Goal: Task Accomplishment & Management: Use online tool/utility

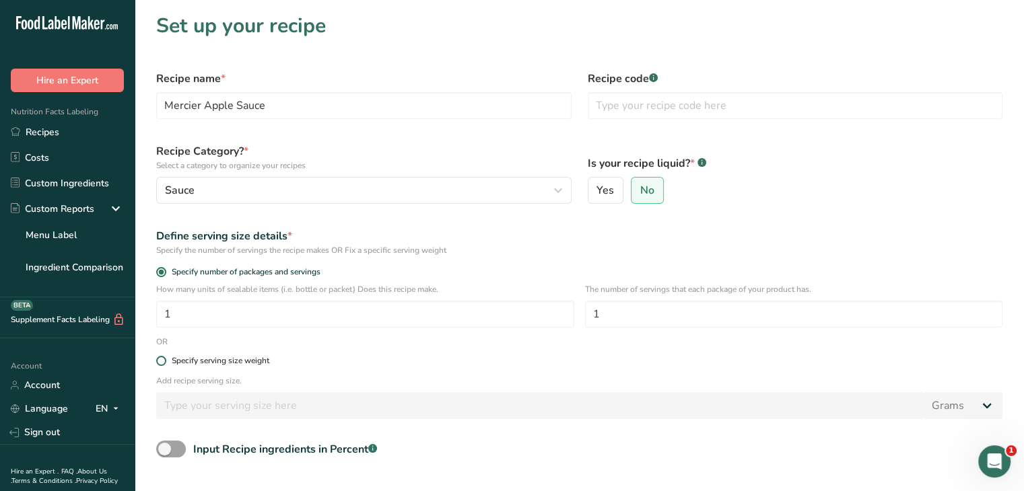
click at [163, 359] on span at bounding box center [161, 361] width 10 height 10
click at [163, 359] on input "Specify serving size weight" at bounding box center [160, 361] width 9 height 9
radio input "true"
radio input "false"
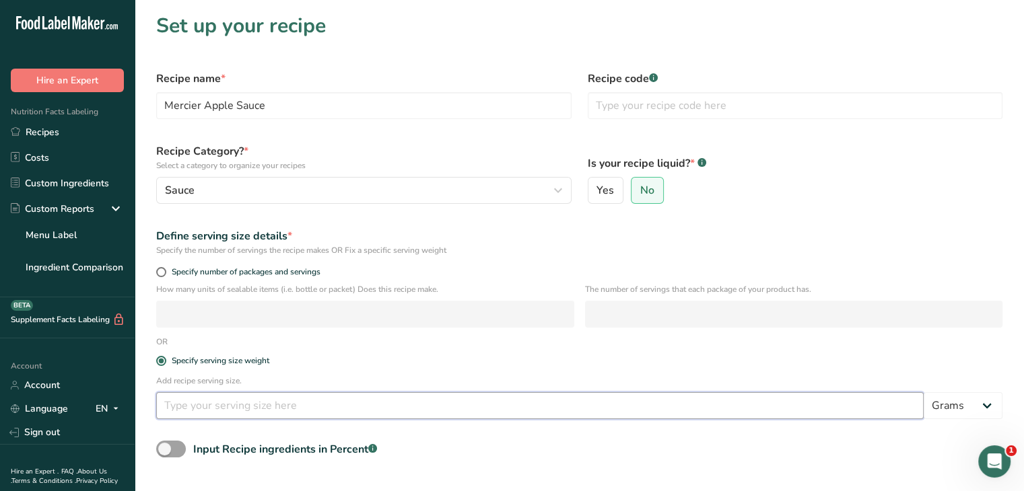
click at [219, 399] on input "number" at bounding box center [539, 405] width 767 height 27
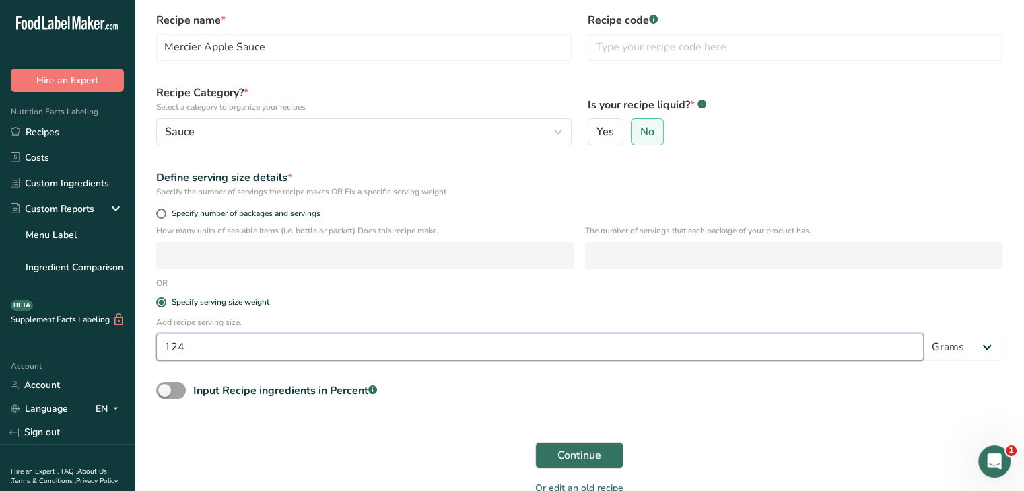
scroll to position [129, 0]
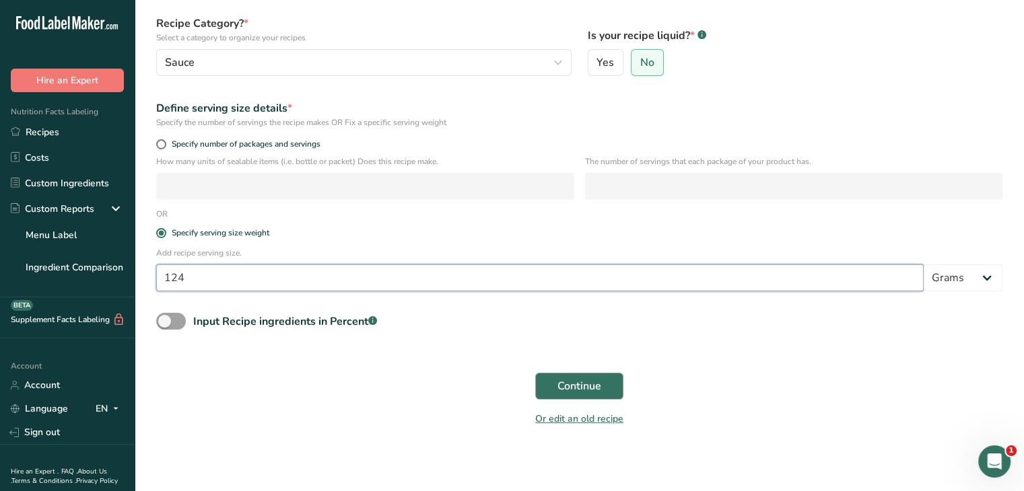
type input "124"
click at [557, 383] on span "Continue" at bounding box center [579, 386] width 44 height 16
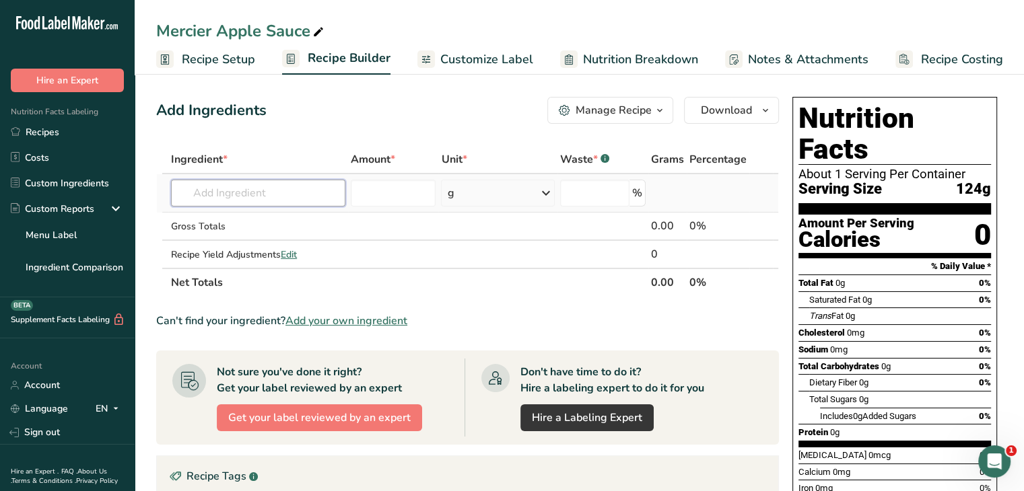
click at [281, 183] on input "text" at bounding box center [258, 193] width 174 height 27
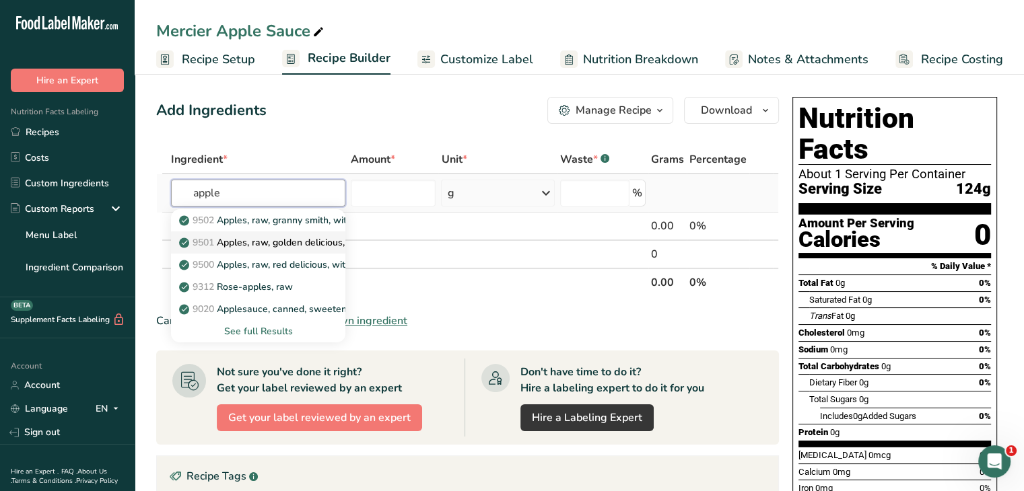
type input "apple"
click at [285, 243] on p "9501 Apples, raw, golden delicious, with skin" at bounding box center [284, 243] width 204 height 14
type input "Apples, raw, golden delicious, with skin"
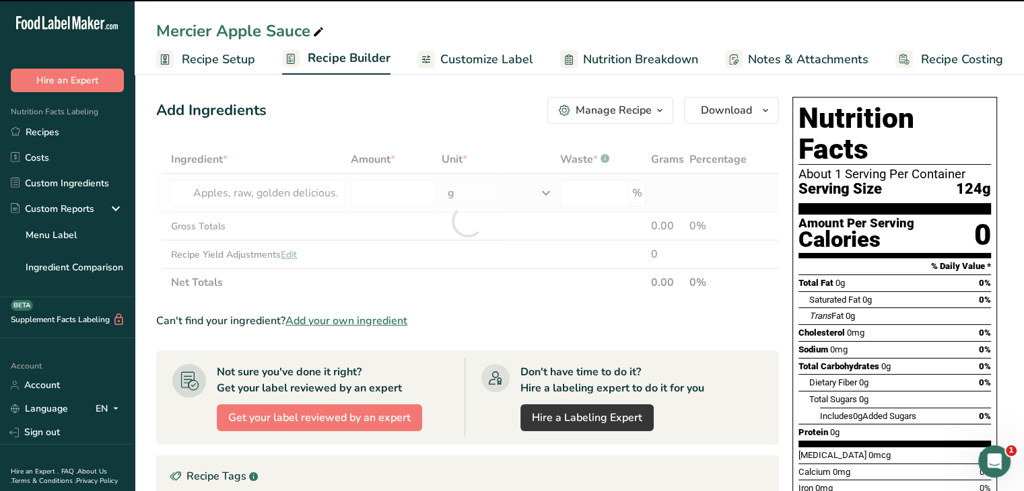
type input "0"
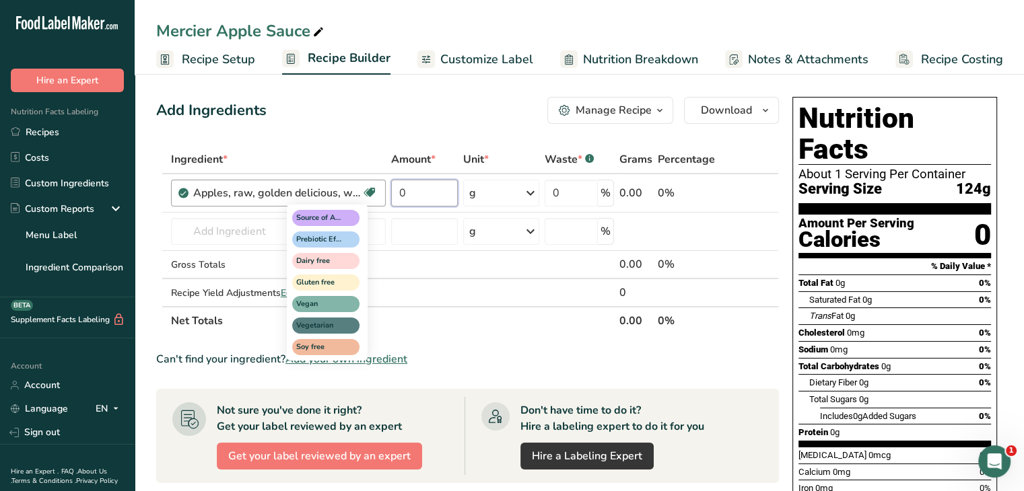
drag, startPoint x: 439, startPoint y: 192, endPoint x: 365, endPoint y: 192, distance: 74.0
click at [365, 192] on tr "Apples, raw, golden delicious, with skin Source of Antioxidants Prebiotic Effec…" at bounding box center [467, 193] width 621 height 38
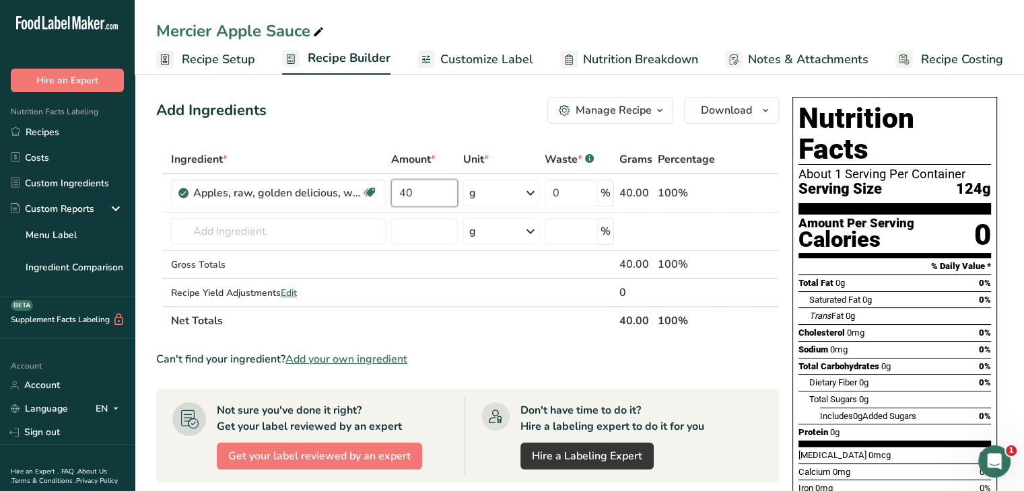
type input "40"
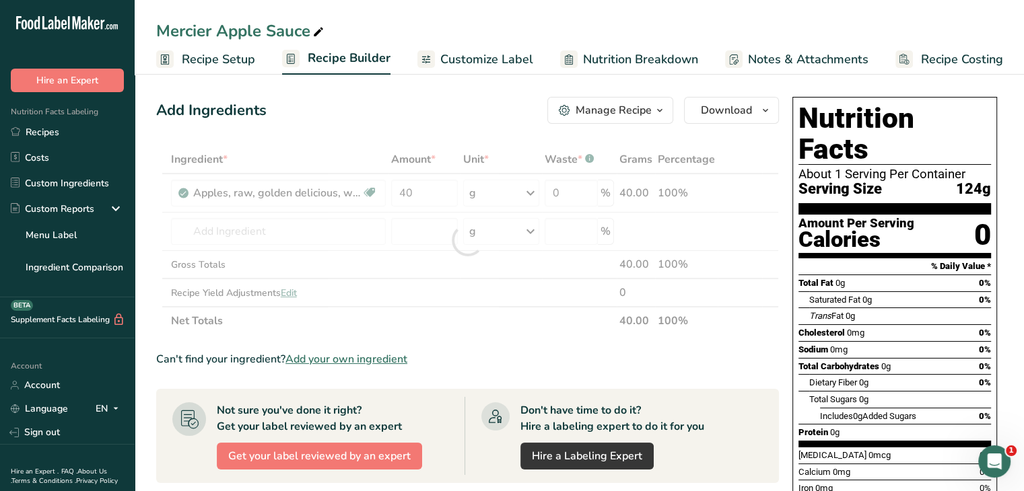
click at [532, 189] on div "Ingredient * Amount * Unit * Waste * .a-a{fill:#347362;}.b-a{fill:#fff;} Grams …" at bounding box center [467, 240] width 622 height 190
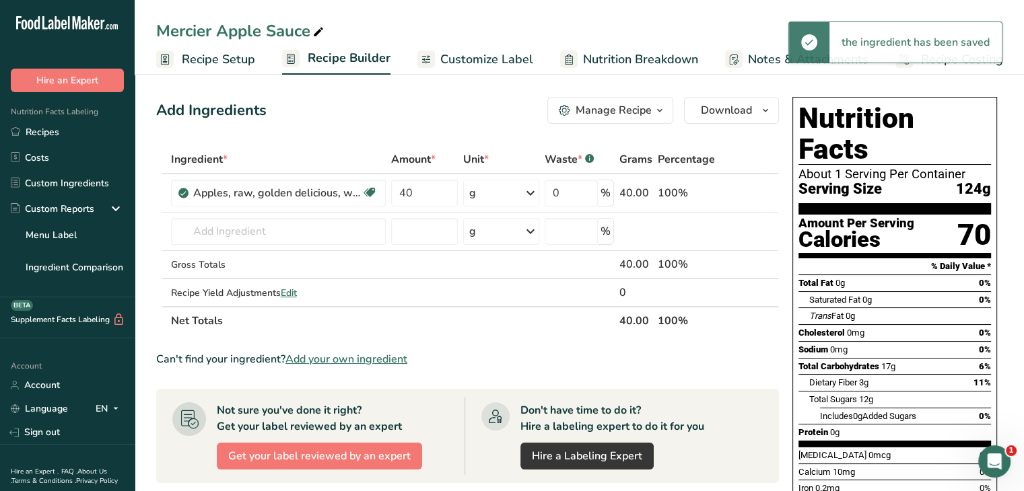
click at [532, 189] on icon at bounding box center [530, 193] width 16 height 24
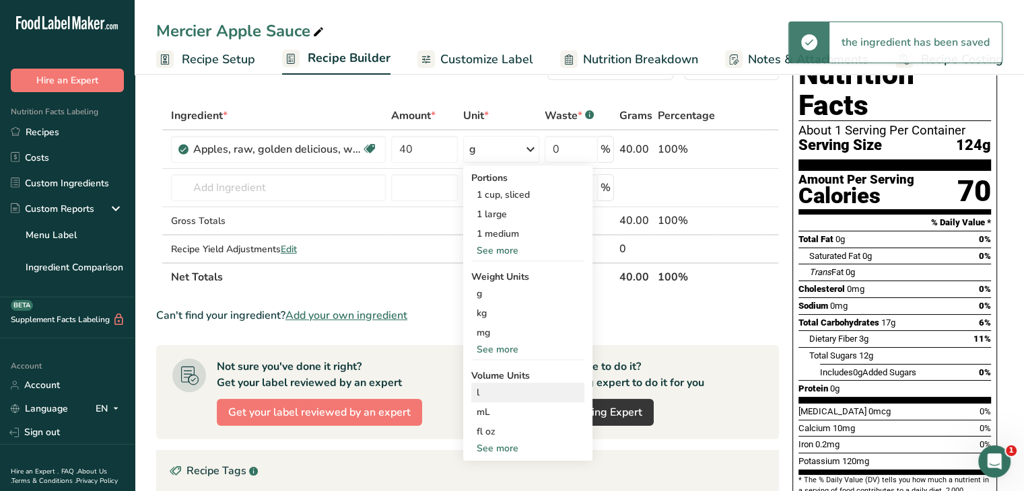
scroll to position [67, 0]
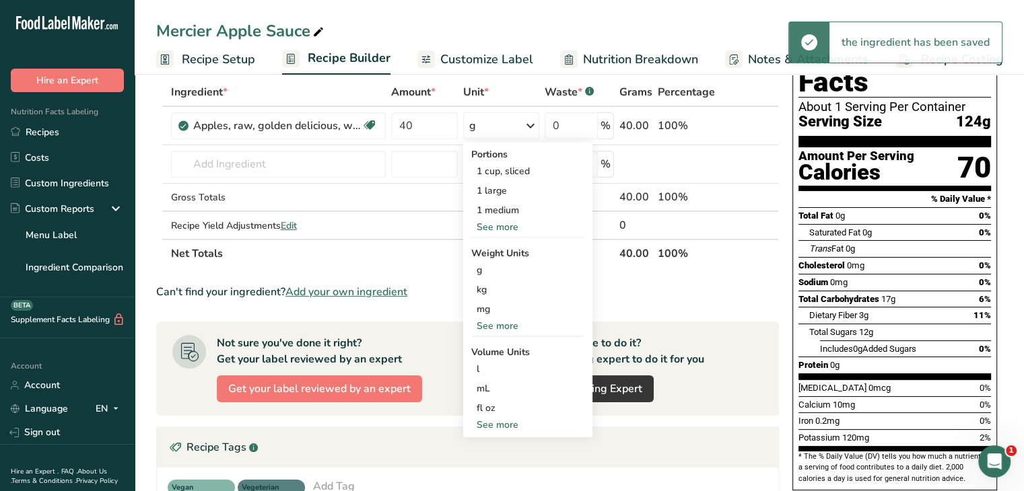
click at [507, 429] on div "See more" at bounding box center [527, 425] width 113 height 14
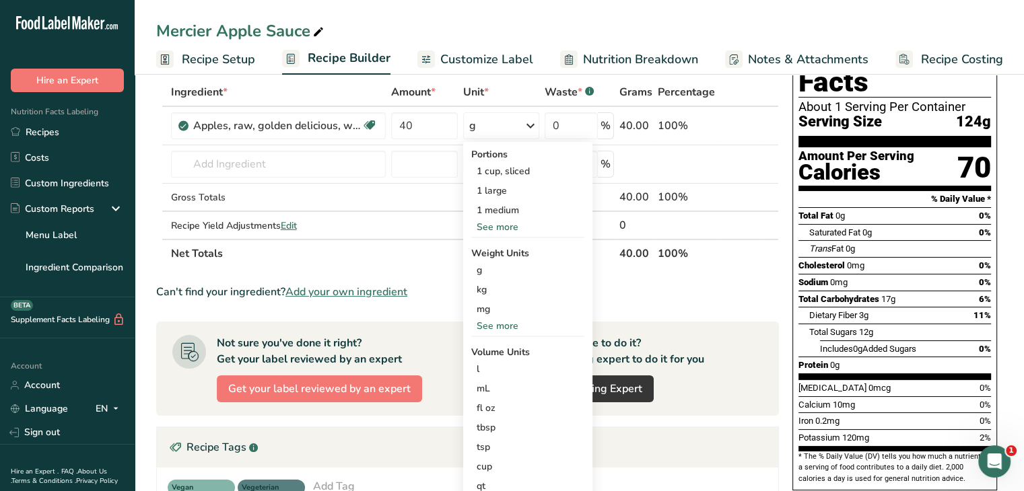
click at [491, 323] on div "See more" at bounding box center [527, 326] width 113 height 14
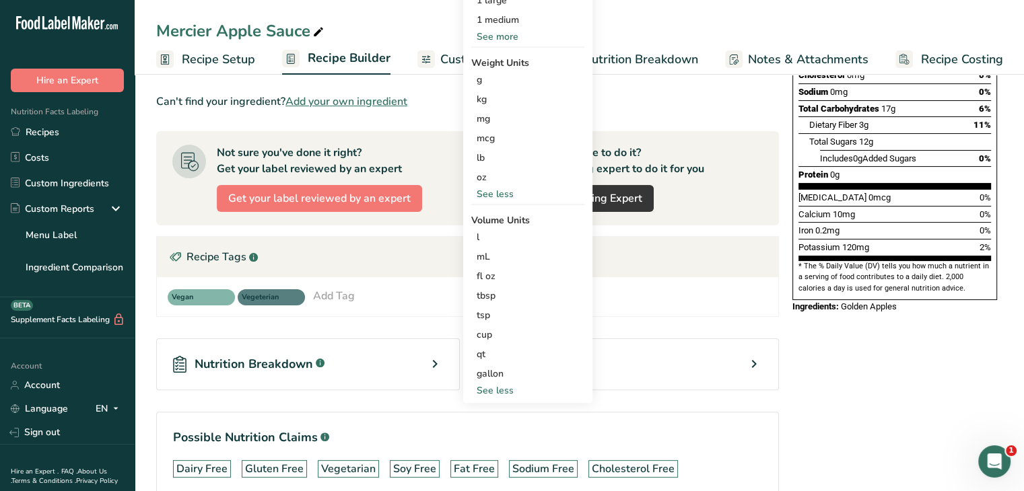
scroll to position [269, 0]
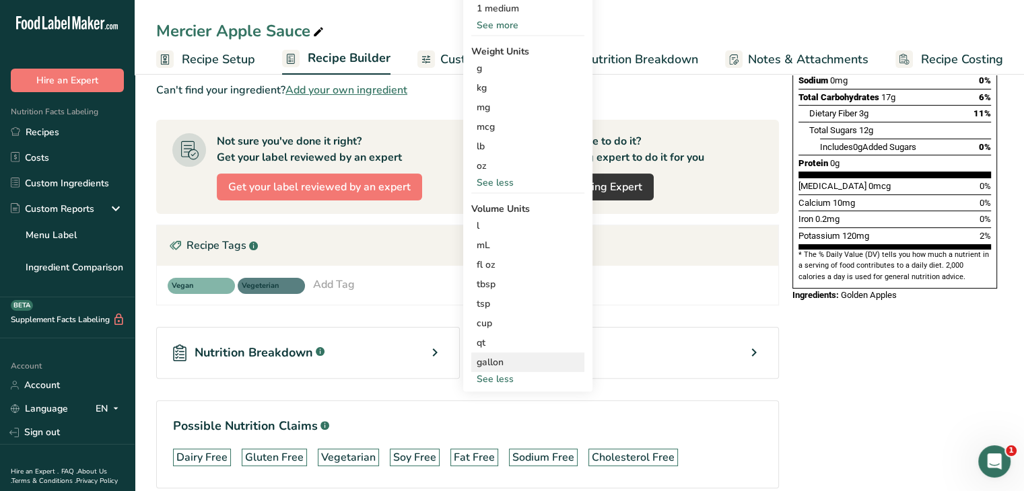
click at [499, 362] on div "gallon" at bounding box center [527, 362] width 102 height 14
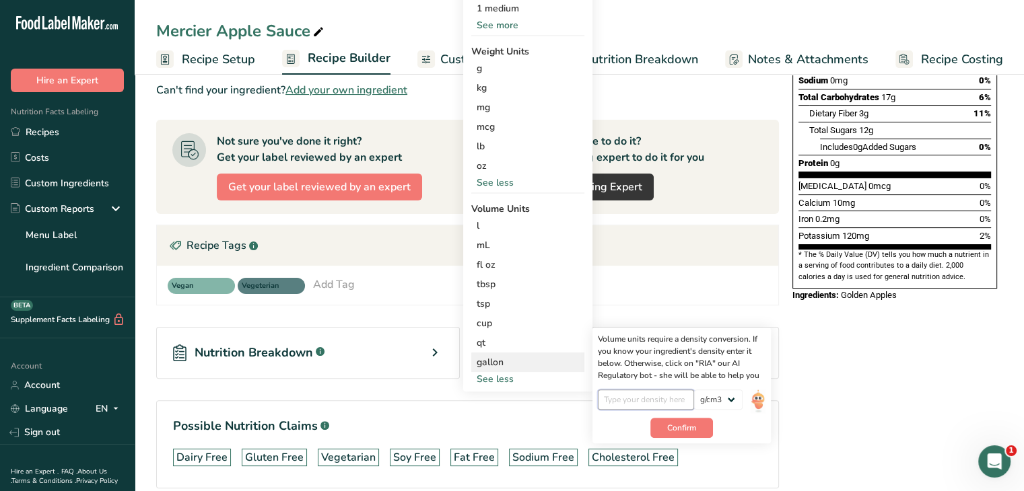
click at [636, 398] on input "number" at bounding box center [646, 400] width 96 height 20
type input "1.12"
click at [686, 426] on span "Confirm" at bounding box center [681, 428] width 29 height 12
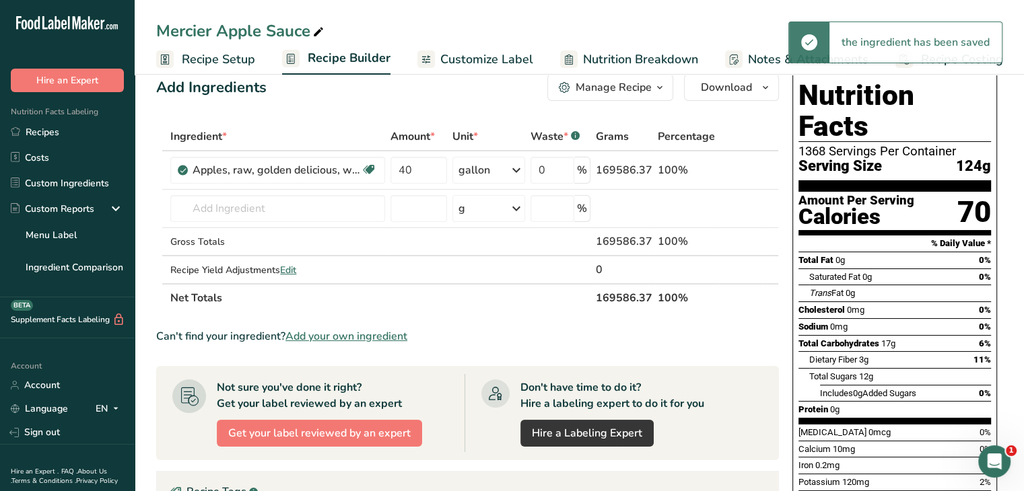
scroll to position [0, 0]
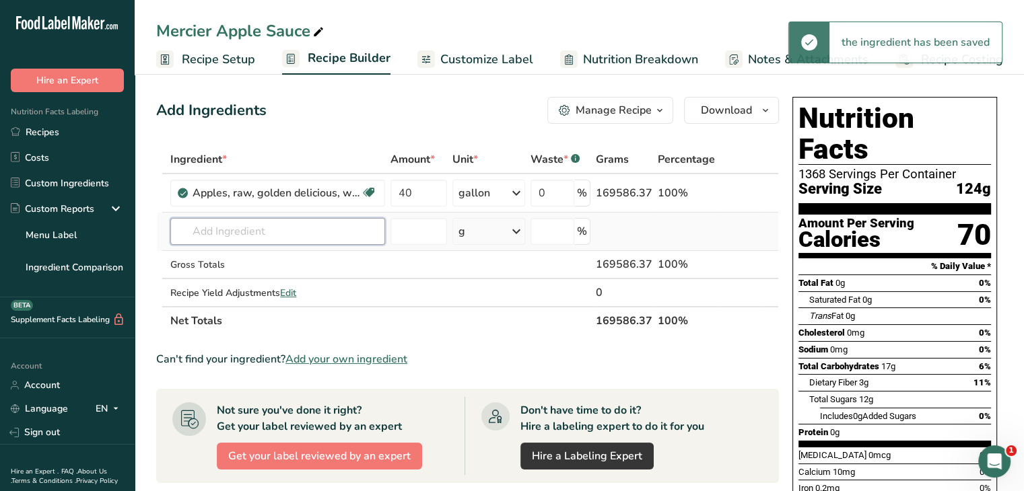
click at [266, 235] on input "text" at bounding box center [277, 231] width 215 height 27
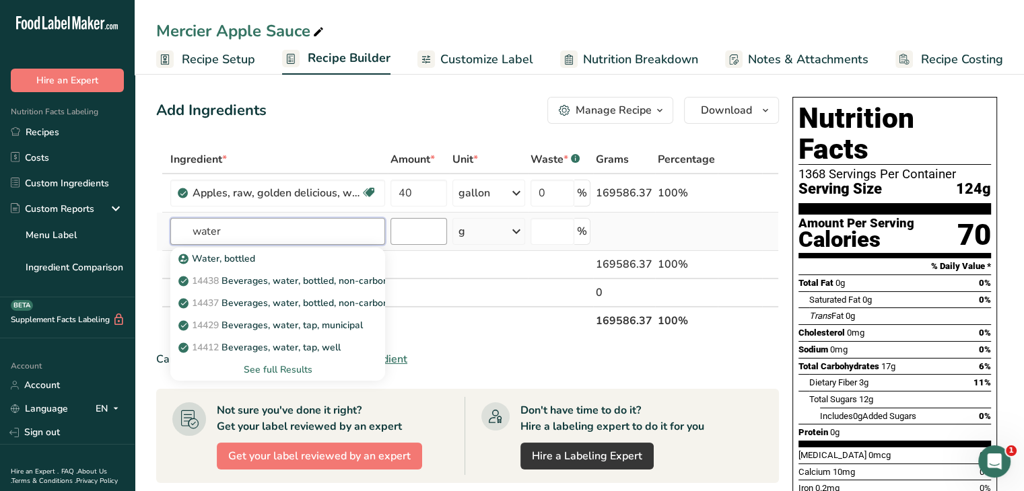
type input "water"
click at [425, 227] on input "number" at bounding box center [418, 231] width 57 height 27
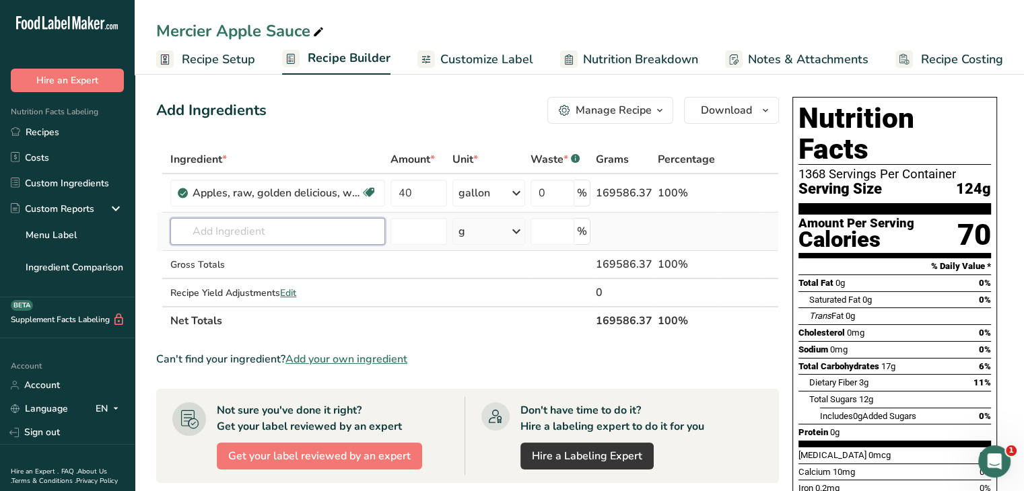
click at [308, 232] on input "text" at bounding box center [277, 231] width 215 height 27
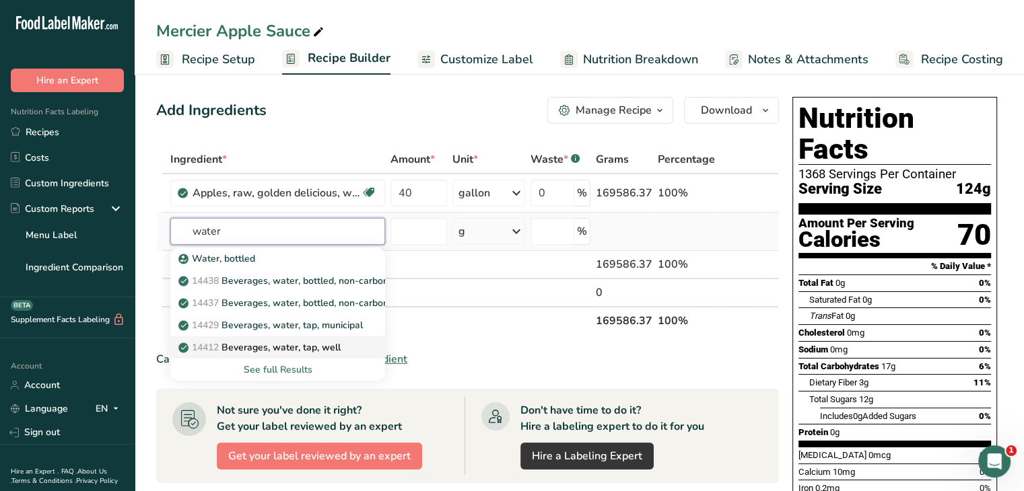
type input "water"
click at [343, 348] on div "14412 Beverages, water, tap, well" at bounding box center [267, 348] width 172 height 14
type input "Beverages, water, tap, well"
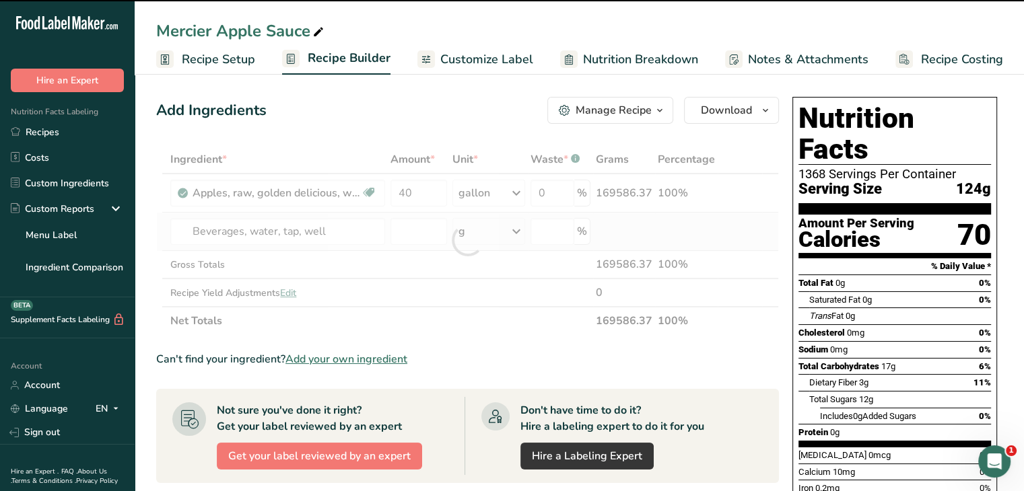
type input "0"
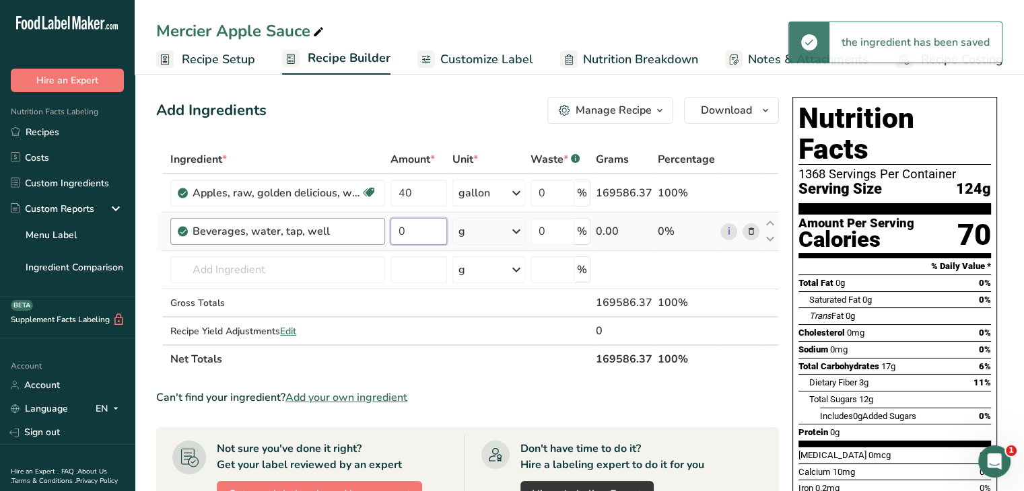
drag, startPoint x: 420, startPoint y: 234, endPoint x: 384, endPoint y: 232, distance: 35.7
click at [384, 232] on tr "Beverages, water, tap, well 0 g Portions 1 fl oz 1 serving 8 fl oz 8 fl oz 1 li…" at bounding box center [467, 232] width 621 height 38
type input "5"
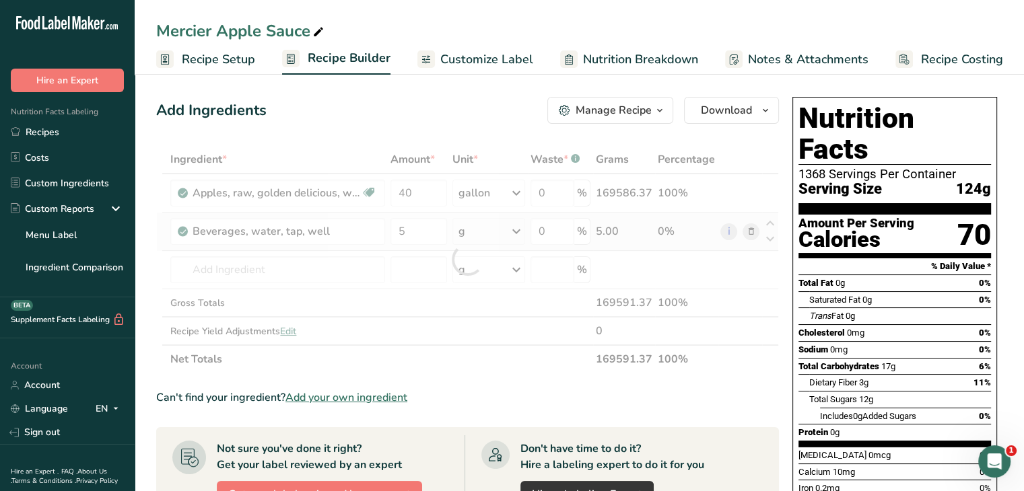
click at [517, 232] on div "Ingredient * Amount * Unit * Waste * .a-a{fill:#347362;}.b-a{fill:#fff;} Grams …" at bounding box center [467, 259] width 622 height 228
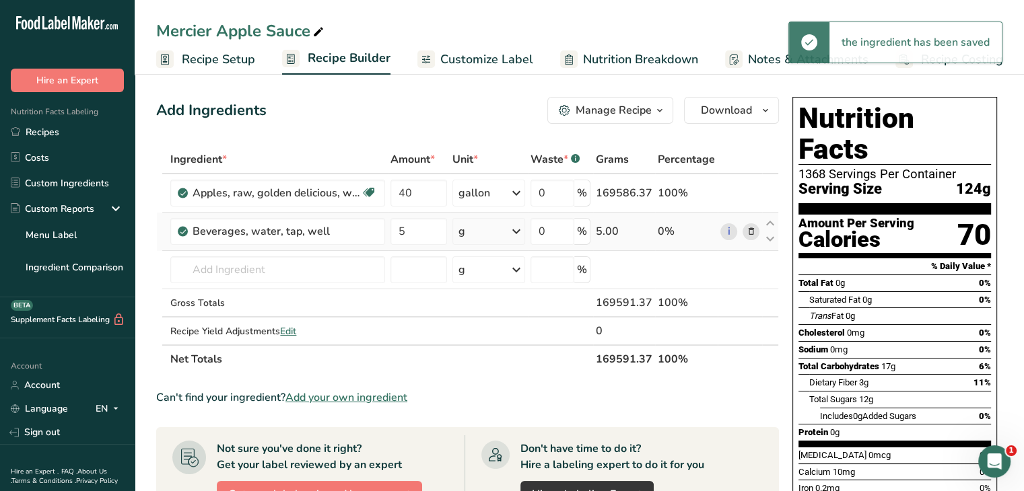
click at [517, 232] on icon at bounding box center [516, 231] width 16 height 24
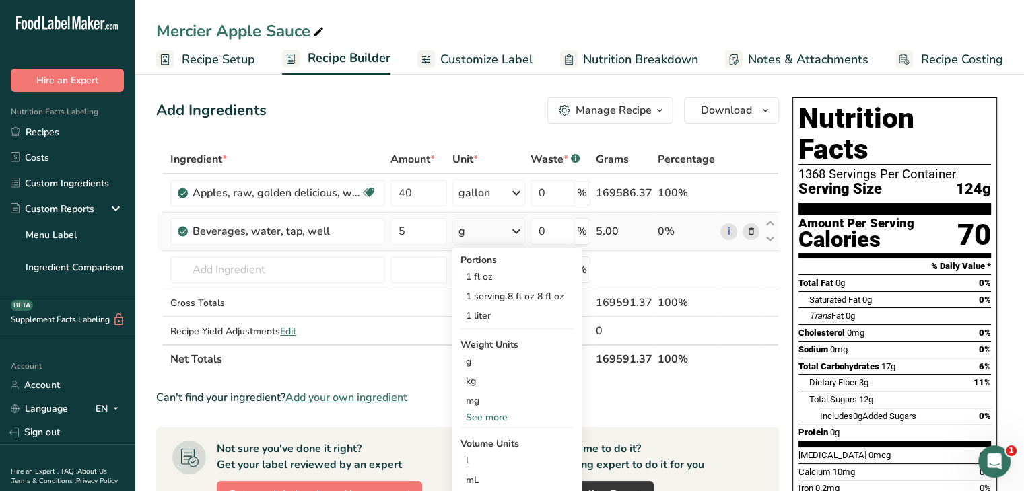
scroll to position [67, 0]
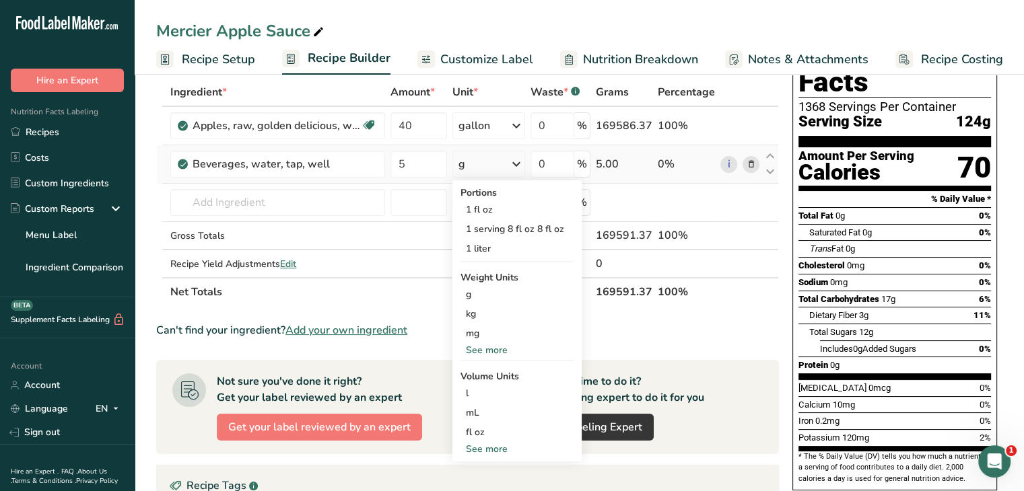
click at [496, 447] on div "See more" at bounding box center [516, 449] width 113 height 14
select select "22"
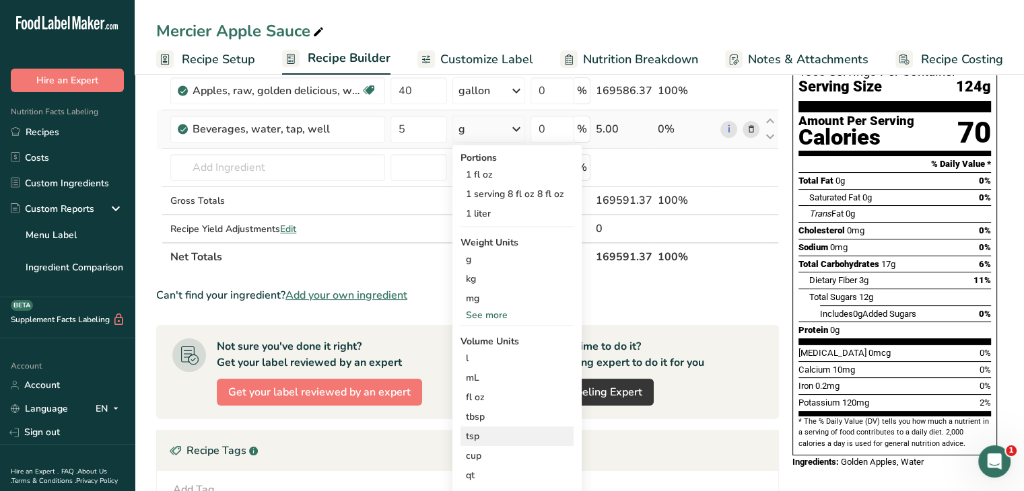
scroll to position [135, 0]
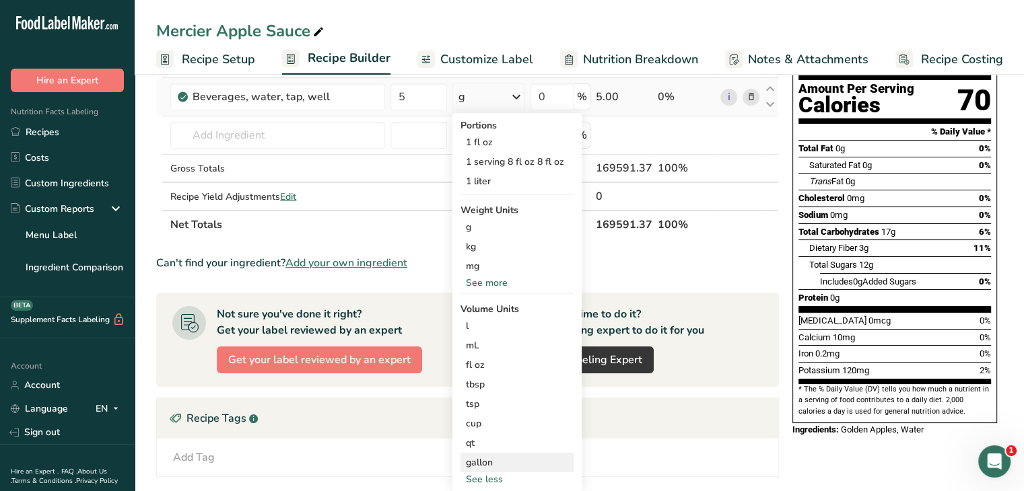
click at [498, 462] on div "gallon" at bounding box center [517, 463] width 102 height 14
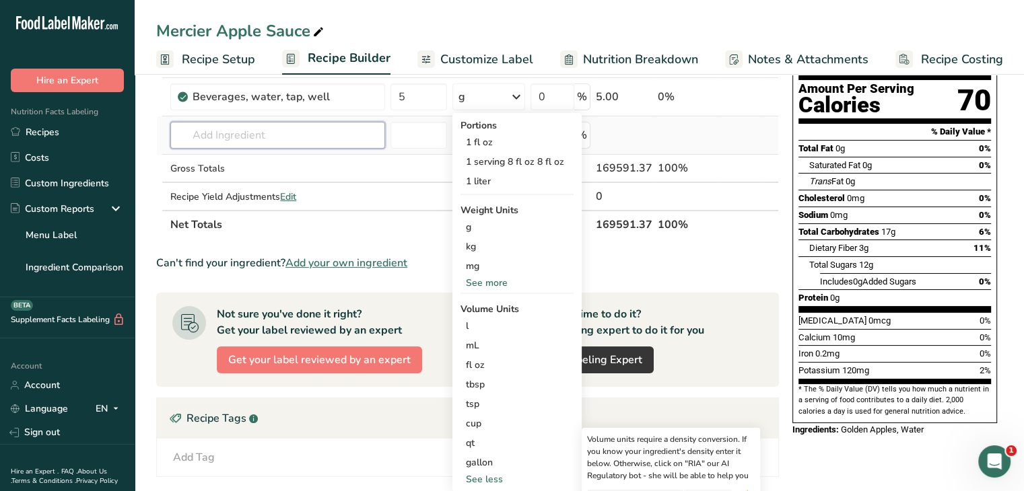
click at [189, 132] on input "text" at bounding box center [277, 135] width 215 height 27
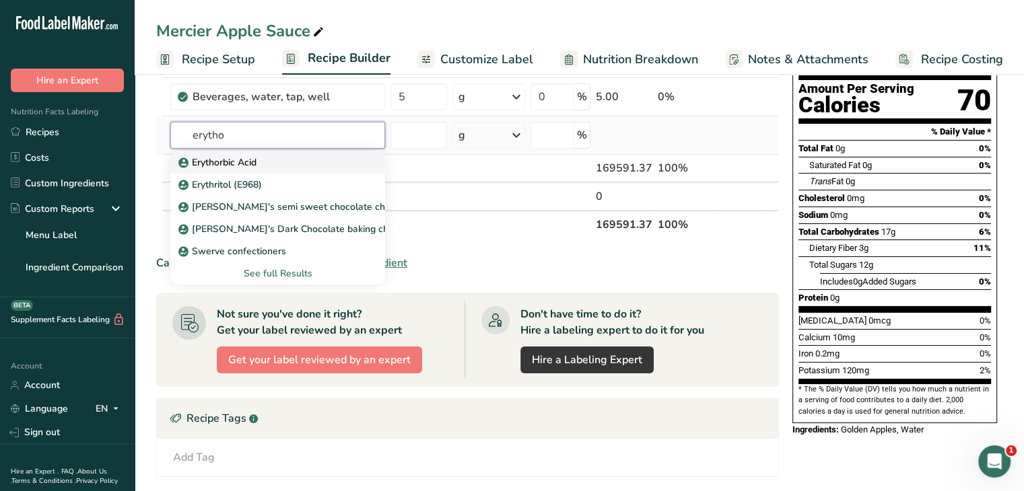
type input "erytho"
click at [224, 159] on p "Erythorbic Acid" at bounding box center [218, 162] width 75 height 14
type input "Erythorbic Acid"
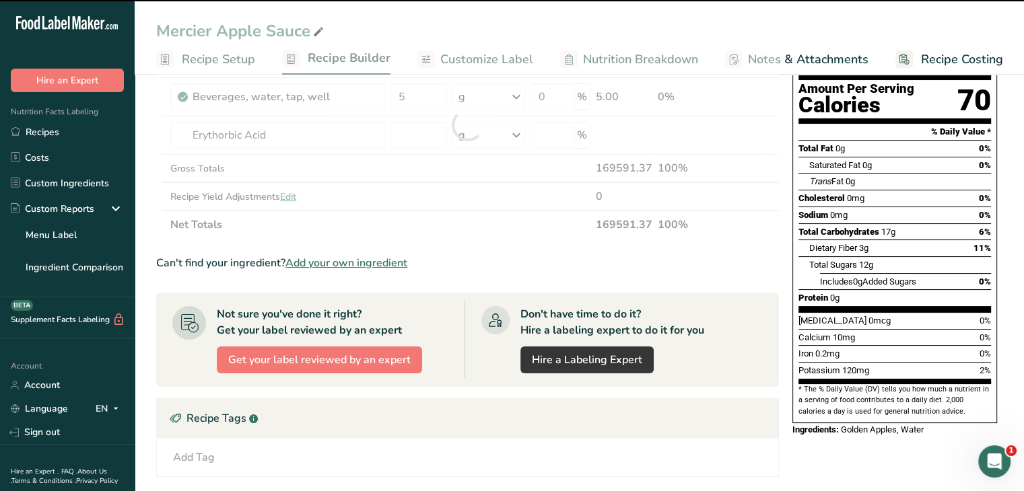
type input "0"
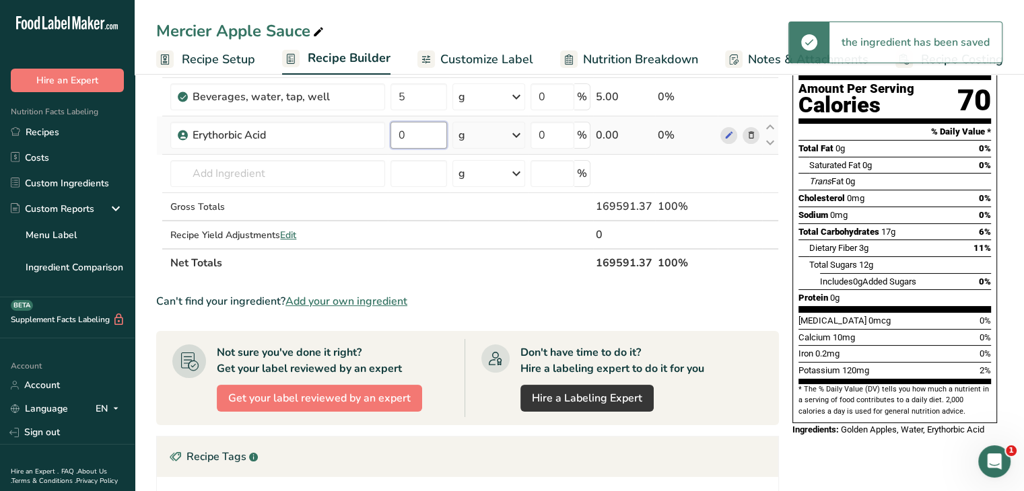
drag, startPoint x: 421, startPoint y: 129, endPoint x: 393, endPoint y: 129, distance: 27.6
click at [393, 129] on input "0" at bounding box center [418, 135] width 57 height 27
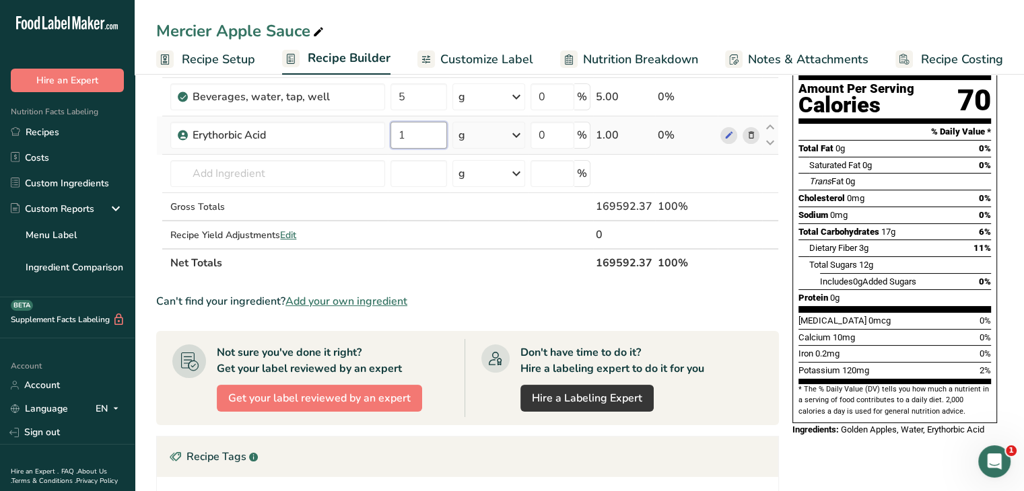
type input "1"
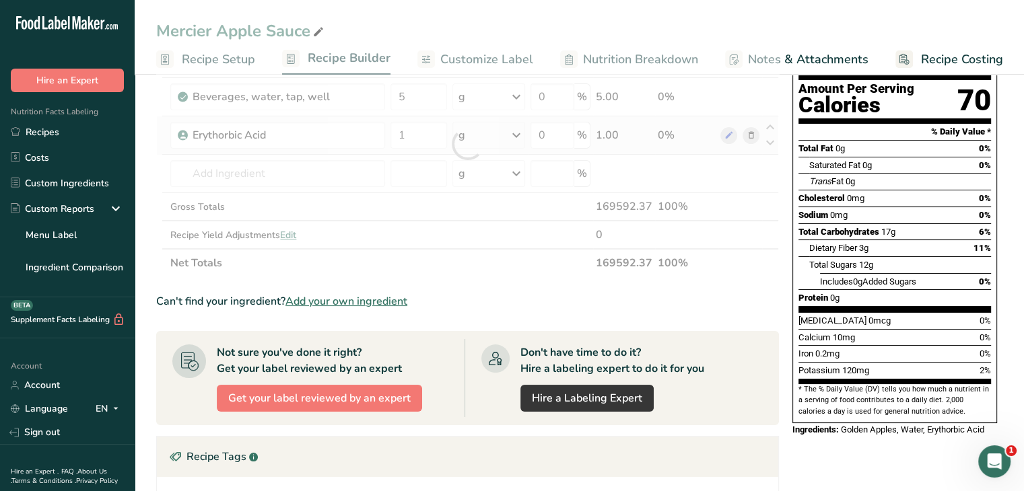
click at [514, 133] on div "Ingredient * Amount * Unit * Waste * .a-a{fill:#347362;}.b-a{fill:#fff;} Grams …" at bounding box center [467, 144] width 622 height 266
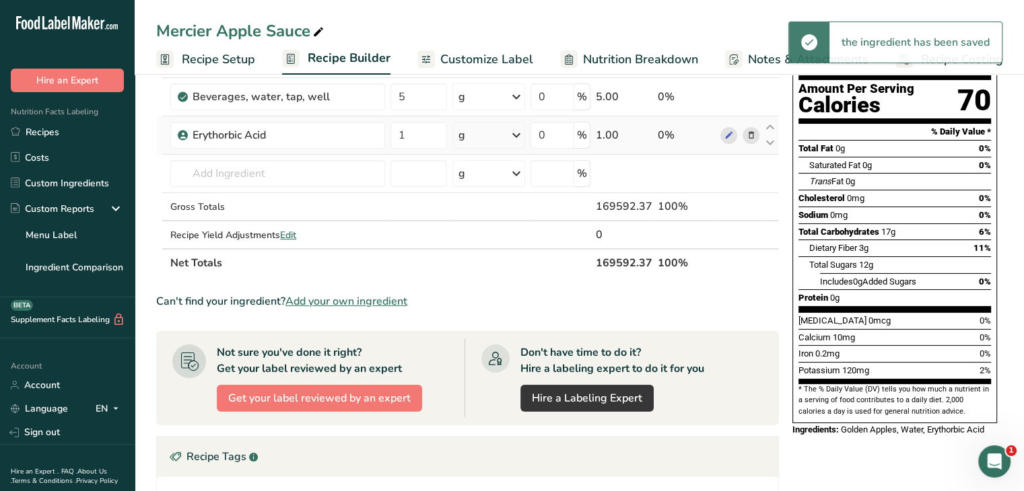
click at [515, 133] on icon at bounding box center [516, 135] width 16 height 24
click at [487, 236] on div "See more" at bounding box center [516, 242] width 113 height 14
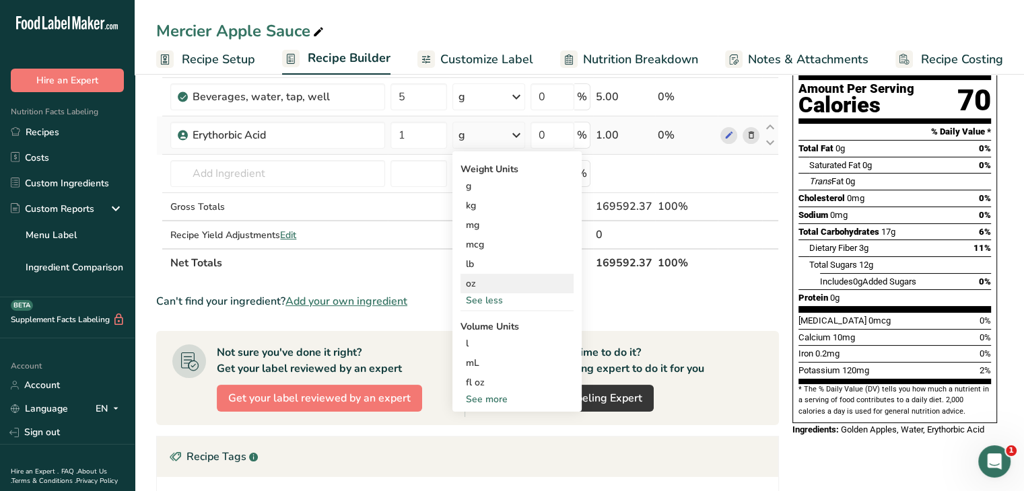
click at [487, 286] on div "oz" at bounding box center [516, 284] width 113 height 20
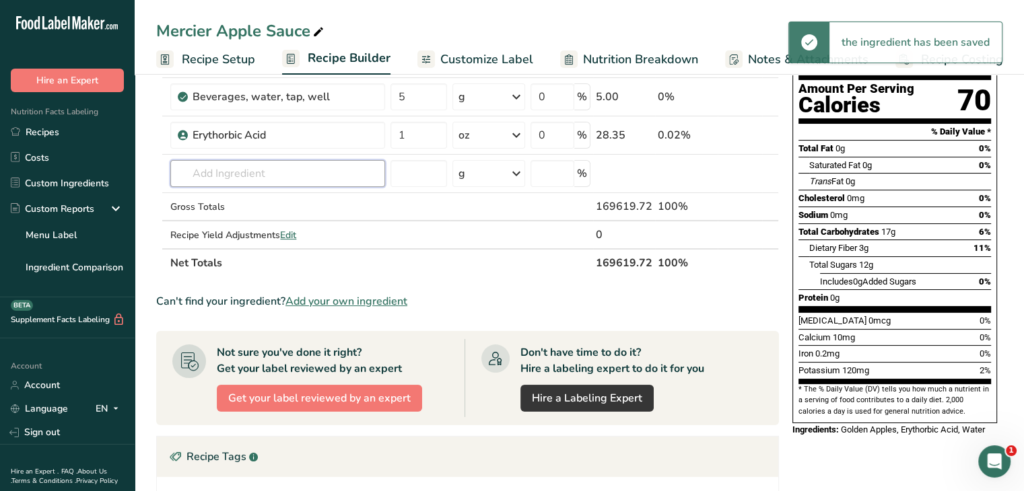
click at [232, 173] on input "text" at bounding box center [277, 173] width 215 height 27
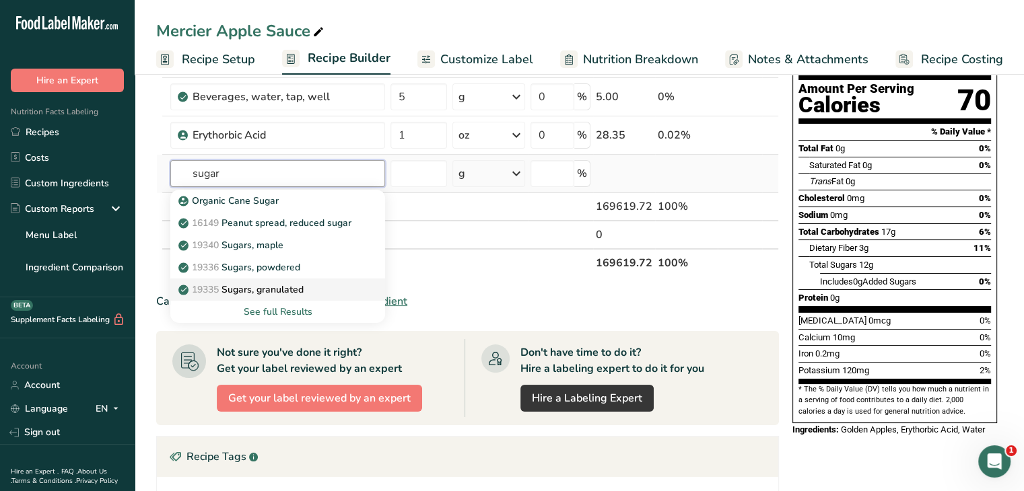
type input "sugar"
click at [291, 286] on p "19335 Sugars, granulated" at bounding box center [242, 290] width 122 height 14
type input "Sugars, granulated"
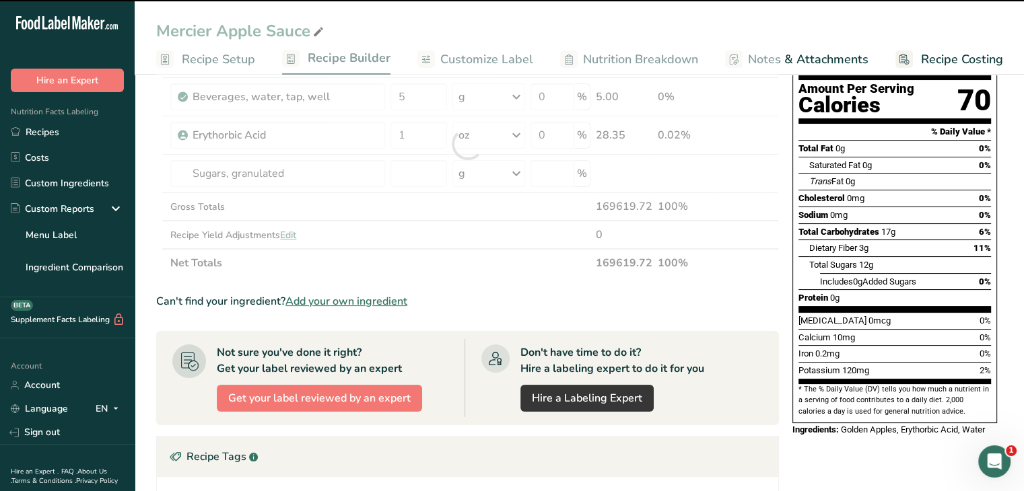
type input "0"
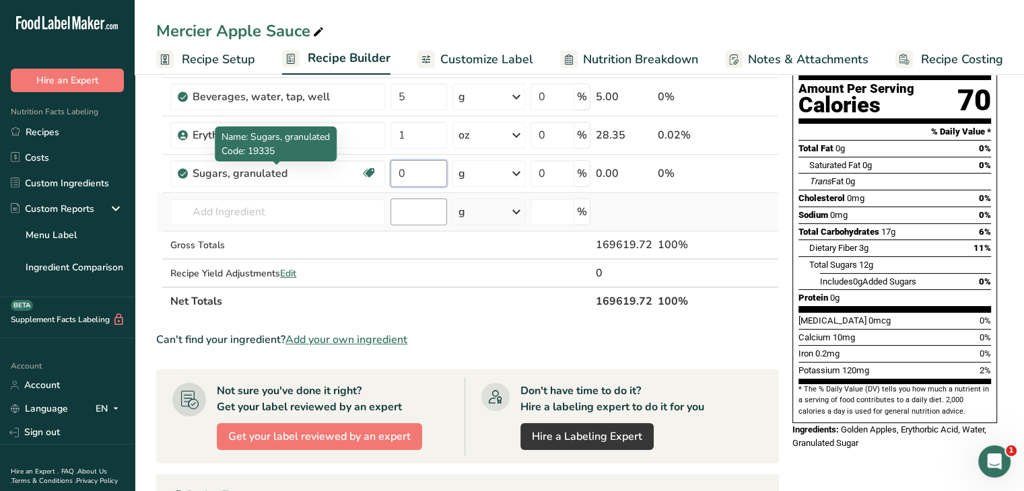
drag, startPoint x: 408, startPoint y: 174, endPoint x: 425, endPoint y: 207, distance: 37.3
click at [394, 197] on tbody "Apples, raw, golden delicious, with skin Source of Antioxidants Prebiotic Effec…" at bounding box center [467, 163] width 621 height 247
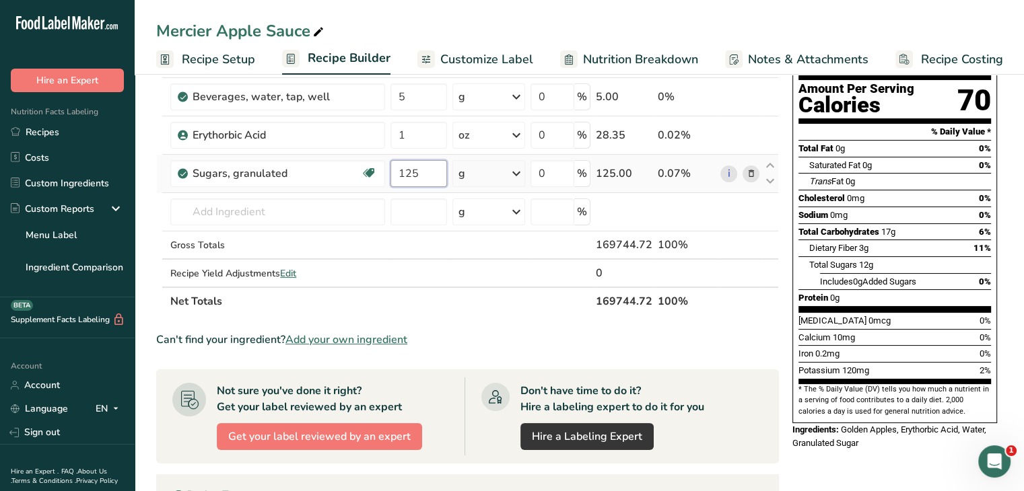
type input "125"
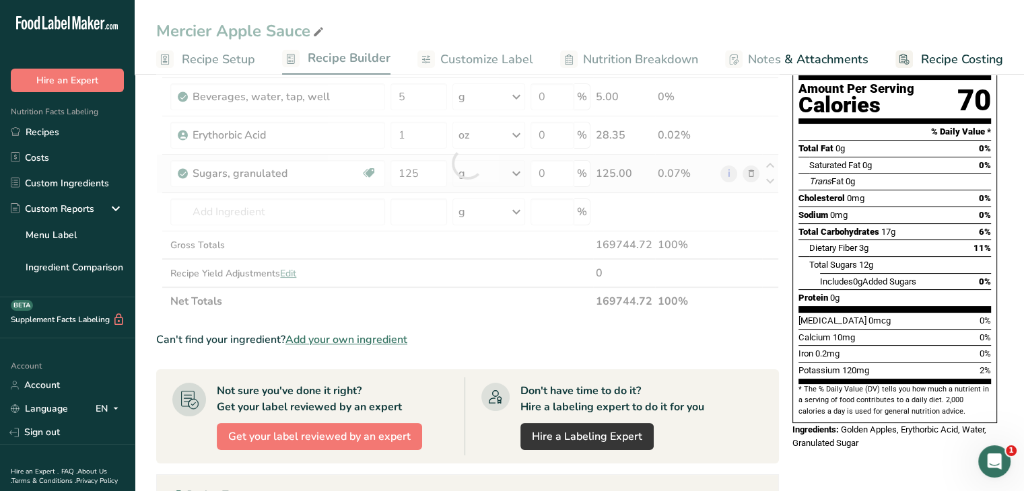
click at [518, 170] on div "Ingredient * Amount * Unit * Waste * .a-a{fill:#347362;}.b-a{fill:#fff;} Grams …" at bounding box center [467, 163] width 622 height 305
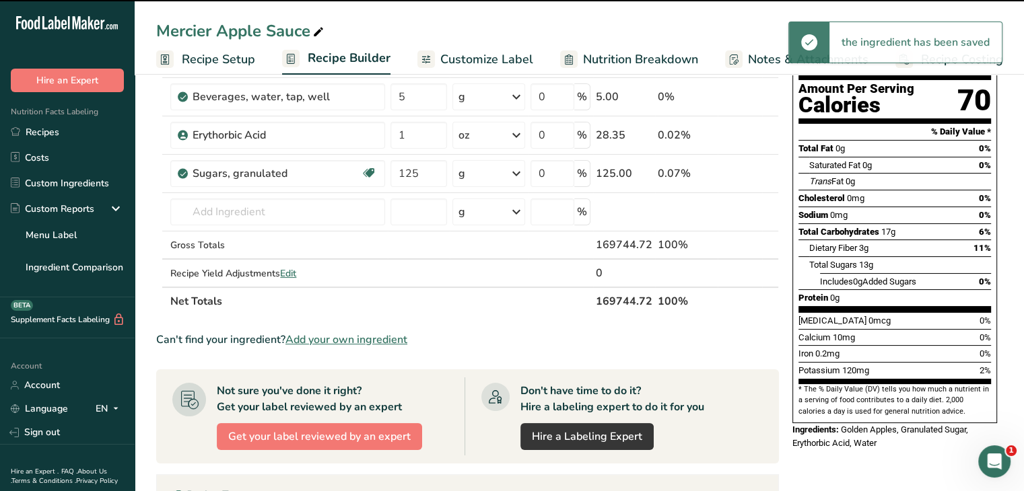
click at [518, 170] on icon at bounding box center [516, 174] width 16 height 24
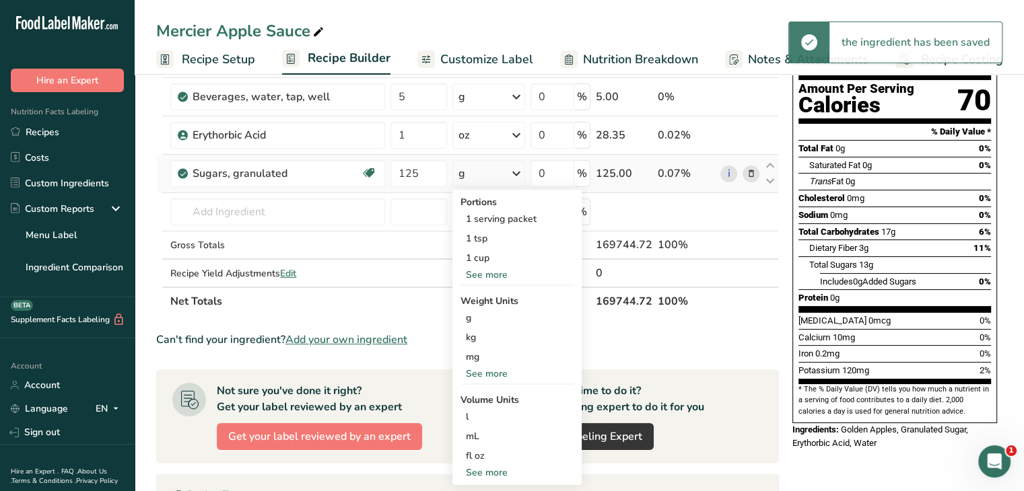
click at [499, 372] on div "See more" at bounding box center [516, 374] width 113 height 14
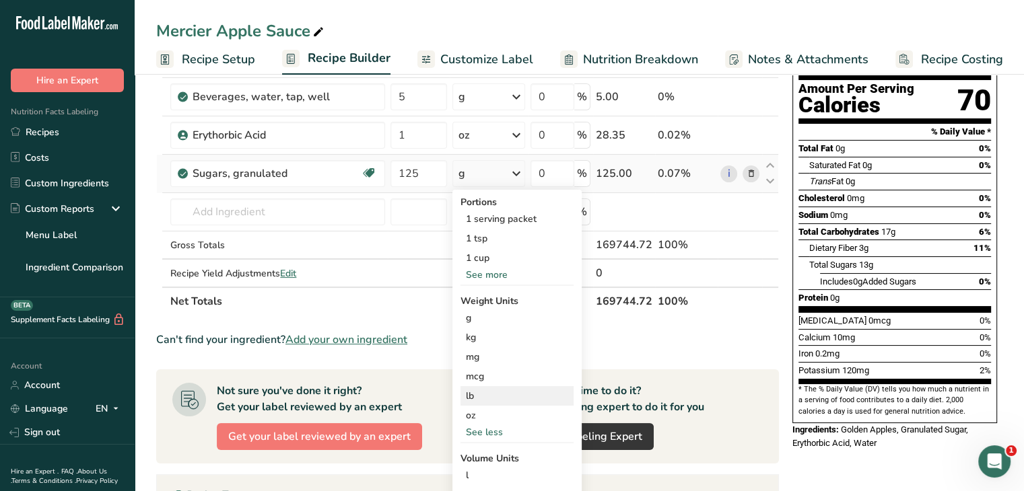
click at [492, 396] on div "lb" at bounding box center [516, 396] width 113 height 20
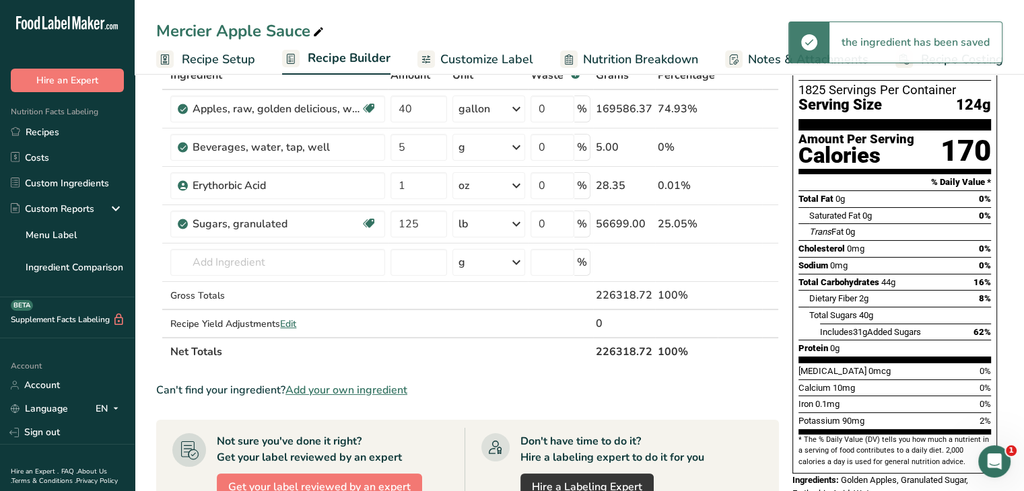
scroll to position [0, 0]
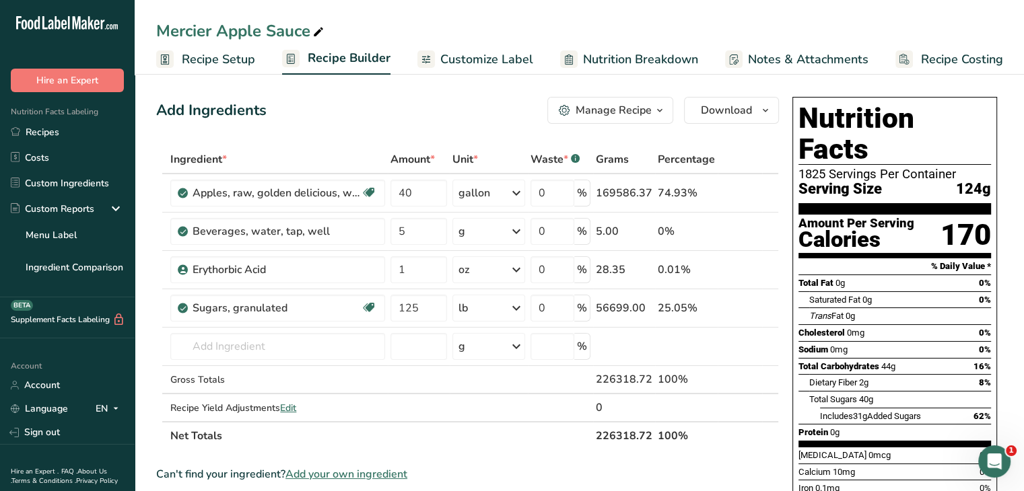
click at [506, 51] on span "Customize Label" at bounding box center [486, 59] width 93 height 18
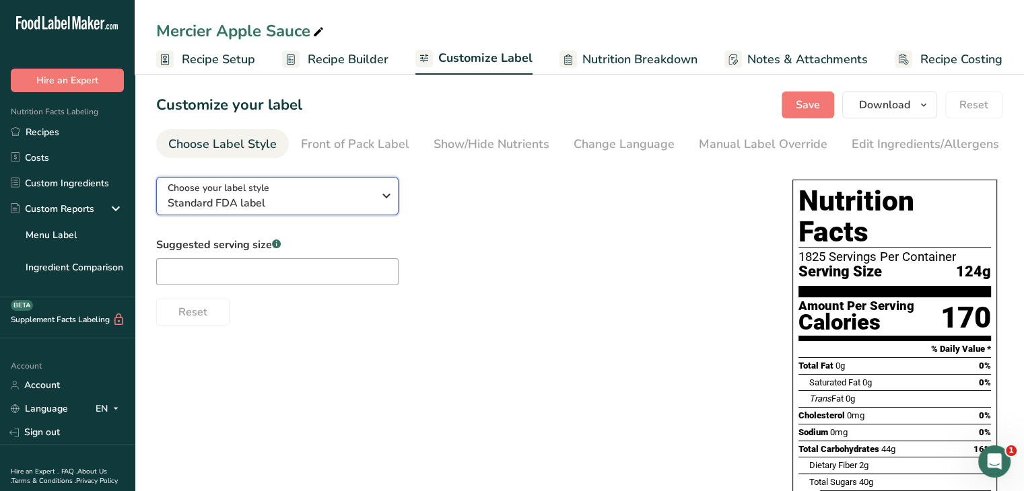
click at [384, 198] on icon "button" at bounding box center [386, 196] width 16 height 24
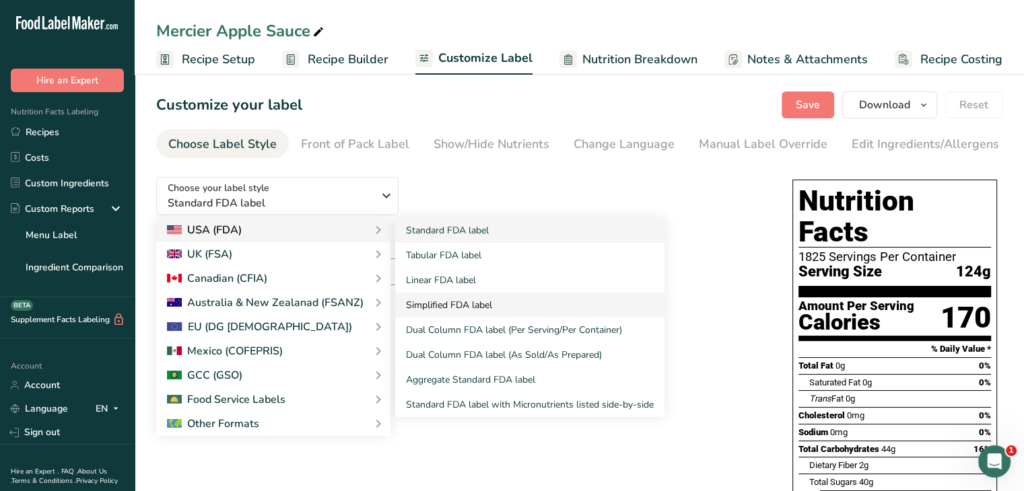
click at [462, 314] on link "Simplified FDA label" at bounding box center [529, 305] width 269 height 25
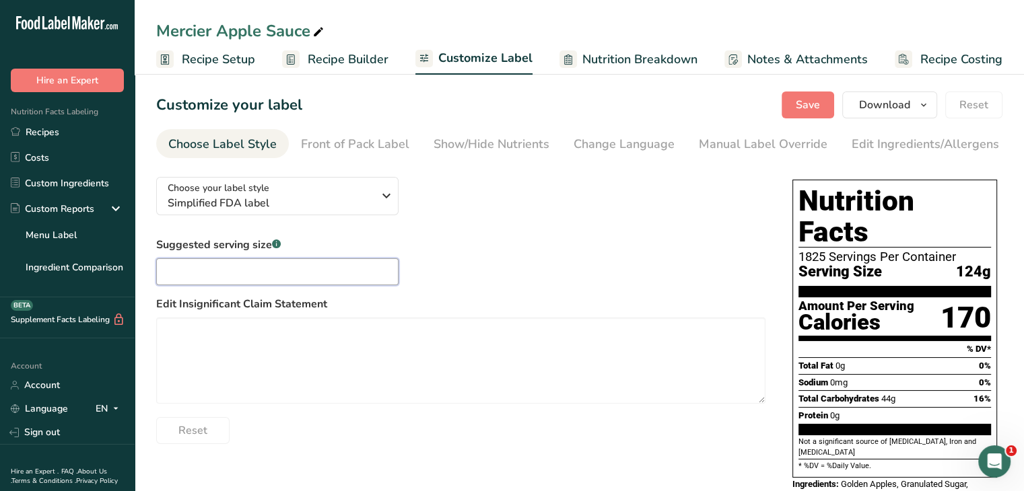
click at [235, 271] on input "text" at bounding box center [277, 271] width 242 height 27
type input "1/2 cup"
click at [498, 141] on div "Show/Hide Nutrients" at bounding box center [491, 144] width 116 height 18
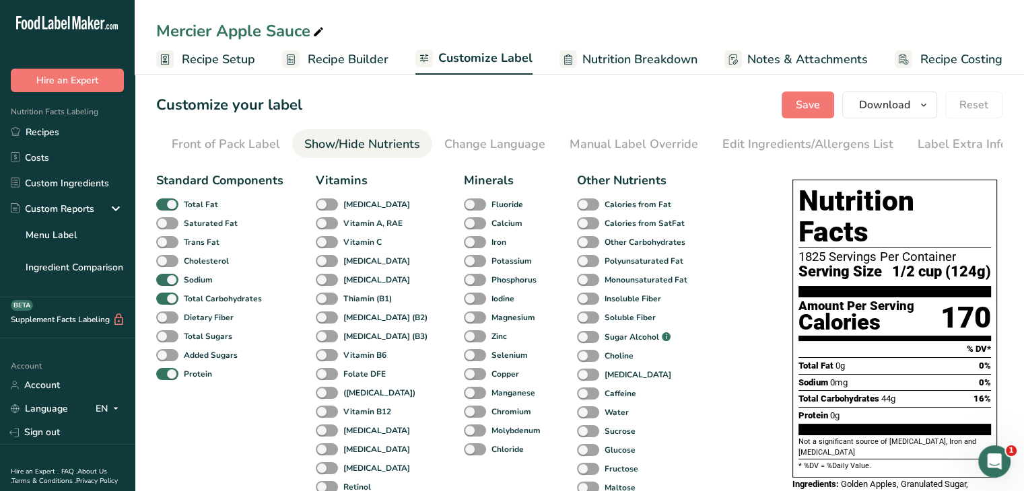
scroll to position [0, 132]
drag, startPoint x: 166, startPoint y: 341, endPoint x: 170, endPoint y: 357, distance: 16.5
click at [166, 342] on span at bounding box center [167, 336] width 22 height 13
click at [165, 341] on input "Total Sugars" at bounding box center [160, 336] width 9 height 9
checkbox input "true"
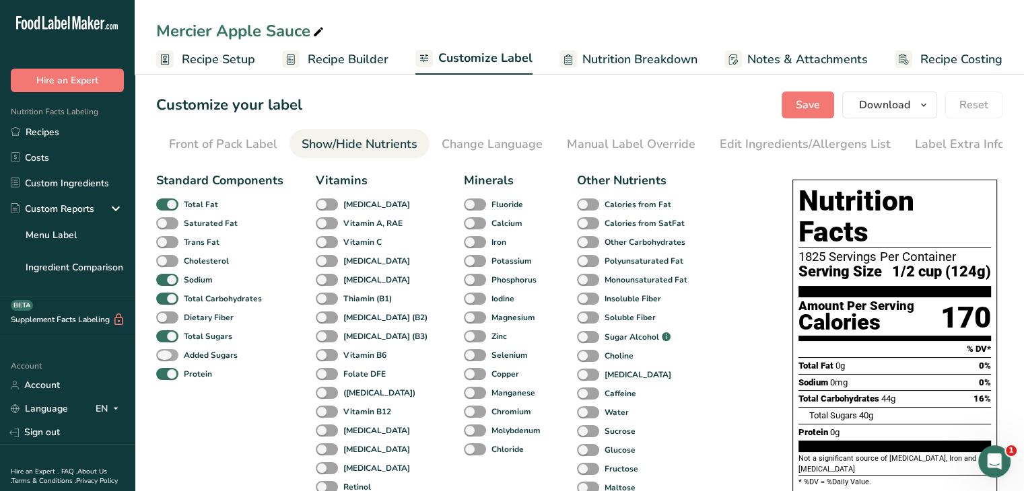
click at [170, 359] on span at bounding box center [167, 355] width 22 height 13
click at [165, 359] on input "Added Sugars" at bounding box center [160, 355] width 9 height 9
checkbox input "true"
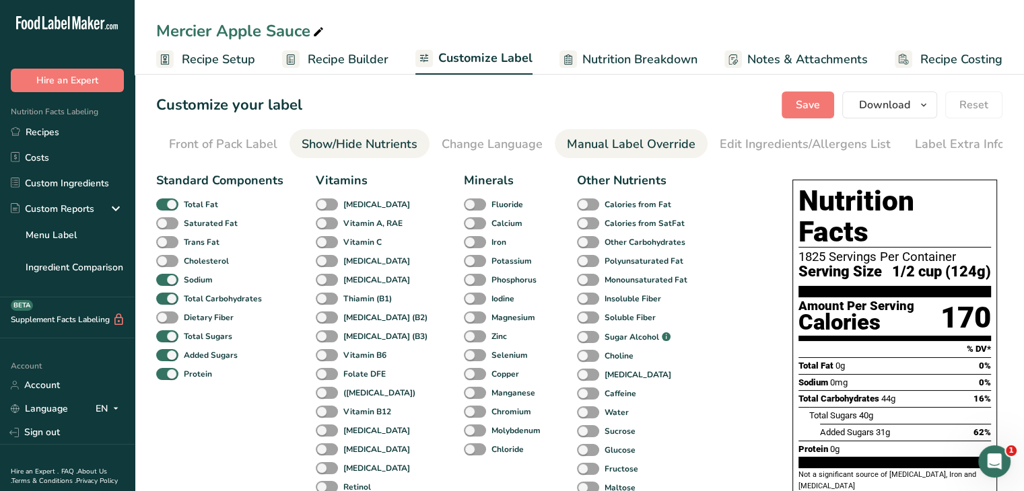
click at [684, 142] on div "Manual Label Override" at bounding box center [631, 144] width 129 height 18
type input "1/2 cup (124g)"
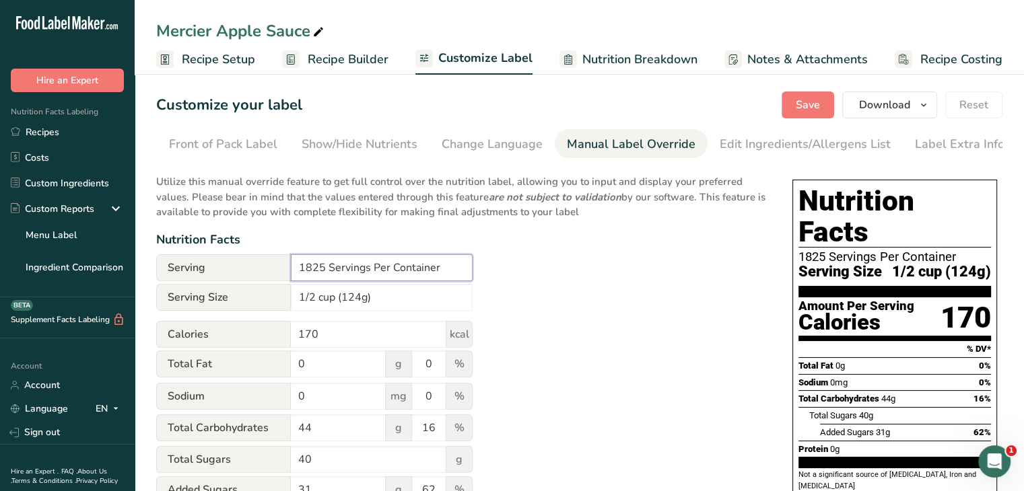
drag, startPoint x: 323, startPoint y: 269, endPoint x: 263, endPoint y: 275, distance: 60.2
click at [263, 275] on div "Serving 1825 Servings Per Container" at bounding box center [314, 267] width 316 height 27
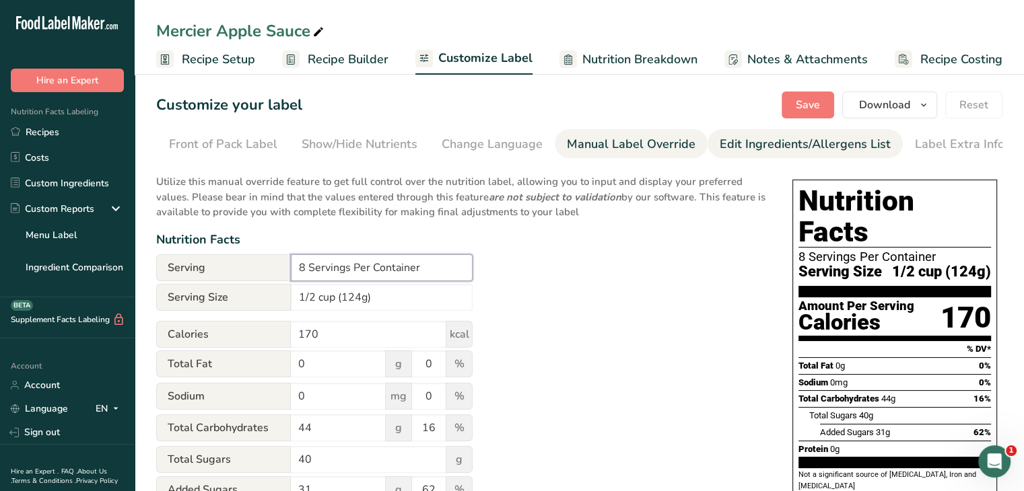
type input "8 Servings Per Container"
click at [740, 141] on div "Edit Ingredients/Allergens List" at bounding box center [804, 144] width 171 height 18
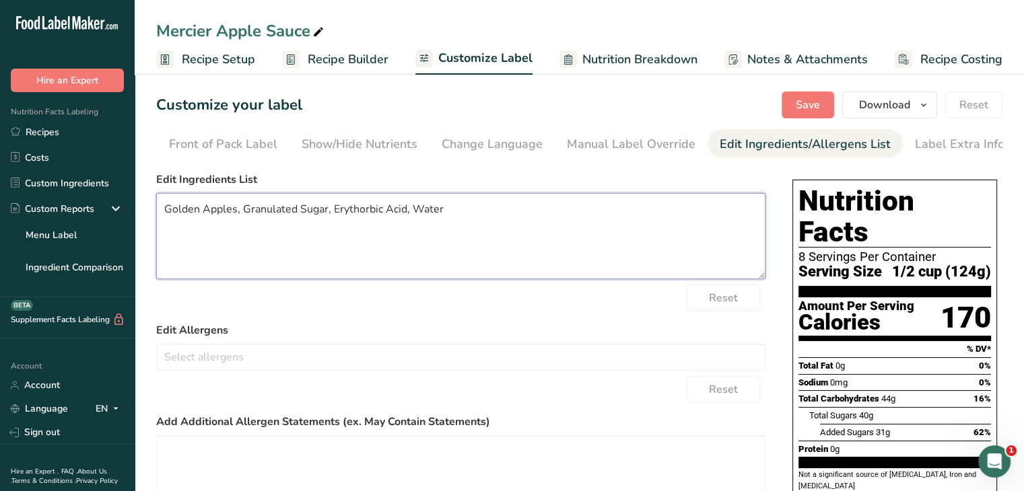
drag, startPoint x: 198, startPoint y: 215, endPoint x: 143, endPoint y: 215, distance: 55.2
click at [143, 215] on section "Customize your label Save Download Choose what to show on your downloaded label…" at bounding box center [579, 346] width 889 height 553
drag, startPoint x: 316, startPoint y: 211, endPoint x: 266, endPoint y: 213, distance: 49.8
click at [264, 213] on textarea "Detroit Red Apples, Granulated Sugar, Erythorbic Acid, Water" at bounding box center [460, 236] width 609 height 86
drag, startPoint x: 289, startPoint y: 214, endPoint x: 530, endPoint y: 208, distance: 241.7
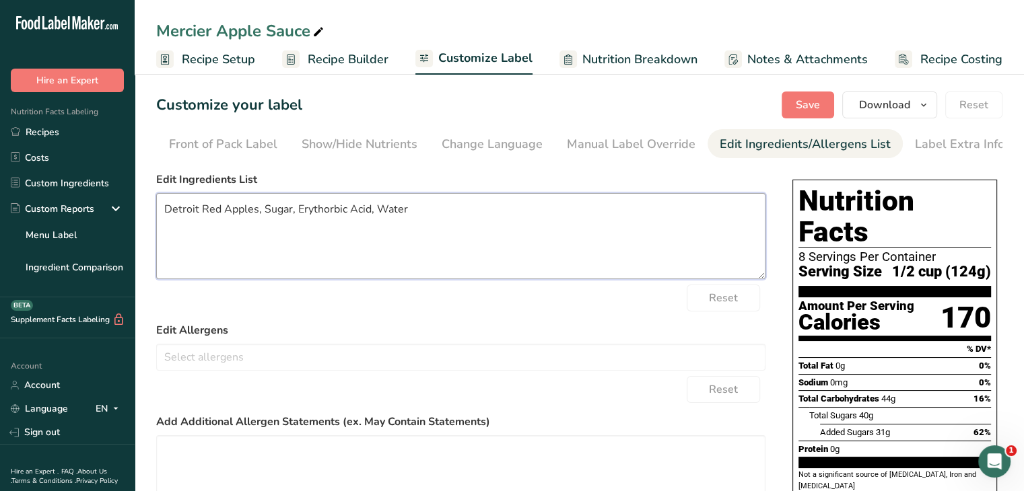
click at [530, 208] on textarea "Detroit Red Apples, Sugar, Erythorbic Acid, Water" at bounding box center [460, 236] width 609 height 86
type textarea "Detroit Red Apples, Sugar"
click at [820, 113] on button "Save" at bounding box center [807, 105] width 52 height 27
click at [925, 107] on icon "button" at bounding box center [923, 105] width 11 height 17
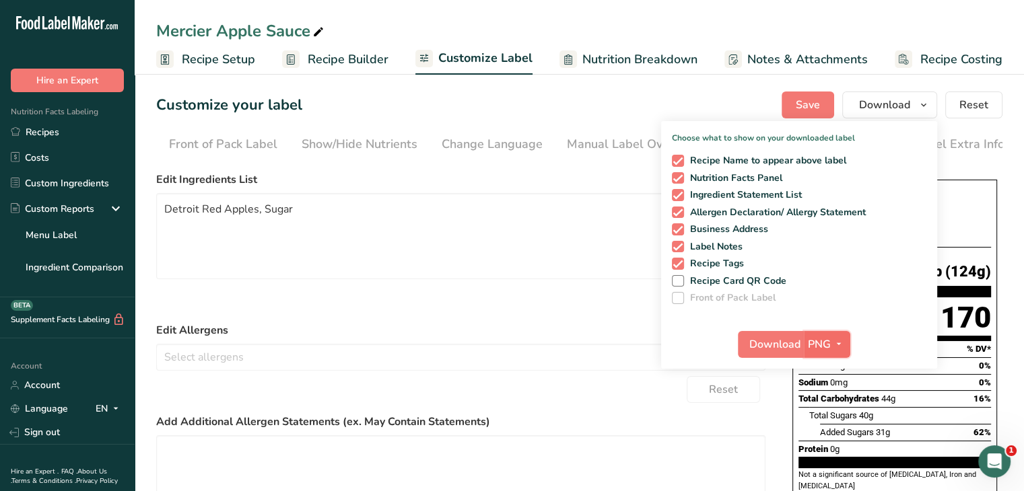
click at [841, 349] on icon "button" at bounding box center [838, 344] width 11 height 17
click at [837, 442] on link "PDF" at bounding box center [828, 438] width 43 height 22
click at [797, 344] on span "Download" at bounding box center [775, 344] width 51 height 16
click at [672, 25] on div "Mercier Apple Sauce" at bounding box center [579, 31] width 889 height 24
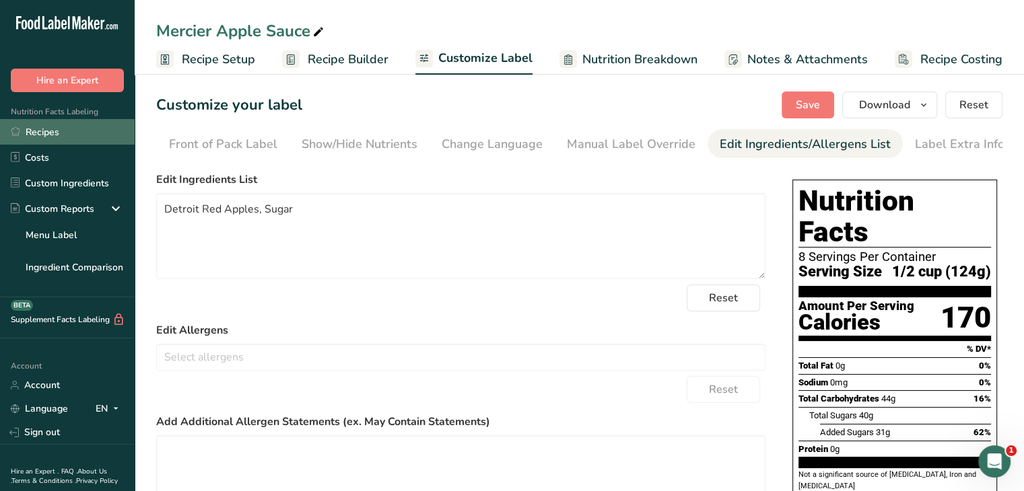
click at [59, 131] on link "Recipes" at bounding box center [67, 132] width 135 height 26
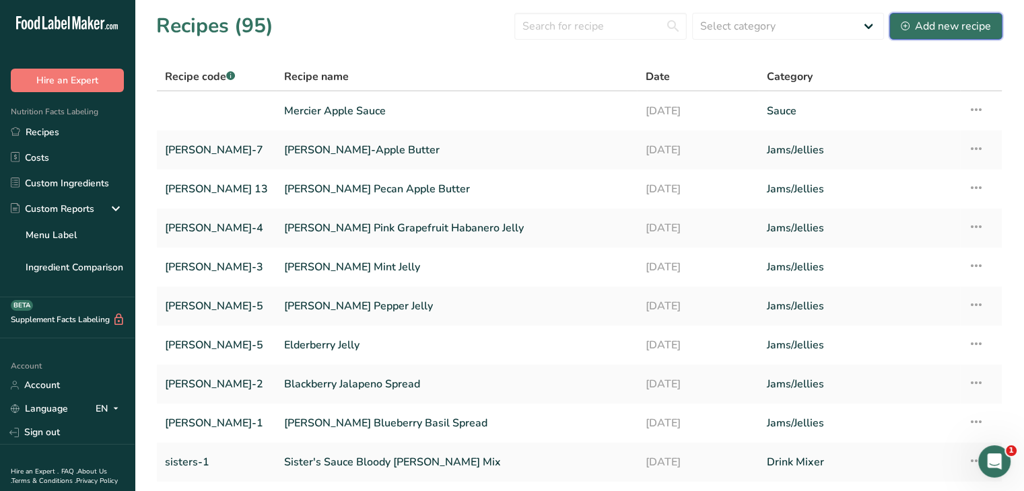
click at [948, 28] on div "Add new recipe" at bounding box center [945, 26] width 90 height 16
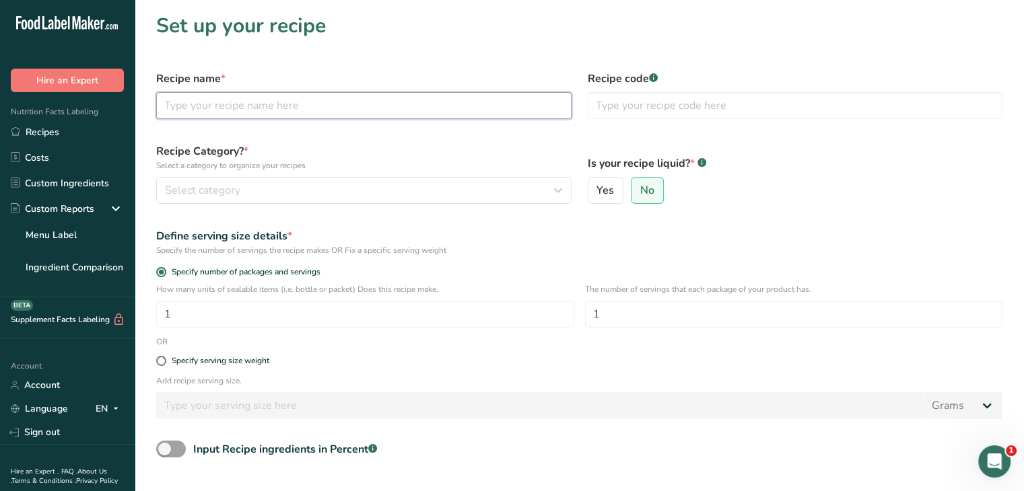
click at [479, 93] on input "text" at bounding box center [363, 105] width 415 height 27
type input "[PERSON_NAME] baste recipe"
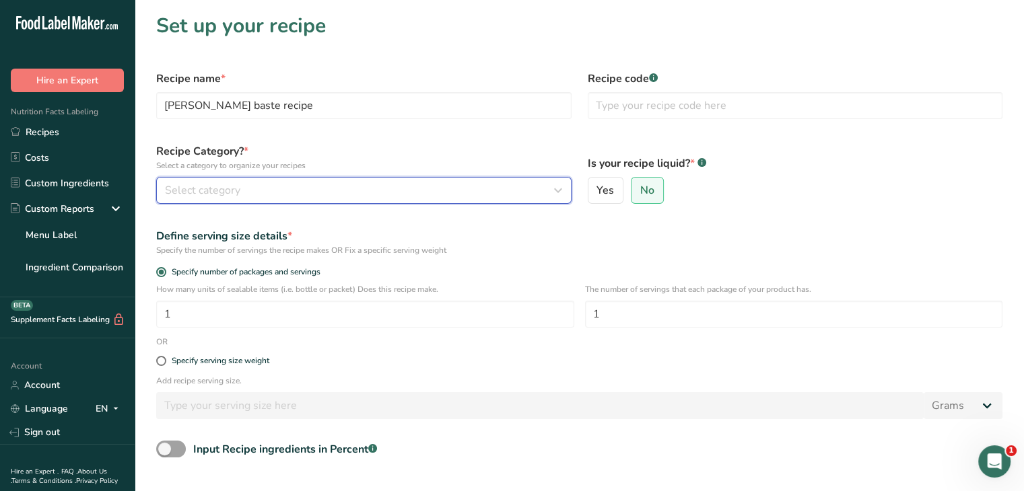
click at [282, 192] on div "Select category" at bounding box center [360, 190] width 390 height 16
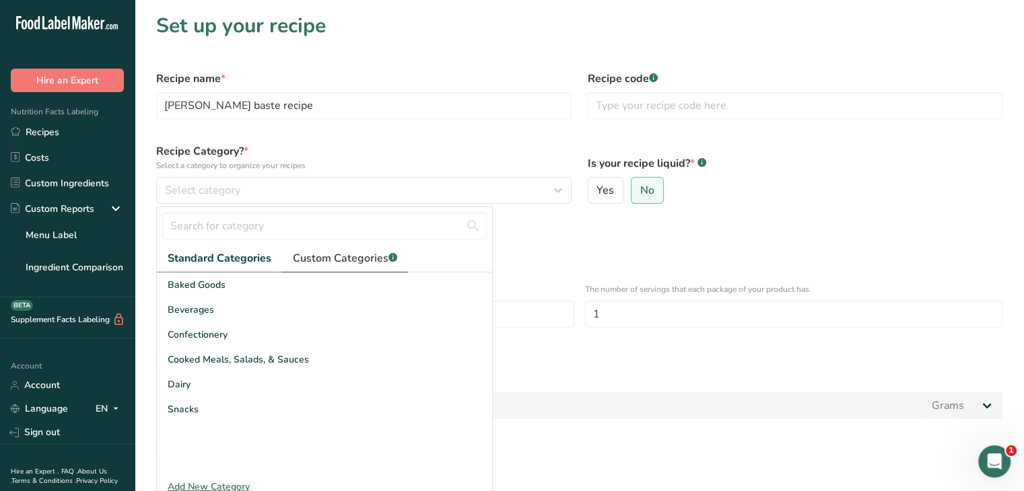
click at [345, 263] on span "Custom Categories .a-a{fill:#347362;}.b-a{fill:#fff;}" at bounding box center [345, 258] width 104 height 16
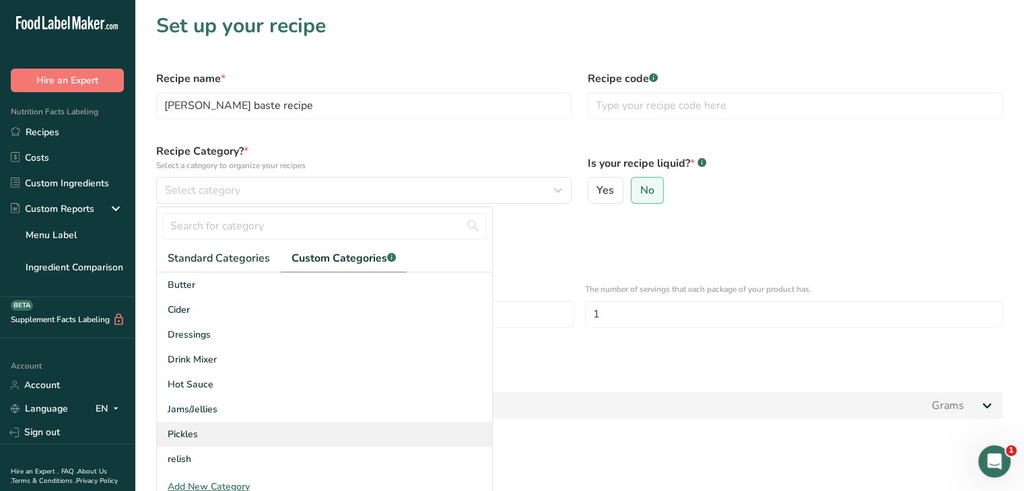
scroll to position [73, 0]
click at [210, 431] on div "Sauce" at bounding box center [324, 436] width 335 height 25
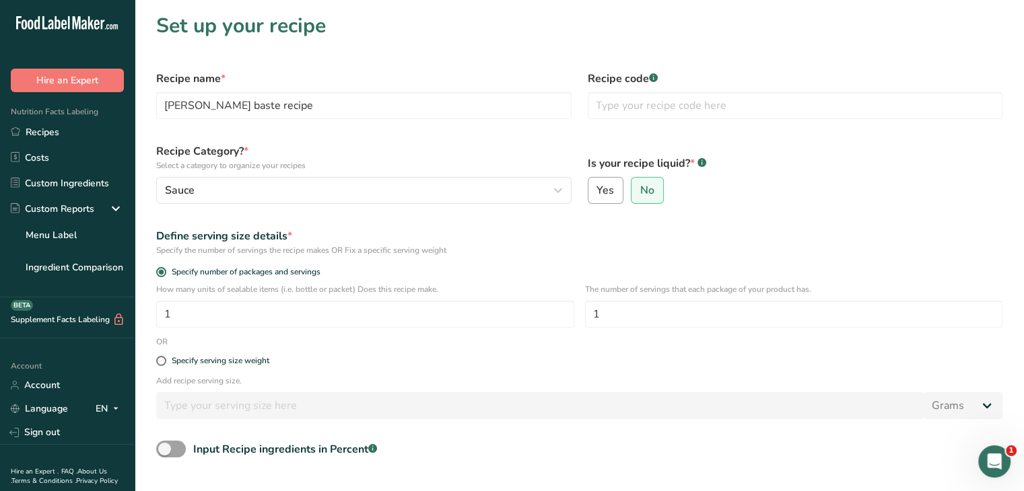
click at [603, 197] on label "Yes" at bounding box center [606, 190] width 36 height 27
click at [597, 195] on input "Yes" at bounding box center [592, 190] width 9 height 9
radio input "true"
radio input "false"
select select "22"
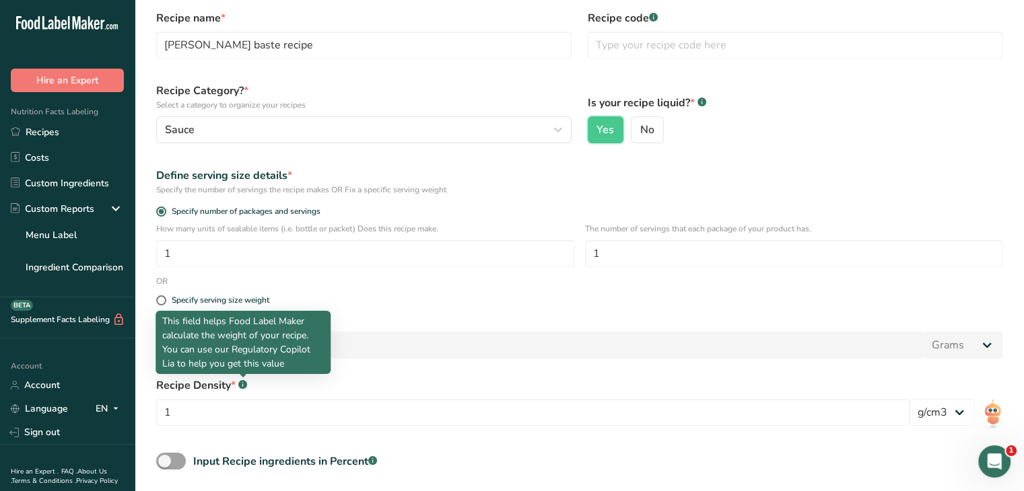
scroll to position [135, 0]
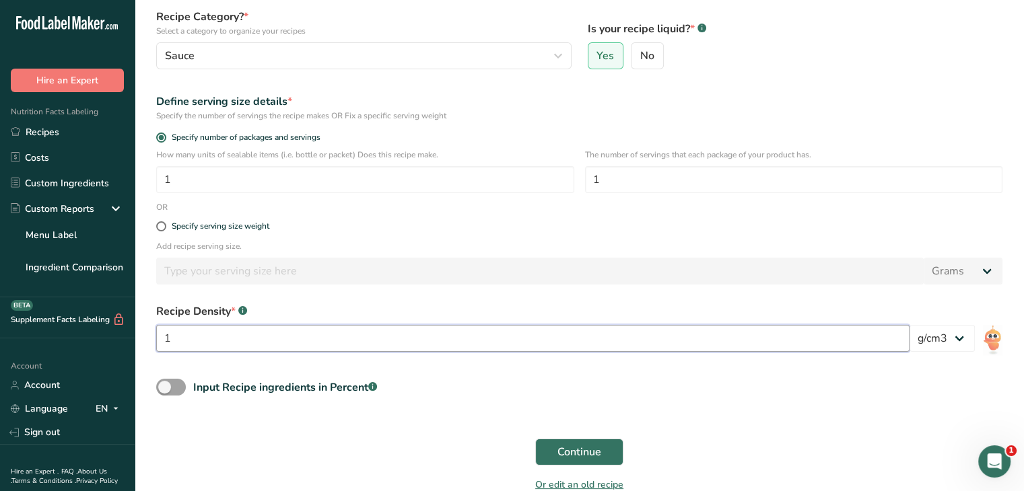
drag, startPoint x: 194, startPoint y: 336, endPoint x: 124, endPoint y: 339, distance: 70.0
click at [124, 339] on div ".a-20{fill:#fff;} Hire an Expert Nutrition Facts Labeling Recipes Costs Custom …" at bounding box center [512, 211] width 1024 height 692
click at [162, 227] on span at bounding box center [161, 226] width 10 height 10
click at [162, 227] on input "Specify serving size weight" at bounding box center [160, 226] width 9 height 9
radio input "true"
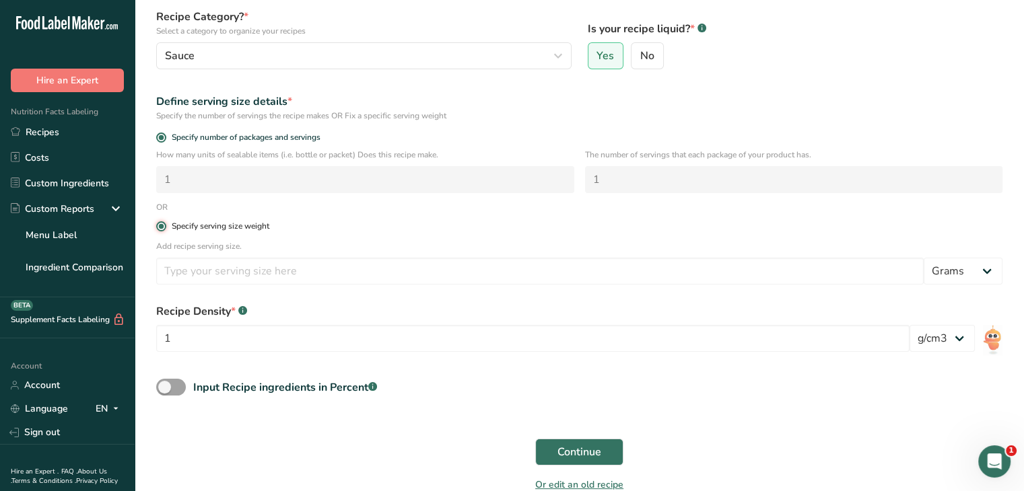
radio input "false"
click at [178, 264] on input "number" at bounding box center [539, 271] width 767 height 27
type input "30"
click at [393, 332] on input "1" at bounding box center [532, 338] width 753 height 27
type input "1.08"
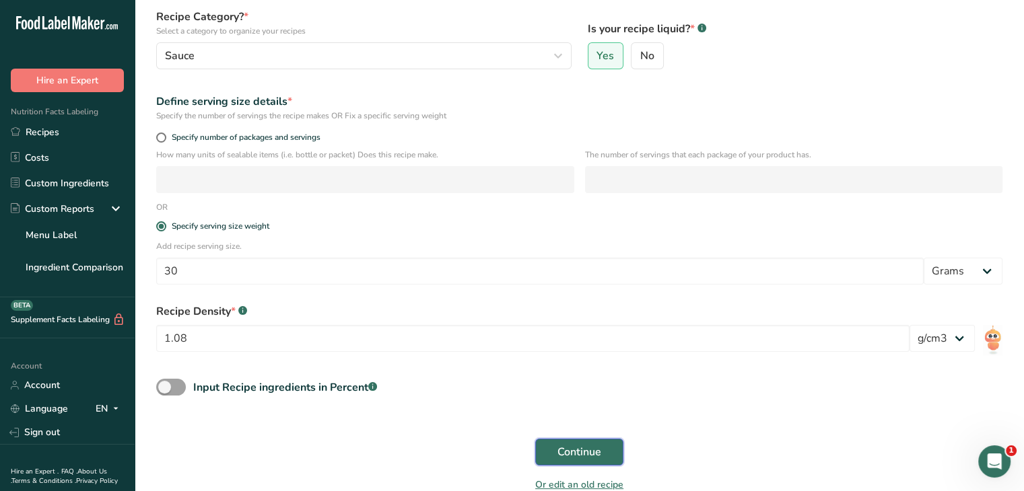
click at [565, 450] on span "Continue" at bounding box center [579, 452] width 44 height 16
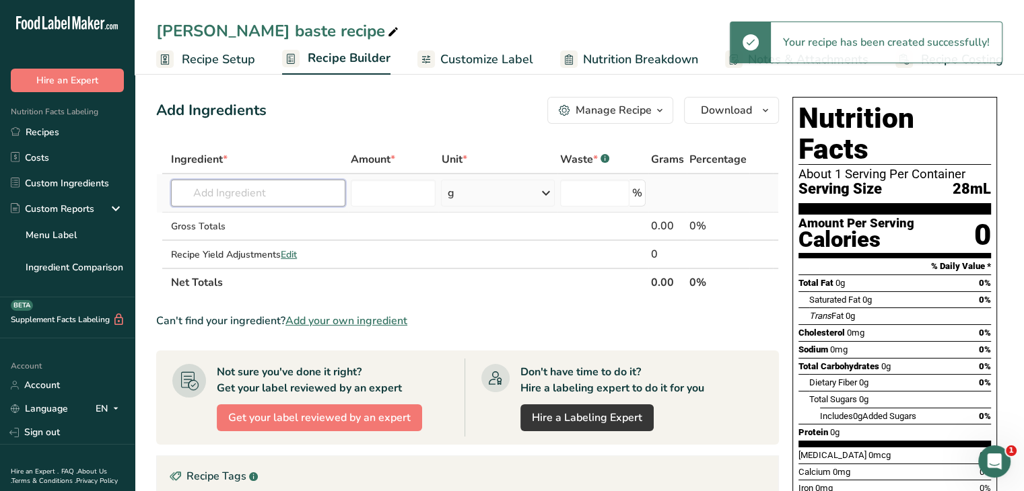
click at [226, 199] on input "text" at bounding box center [258, 193] width 174 height 27
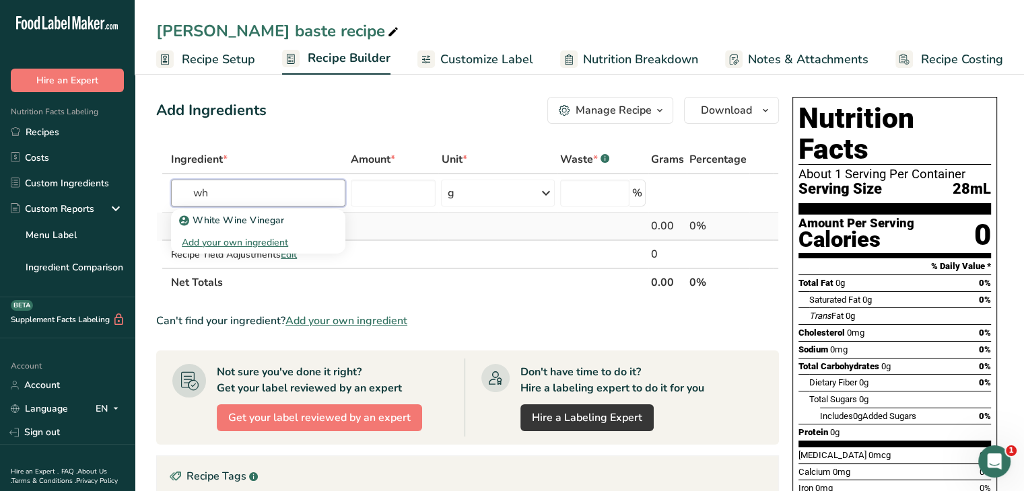
type input "w"
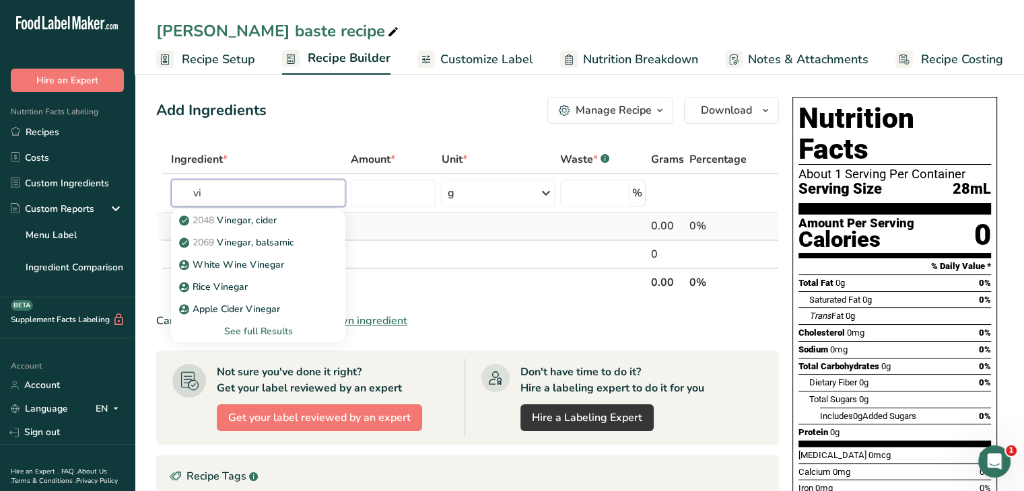
type input "v"
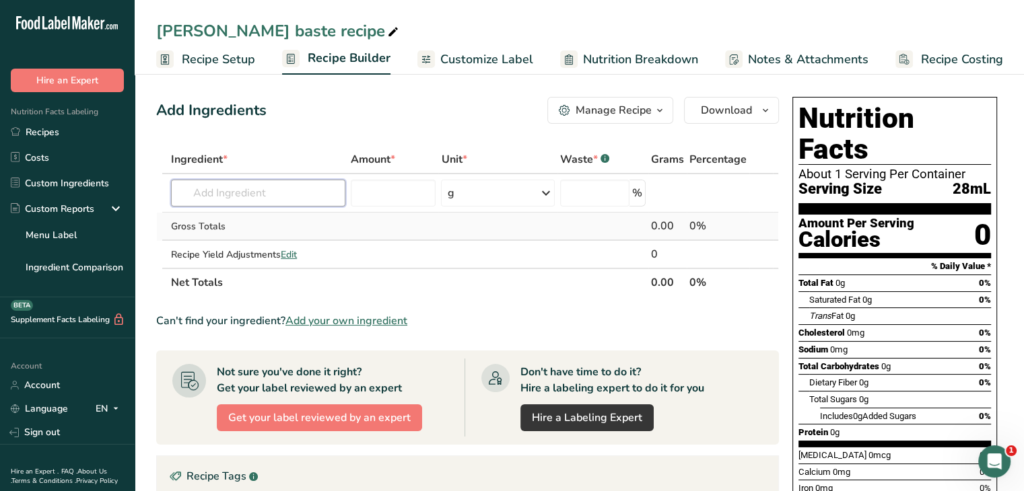
type input "c"
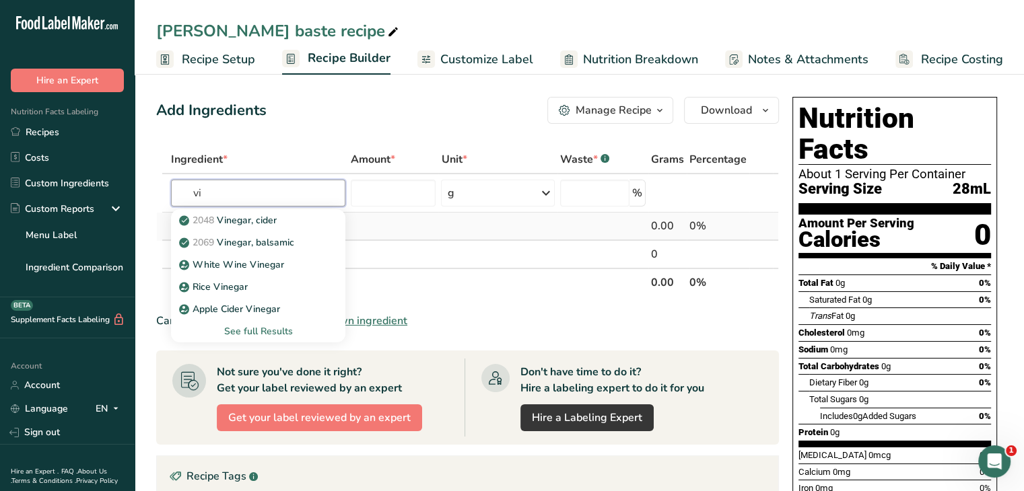
type input "v"
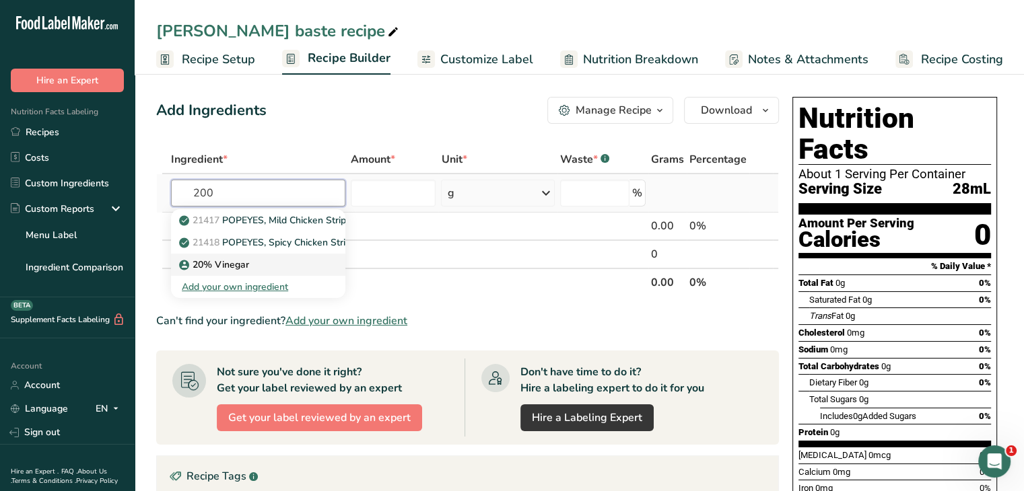
type input "200"
click at [263, 267] on div "20% Vinegar" at bounding box center [247, 265] width 131 height 14
type input "20% Vinegar"
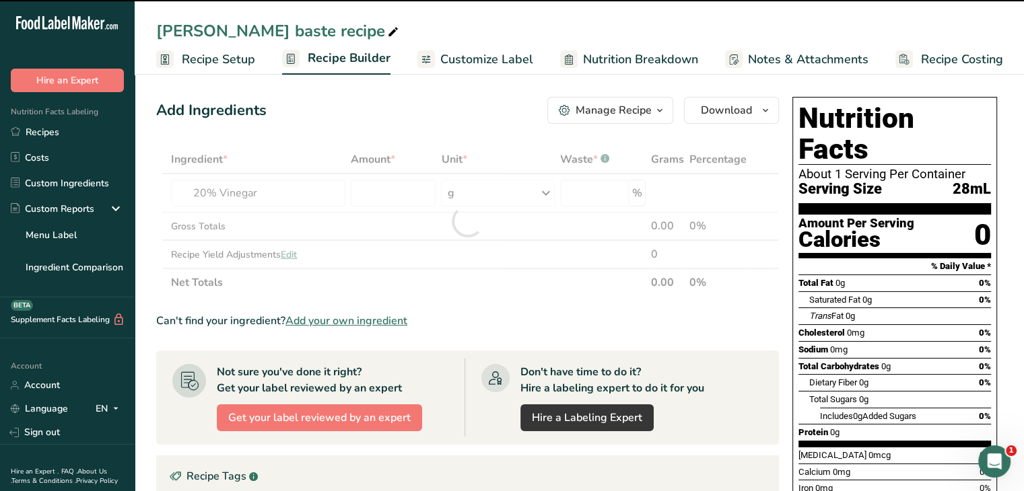
type input "0"
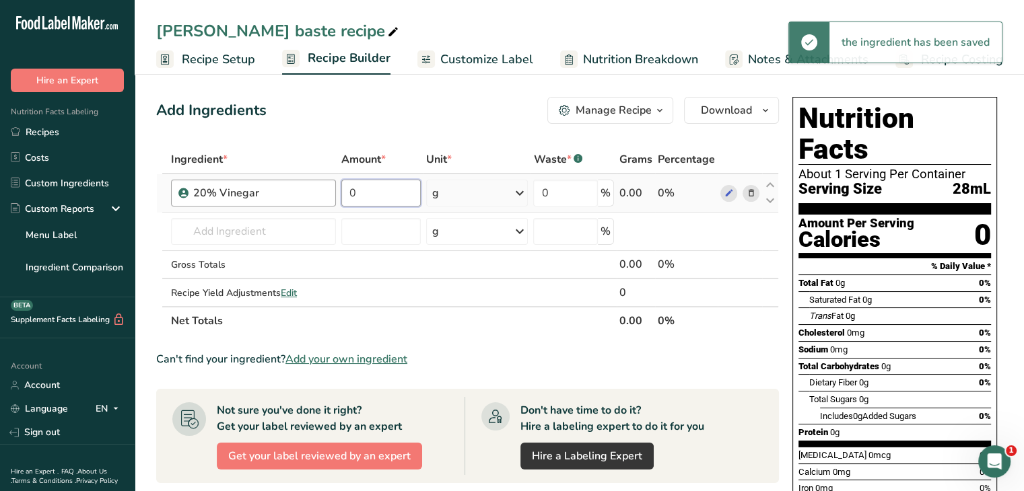
drag, startPoint x: 392, startPoint y: 194, endPoint x: 334, endPoint y: 194, distance: 57.9
click at [334, 194] on tr "20% Vinegar 0 g Weight Units g kg mg See more Volume Units l Volume units requi…" at bounding box center [467, 193] width 621 height 38
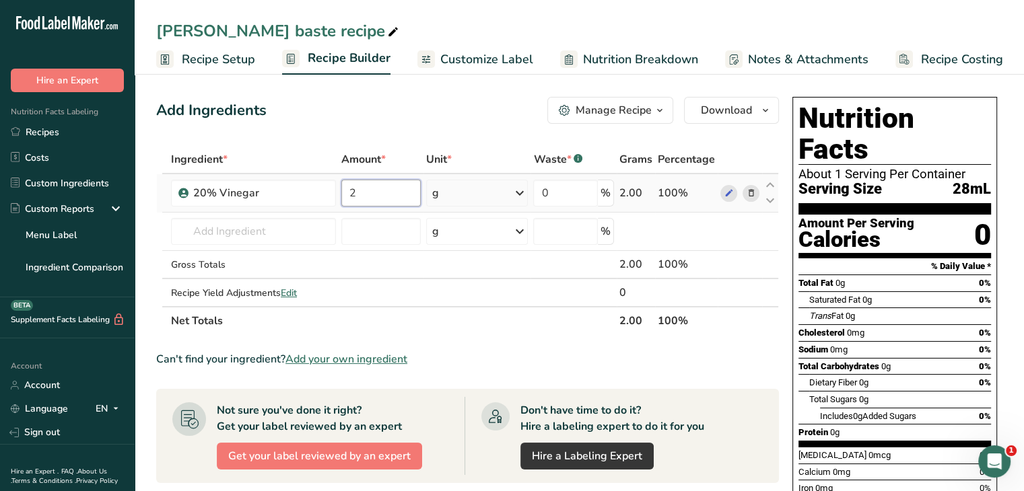
type input "2"
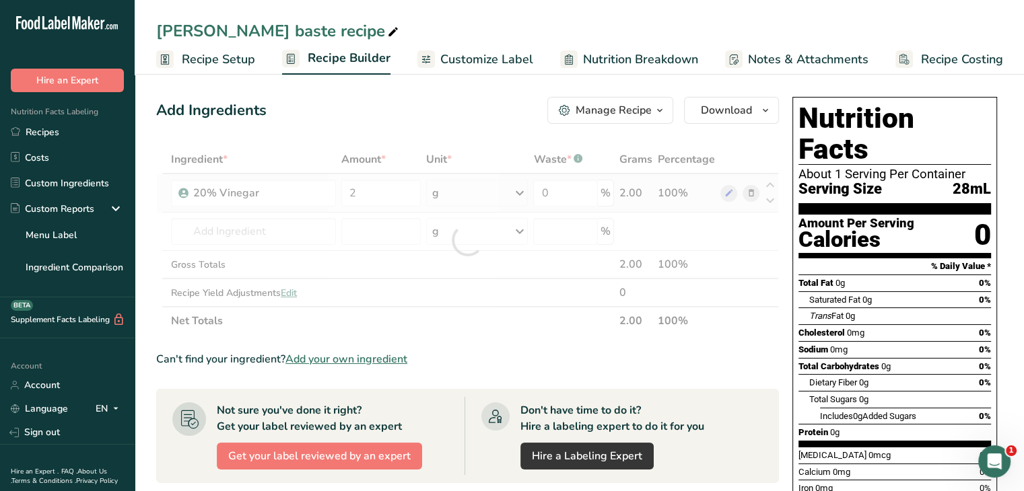
click at [525, 190] on div "Ingredient * Amount * Unit * Waste * .a-a{fill:#347362;}.b-a{fill:#fff;} Grams …" at bounding box center [467, 240] width 622 height 190
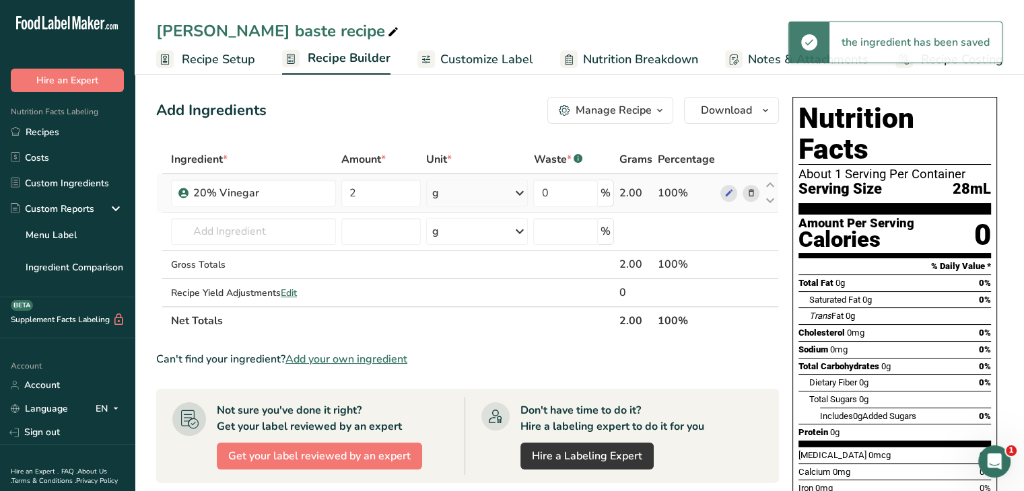
click at [518, 188] on icon at bounding box center [519, 193] width 16 height 24
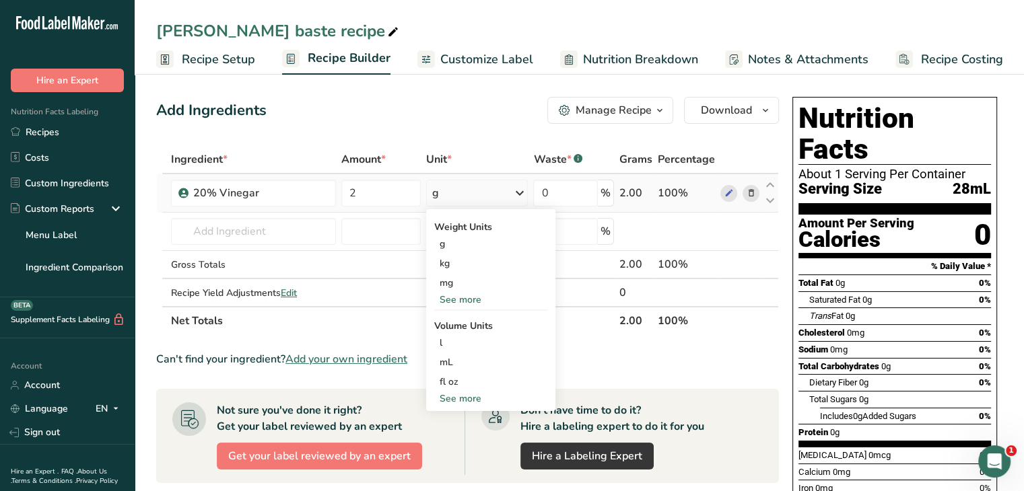
click at [479, 400] on div "See more" at bounding box center [490, 399] width 113 height 14
select select "22"
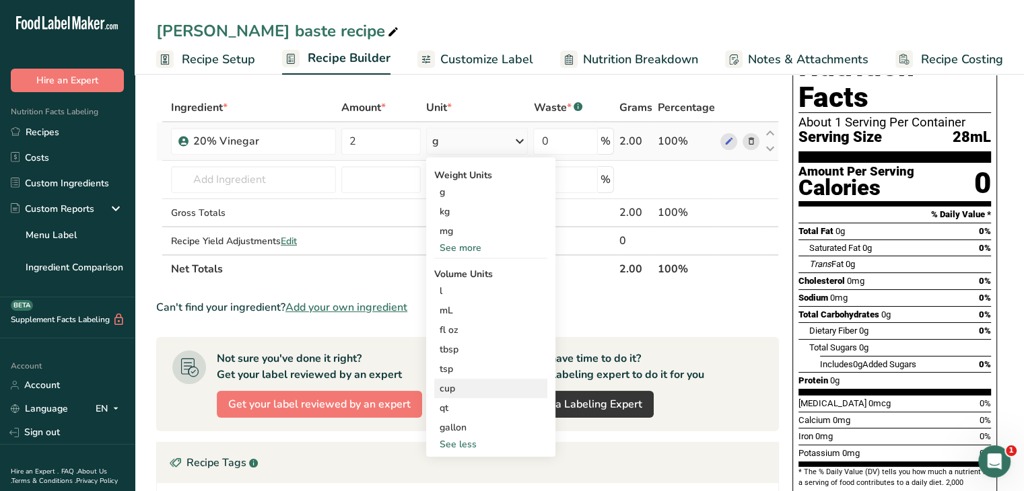
scroll to position [135, 0]
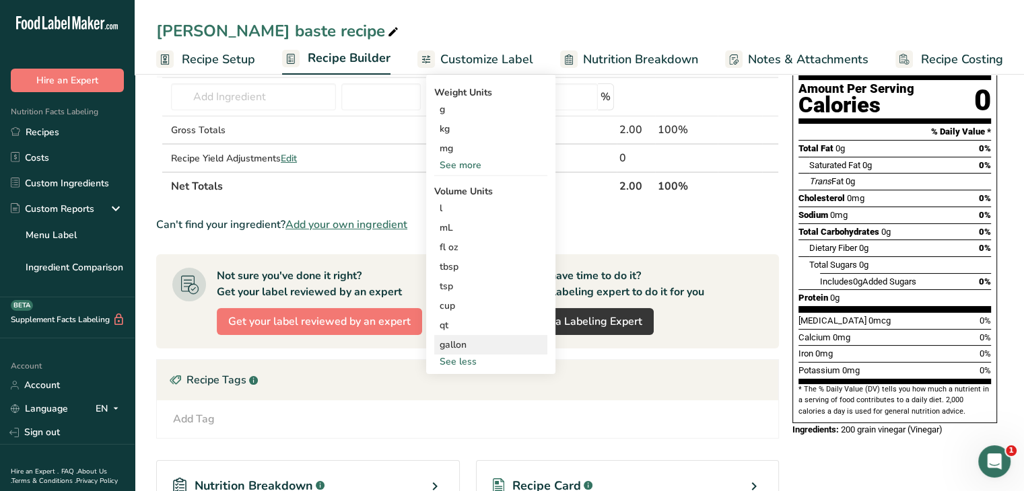
click at [470, 348] on div "gallon" at bounding box center [490, 345] width 102 height 14
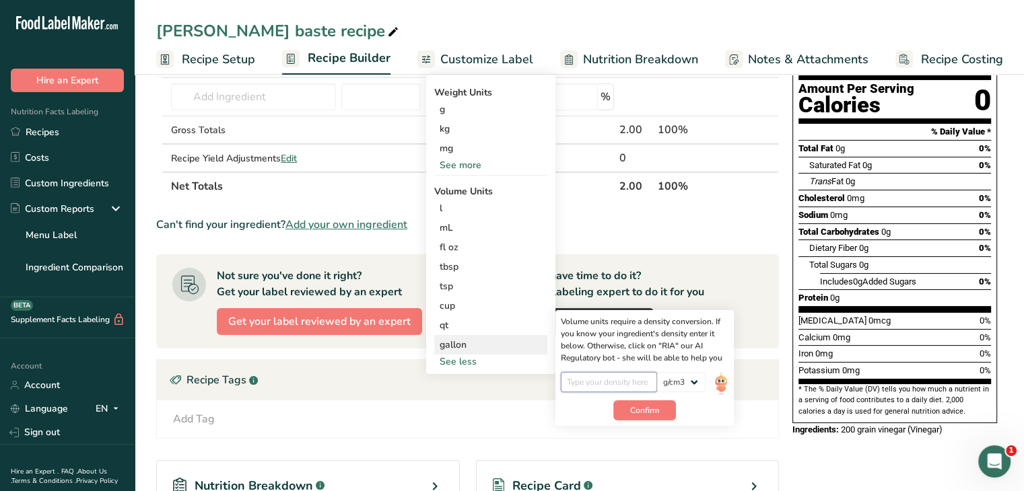
click at [588, 384] on input "number" at bounding box center [609, 382] width 96 height 20
type input "1.049"
click at [649, 413] on span "Confirm" at bounding box center [644, 410] width 29 height 12
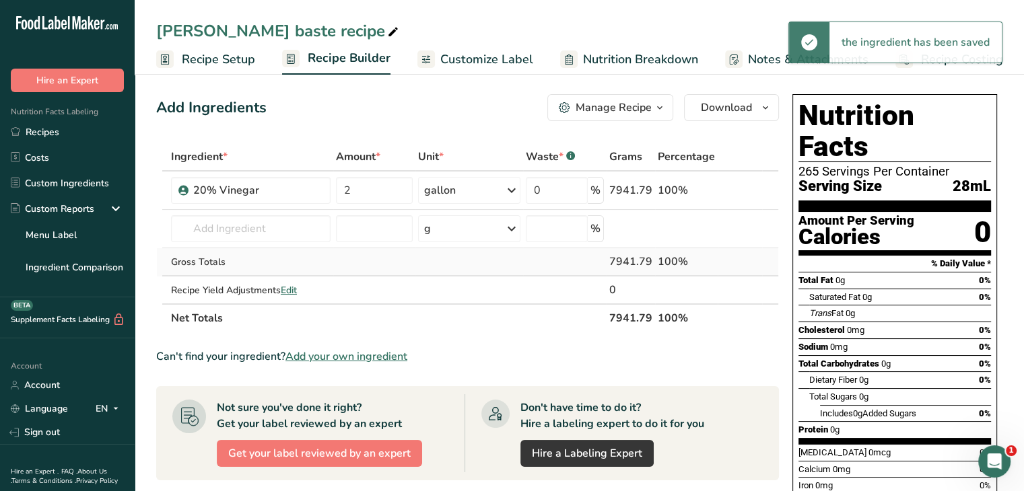
scroll to position [0, 0]
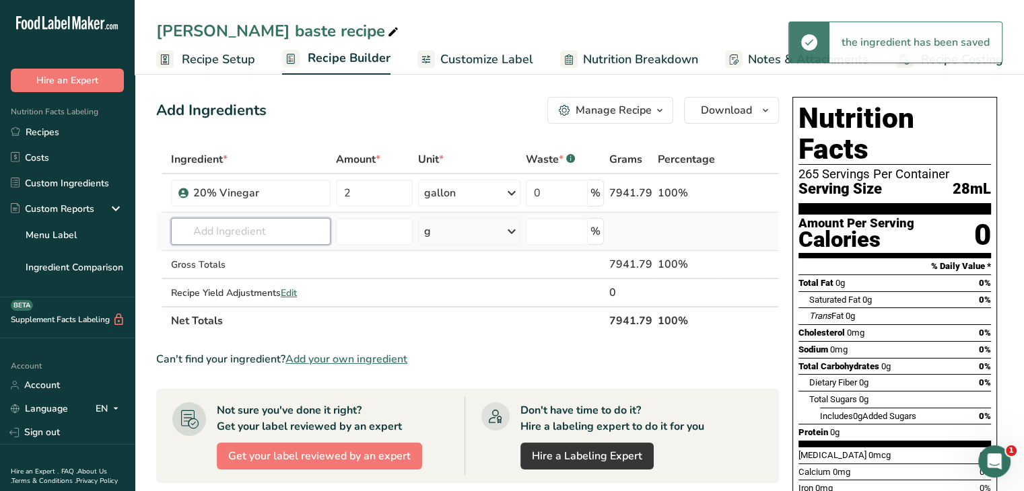
click at [240, 227] on input "text" at bounding box center [250, 231] width 159 height 27
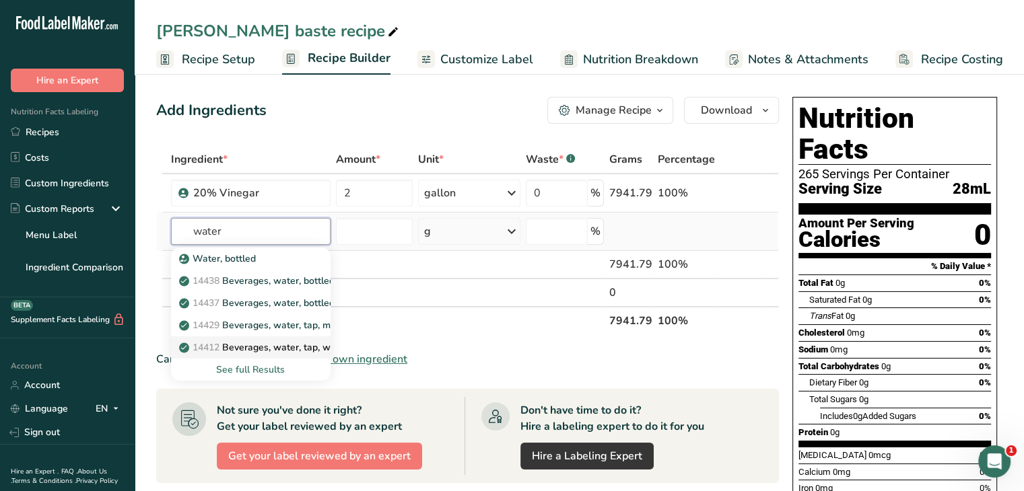
type input "water"
click at [269, 349] on p "14412 Beverages, water, tap, well" at bounding box center [261, 348] width 159 height 14
type input "Beverages, water, tap, well"
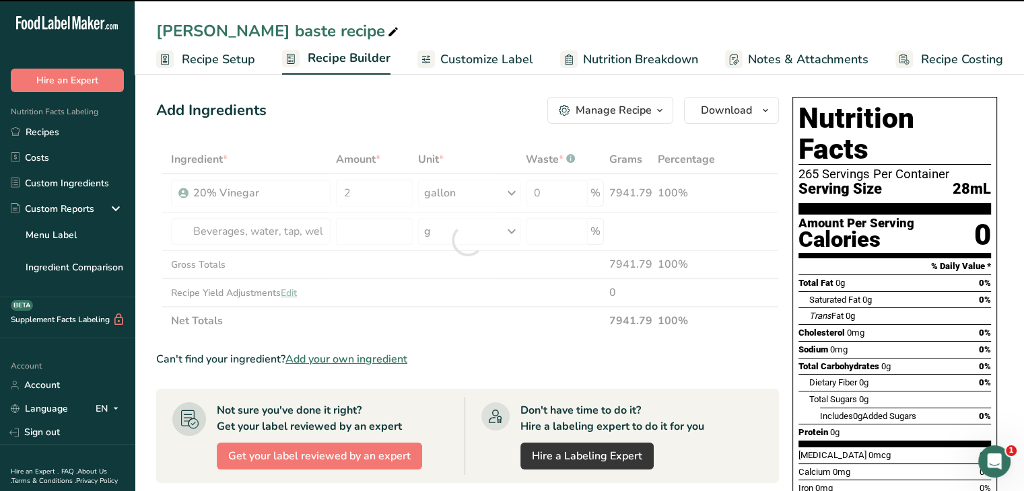
type input "0"
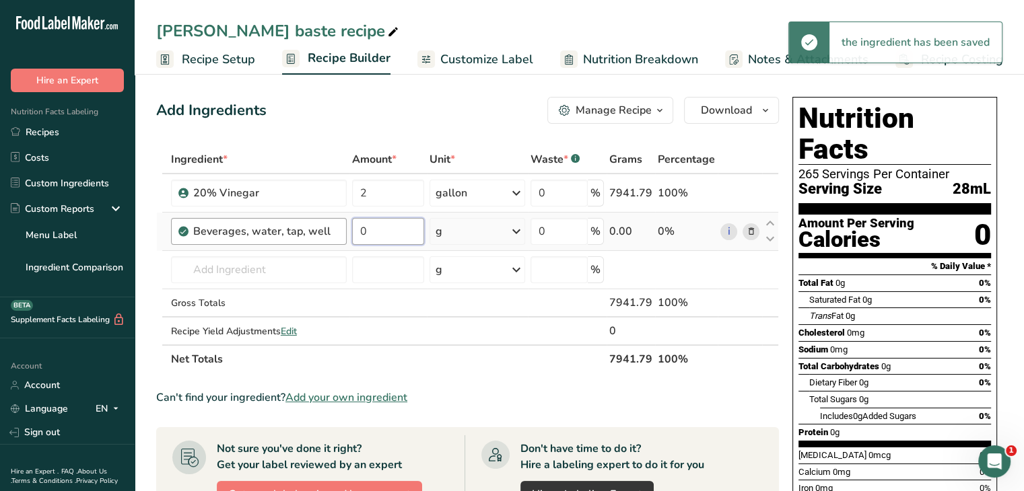
drag, startPoint x: 378, startPoint y: 228, endPoint x: 338, endPoint y: 227, distance: 39.7
click at [338, 227] on tr "Beverages, water, tap, well 0 g Portions 1 fl oz 1 serving 8 fl oz 8 fl oz 1 li…" at bounding box center [467, 232] width 621 height 38
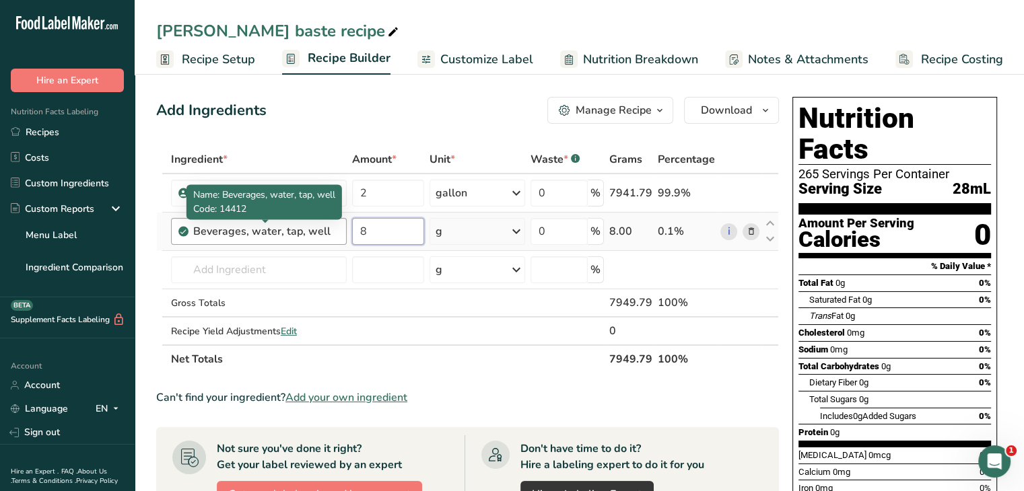
type input "8"
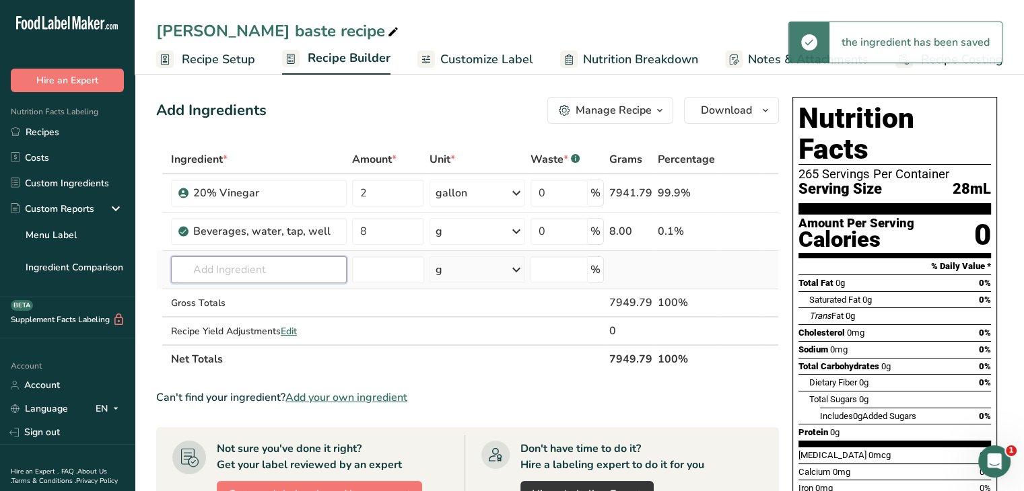
click at [223, 266] on input "text" at bounding box center [259, 269] width 176 height 27
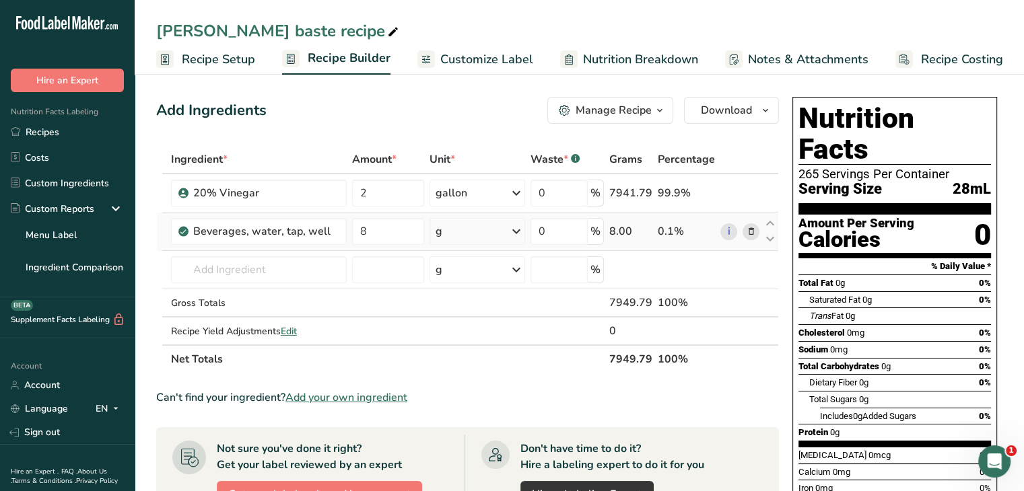
click at [521, 229] on icon at bounding box center [516, 231] width 16 height 24
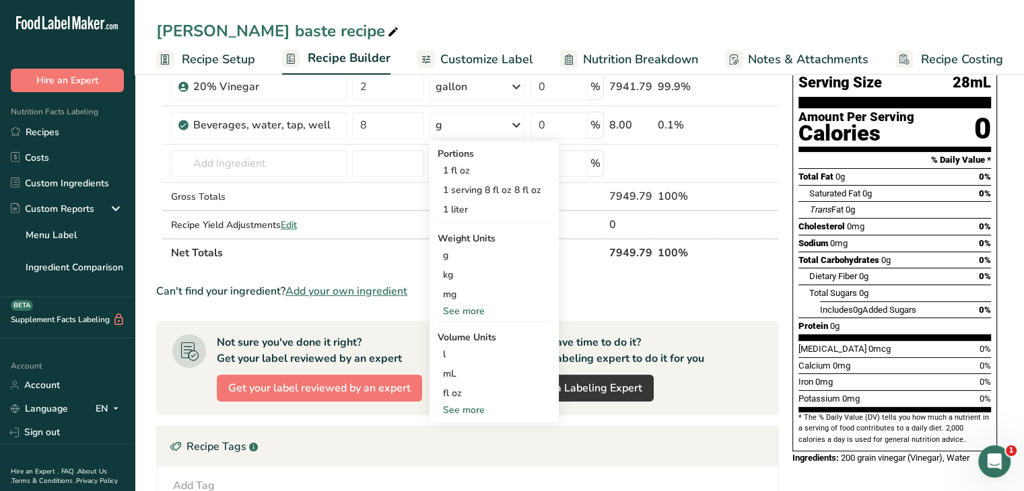
scroll to position [135, 0]
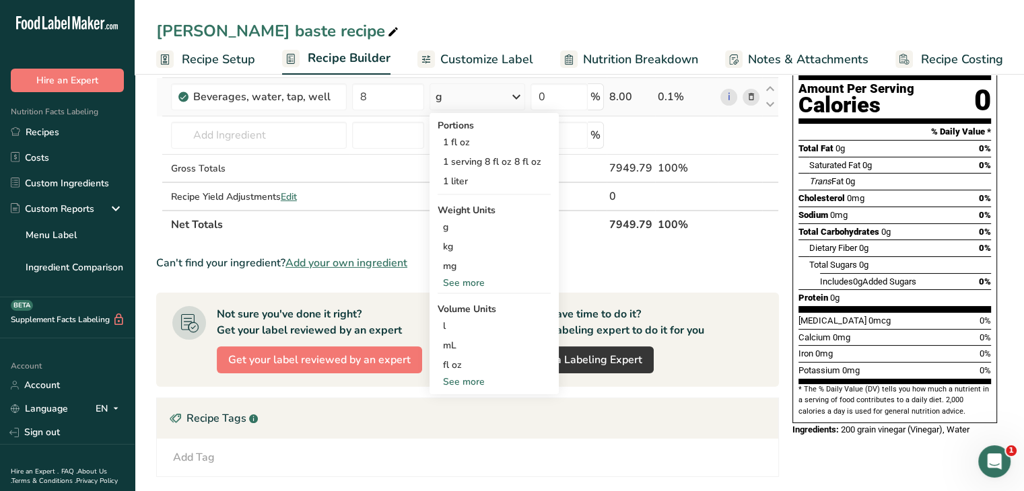
click at [466, 378] on div "See more" at bounding box center [493, 382] width 113 height 14
select select "22"
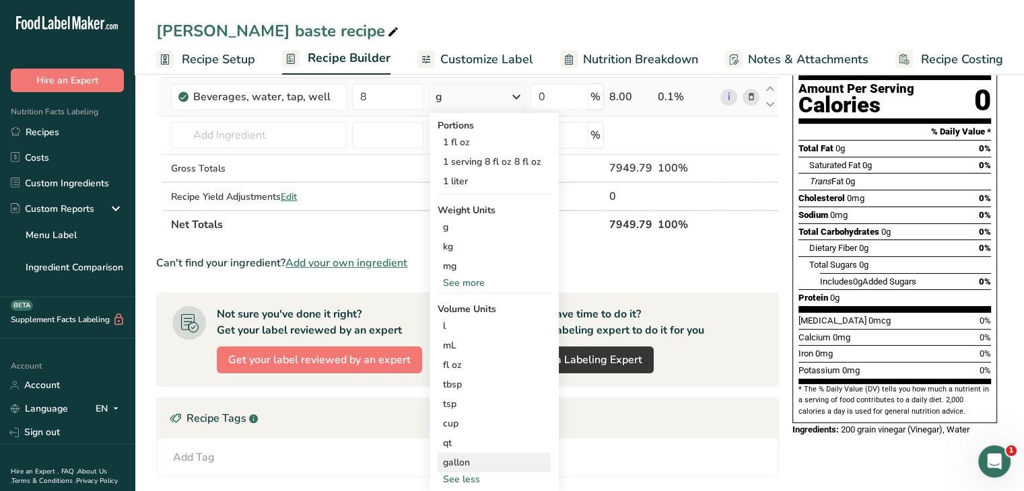
click at [482, 469] on div "gallon" at bounding box center [494, 463] width 102 height 14
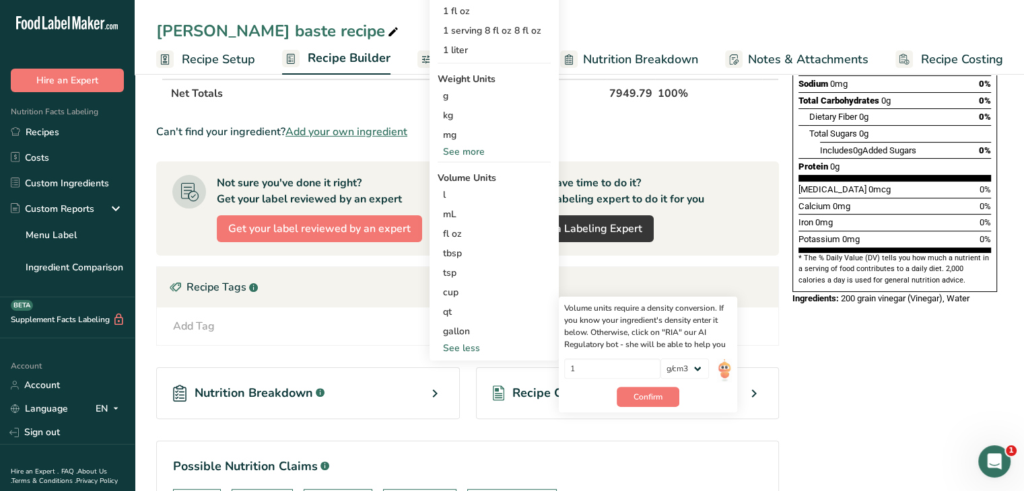
scroll to position [269, 0]
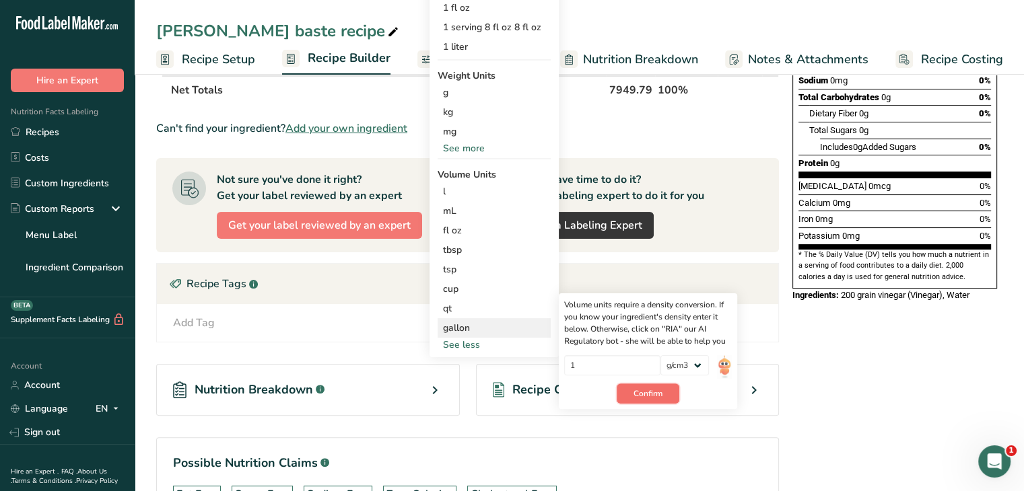
click at [649, 398] on span "Confirm" at bounding box center [647, 394] width 29 height 12
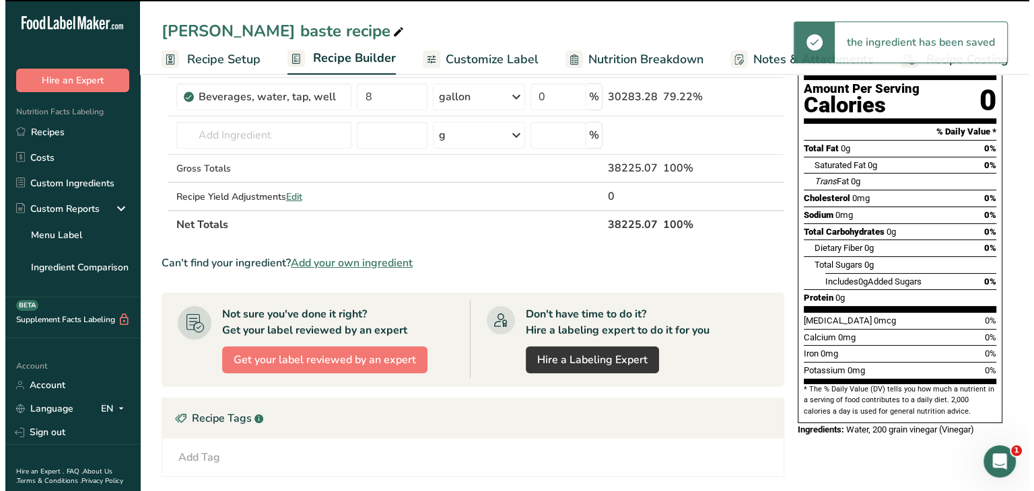
scroll to position [0, 0]
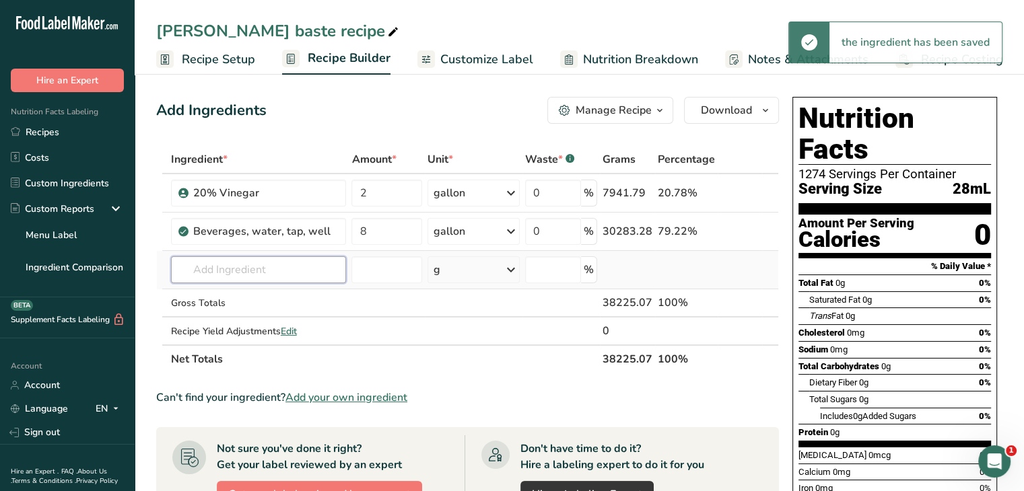
click at [277, 259] on input "text" at bounding box center [259, 269] width 176 height 27
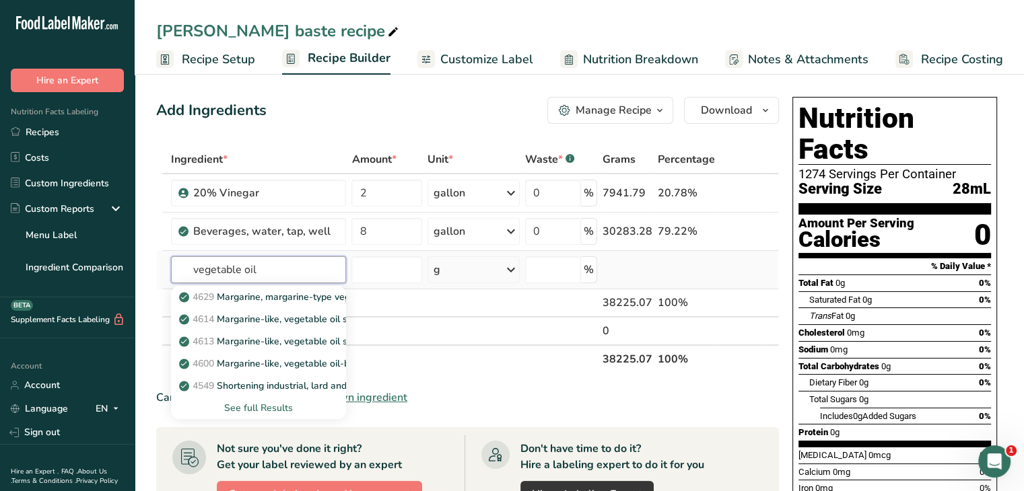
type input "vegetable oil"
click at [281, 412] on div "See full Results" at bounding box center [259, 408] width 154 height 14
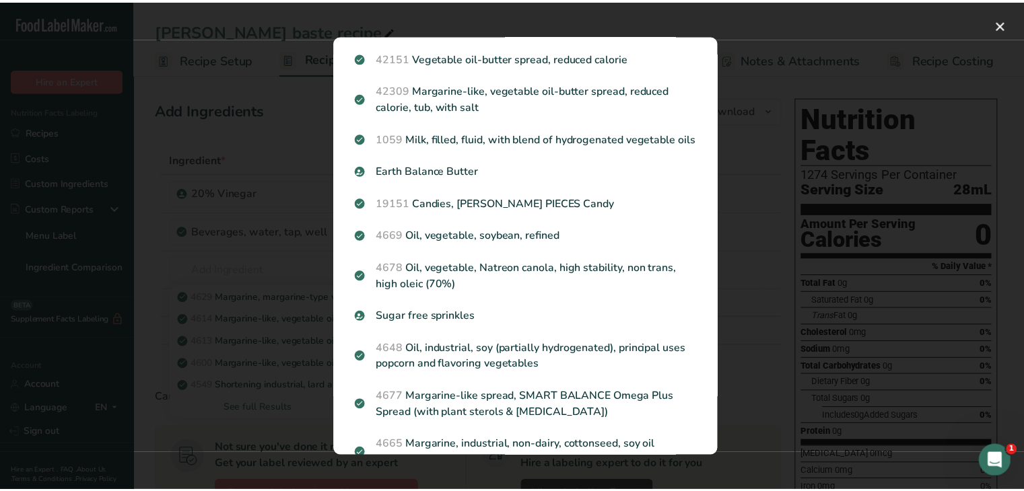
scroll to position [952, 0]
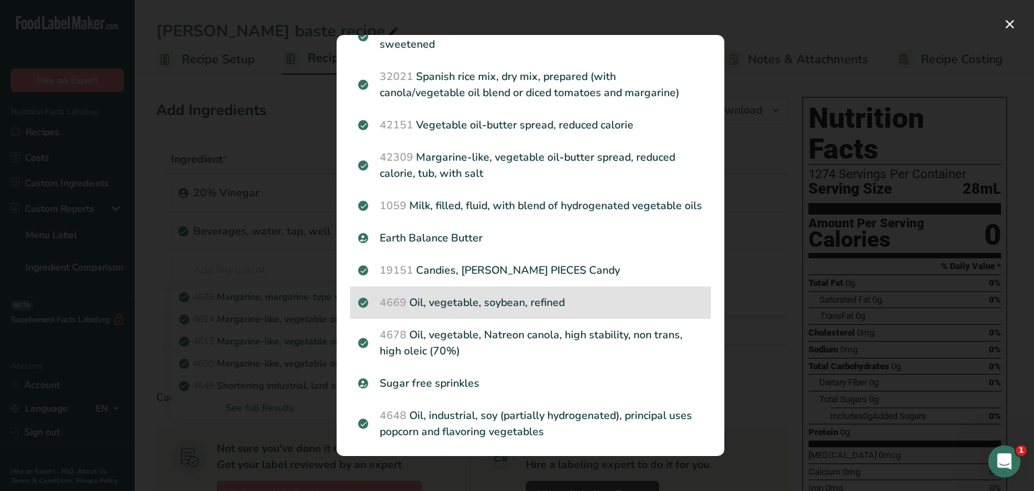
click at [567, 311] on p "4669 Oil, vegetable, soybean, refined" at bounding box center [530, 303] width 345 height 16
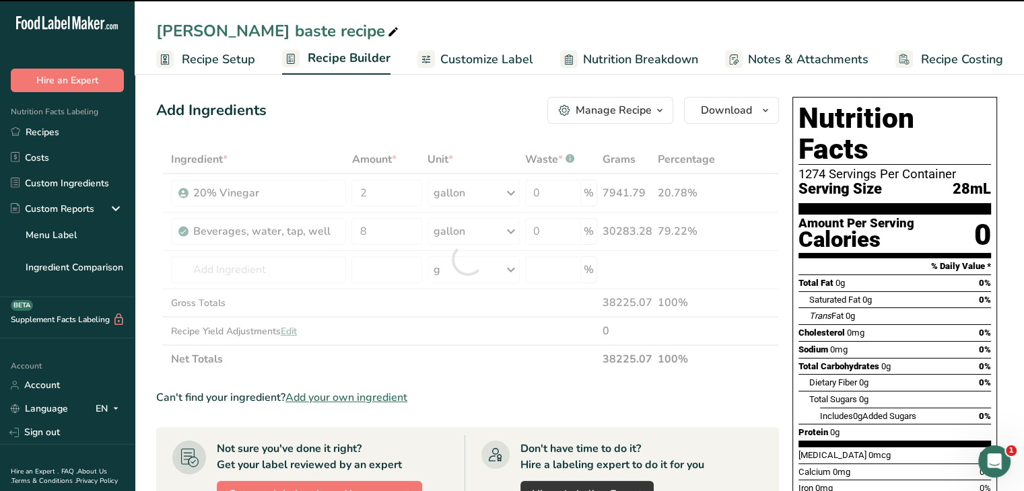
type input "0"
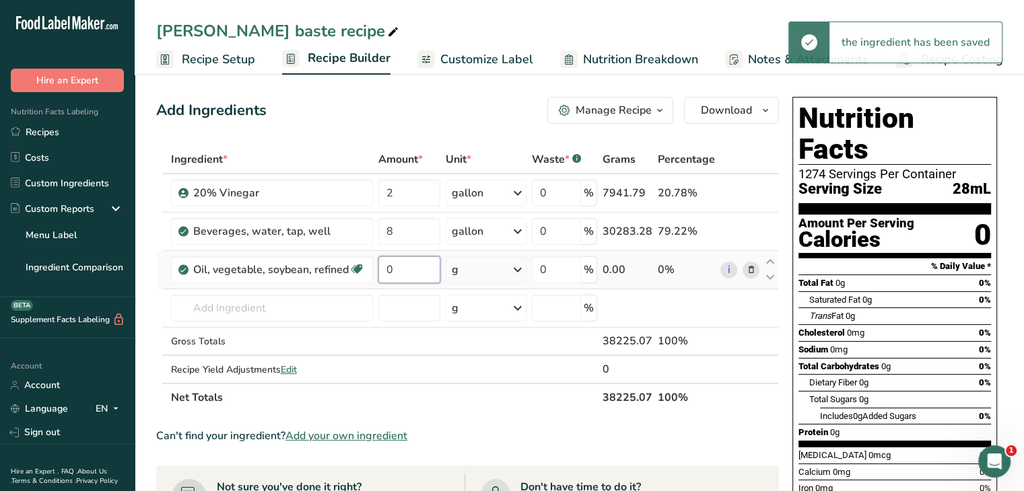
drag, startPoint x: 404, startPoint y: 264, endPoint x: 378, endPoint y: 265, distance: 25.6
click at [378, 265] on input "0" at bounding box center [409, 269] width 63 height 27
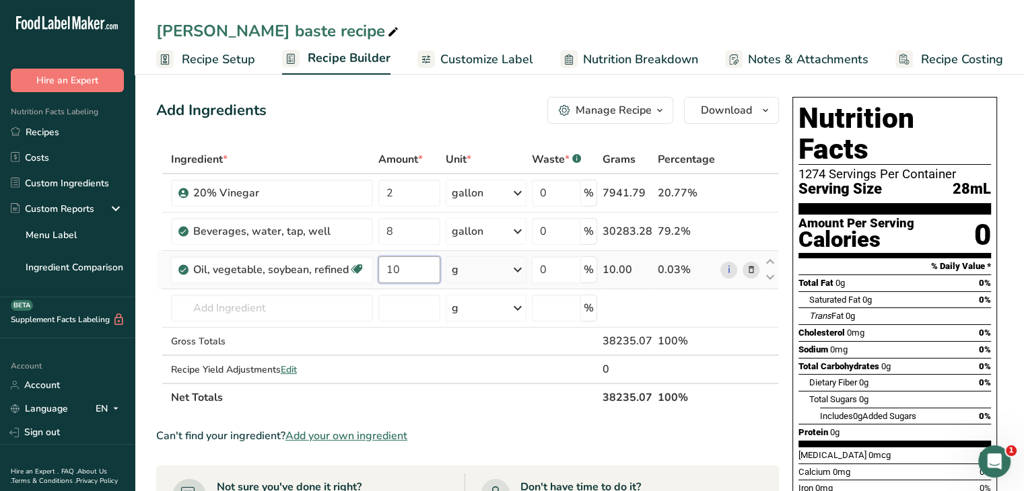
type input "10"
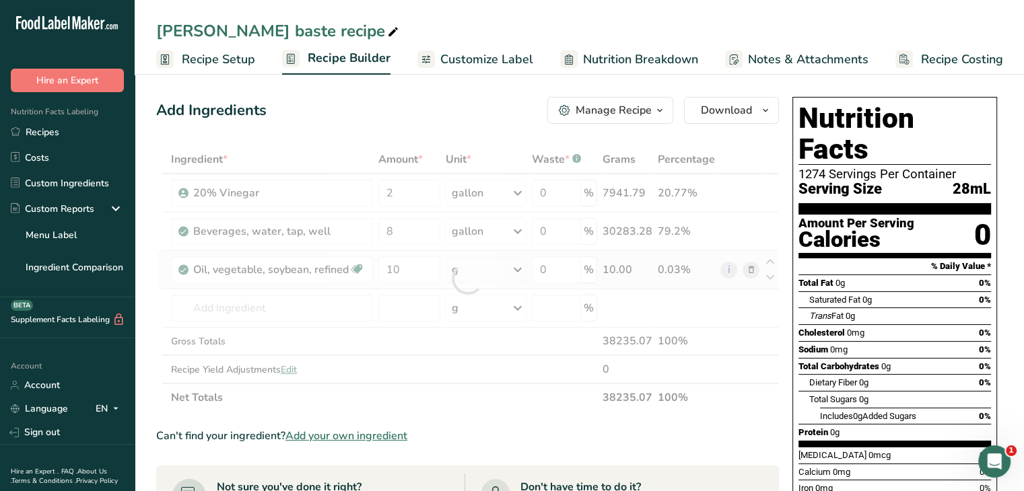
click at [522, 273] on div "Ingredient * Amount * Unit * Waste * .a-a{fill:#347362;}.b-a{fill:#fff;} Grams …" at bounding box center [467, 278] width 622 height 266
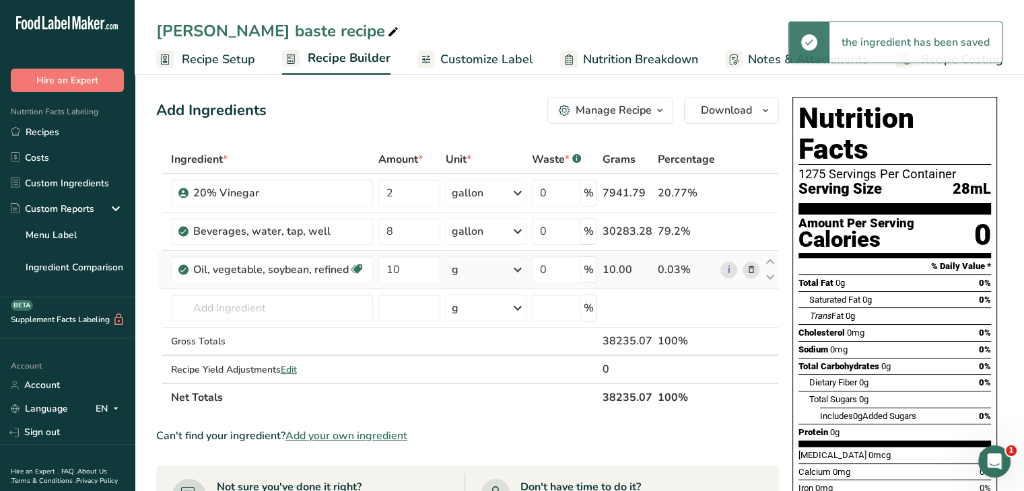
click at [520, 273] on icon at bounding box center [517, 270] width 16 height 24
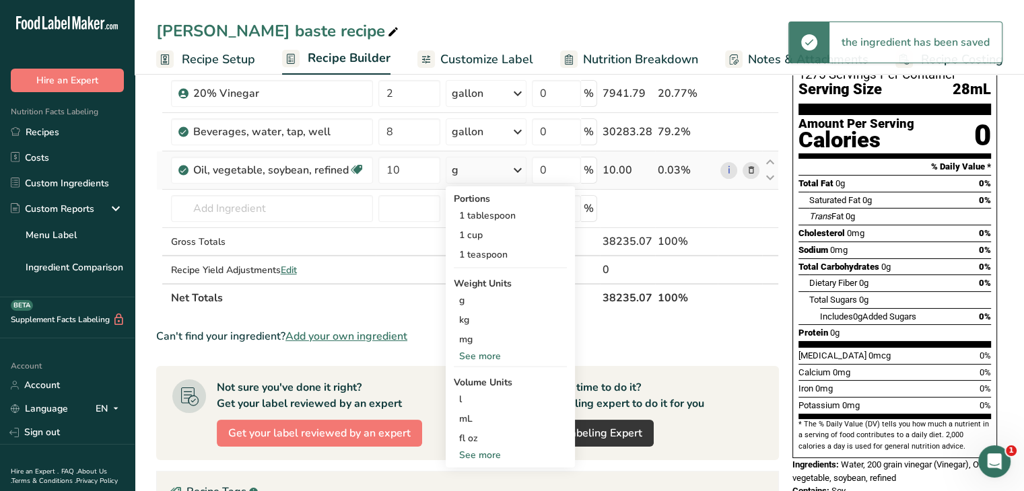
scroll to position [135, 0]
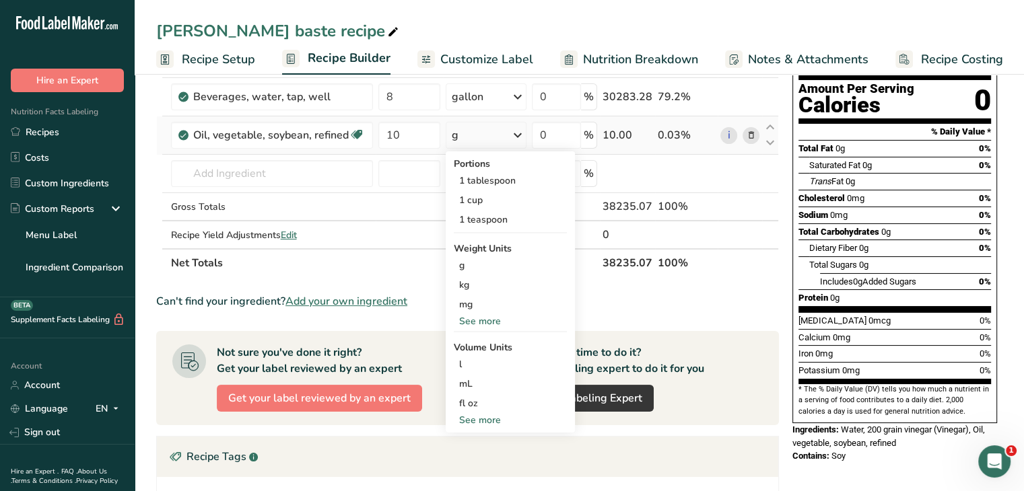
click at [485, 419] on div "See more" at bounding box center [510, 420] width 113 height 14
select select "22"
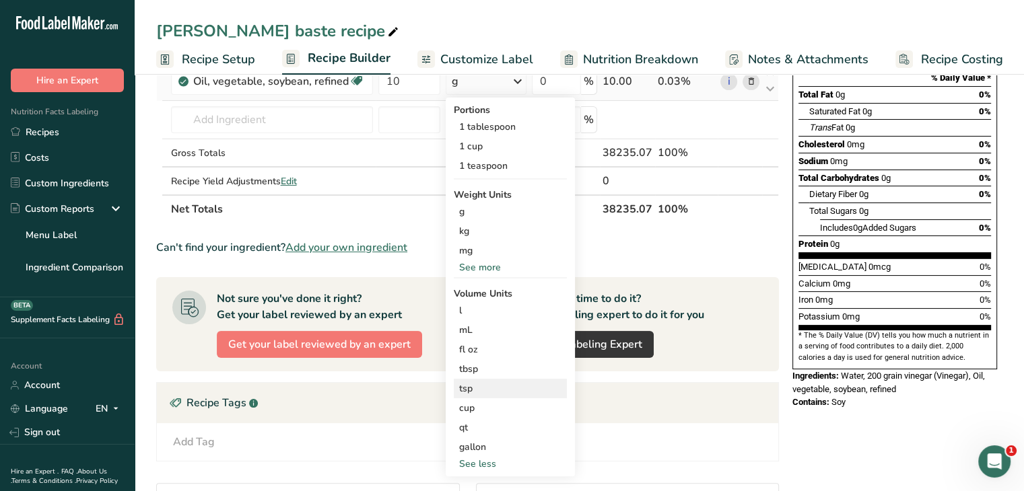
scroll to position [269, 0]
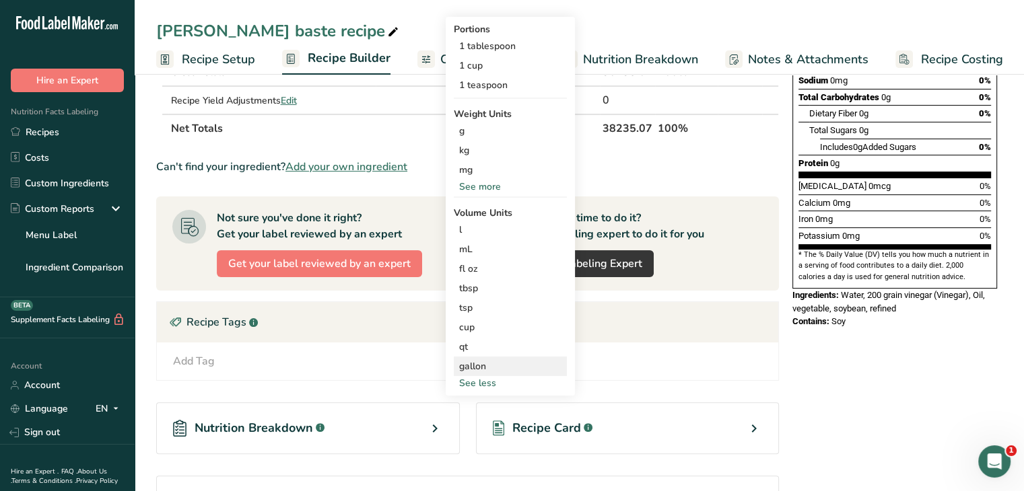
click at [495, 365] on div "gallon" at bounding box center [510, 366] width 102 height 14
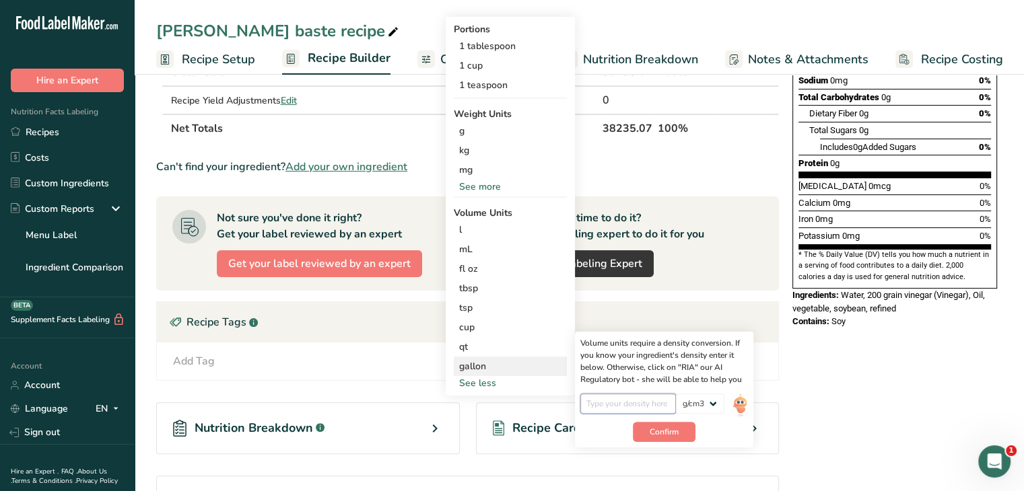
click at [603, 406] on input "number" at bounding box center [628, 404] width 96 height 20
type input "0.91"
click at [676, 426] on span "Confirm" at bounding box center [663, 432] width 29 height 12
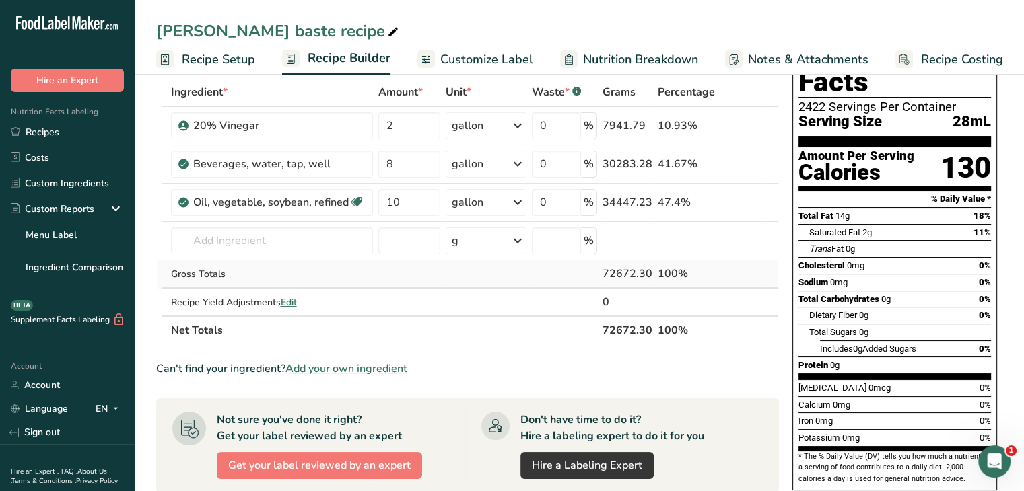
scroll to position [0, 0]
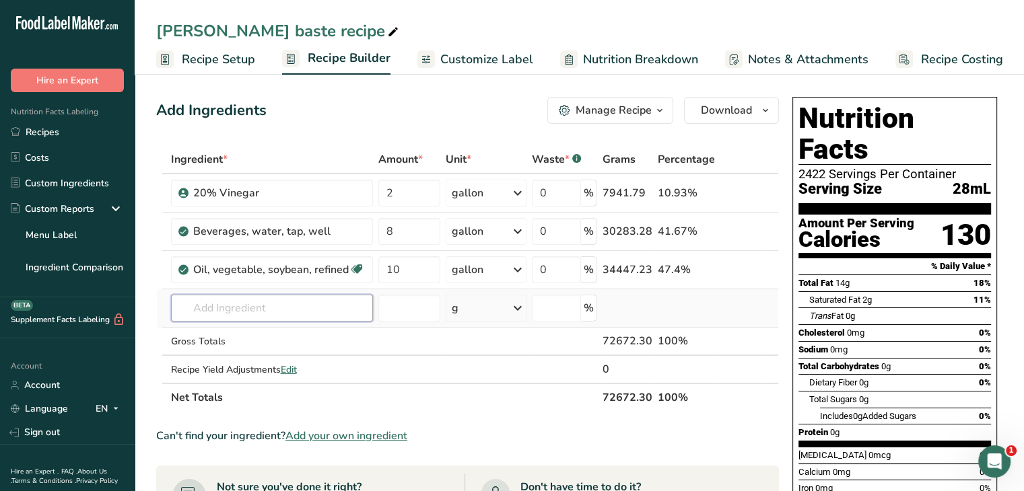
click at [314, 304] on input "text" at bounding box center [272, 308] width 202 height 27
type input "c"
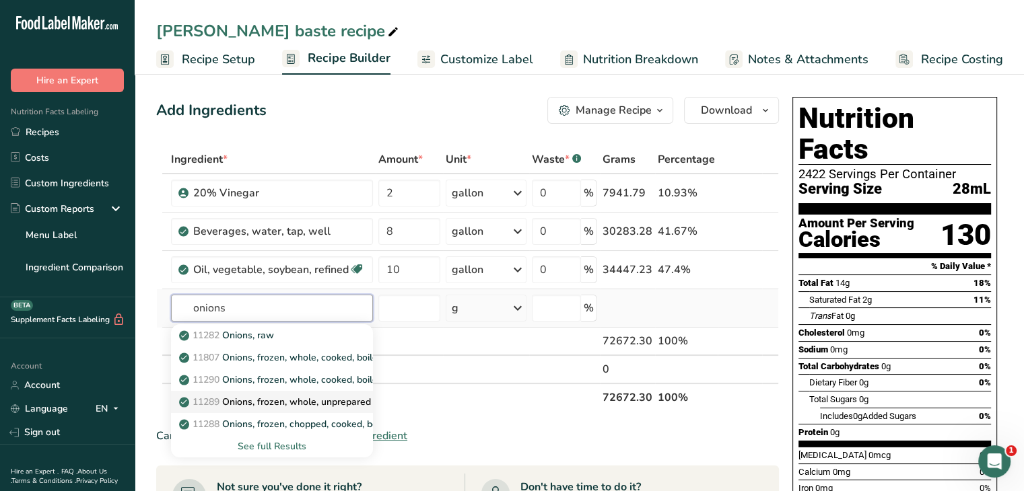
type input "onions"
click at [310, 407] on p "11289 Onions, frozen, whole, unprepared" at bounding box center [276, 402] width 189 height 14
type input "Onions, frozen, whole, unprepared"
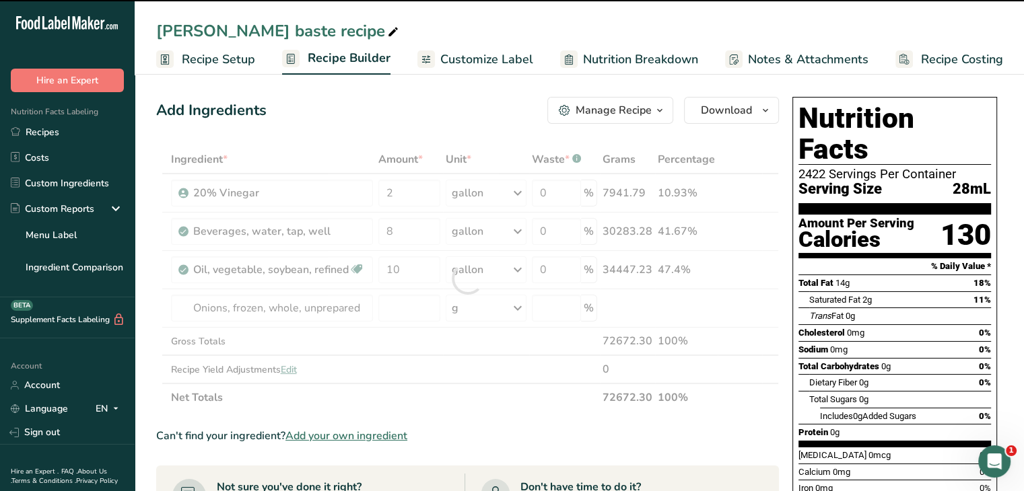
type input "0"
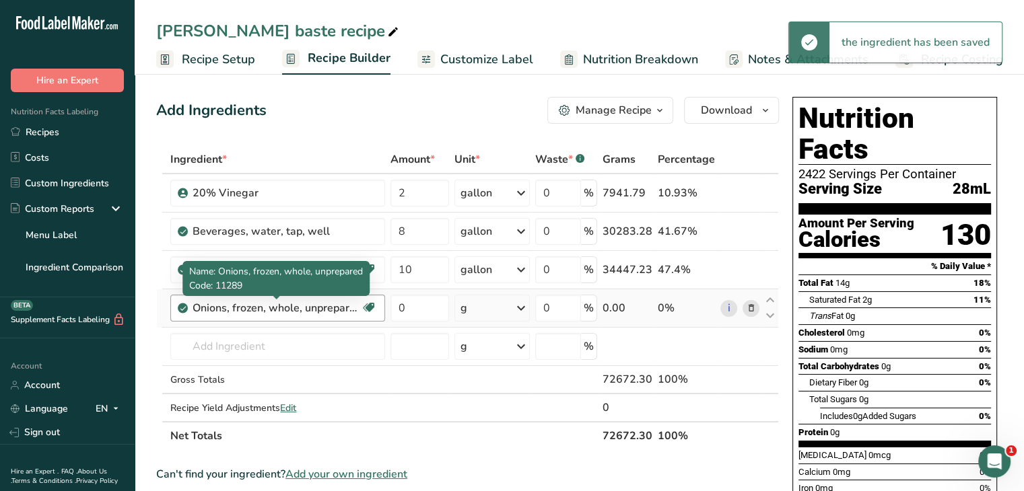
click at [327, 301] on div "Onions, frozen, whole, unprepared" at bounding box center [276, 308] width 168 height 16
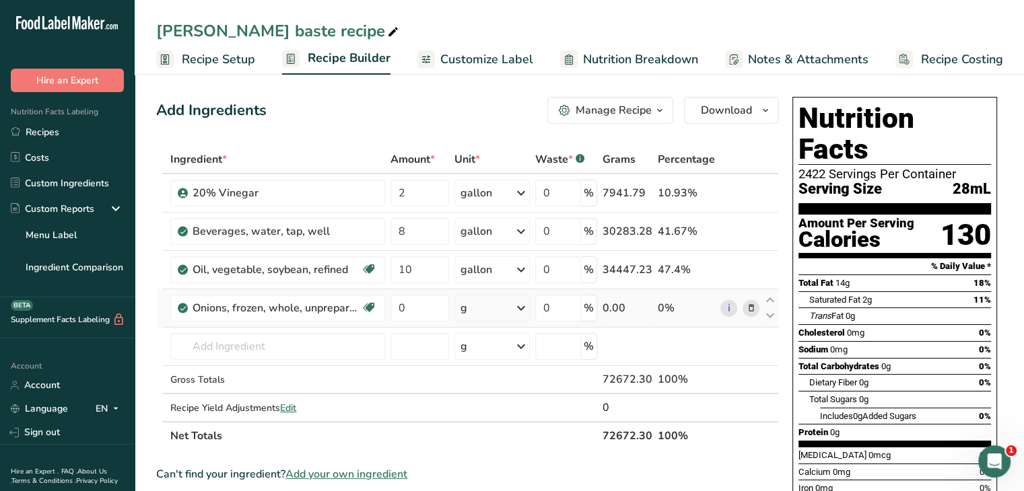
click at [754, 310] on icon at bounding box center [750, 308] width 9 height 14
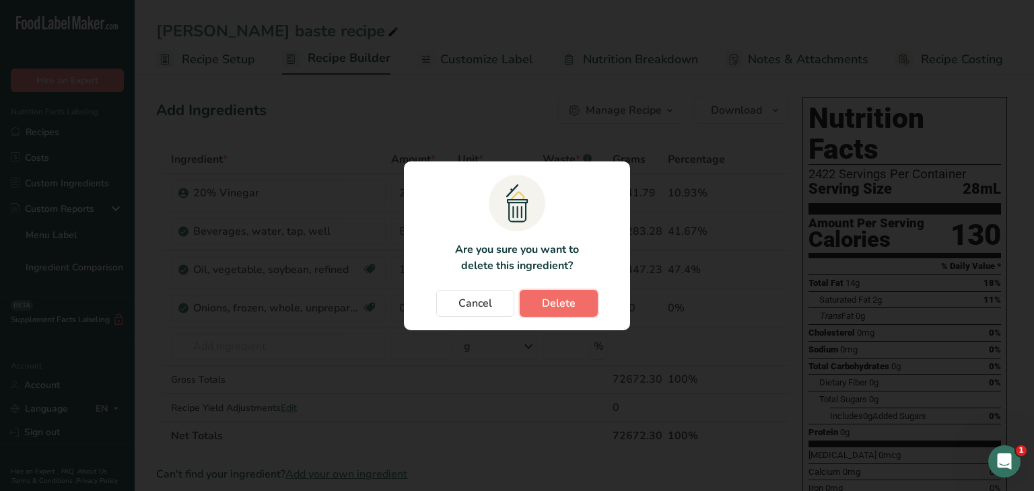
click at [544, 311] on button "Delete" at bounding box center [559, 303] width 78 height 27
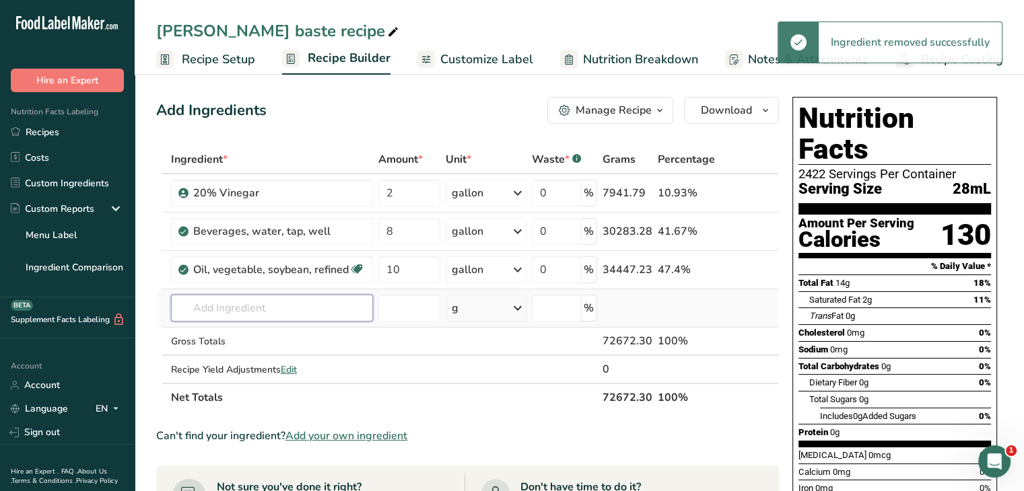
click at [258, 304] on input "text" at bounding box center [272, 308] width 202 height 27
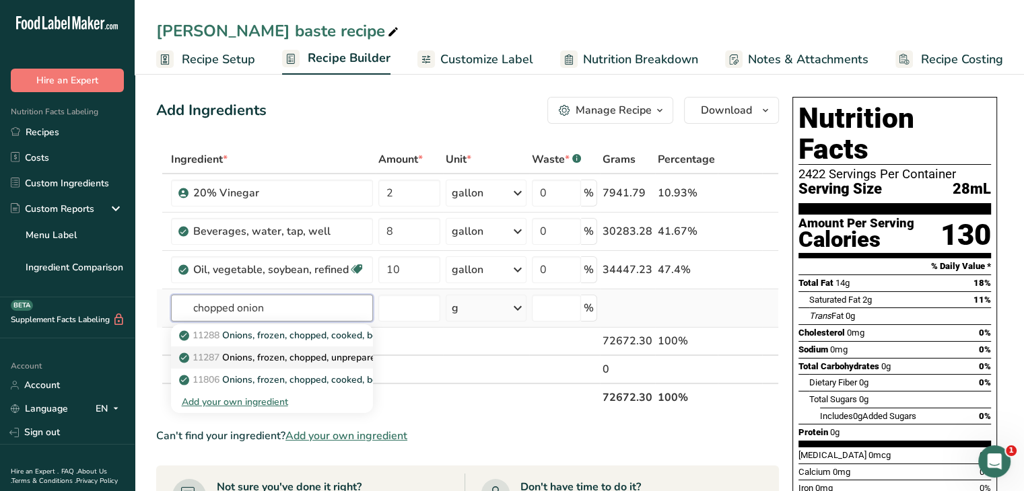
type input "chopped onion"
click at [305, 357] on p "11287 Onions, frozen, chopped, unprepared" at bounding box center [281, 358] width 199 height 14
type input "Onions, frozen, chopped, unprepared"
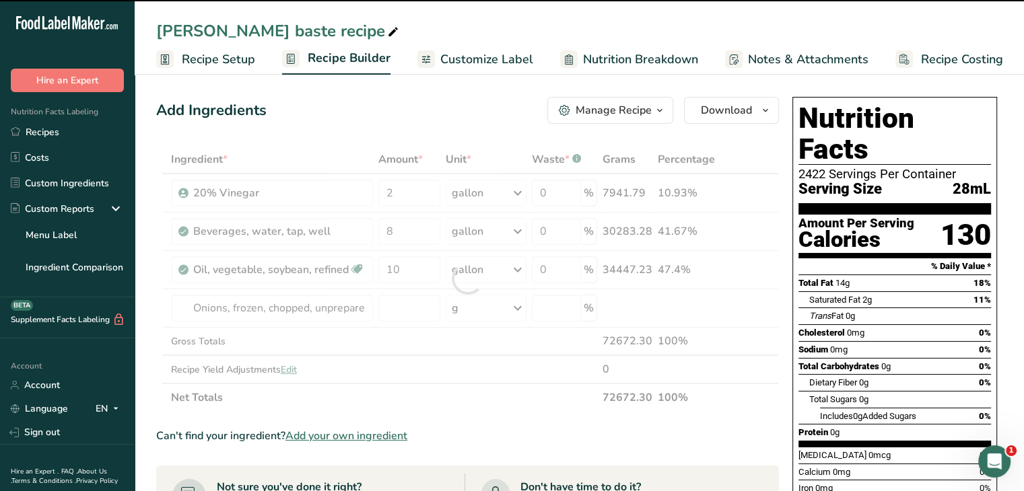
type input "0"
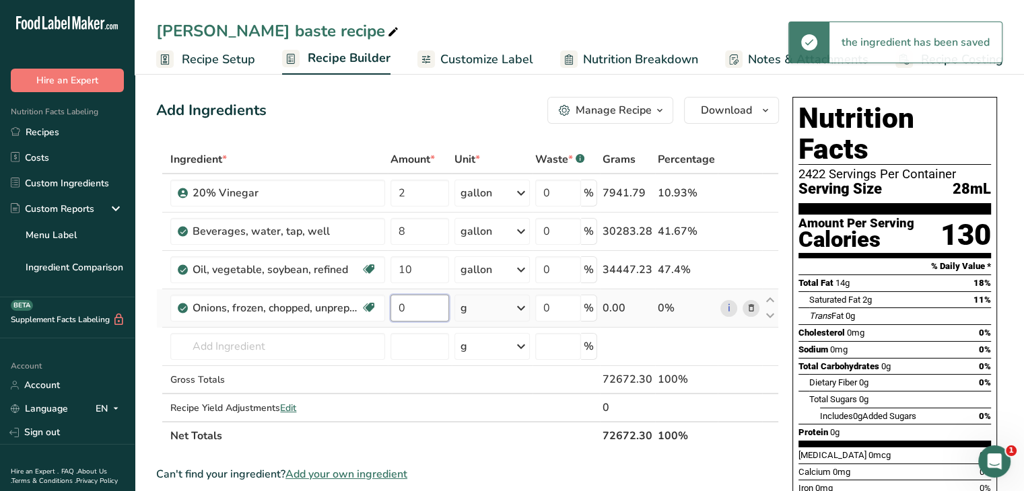
drag, startPoint x: 418, startPoint y: 308, endPoint x: 388, endPoint y: 306, distance: 29.7
click at [388, 306] on td "0" at bounding box center [420, 308] width 64 height 38
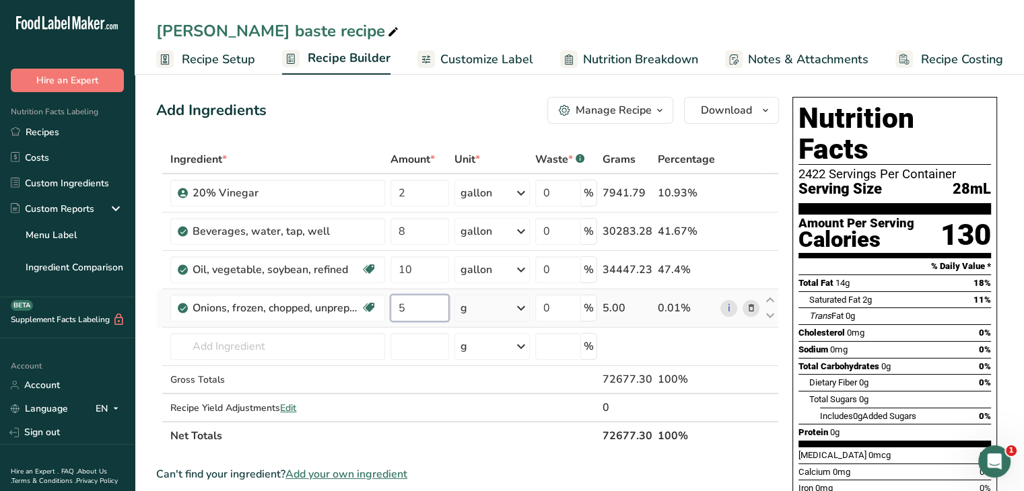
type input "5"
click at [523, 306] on div "Ingredient * Amount * Unit * Waste * .a-a{fill:#347362;}.b-a{fill:#fff;} Grams …" at bounding box center [467, 297] width 622 height 305
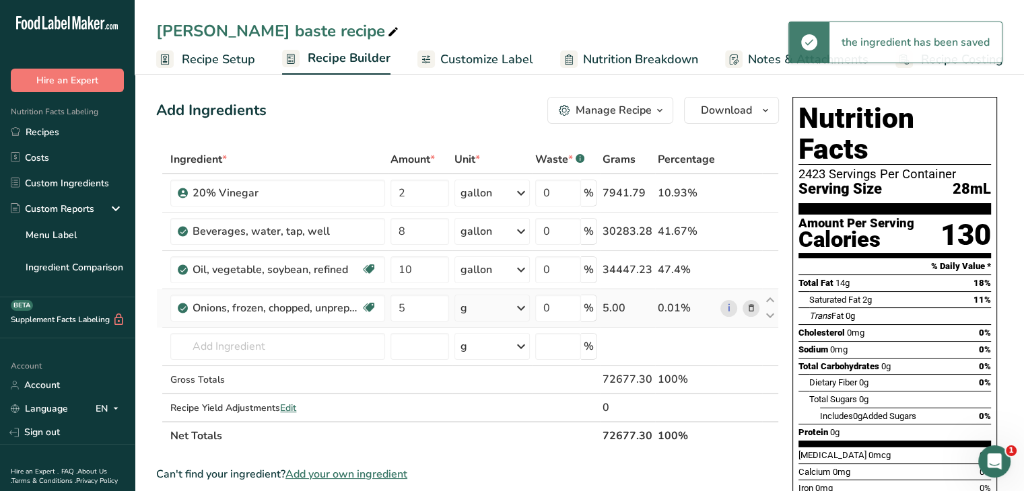
click at [523, 306] on icon at bounding box center [521, 308] width 16 height 24
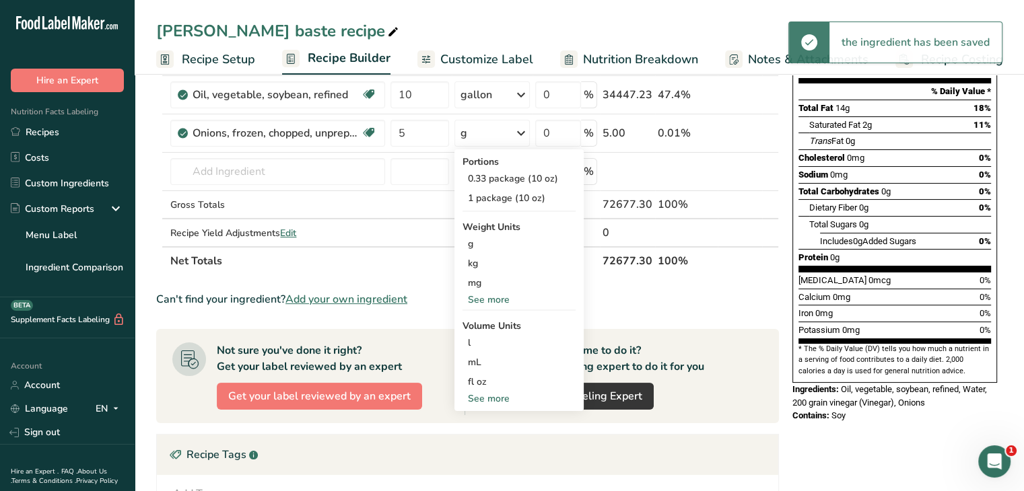
scroll to position [202, 0]
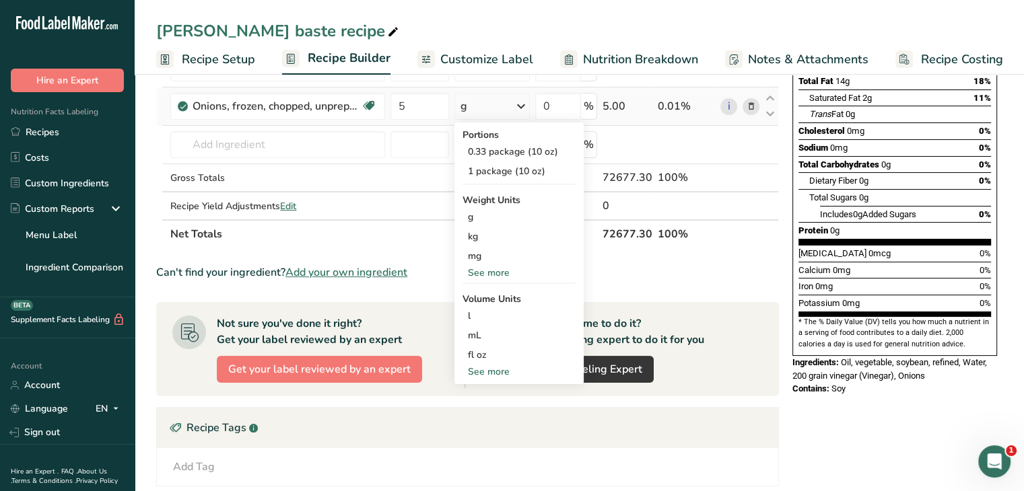
click at [505, 370] on div "See more" at bounding box center [518, 372] width 113 height 14
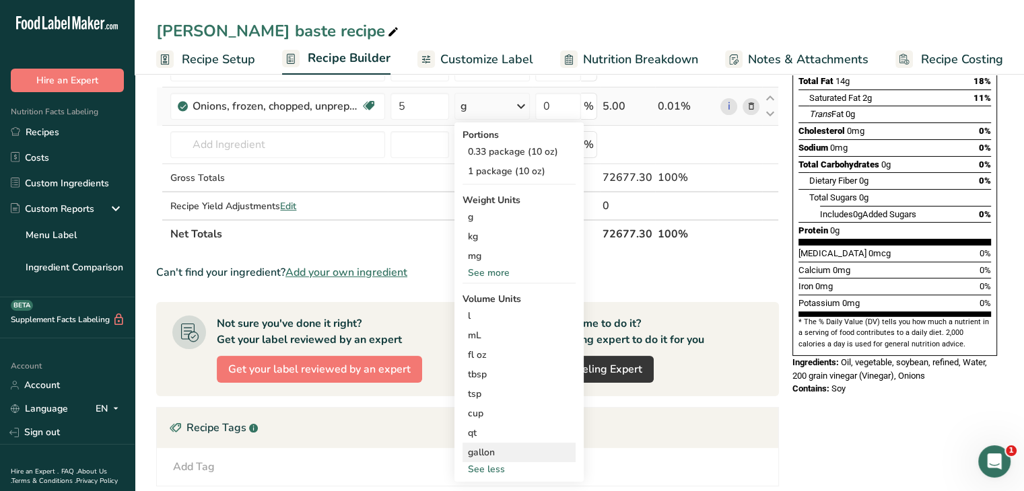
click at [513, 452] on div "gallon" at bounding box center [519, 453] width 102 height 14
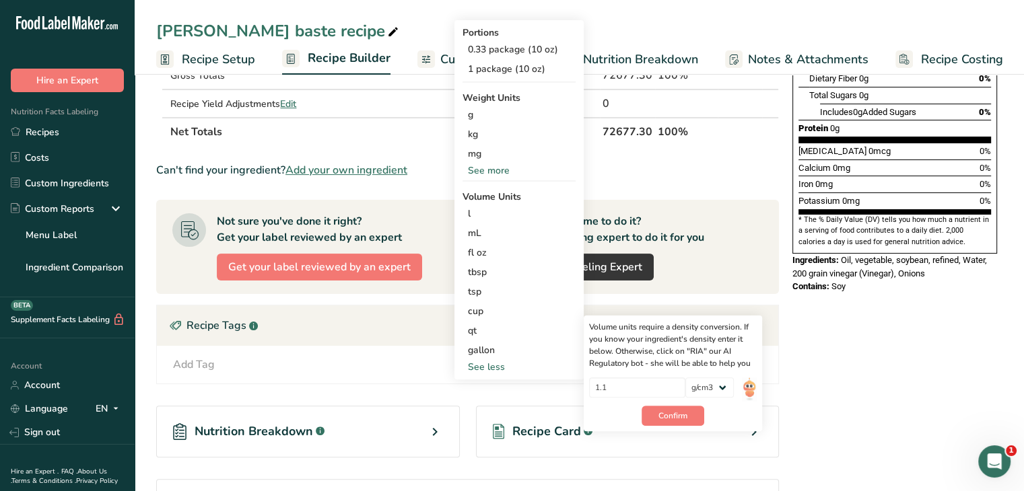
scroll to position [336, 0]
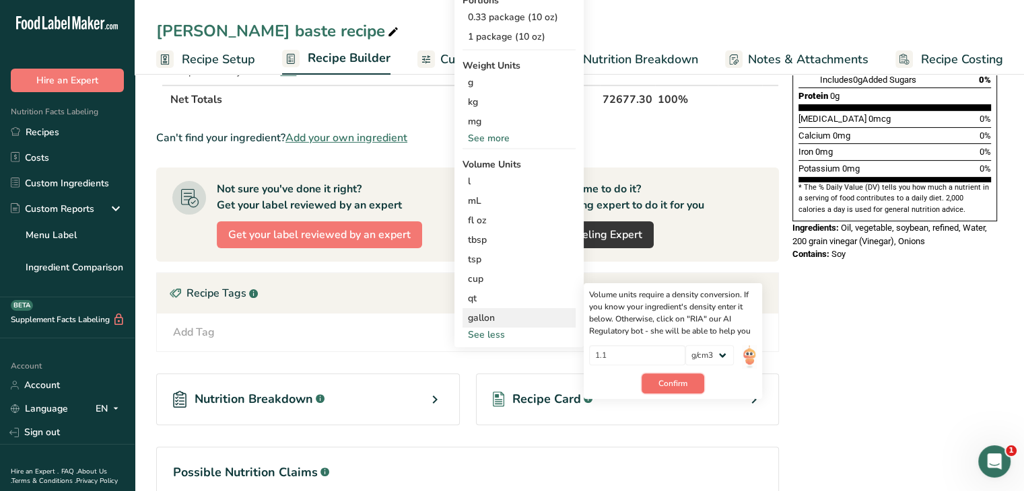
click at [680, 383] on span "Confirm" at bounding box center [672, 384] width 29 height 12
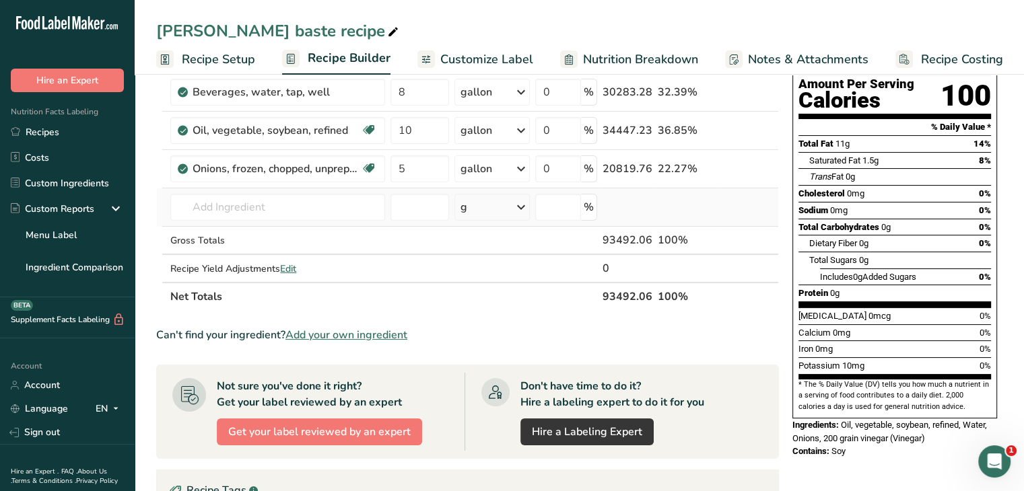
scroll to position [67, 0]
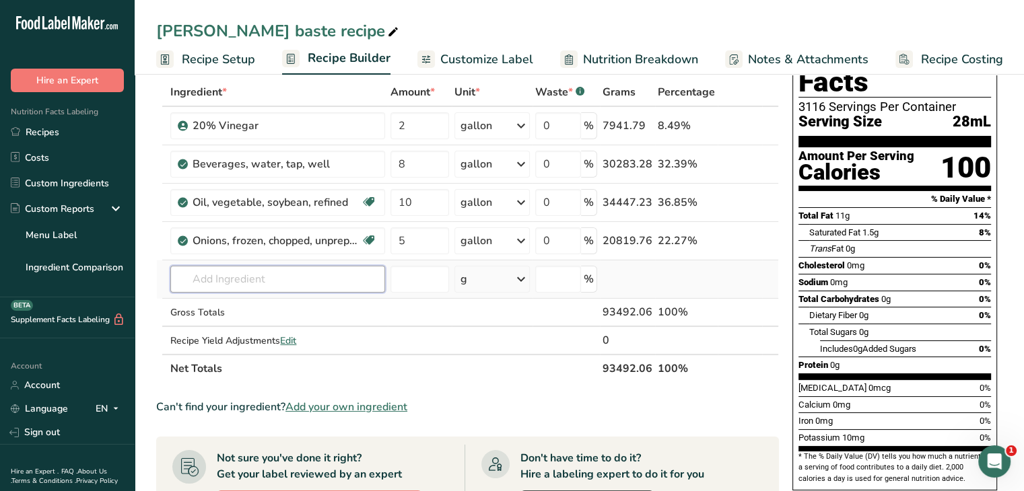
click at [280, 273] on input "text" at bounding box center [277, 279] width 215 height 27
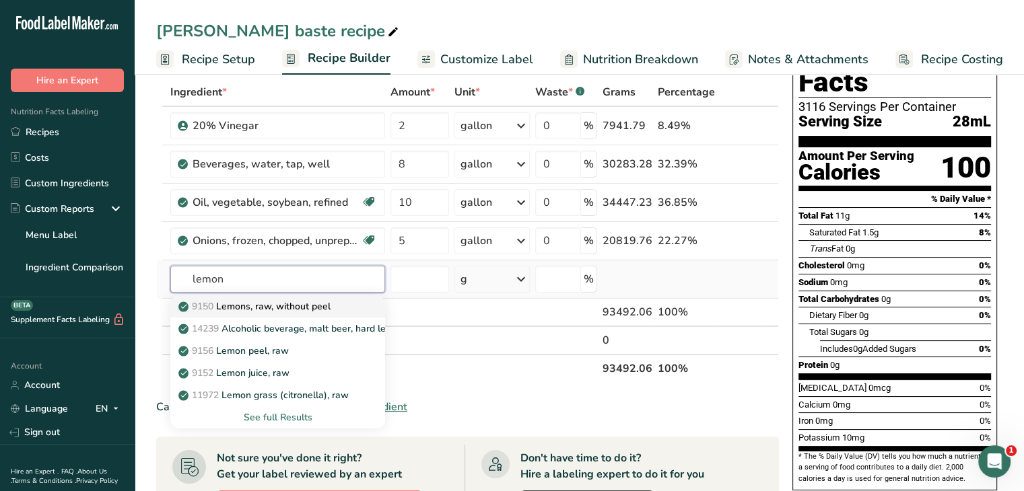
type input "lemon"
click at [304, 309] on p "9150 Lemons, raw, without peel" at bounding box center [255, 306] width 149 height 14
type input "Lemons, raw, without peel"
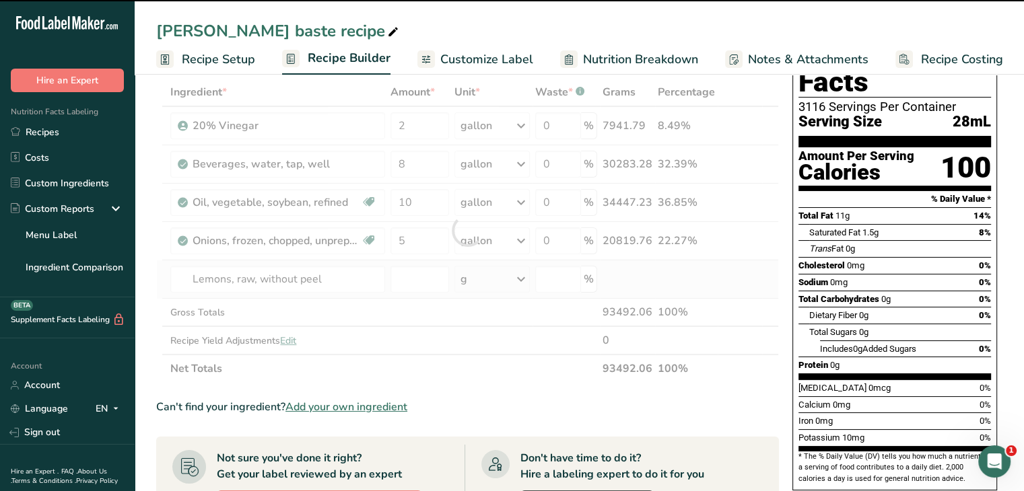
type input "0"
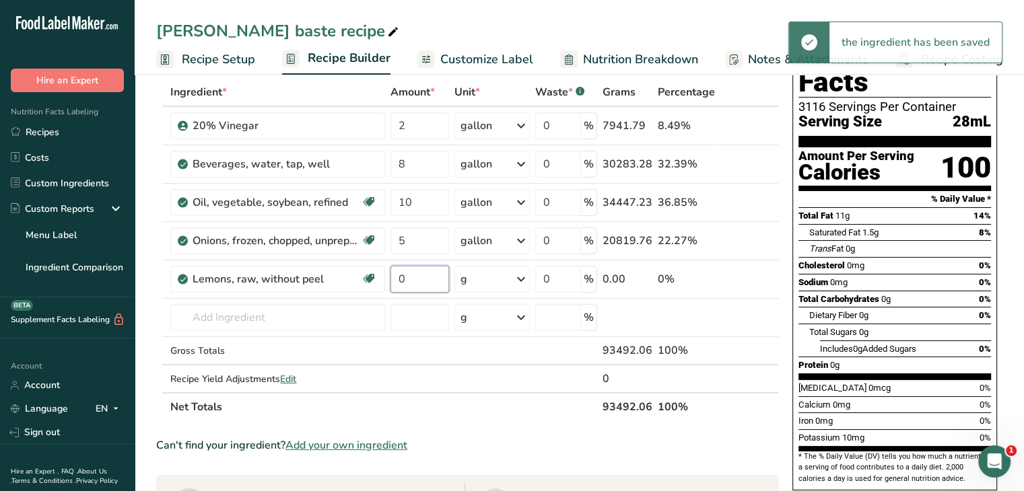
drag, startPoint x: 417, startPoint y: 273, endPoint x: 386, endPoint y: 271, distance: 31.7
click at [386, 271] on tr "Lemons, raw, without peel Source of Antioxidants Dairy free Gluten free Vegan V…" at bounding box center [467, 279] width 621 height 38
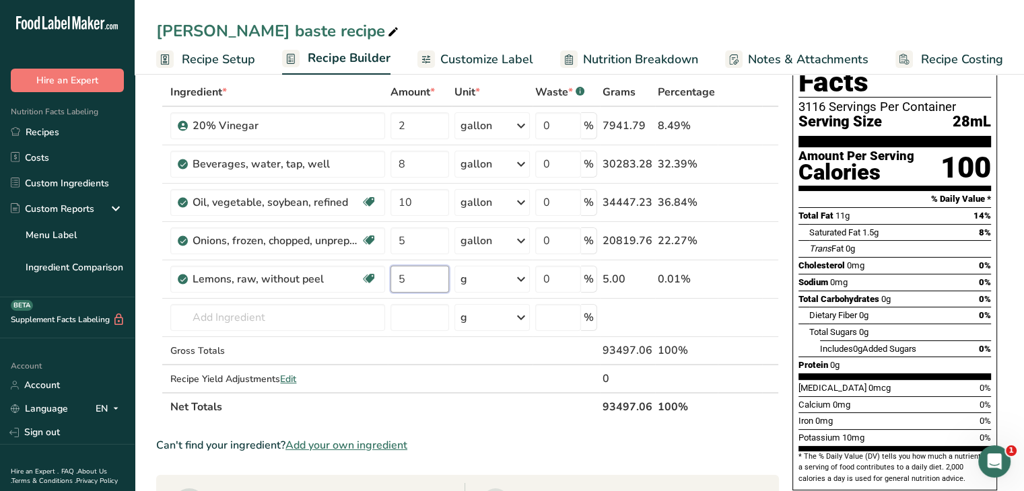
type input "5"
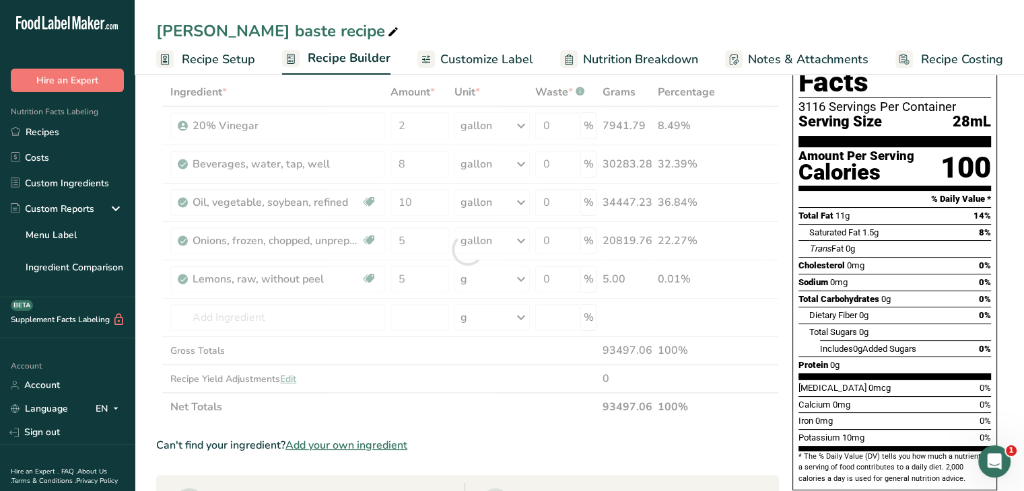
click at [520, 274] on div "Ingredient * Amount * Unit * Waste * .a-a{fill:#347362;}.b-a{fill:#fff;} Grams …" at bounding box center [467, 249] width 622 height 343
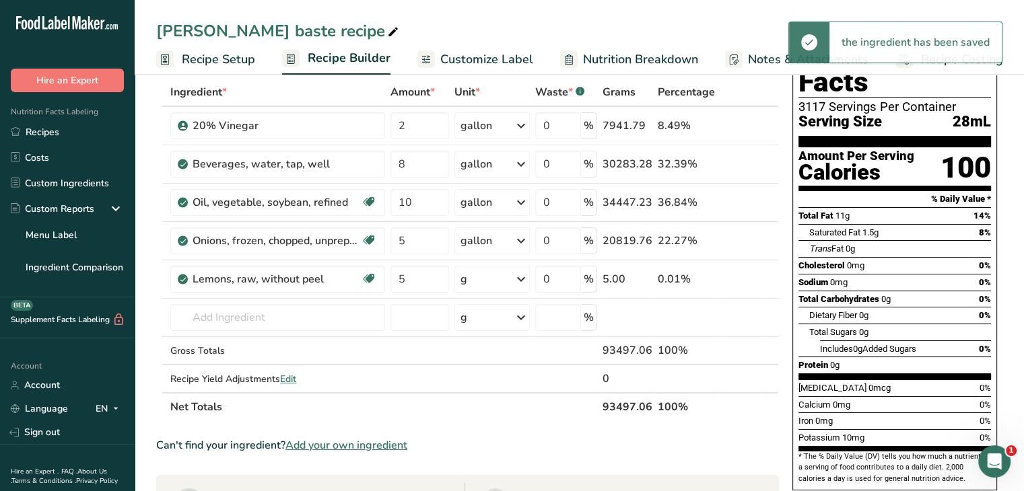
click at [524, 279] on icon at bounding box center [521, 279] width 16 height 24
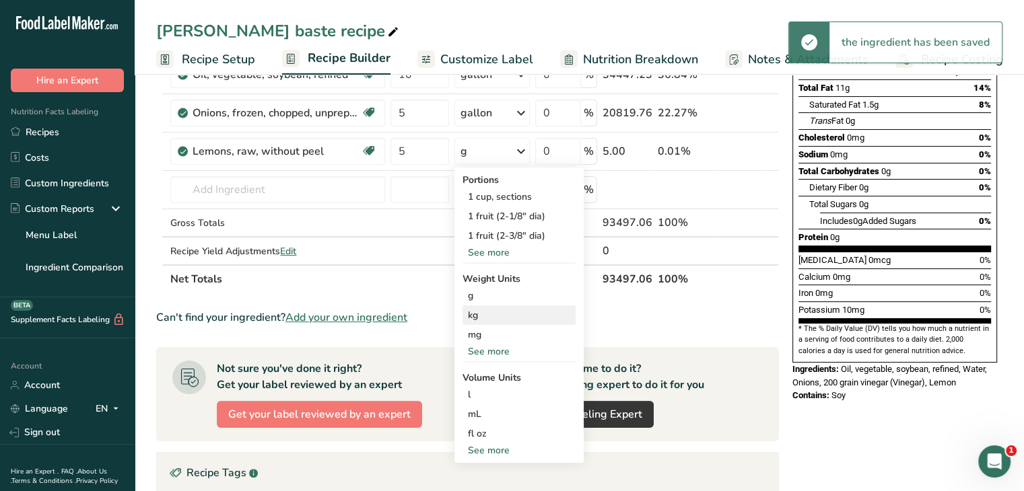
scroll to position [202, 0]
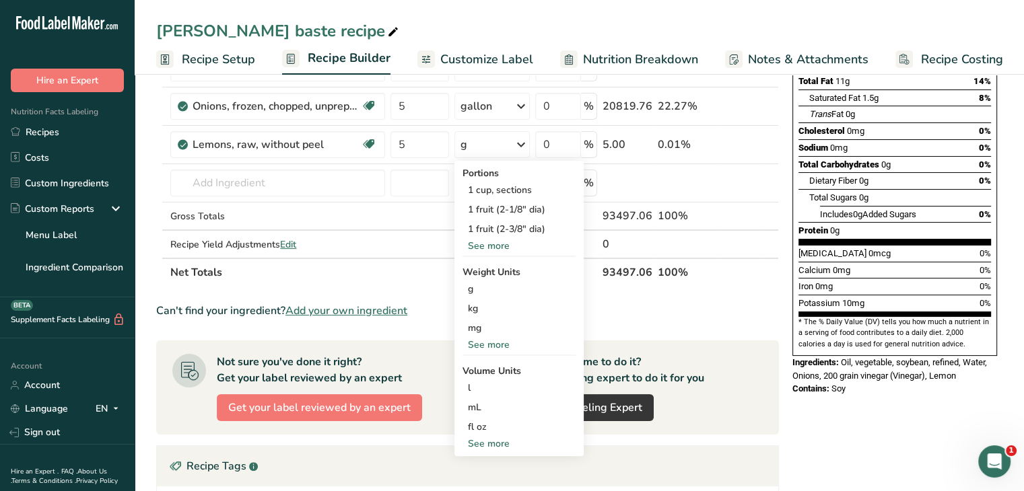
click at [493, 441] on div "See more" at bounding box center [518, 444] width 113 height 14
select select "22"
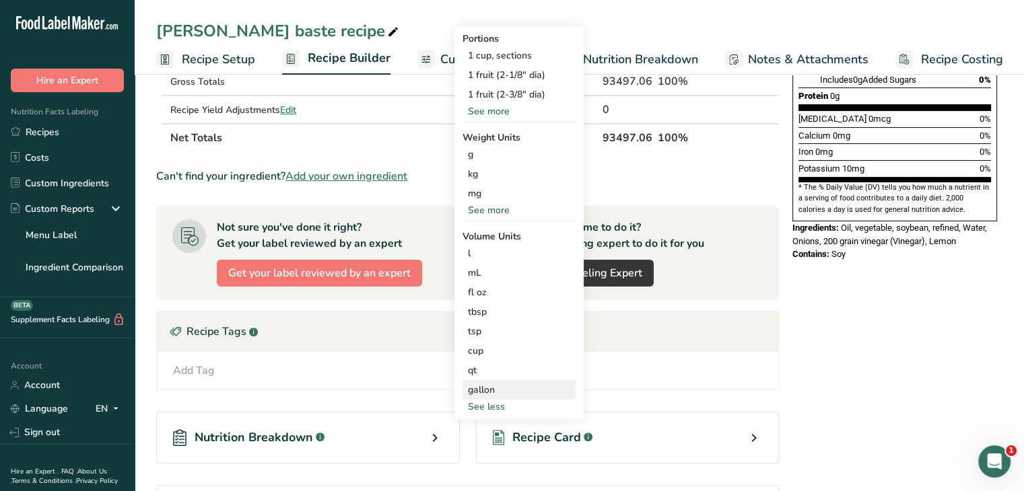
click at [509, 386] on div "gallon" at bounding box center [519, 390] width 102 height 14
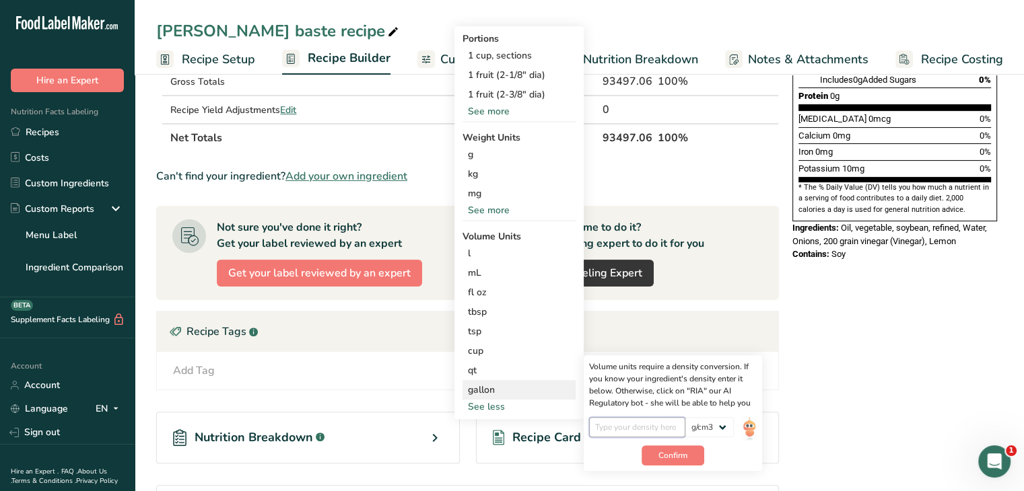
click at [596, 429] on input "number" at bounding box center [637, 427] width 96 height 20
type input "1.02"
click at [672, 458] on span "Confirm" at bounding box center [672, 456] width 29 height 12
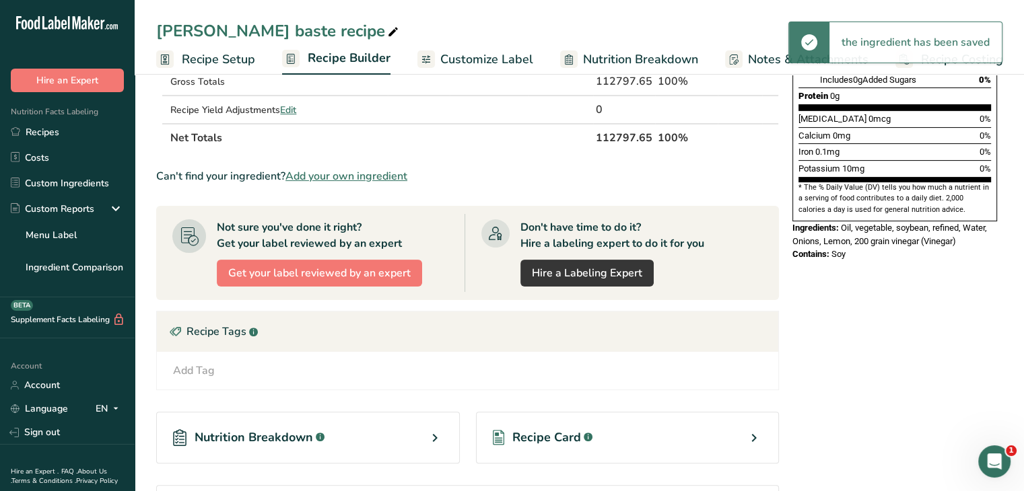
scroll to position [135, 0]
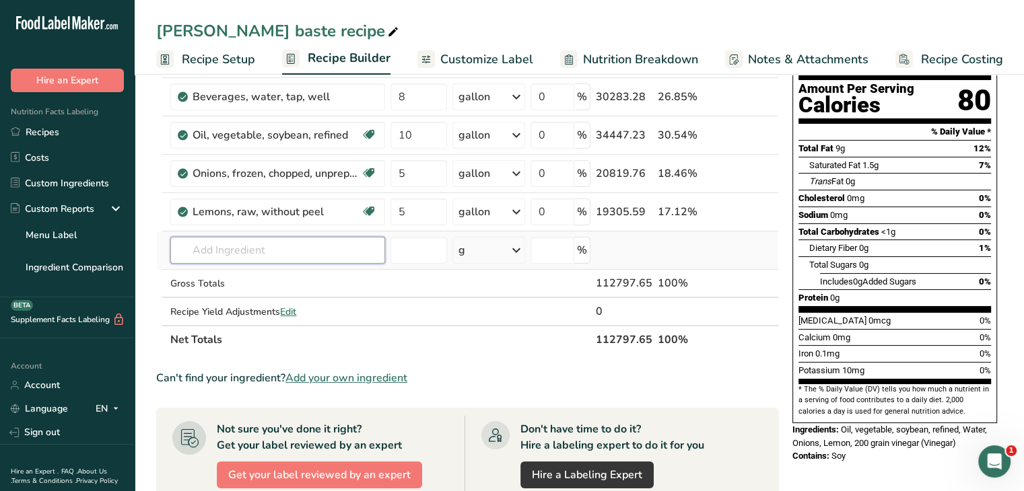
click at [249, 251] on input "text" at bounding box center [277, 250] width 215 height 27
type input "heinz wor"
click at [271, 278] on p "Heinz Worcestershire Sauce" at bounding box center [248, 278] width 135 height 14
type input "Heinz Worcestershire Sauce"
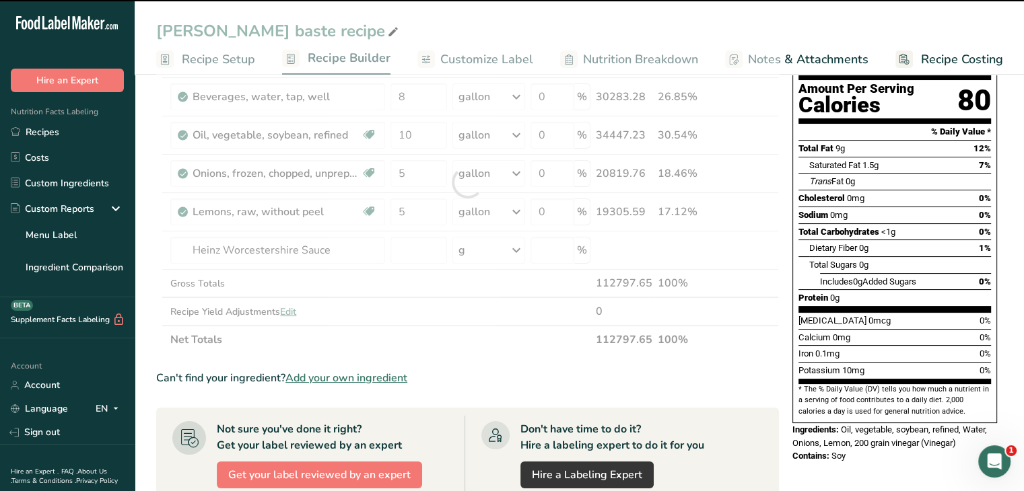
type input "0"
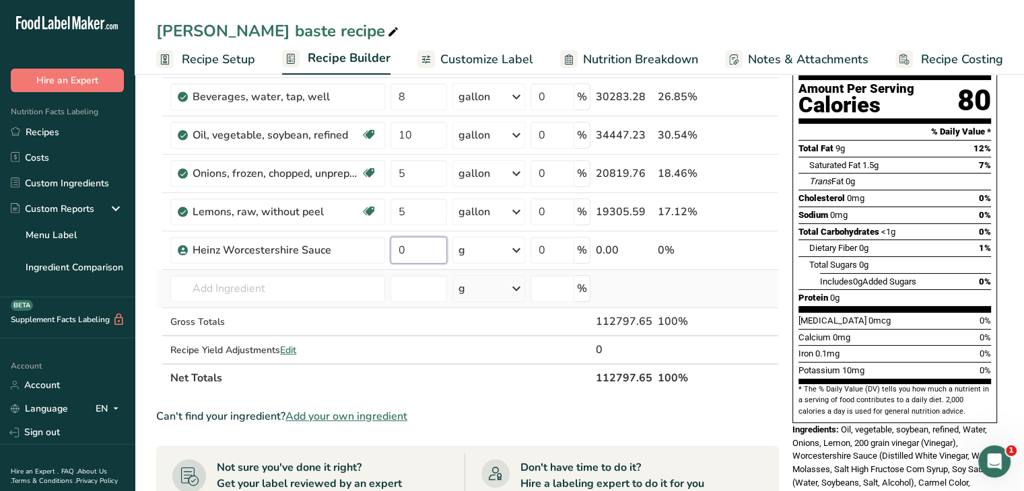
drag, startPoint x: 435, startPoint y: 258, endPoint x: 362, endPoint y: 272, distance: 73.9
click at [362, 272] on tbody "20% Vinegar 2 gallon Weight Units g kg mg See more Volume Units l Volume units …" at bounding box center [467, 202] width 621 height 324
type input "2.5"
click at [521, 248] on div "Ingredient * Amount * Unit * Waste * .a-a{fill:#347362;}.b-a{fill:#fff;} Grams …" at bounding box center [467, 202] width 622 height 382
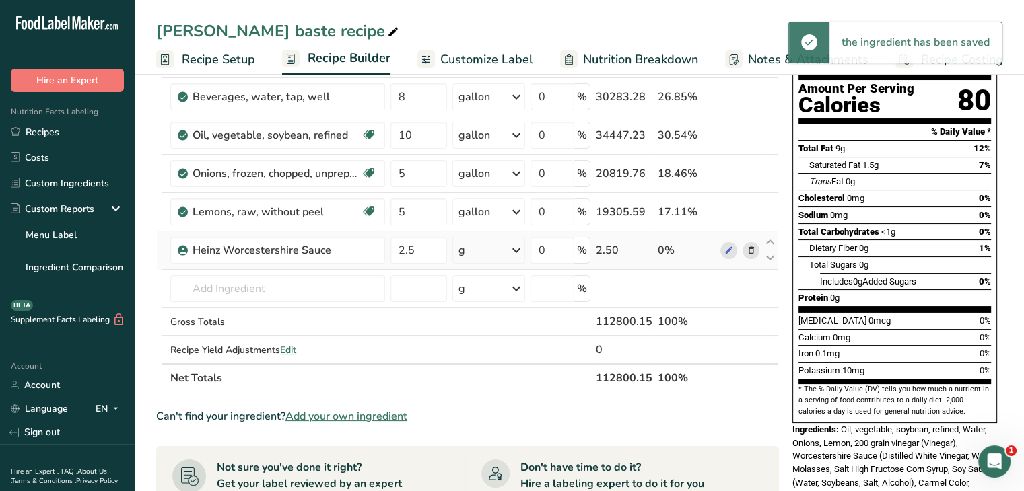
click at [520, 248] on icon at bounding box center [516, 250] width 16 height 24
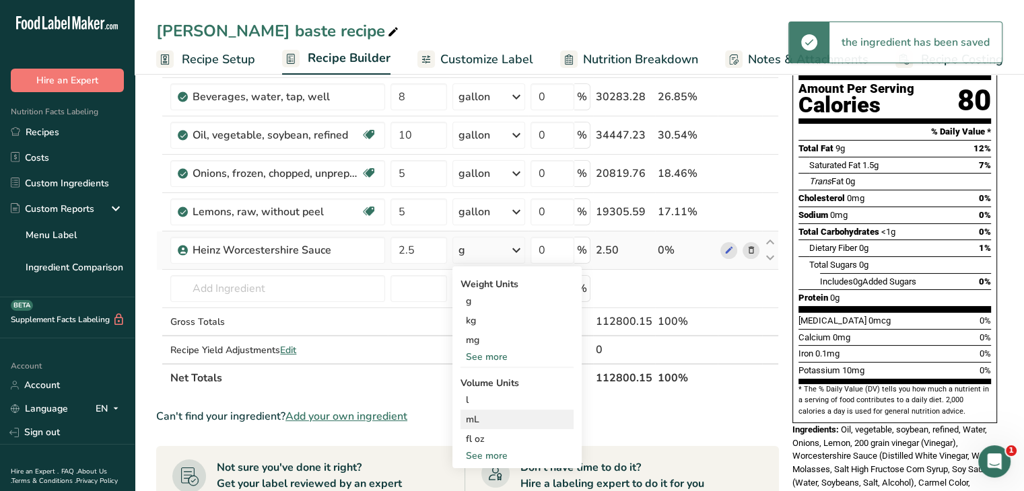
scroll to position [202, 0]
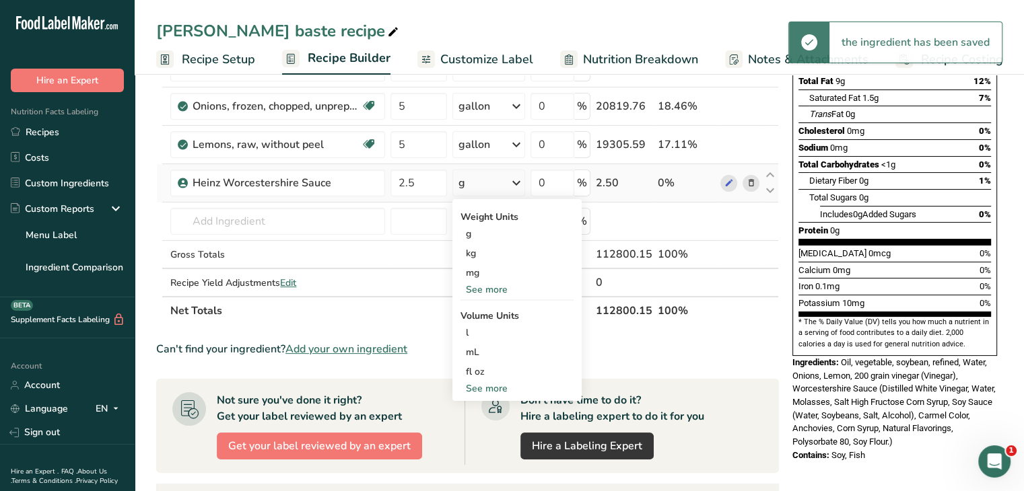
click at [490, 384] on div "See more" at bounding box center [516, 389] width 113 height 14
select select "22"
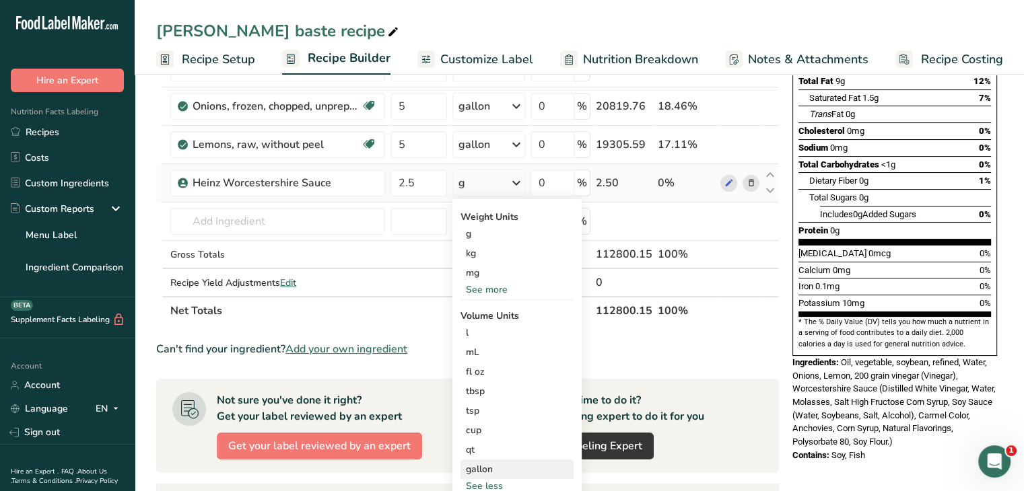
click at [491, 464] on div "gallon" at bounding box center [517, 469] width 102 height 14
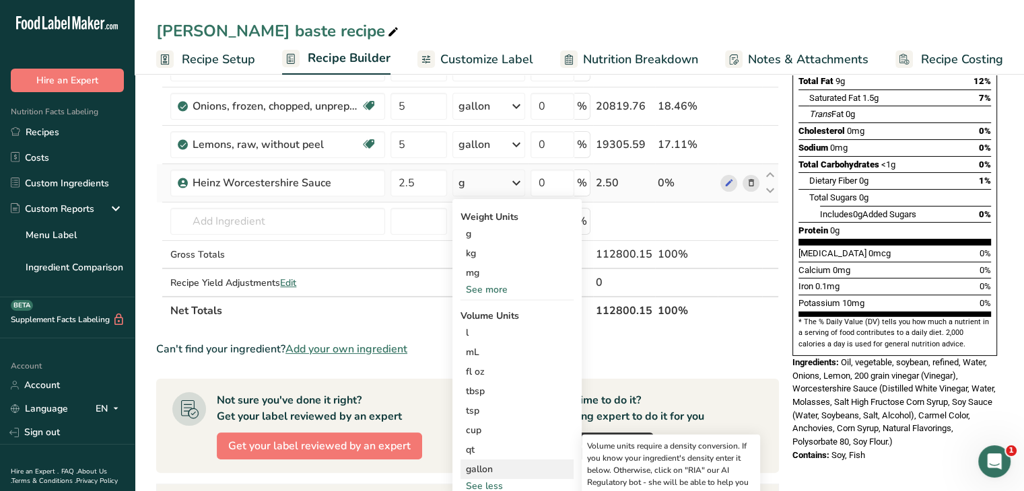
scroll to position [336, 0]
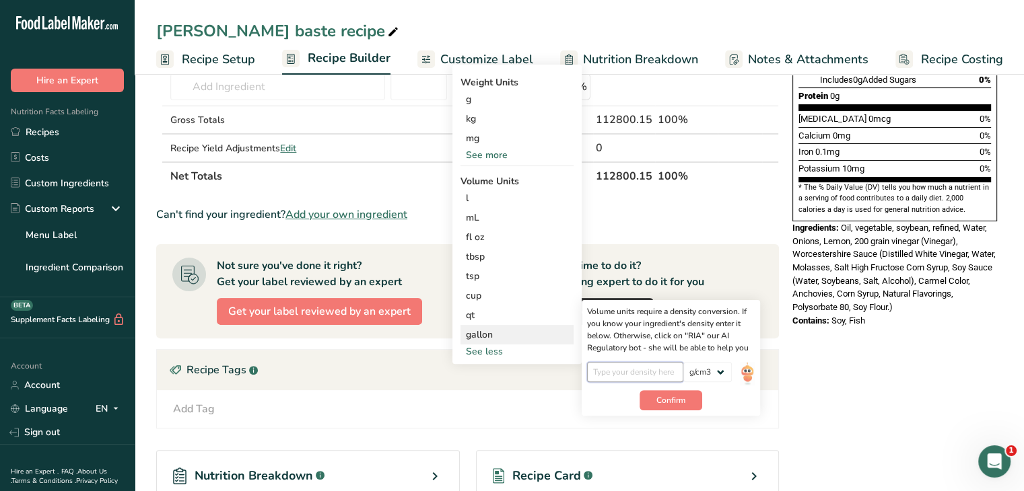
click at [641, 370] on input "number" at bounding box center [635, 372] width 96 height 20
type input "1.16"
click at [655, 398] on button "Confirm" at bounding box center [670, 400] width 63 height 20
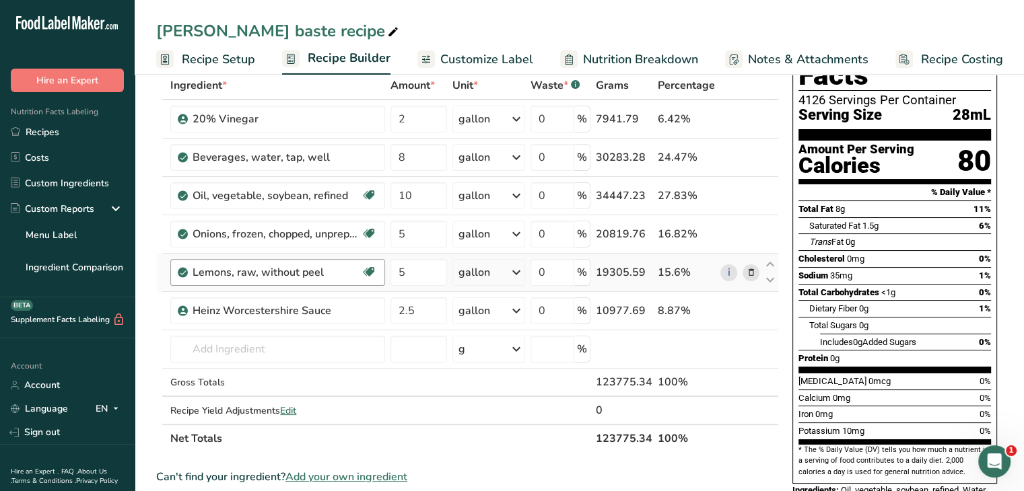
scroll to position [67, 0]
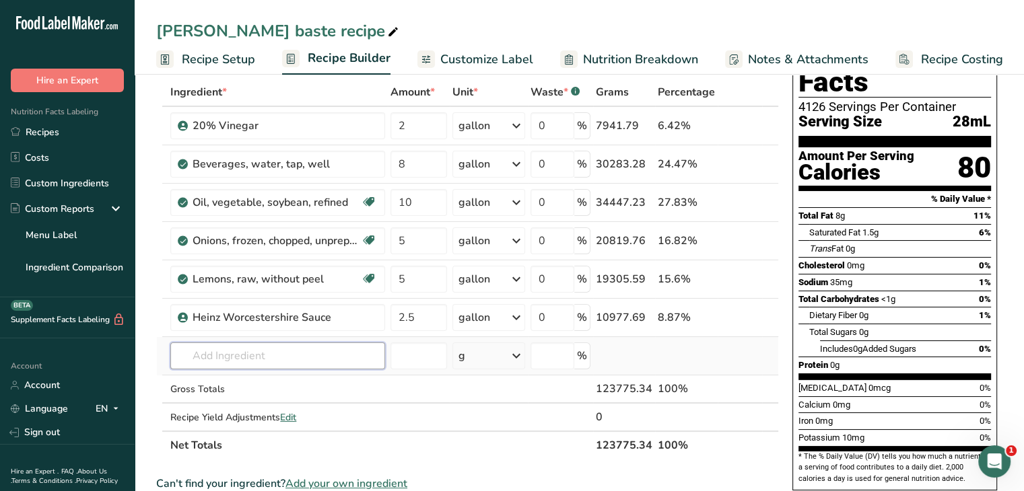
click at [336, 364] on input "text" at bounding box center [277, 356] width 215 height 27
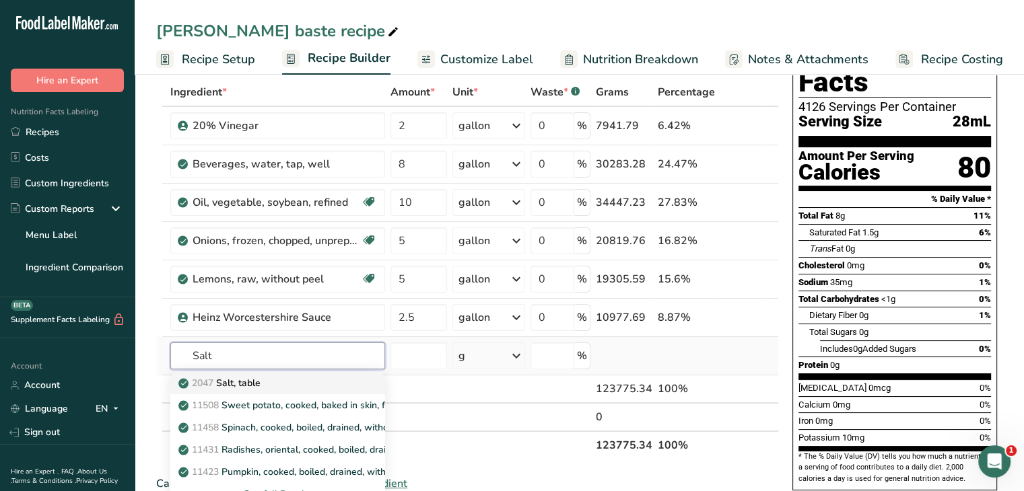
type input "Salt"
click at [334, 385] on div "2047 Salt, table" at bounding box center [267, 383] width 172 height 14
type input "Salt, table"
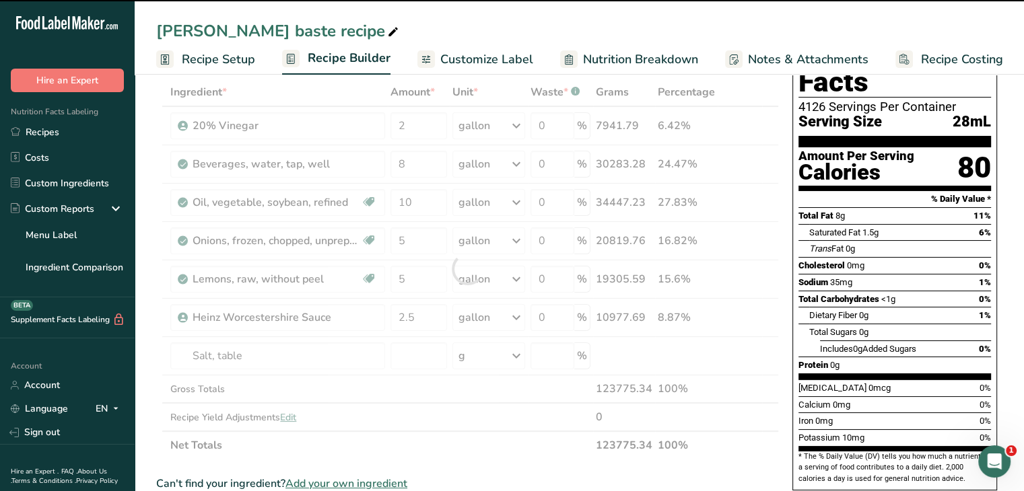
type input "0"
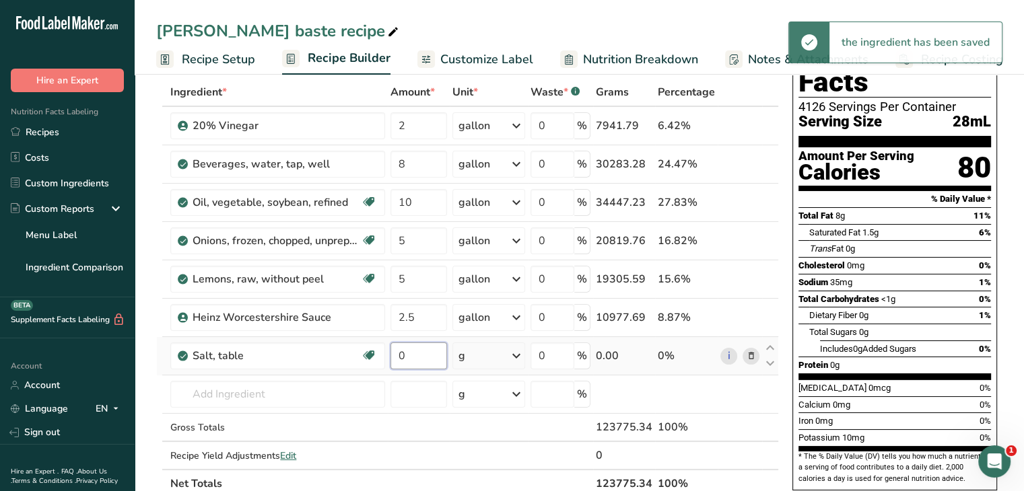
drag, startPoint x: 417, startPoint y: 353, endPoint x: 392, endPoint y: 356, distance: 25.7
click at [392, 356] on input "0" at bounding box center [418, 356] width 57 height 27
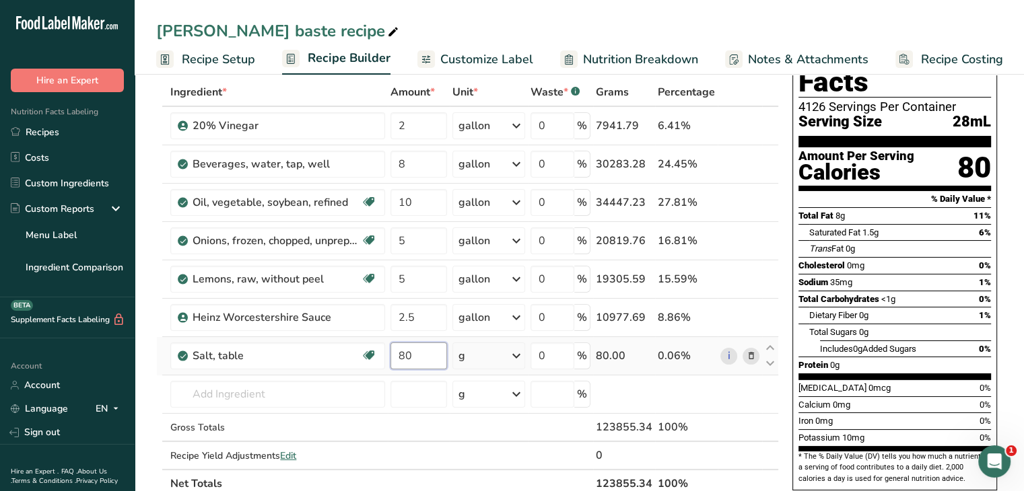
type input "80"
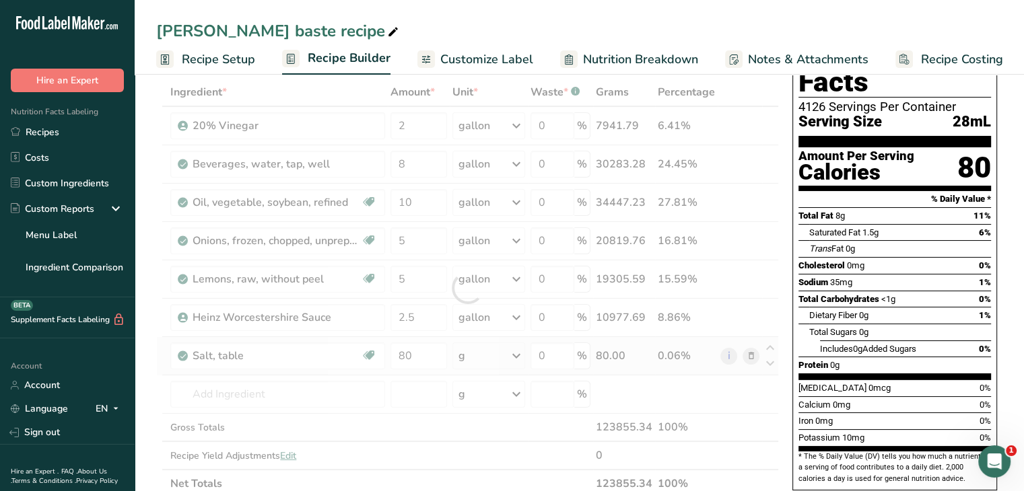
click at [522, 353] on div "Ingredient * Amount * Unit * Waste * .a-a{fill:#347362;}.b-a{fill:#fff;} Grams …" at bounding box center [467, 288] width 622 height 420
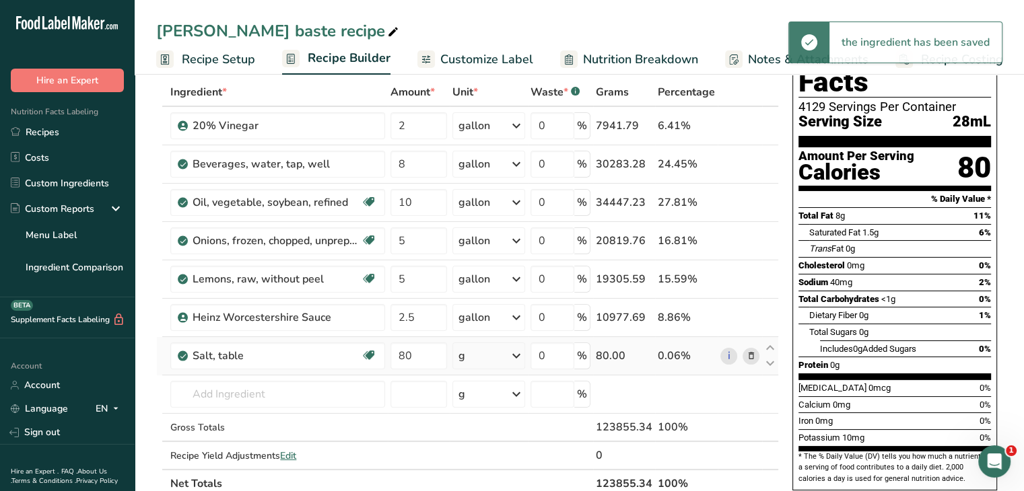
click at [518, 354] on icon at bounding box center [516, 356] width 16 height 24
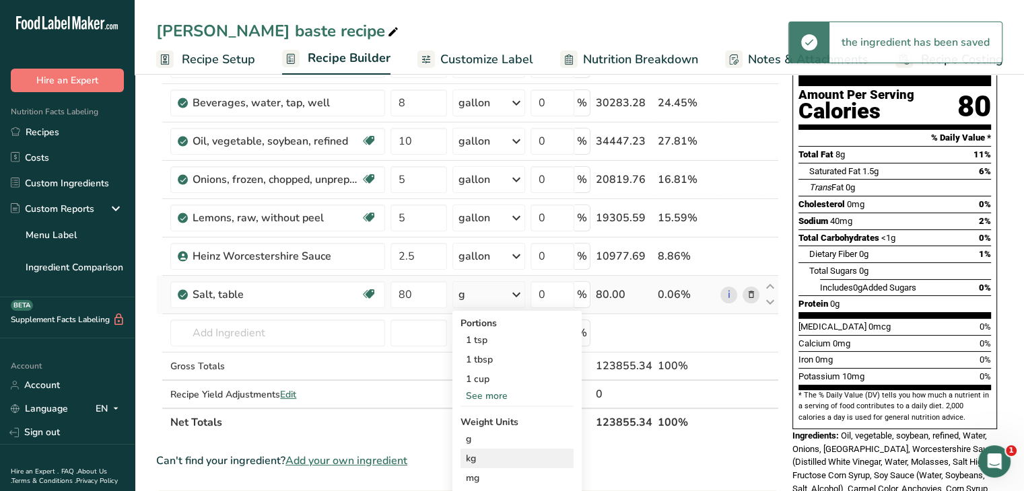
scroll to position [202, 0]
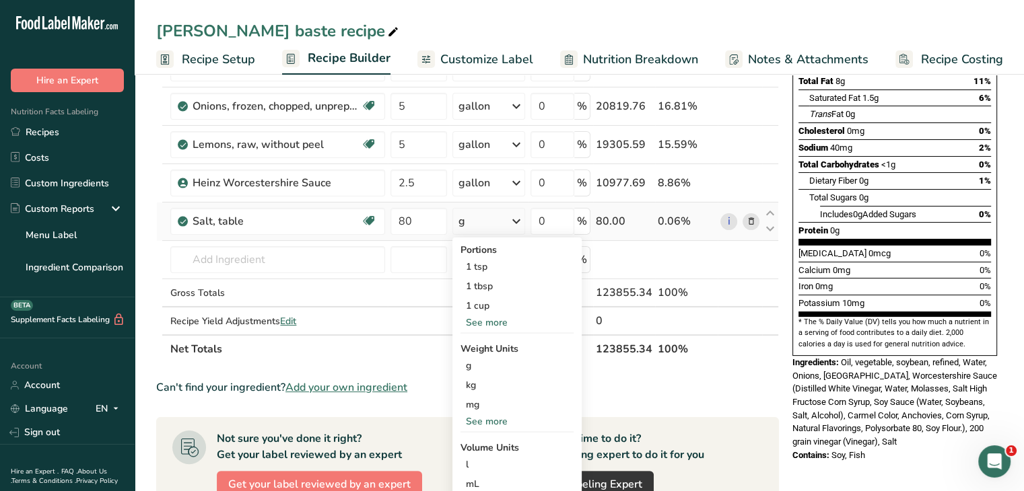
click at [505, 421] on div "See more" at bounding box center [516, 422] width 113 height 14
click at [491, 466] on div "oz" at bounding box center [516, 464] width 113 height 20
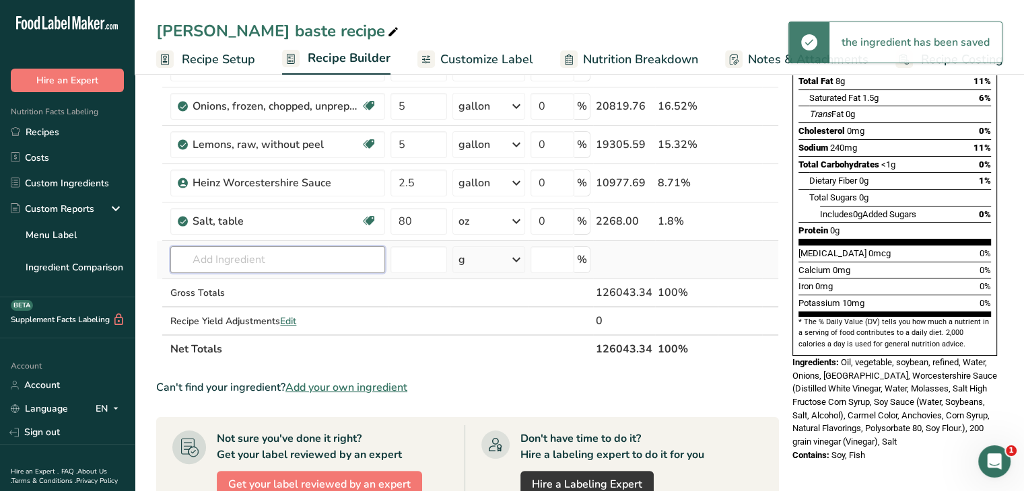
click at [227, 263] on input "text" at bounding box center [277, 259] width 215 height 27
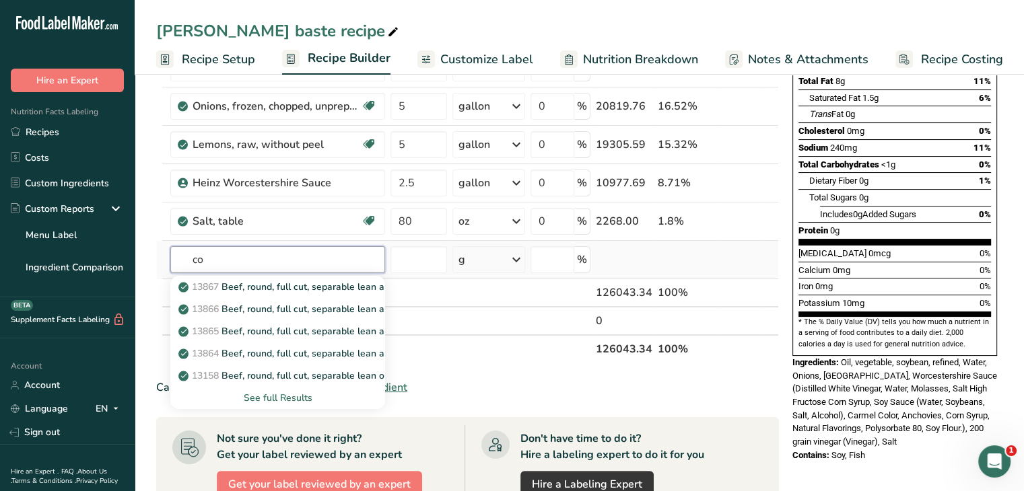
type input "c"
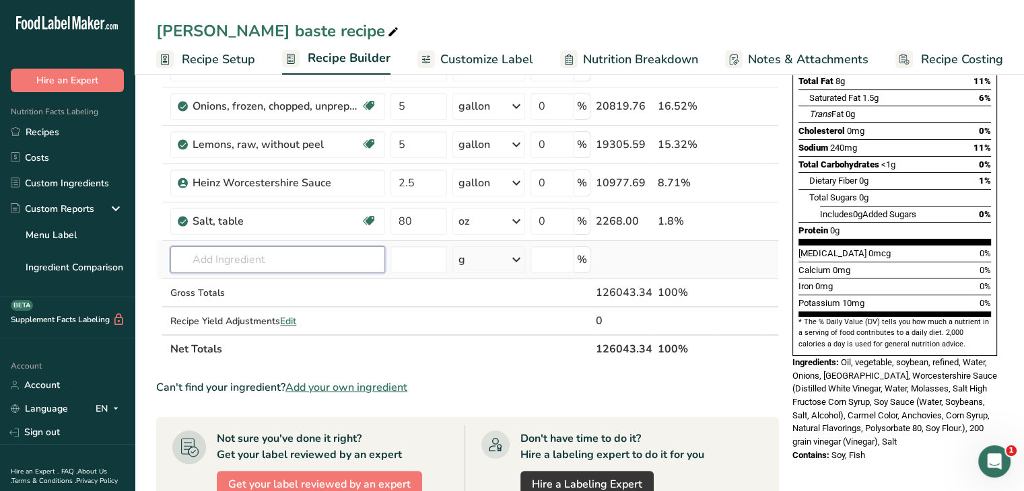
type input "s"
type input "c"
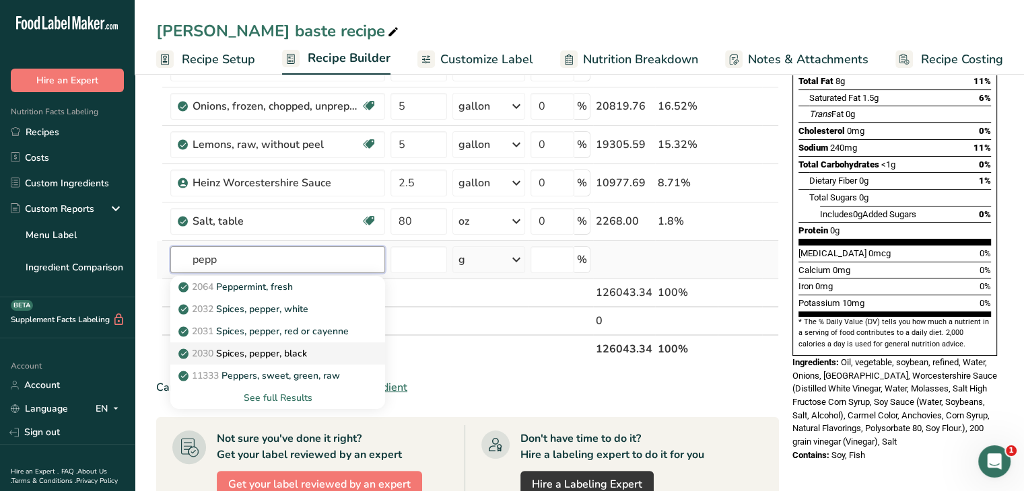
type input "pepp"
click at [323, 352] on div "2030 Spices, pepper, black" at bounding box center [267, 354] width 172 height 14
type input "Spices, pepper, black"
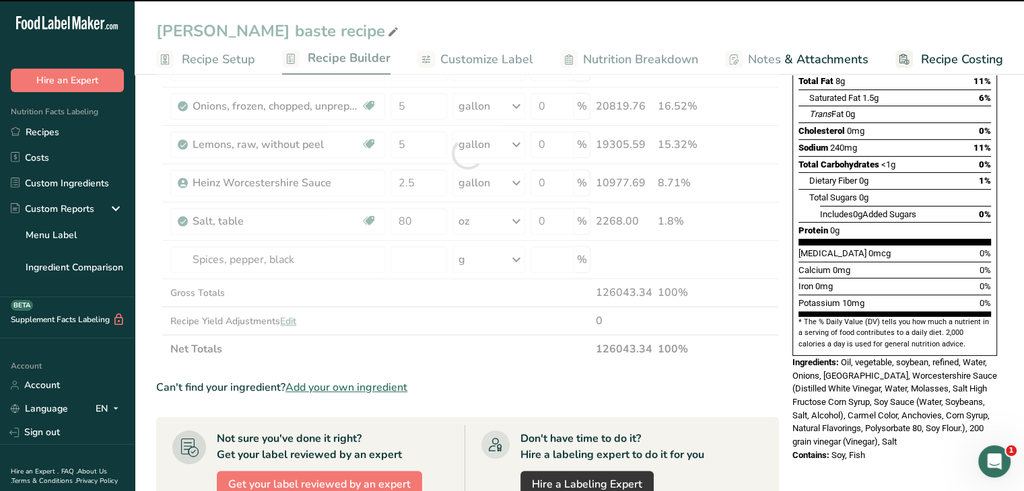
type input "0"
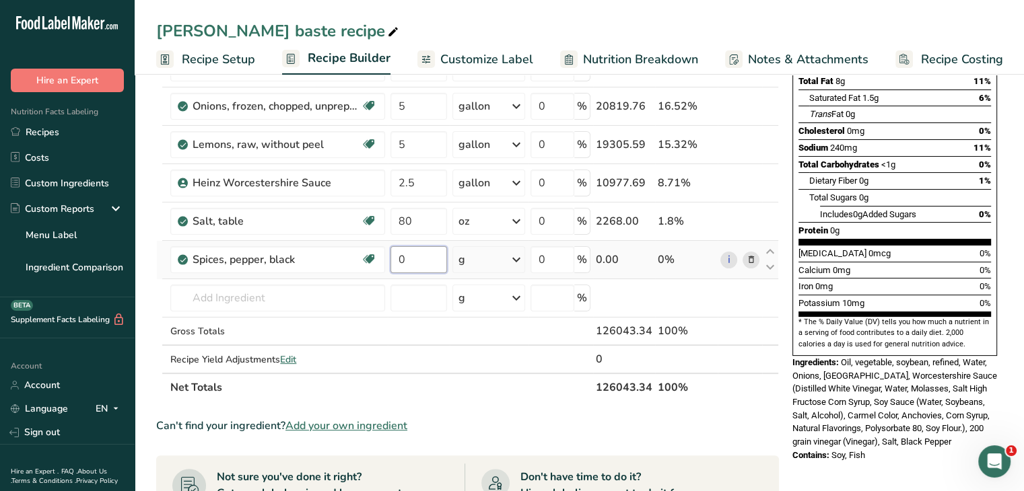
drag, startPoint x: 423, startPoint y: 264, endPoint x: 390, endPoint y: 267, distance: 33.8
click at [390, 267] on input "0" at bounding box center [418, 259] width 57 height 27
type input "80"
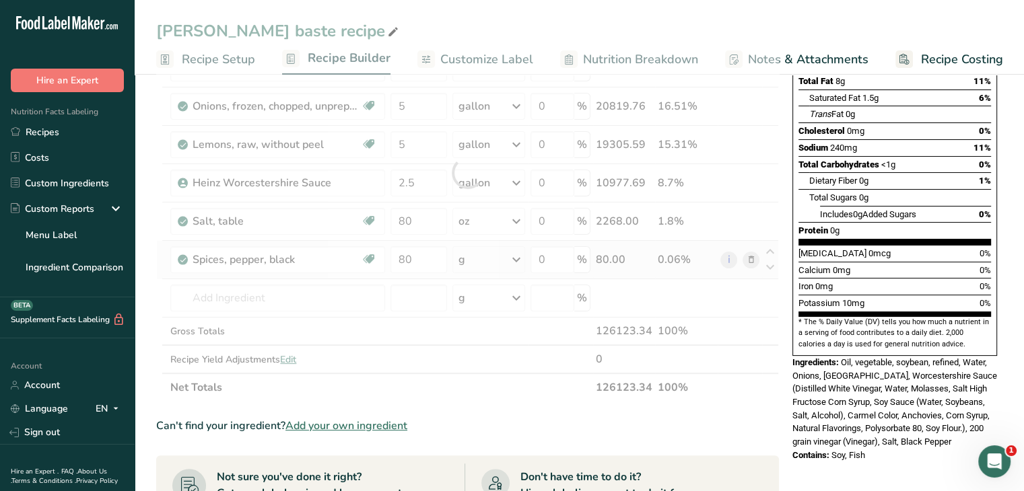
click at [515, 260] on div "Ingredient * Amount * Unit * Waste * .a-a{fill:#347362;}.b-a{fill:#fff;} Grams …" at bounding box center [467, 172] width 622 height 458
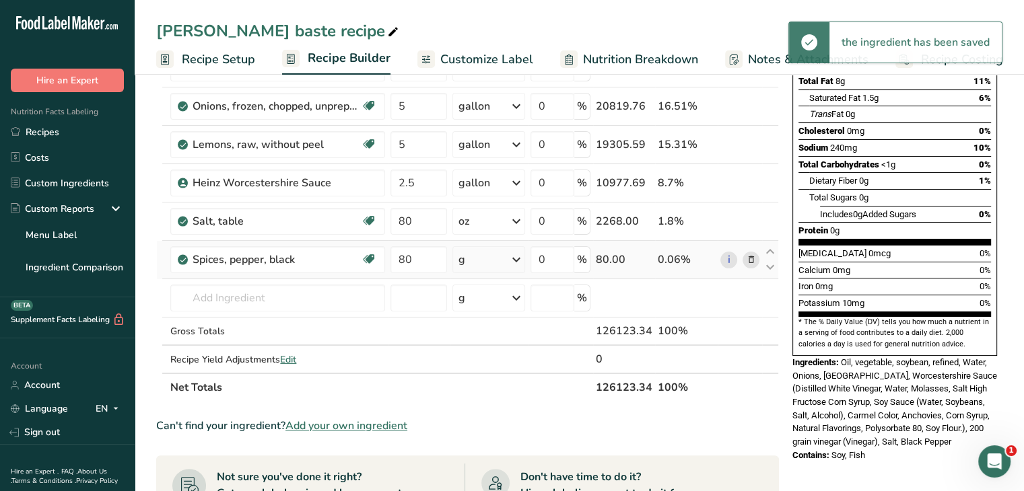
click at [515, 258] on icon at bounding box center [516, 260] width 16 height 24
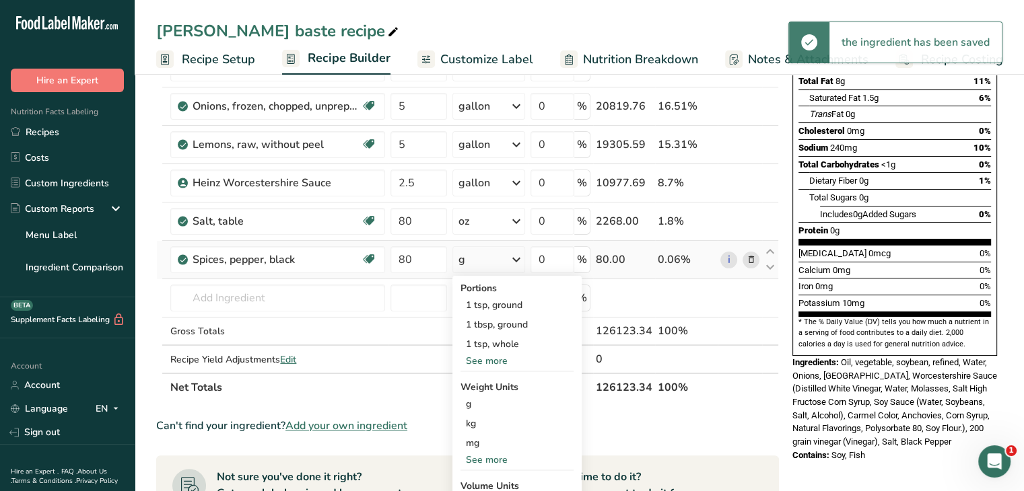
click at [489, 456] on div "See more" at bounding box center [516, 460] width 113 height 14
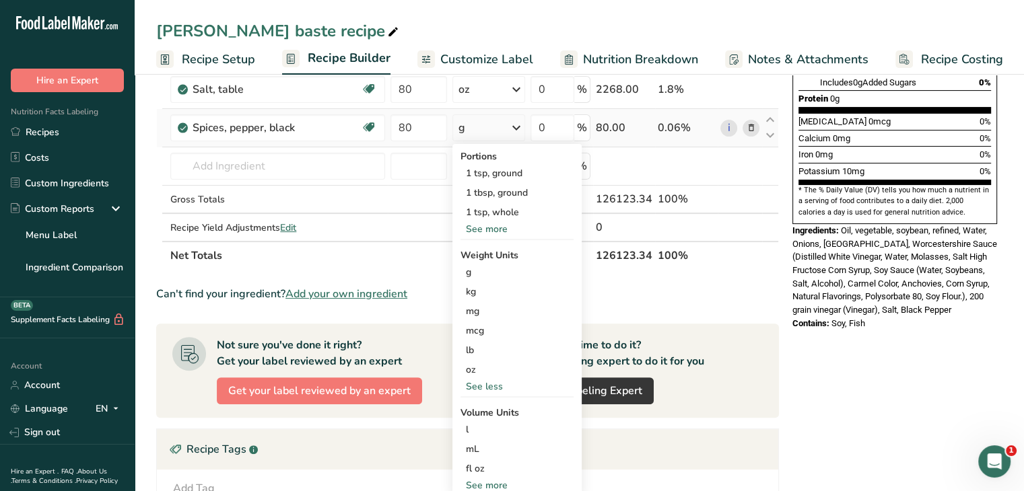
scroll to position [336, 0]
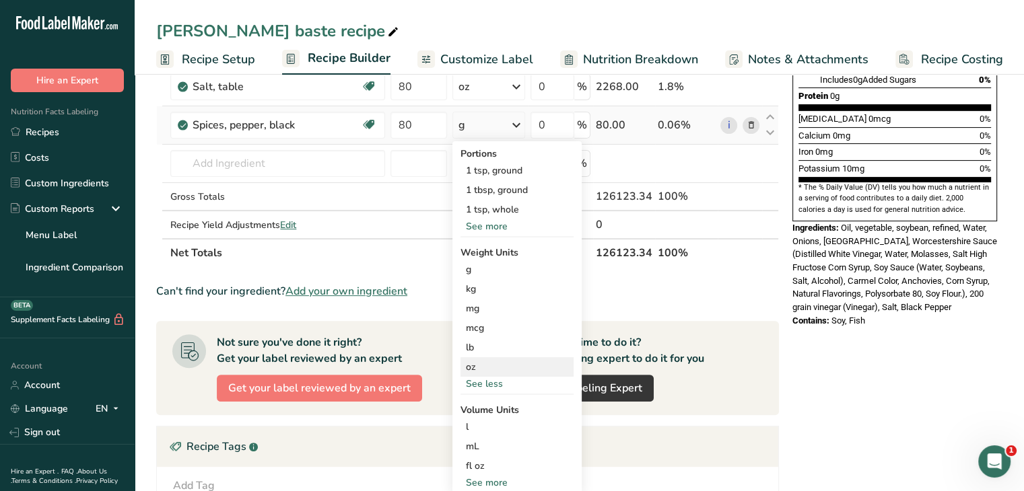
click at [507, 362] on div "oz" at bounding box center [516, 367] width 113 height 20
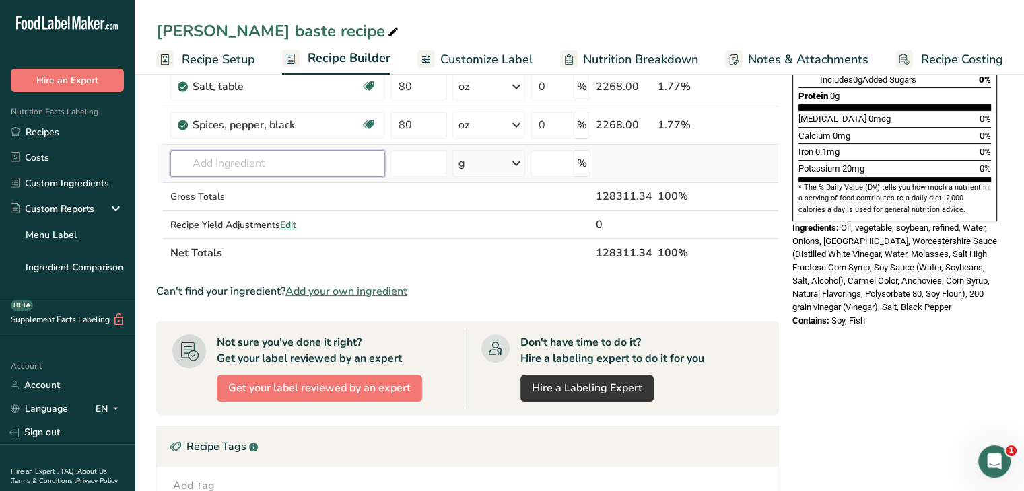
click at [297, 170] on input "text" at bounding box center [277, 163] width 215 height 27
type input "g"
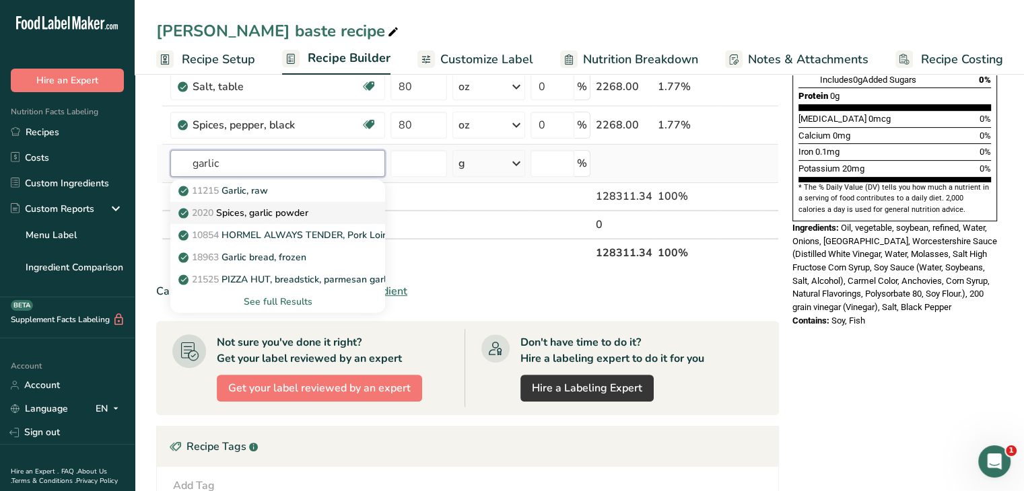
type input "garlic"
click at [318, 218] on div "2020 Spices, garlic powder" at bounding box center [267, 213] width 172 height 14
type input "Spices, garlic powder"
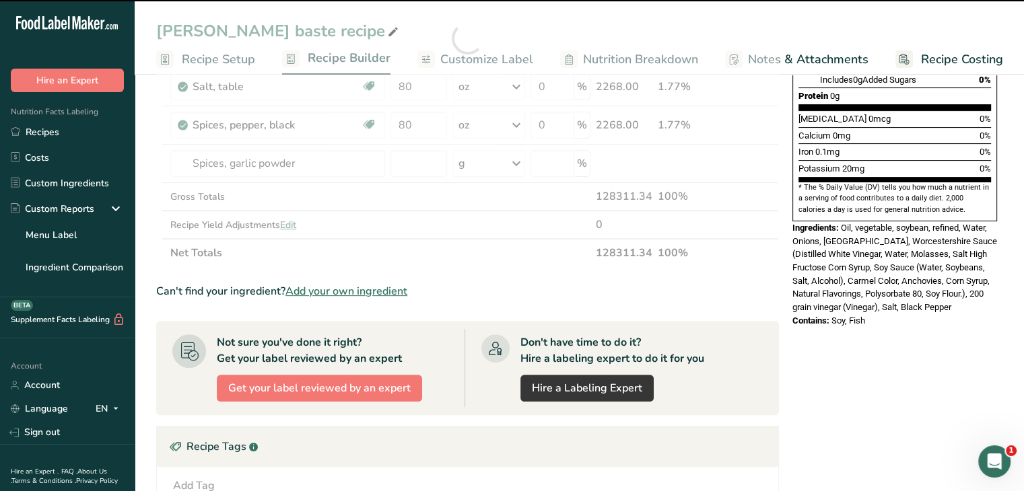
type input "0"
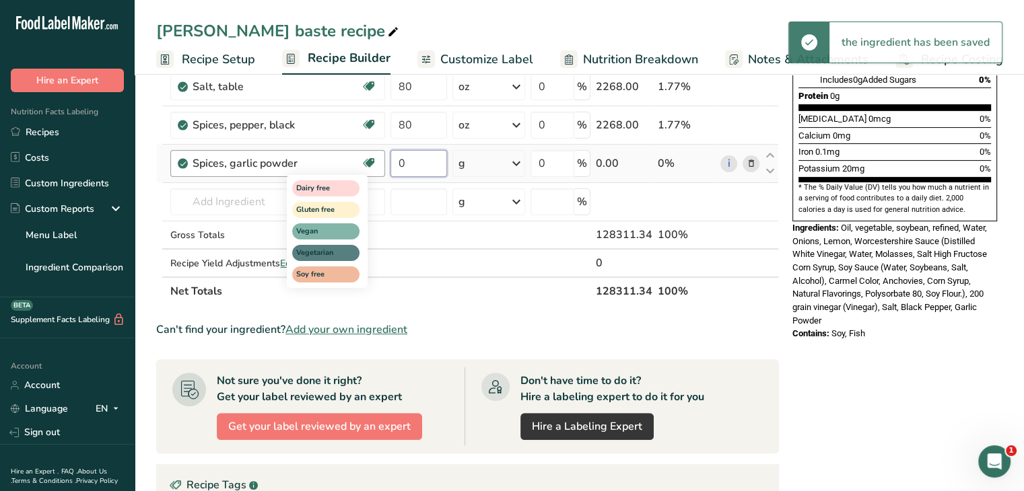
drag, startPoint x: 411, startPoint y: 159, endPoint x: 377, endPoint y: 189, distance: 45.3
click at [377, 183] on tr "Spices, garlic powder Dairy free Gluten free Vegan Vegetarian Soy free 0 g Port…" at bounding box center [467, 164] width 621 height 38
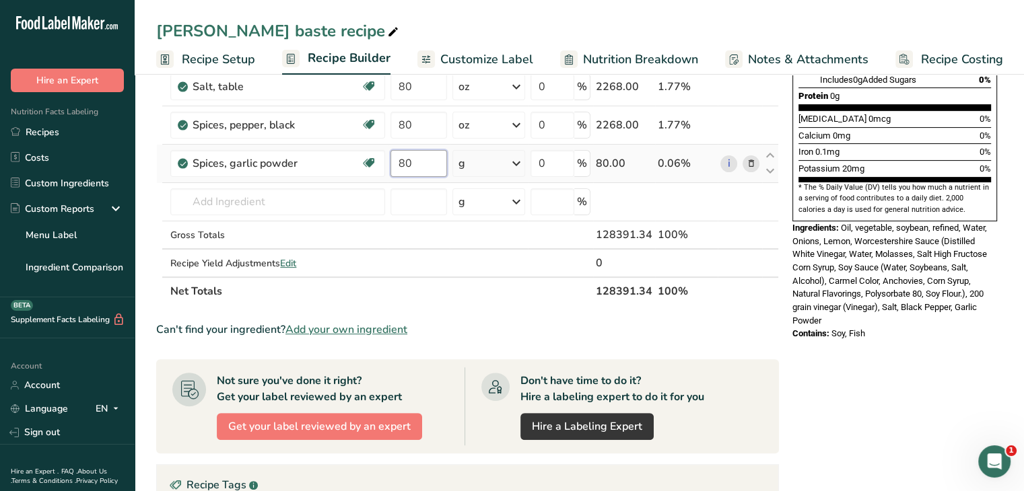
type input "80"
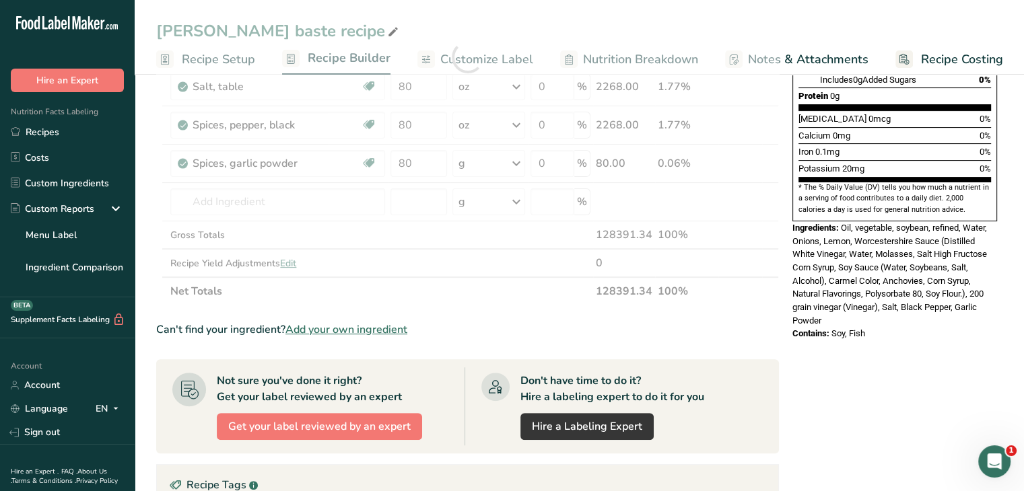
click at [518, 162] on div "Ingredient * Amount * Unit * Waste * .a-a{fill:#347362;}.b-a{fill:#fff;} Grams …" at bounding box center [467, 57] width 622 height 497
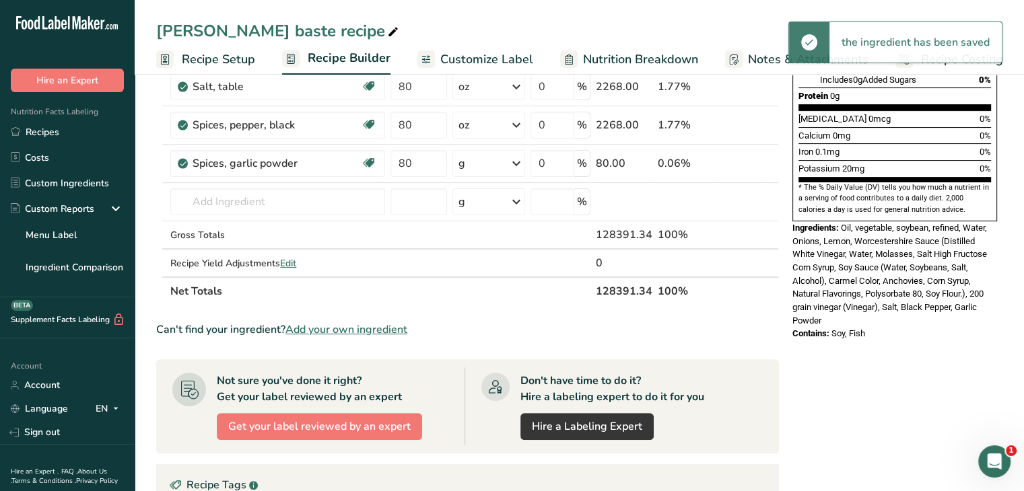
click at [518, 162] on icon at bounding box center [516, 163] width 16 height 24
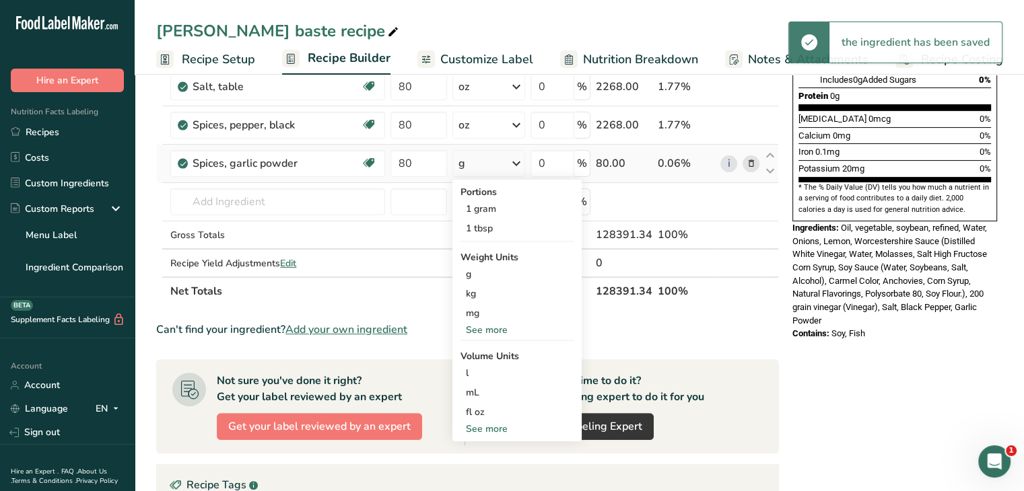
click at [497, 332] on div "See more" at bounding box center [516, 330] width 113 height 14
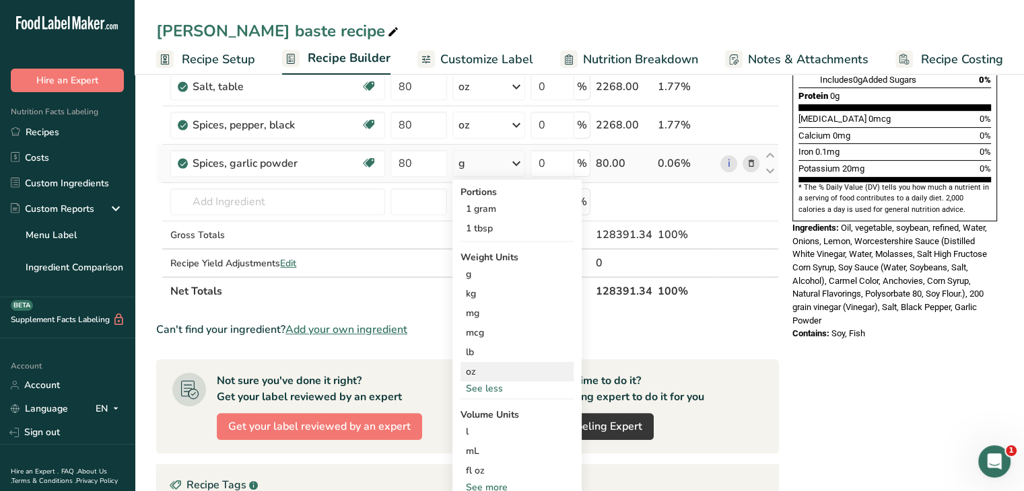
click at [506, 375] on div "oz" at bounding box center [516, 372] width 113 height 20
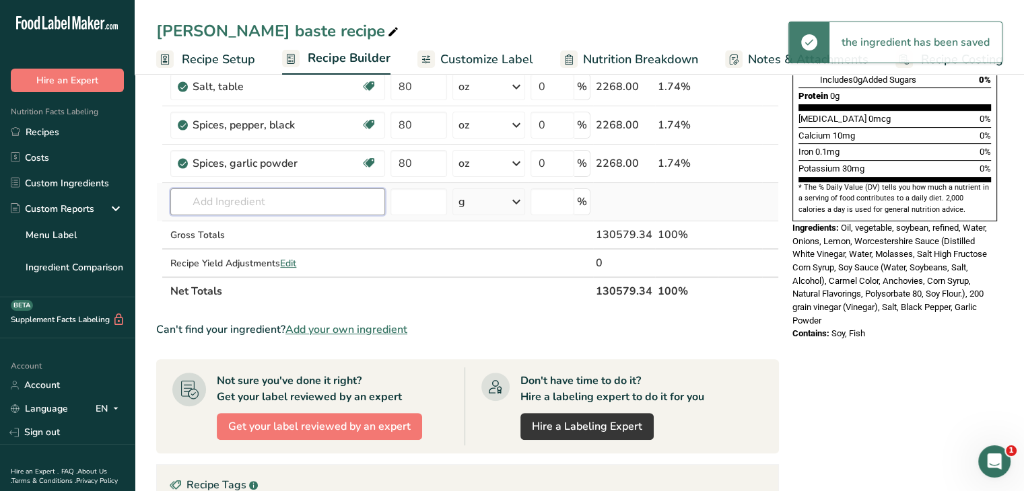
click at [217, 199] on input "text" at bounding box center [277, 201] width 215 height 27
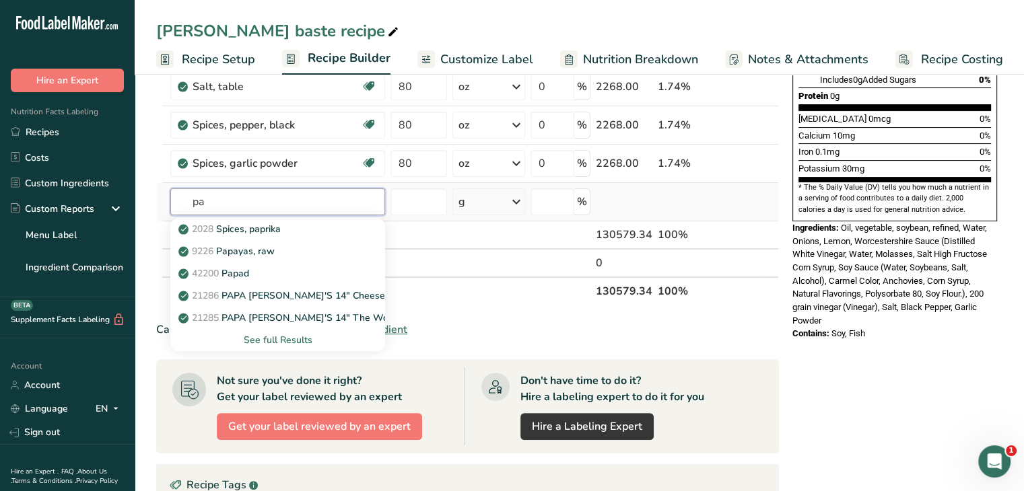
type input "p"
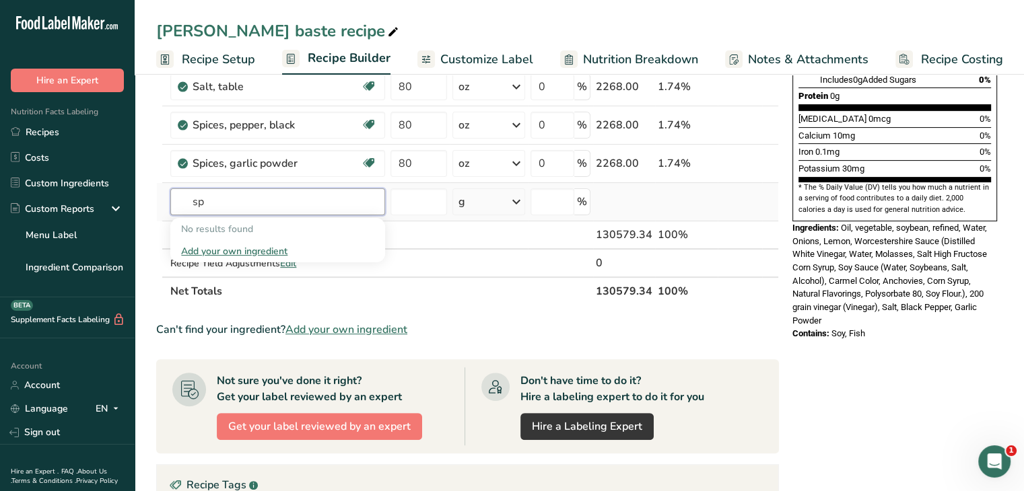
type input "s"
type input "S"
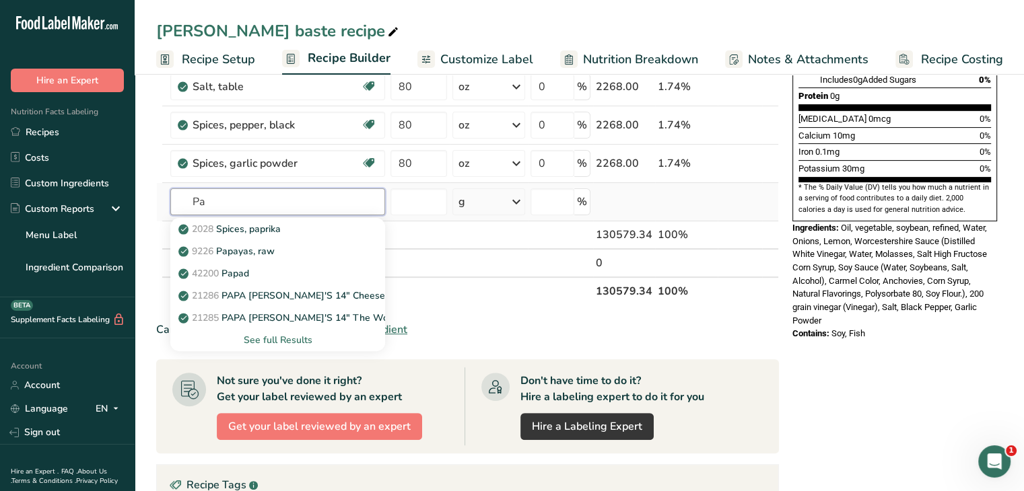
type input "P"
type input "Smonked P"
click at [234, 230] on p "Smoked Paprika" at bounding box center [221, 229] width 81 height 14
type input "Smoked Paprika"
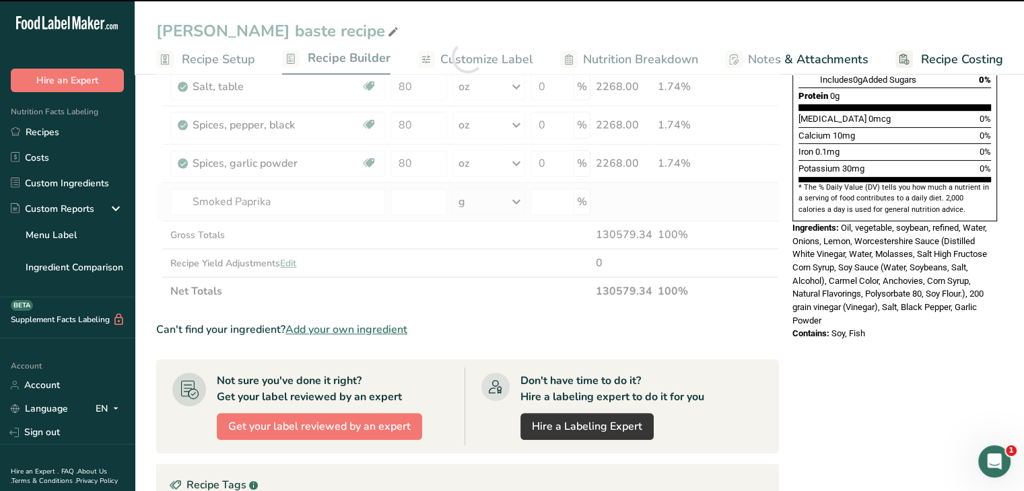
type input "0"
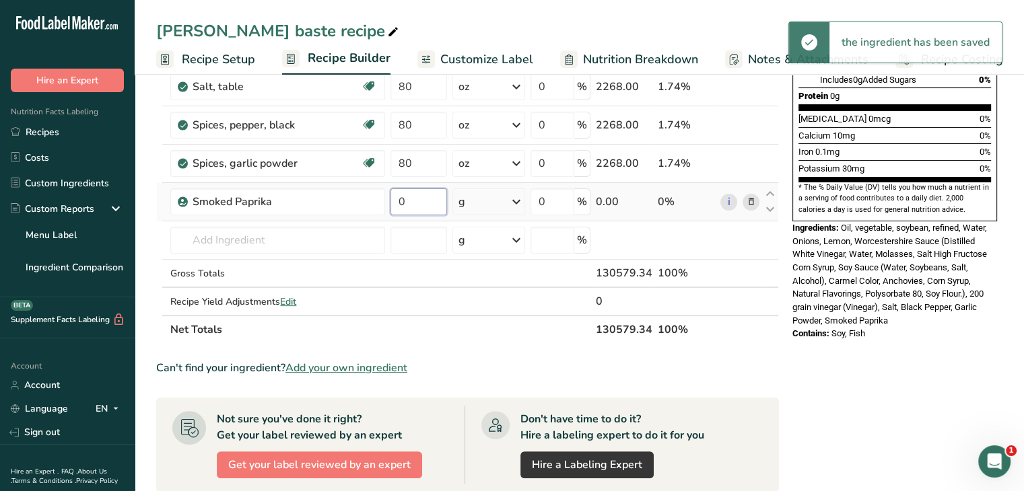
drag, startPoint x: 411, startPoint y: 198, endPoint x: 391, endPoint y: 199, distance: 19.6
click at [391, 199] on input "0" at bounding box center [418, 201] width 57 height 27
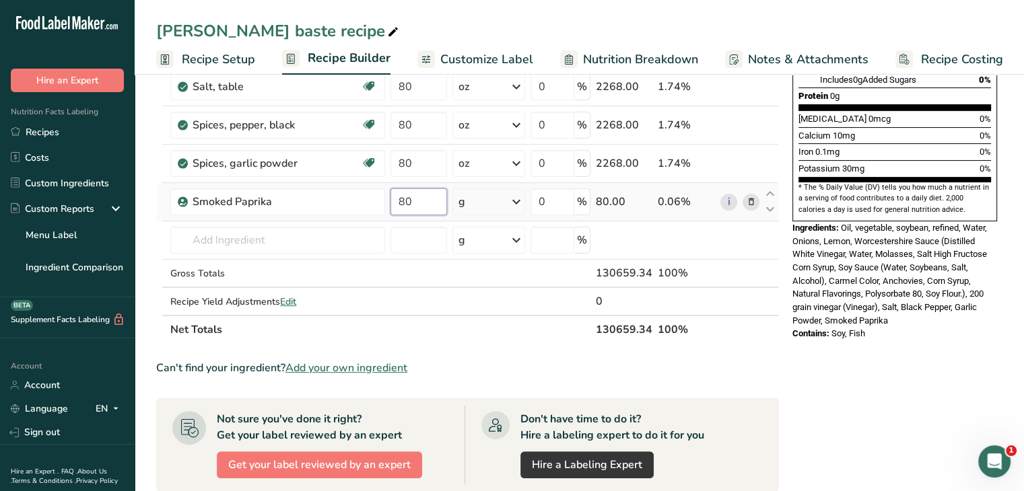
type input "80"
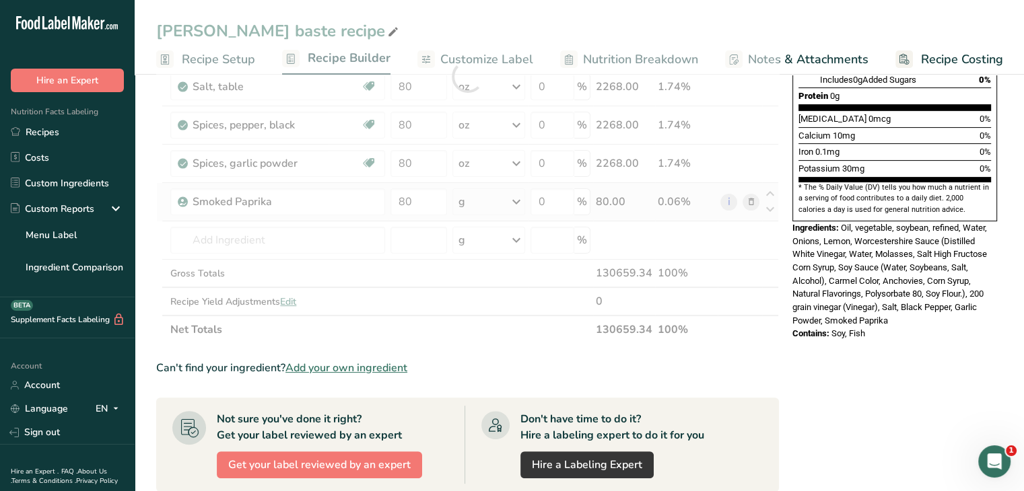
click at [519, 197] on div "Ingredient * Amount * Unit * Waste * .a-a{fill:#347362;}.b-a{fill:#fff;} Grams …" at bounding box center [467, 76] width 622 height 535
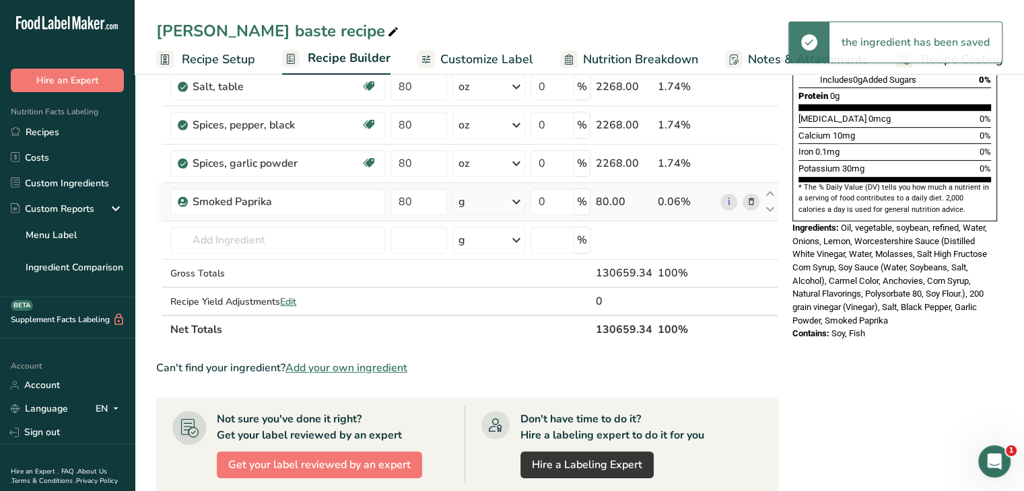
click at [519, 197] on icon at bounding box center [516, 202] width 16 height 24
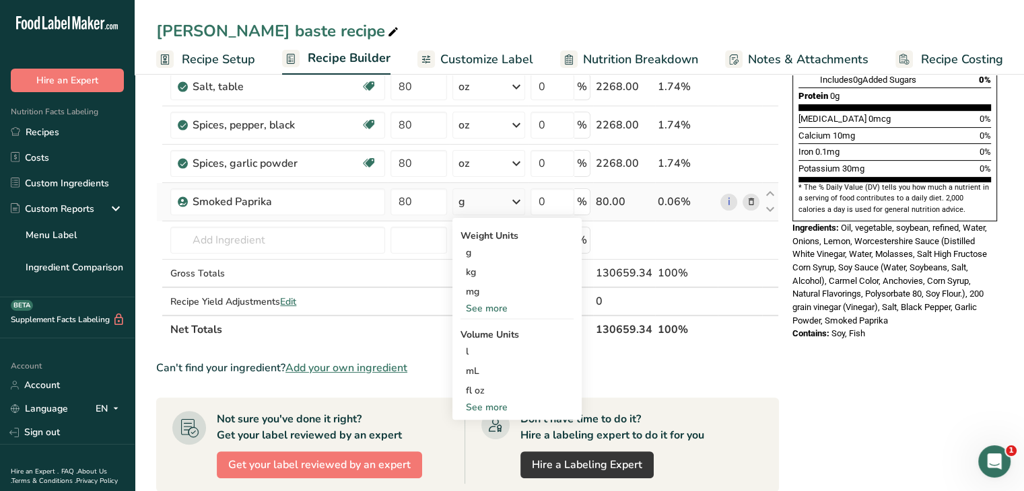
click at [493, 306] on div "See more" at bounding box center [516, 308] width 113 height 14
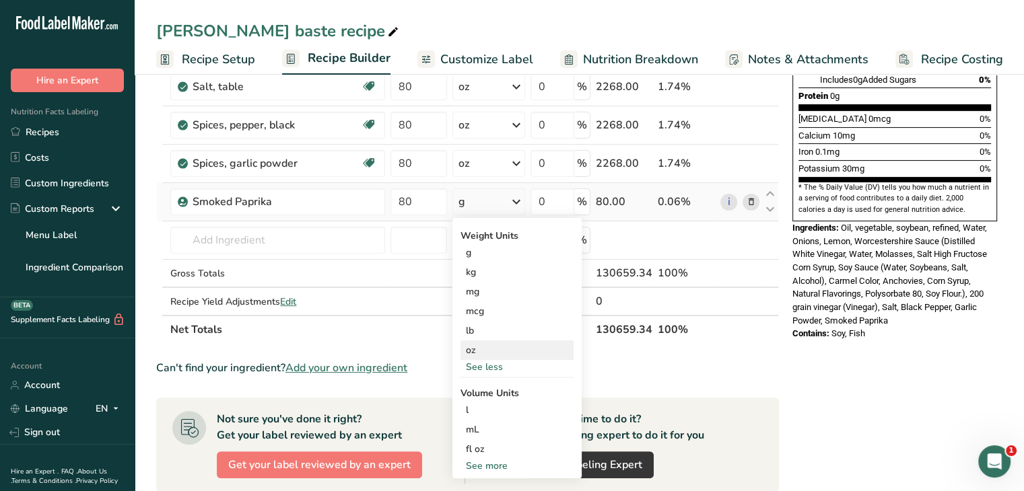
click at [491, 350] on div "oz" at bounding box center [516, 351] width 113 height 20
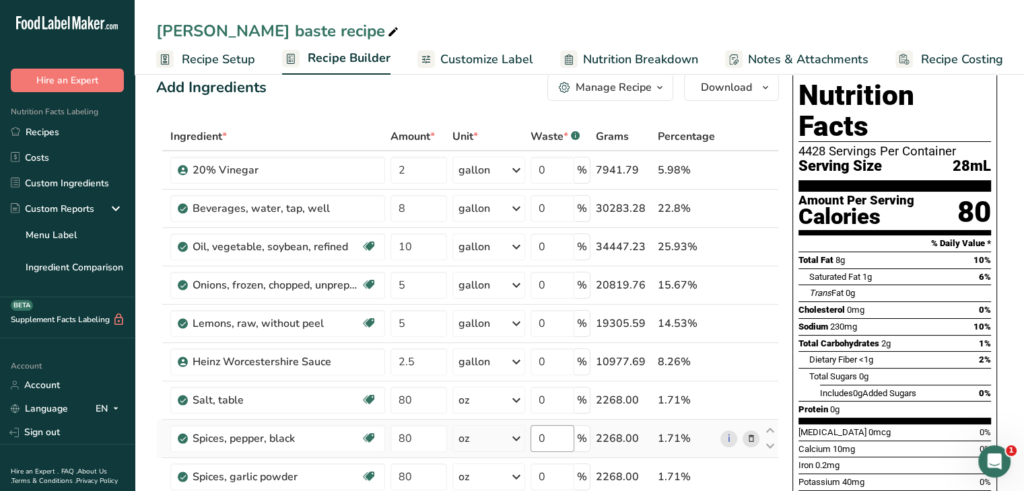
scroll to position [0, 0]
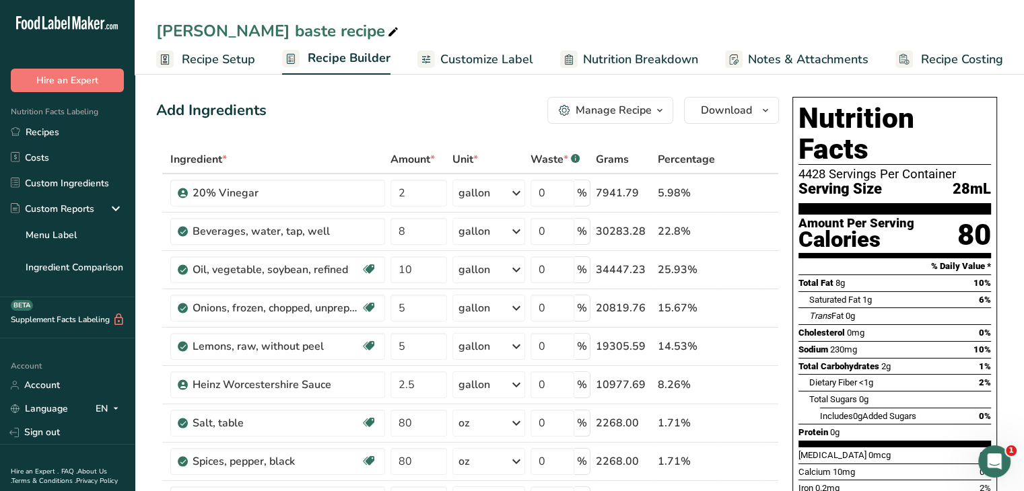
click at [508, 65] on span "Customize Label" at bounding box center [486, 59] width 93 height 18
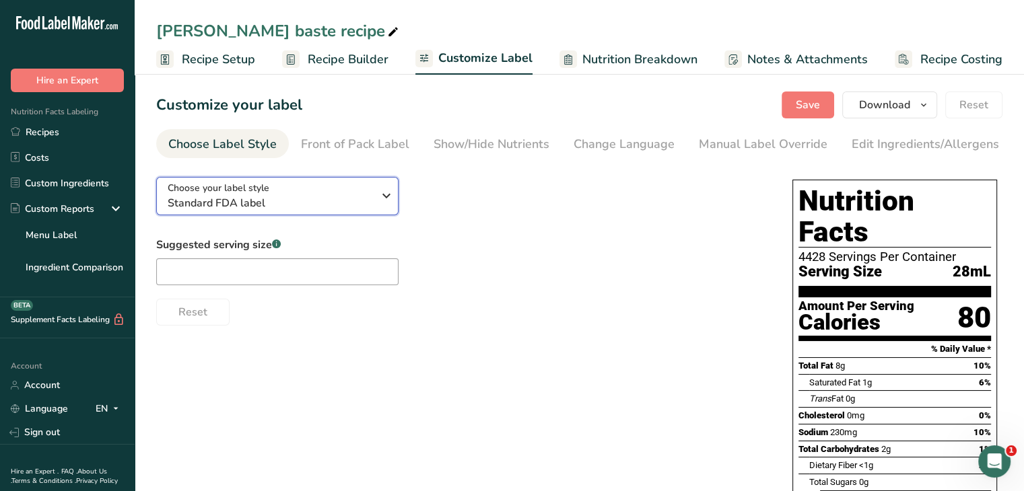
click at [391, 194] on icon "button" at bounding box center [386, 196] width 16 height 24
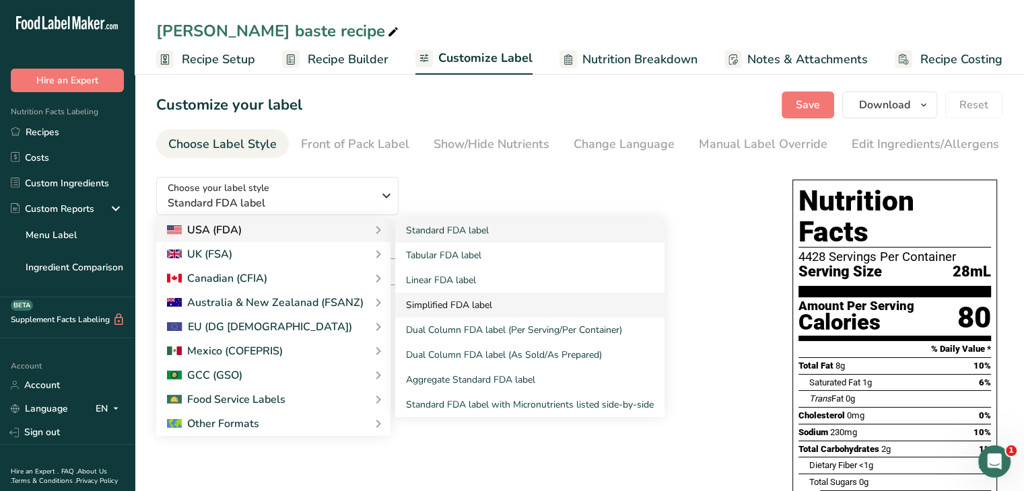
click at [471, 299] on link "Simplified FDA label" at bounding box center [529, 305] width 269 height 25
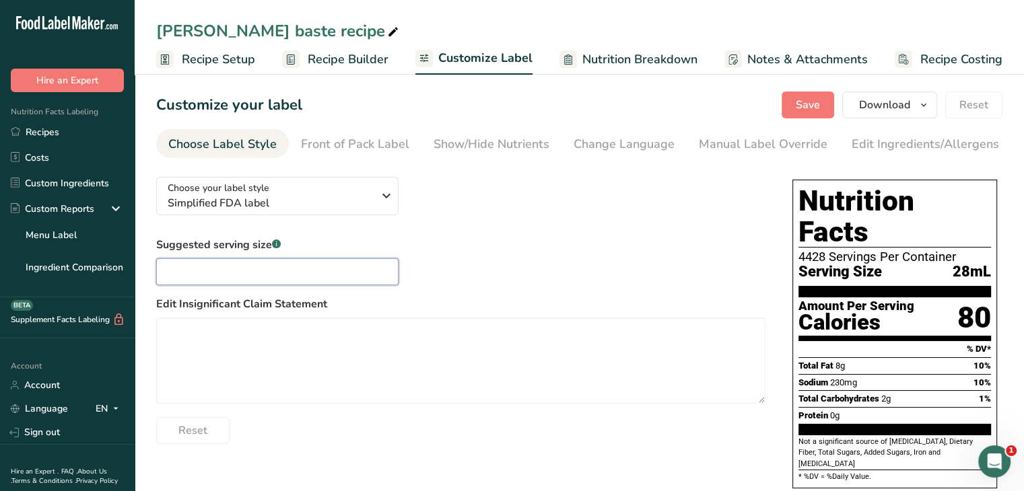
click at [318, 271] on input "text" at bounding box center [277, 271] width 242 height 27
type input "3"
type input "2 Tbsp"
click at [229, 59] on span "Recipe Setup" at bounding box center [218, 59] width 73 height 18
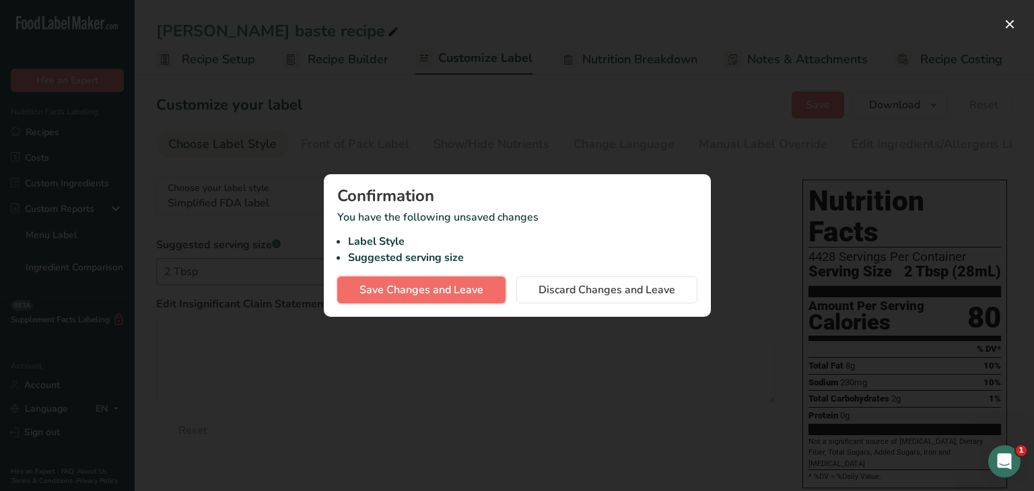
click at [417, 284] on span "Save Changes and Leave" at bounding box center [421, 290] width 124 height 16
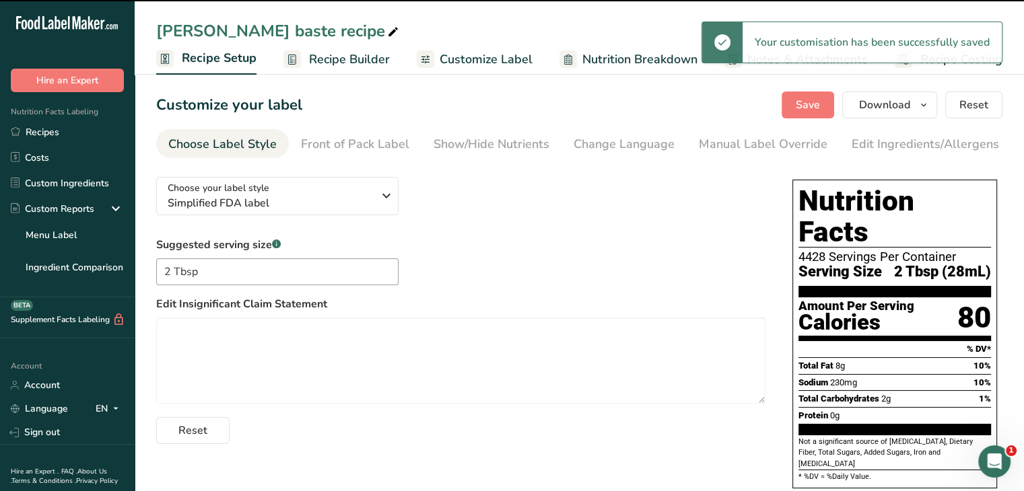
select select "22"
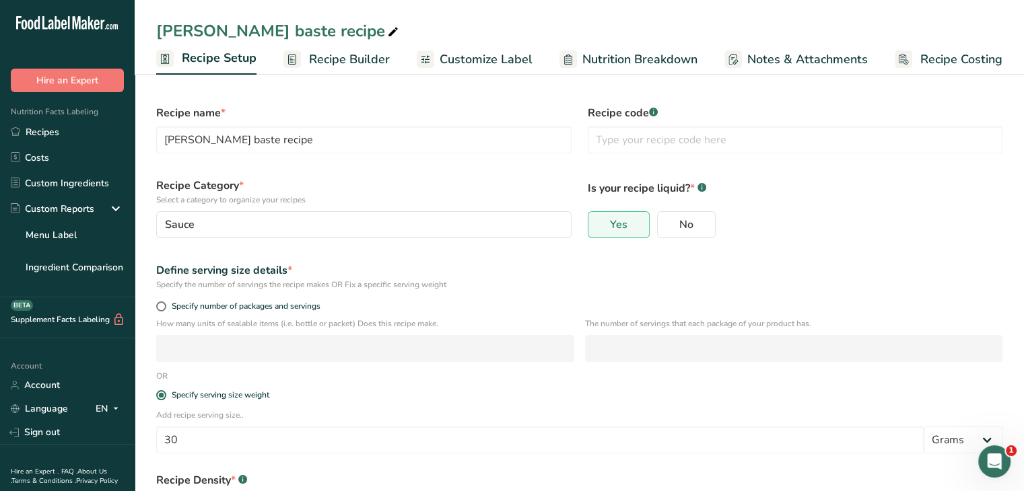
click at [660, 57] on span "Nutrition Breakdown" at bounding box center [639, 59] width 115 height 18
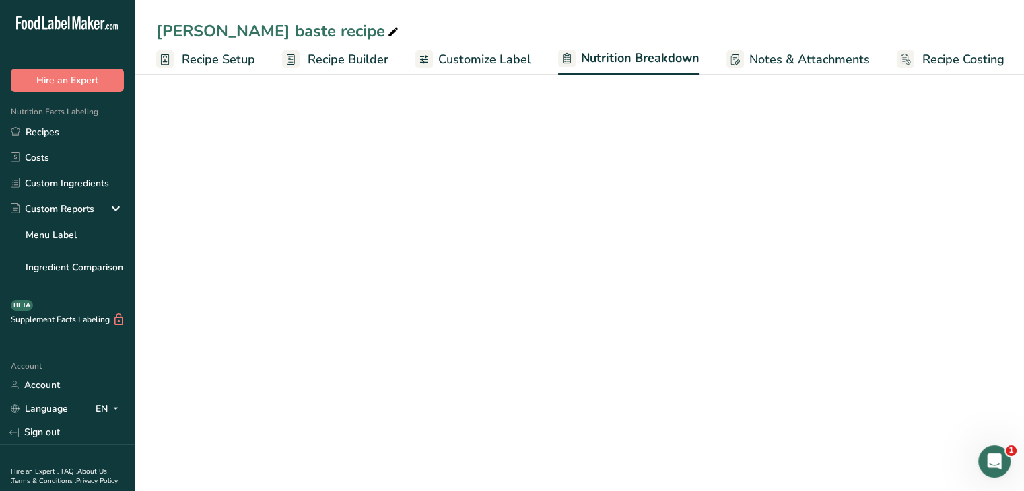
scroll to position [0, 1]
select select "Calories"
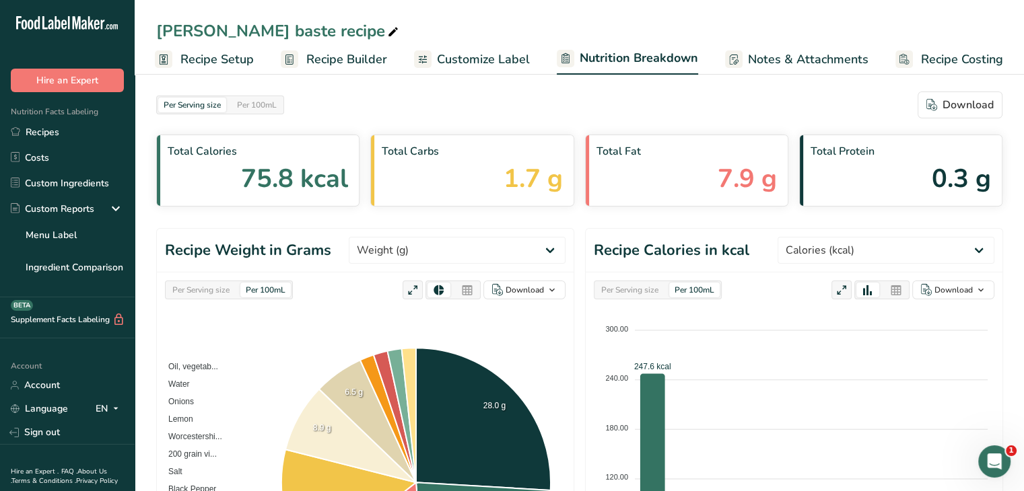
click at [485, 54] on span "Customize Label" at bounding box center [483, 59] width 93 height 18
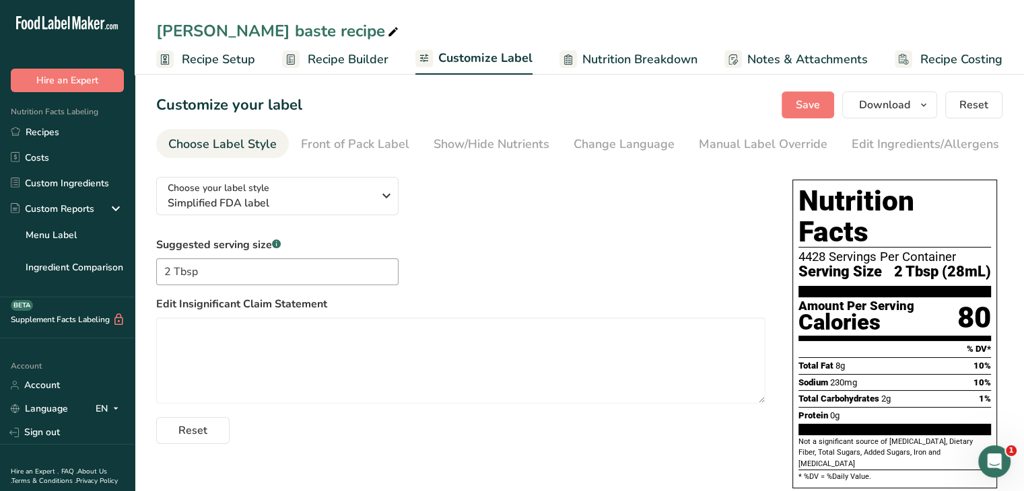
drag, startPoint x: 961, startPoint y: 247, endPoint x: 951, endPoint y: 250, distance: 10.4
click at [951, 264] on span "2 Tbsp (28mL)" at bounding box center [942, 272] width 97 height 17
click at [493, 149] on div "Show/Hide Nutrients" at bounding box center [491, 144] width 116 height 18
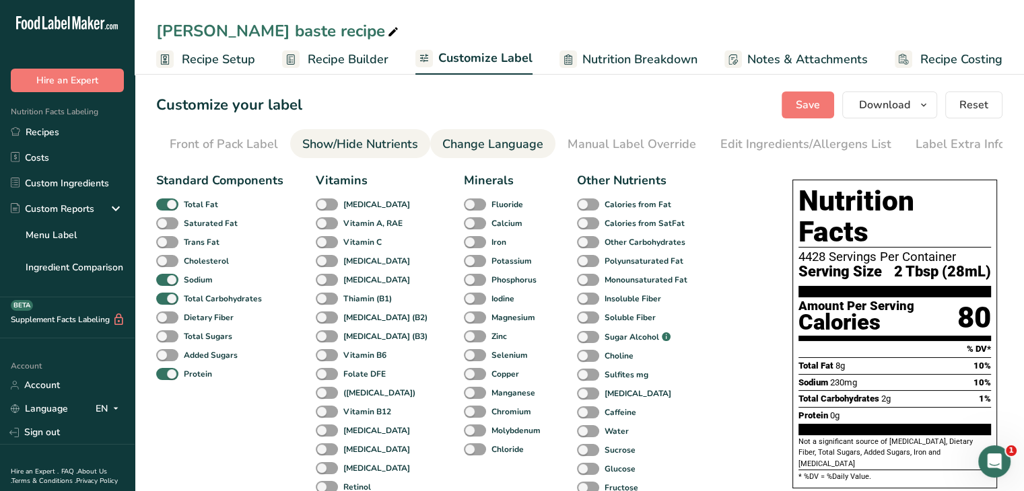
scroll to position [0, 132]
click at [172, 341] on span at bounding box center [167, 336] width 22 height 13
click at [165, 341] on input "Total Sugars" at bounding box center [160, 336] width 9 height 9
checkbox input "true"
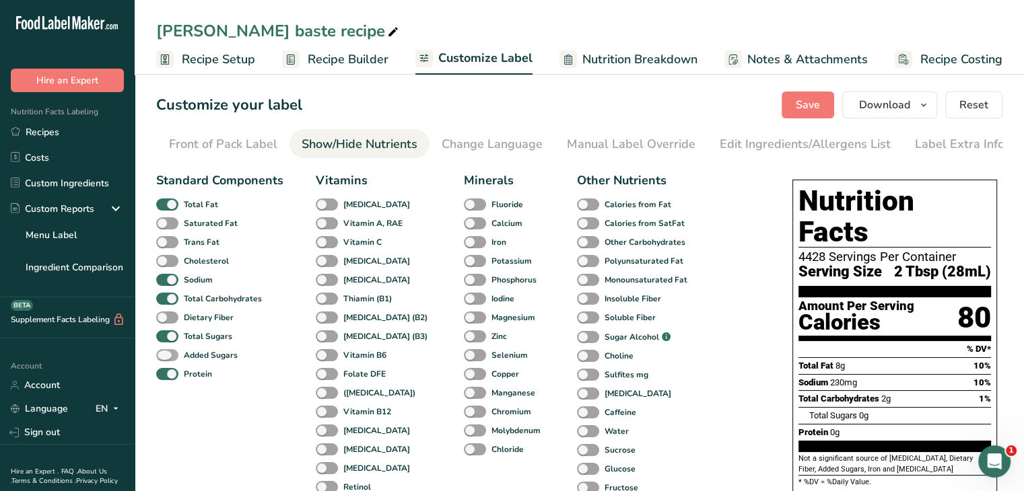
click at [175, 357] on span at bounding box center [167, 355] width 22 height 13
click at [165, 357] on input "Added Sugars" at bounding box center [160, 355] width 9 height 9
checkbox input "true"
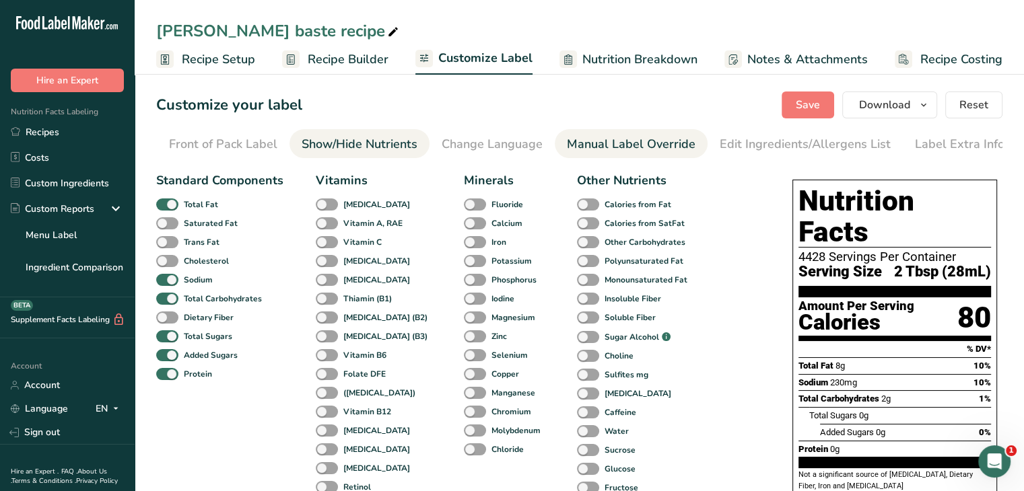
click at [583, 149] on div "Manual Label Override" at bounding box center [631, 144] width 129 height 18
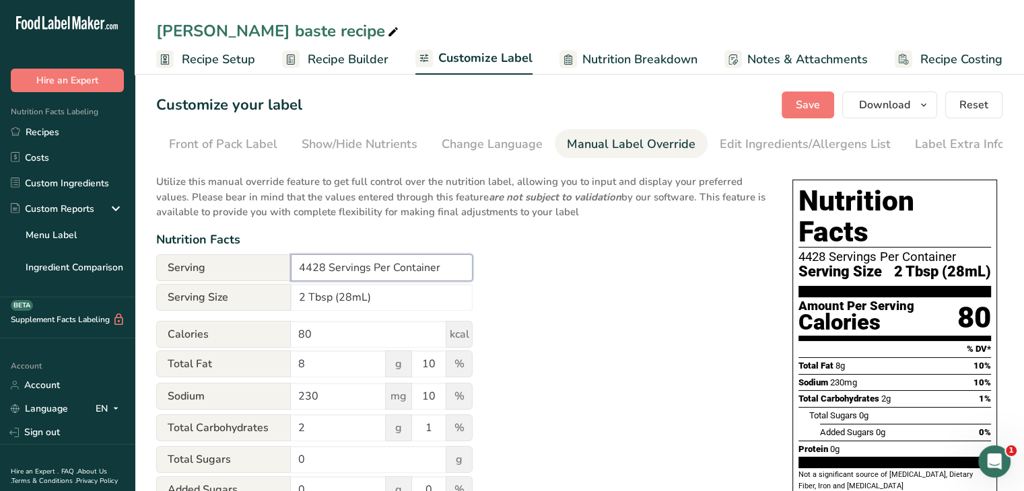
drag, startPoint x: 323, startPoint y: 269, endPoint x: 287, endPoint y: 278, distance: 36.7
click at [287, 278] on div "Serving 4428 Servings Per Container" at bounding box center [314, 267] width 316 height 27
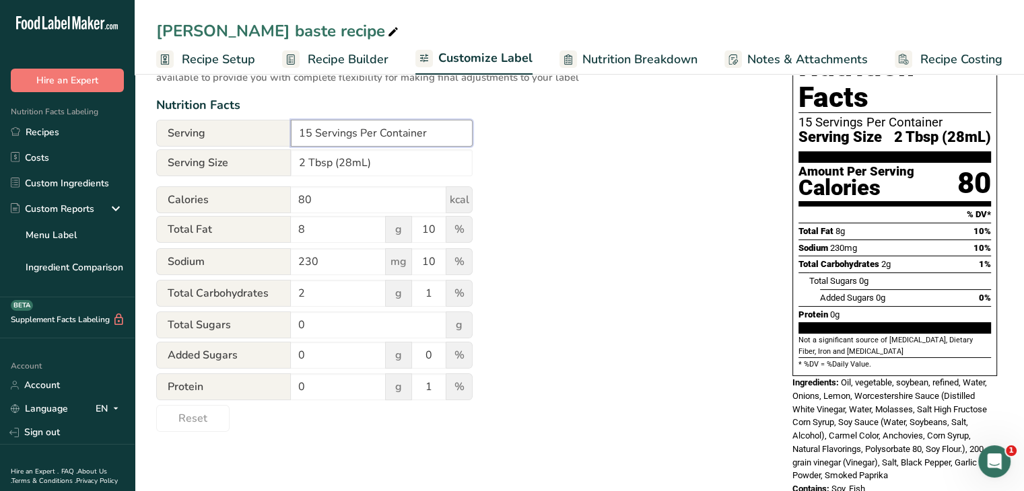
type input "15 Servings Per Container"
click at [524, 295] on div "Utilize this manual override feature to get full control over the nutrition lab…" at bounding box center [460, 232] width 609 height 400
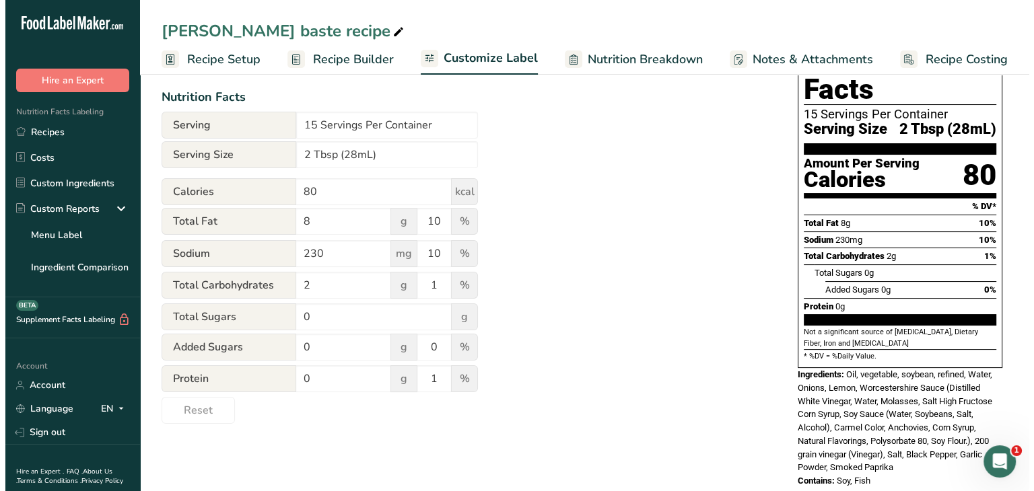
scroll to position [145, 0]
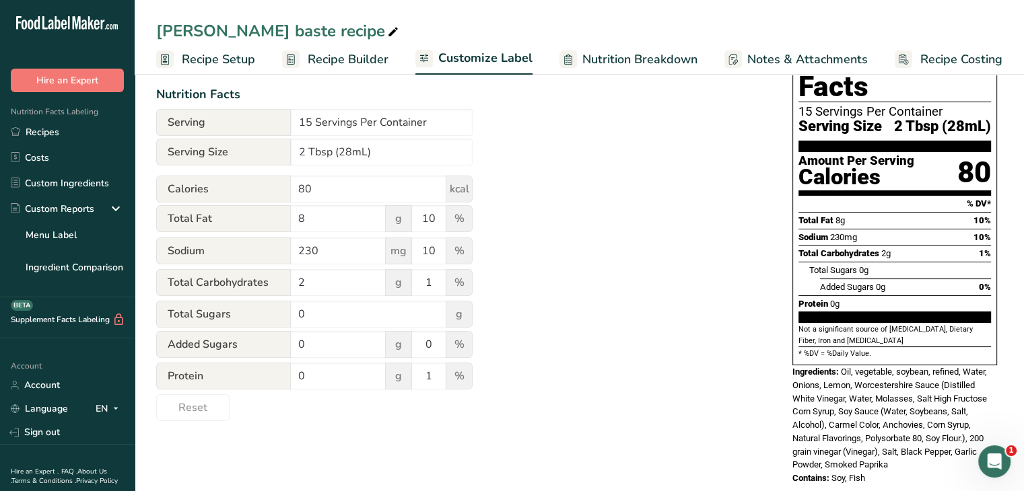
click at [622, 57] on span "Nutrition Breakdown" at bounding box center [639, 59] width 115 height 18
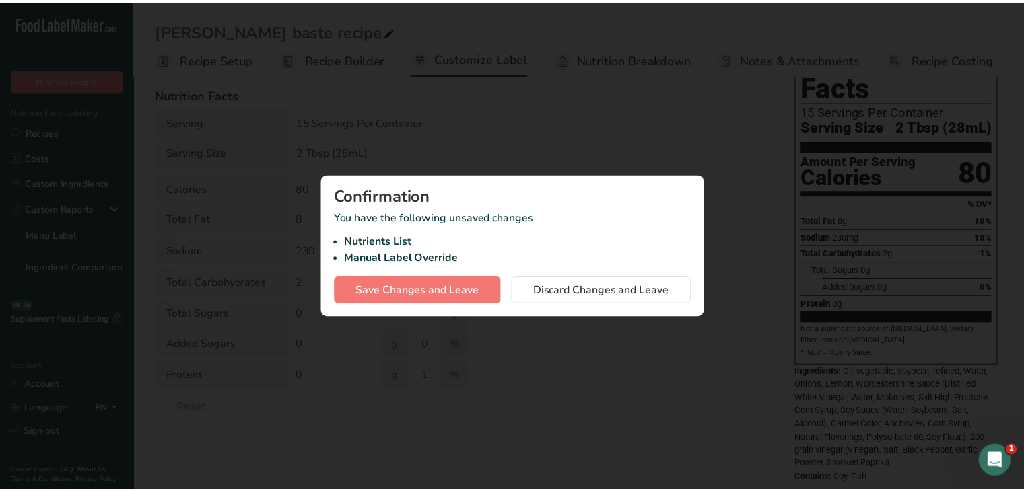
scroll to position [0, 0]
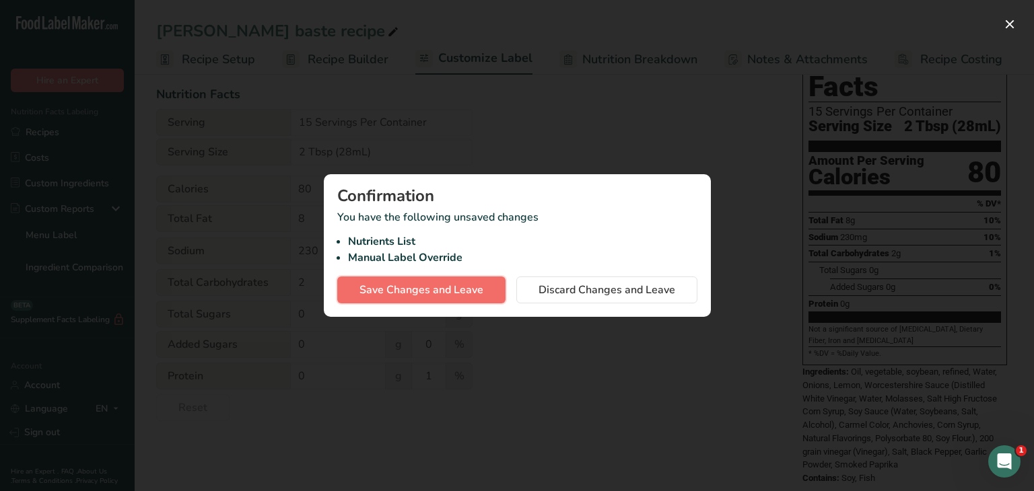
click at [464, 287] on span "Save Changes and Leave" at bounding box center [421, 290] width 124 height 16
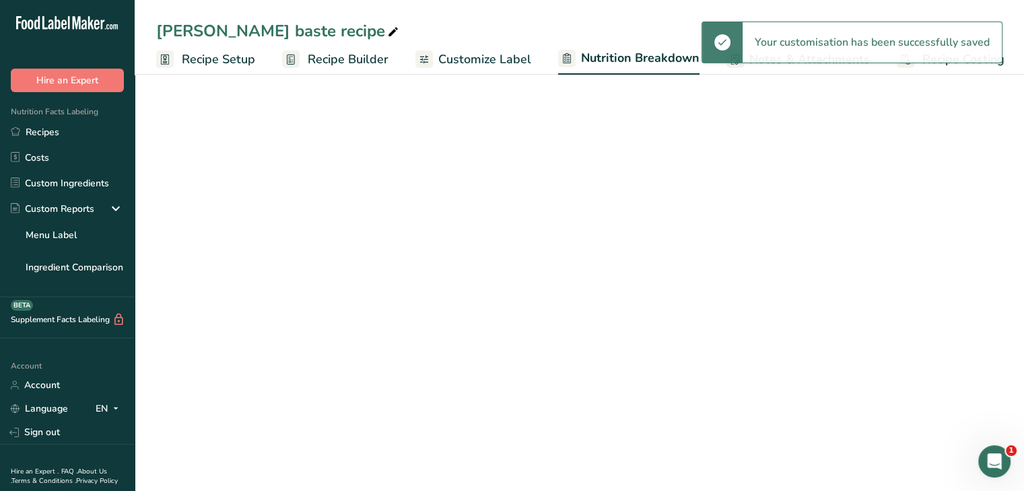
select select "Calories"
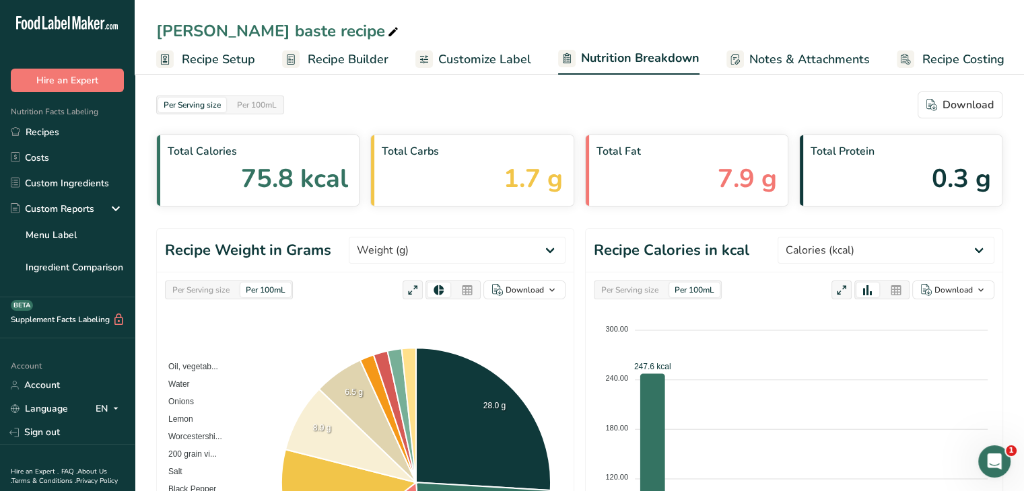
click at [498, 57] on span "Customize Label" at bounding box center [484, 59] width 93 height 18
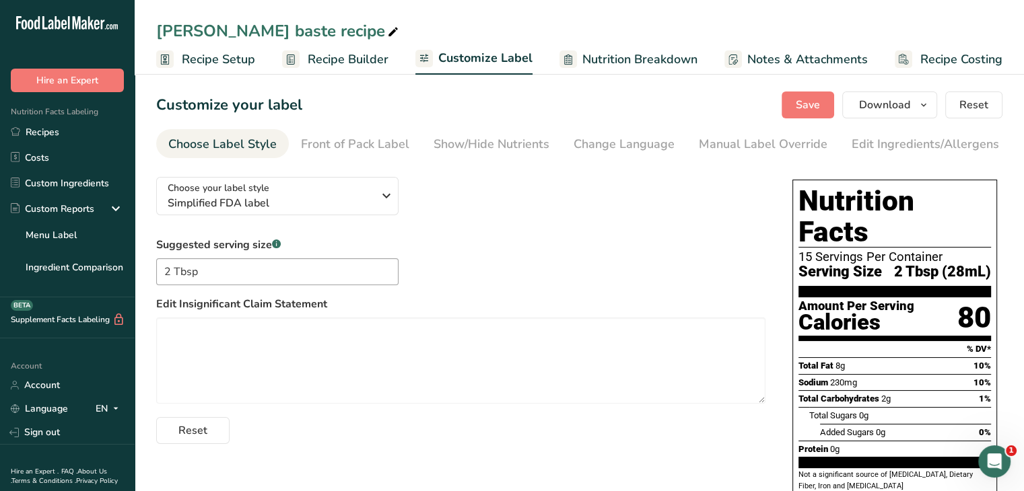
click at [482, 57] on span "Customize Label" at bounding box center [485, 58] width 94 height 18
click at [699, 143] on div "Manual Label Override" at bounding box center [763, 144] width 129 height 18
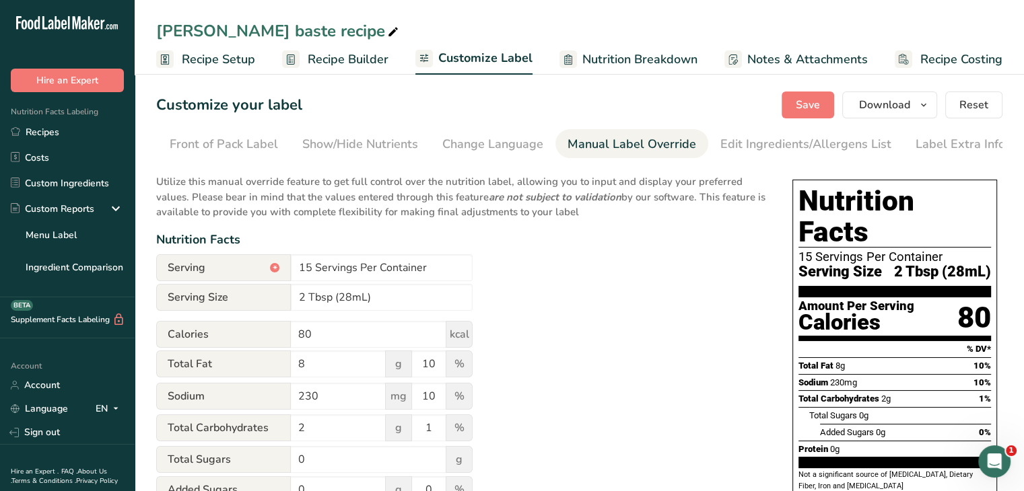
scroll to position [0, 132]
click at [739, 146] on div "Edit Ingredients/Allergens List" at bounding box center [804, 144] width 171 height 18
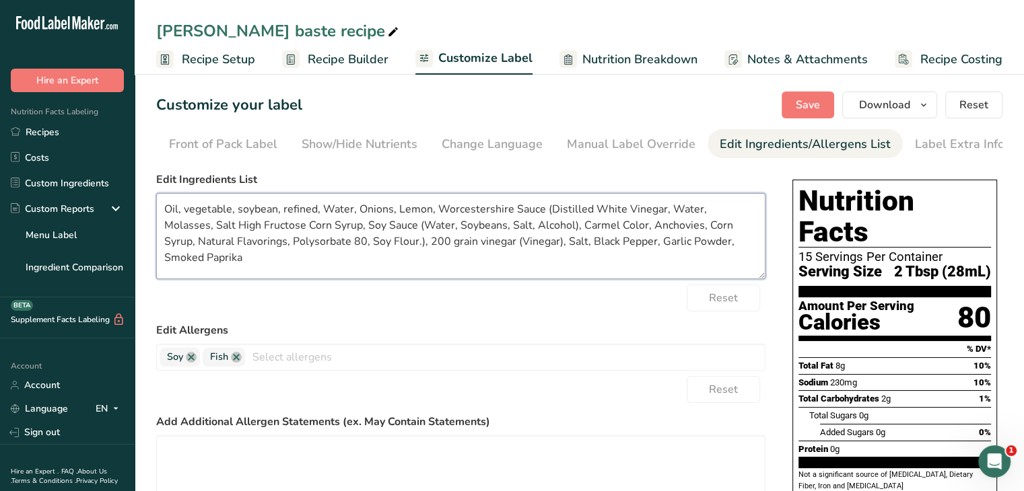
drag, startPoint x: 276, startPoint y: 212, endPoint x: 234, endPoint y: 209, distance: 41.9
click at [234, 209] on textarea "Oil, vegetable, soybean, refined, Water, Onions, Lemon, Worcestershire Sauce (D…" at bounding box center [460, 236] width 609 height 86
drag, startPoint x: 316, startPoint y: 213, endPoint x: 236, endPoint y: 209, distance: 80.9
click at [236, 209] on textarea "Oil, vegetable, soybean, refined, Water, Onions, Lemon, Worcestershire Sauce (D…" at bounding box center [460, 236] width 609 height 86
drag, startPoint x: 317, startPoint y: 213, endPoint x: 238, endPoint y: 211, distance: 79.4
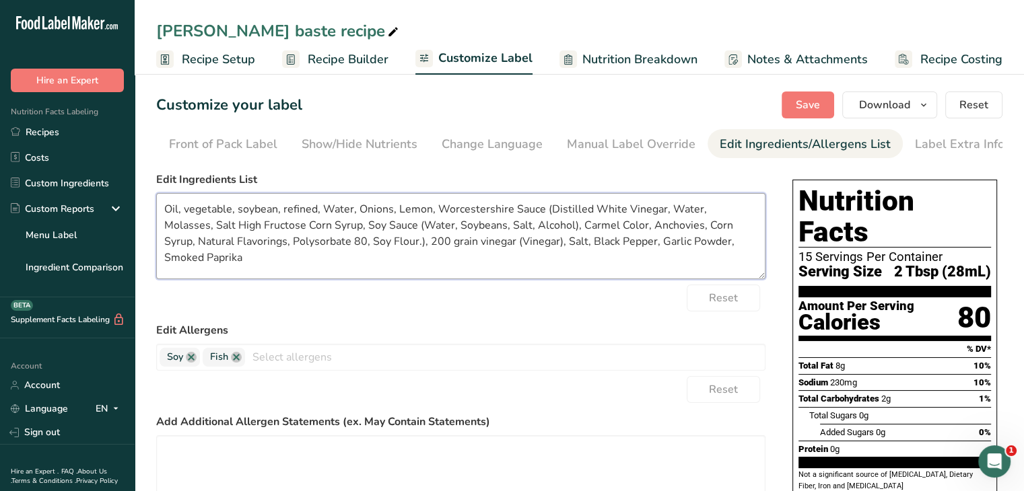
click at [238, 211] on textarea "Oil, vegetable, soybean, refined, Water, Onions, Lemon, Worcestershire Sauce (D…" at bounding box center [460, 236] width 609 height 86
drag, startPoint x: 390, startPoint y: 245, endPoint x: 299, endPoint y: 238, distance: 91.1
click at [299, 238] on textarea "Oil, vegetable, Water, Onions, Lemon, Worcestershire Sauce (Distilled White Vin…" at bounding box center [460, 236] width 609 height 86
click at [341, 244] on textarea "Oil, vegetable, Water, Onions, Lemon, Worcestershire Sauce (Distilled White Vin…" at bounding box center [460, 236] width 609 height 86
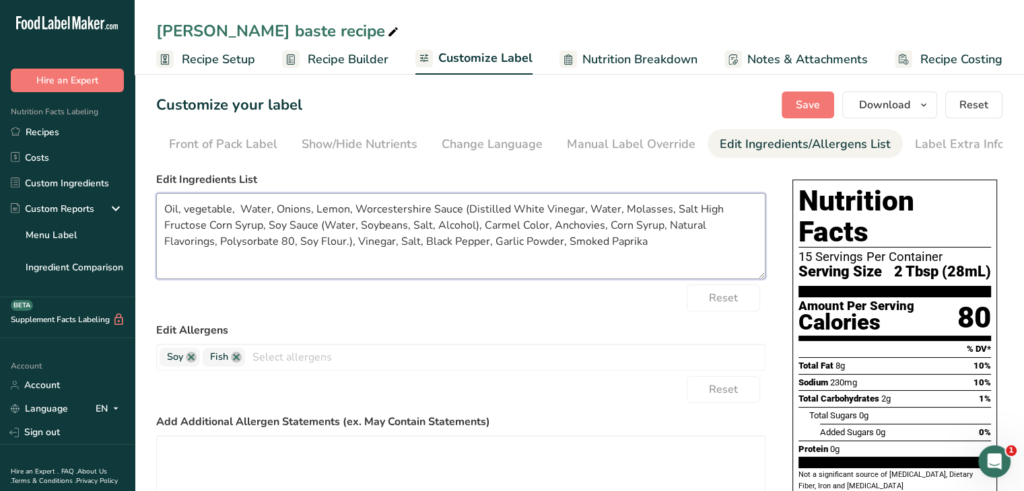
drag, startPoint x: 312, startPoint y: 227, endPoint x: 281, endPoint y: 223, distance: 31.2
click at [281, 223] on textarea "Oil, vegetable, Water, Onions, Lemon, Worcestershire Sauce (Distilled White Vin…" at bounding box center [460, 236] width 609 height 86
drag, startPoint x: 584, startPoint y: 229, endPoint x: 530, endPoint y: 232, distance: 53.9
click at [530, 232] on textarea "Oil, vegetable, Water, Onions, Lemon, Worcestershire Sauce (Distilled White Vin…" at bounding box center [460, 236] width 609 height 86
click at [686, 214] on textarea "Oil, vegetable, Water, Onions, Lemon, Worcestershire Sauce (Distilled White Vin…" at bounding box center [460, 236] width 609 height 86
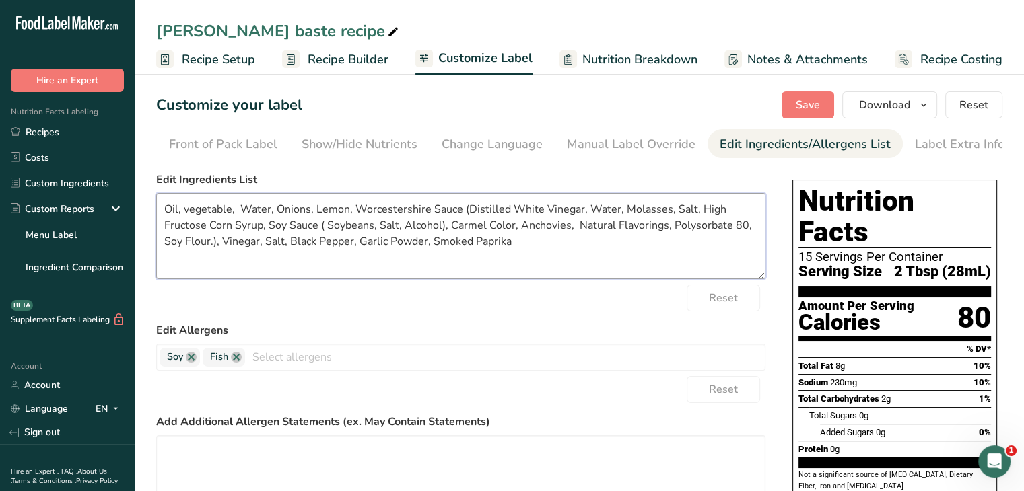
click at [238, 211] on textarea "Oil, vegetable, Water, Onions, Lemon, Worcestershire Sauce (Distilled White Vin…" at bounding box center [460, 236] width 609 height 86
drag, startPoint x: 187, startPoint y: 214, endPoint x: 167, endPoint y: 211, distance: 20.5
click at [167, 211] on textarea "Oil, vegetable, Water, Onions, Lemon, Worcestershire Sauce (Distilled White Vin…" at bounding box center [460, 236] width 609 height 86
click at [211, 210] on textarea "Vegetable, Water, Onions, Lemon, Worcestershire Sauce (Distilled White Vinegar,…" at bounding box center [460, 236] width 609 height 86
type textarea "Vegetable Oil, Water, Onions, Lemon, Worcestershire Sauce (Distilled White Vine…"
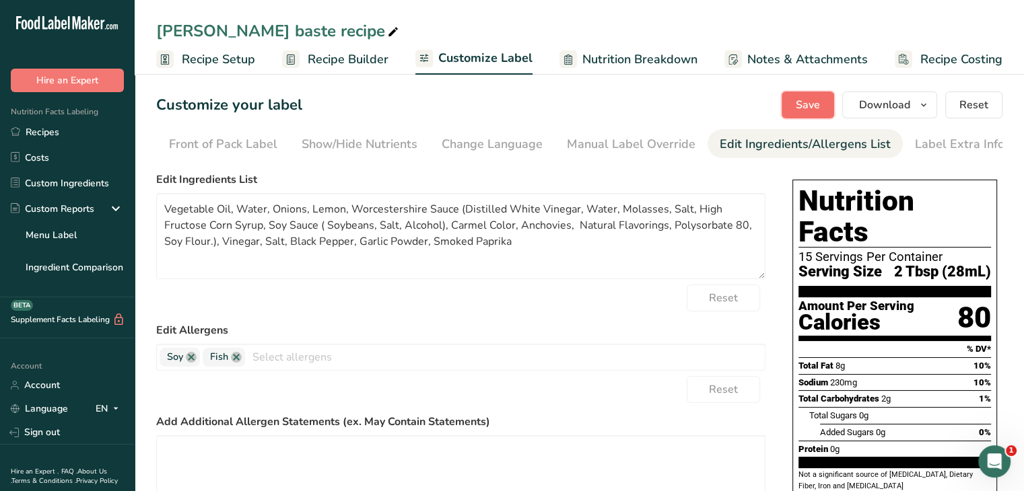
click at [818, 109] on span "Save" at bounding box center [807, 105] width 24 height 16
click at [931, 102] on span "button" at bounding box center [923, 105] width 16 height 16
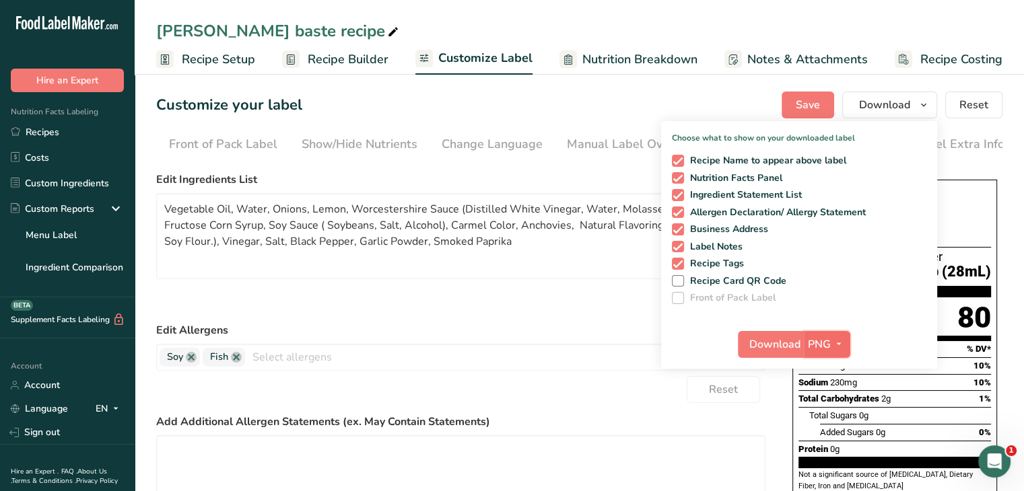
click at [844, 349] on icon "button" at bounding box center [838, 344] width 11 height 17
click at [832, 439] on link "PDF" at bounding box center [828, 438] width 43 height 22
click at [781, 340] on span "Download" at bounding box center [775, 344] width 51 height 16
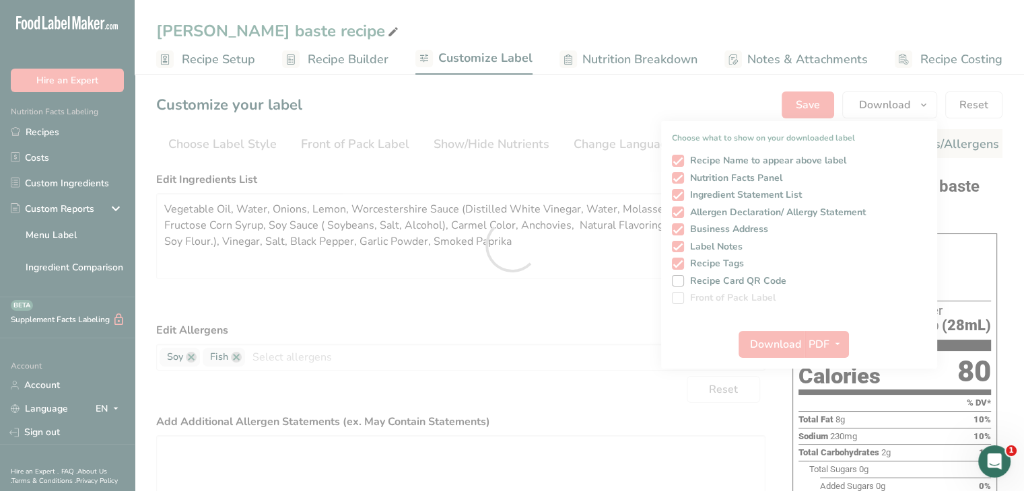
scroll to position [0, 132]
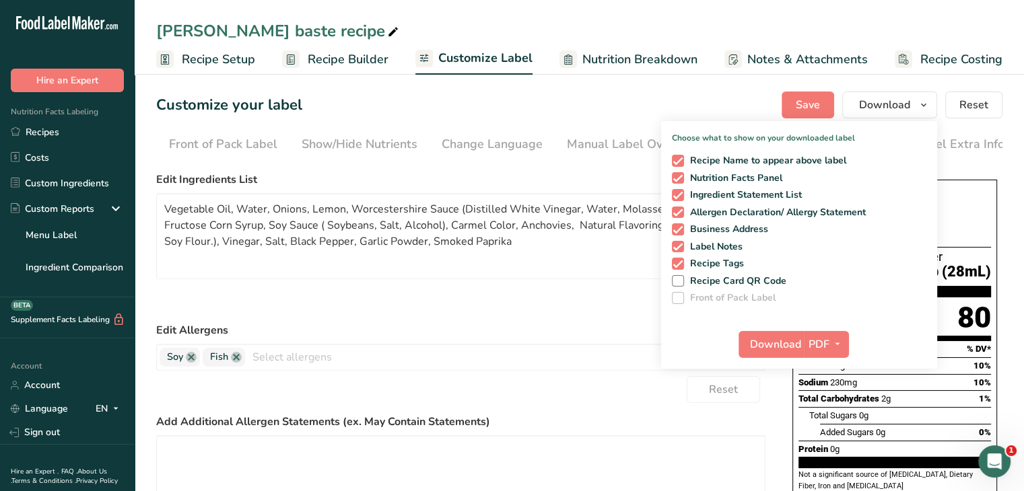
click at [698, 426] on label "Add Additional Allergen Statements (ex. May Contain Statements)" at bounding box center [460, 422] width 609 height 16
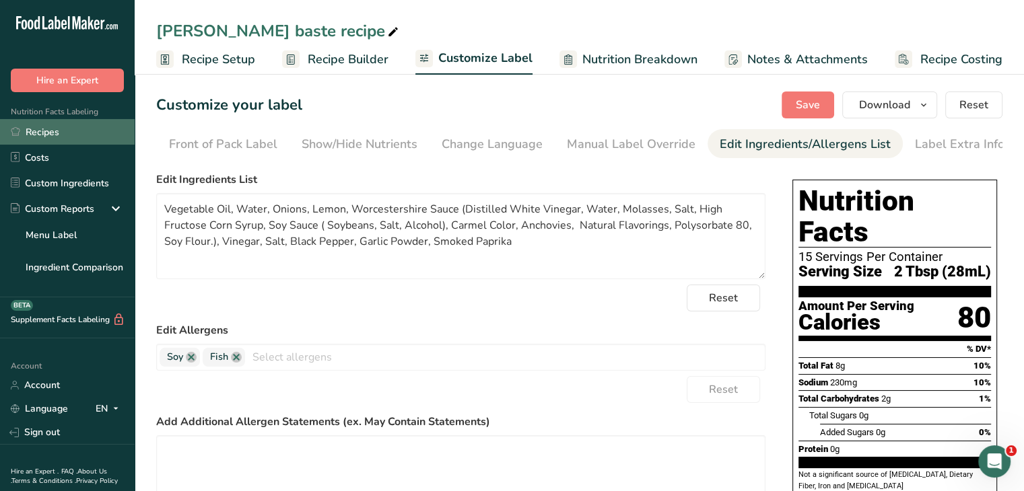
click at [40, 129] on link "Recipes" at bounding box center [67, 132] width 135 height 26
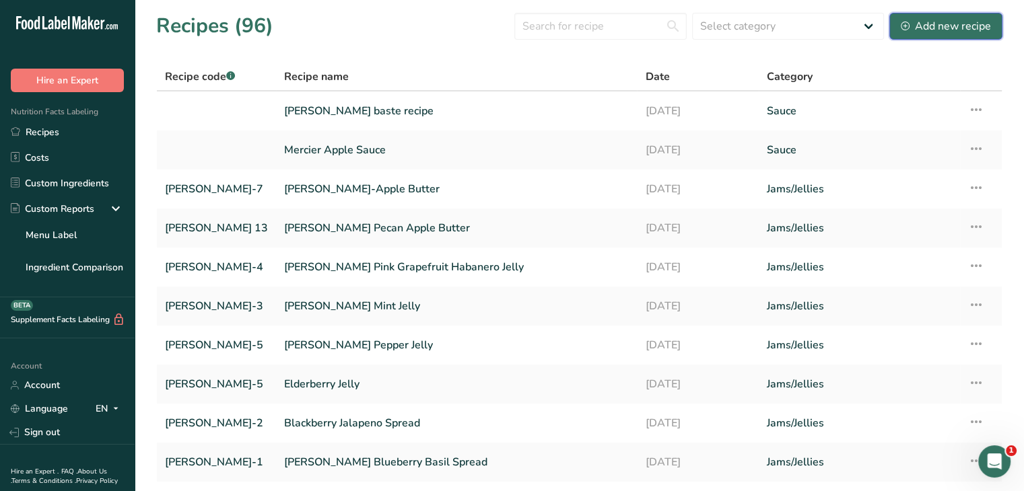
click at [946, 20] on div "Add new recipe" at bounding box center [945, 26] width 90 height 16
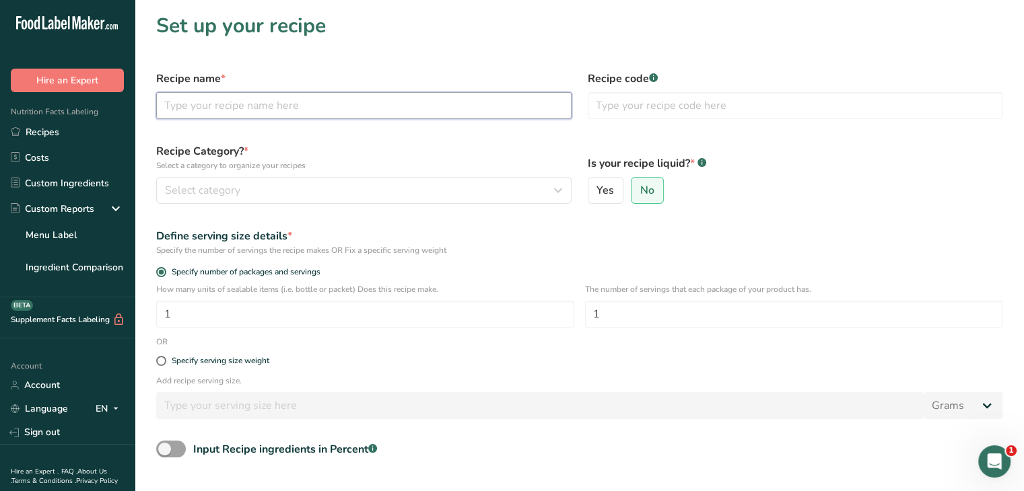
click at [363, 110] on input "text" at bounding box center [363, 105] width 415 height 27
type input "[PERSON_NAME] Season salt"
click at [725, 96] on input "text" at bounding box center [795, 105] width 415 height 27
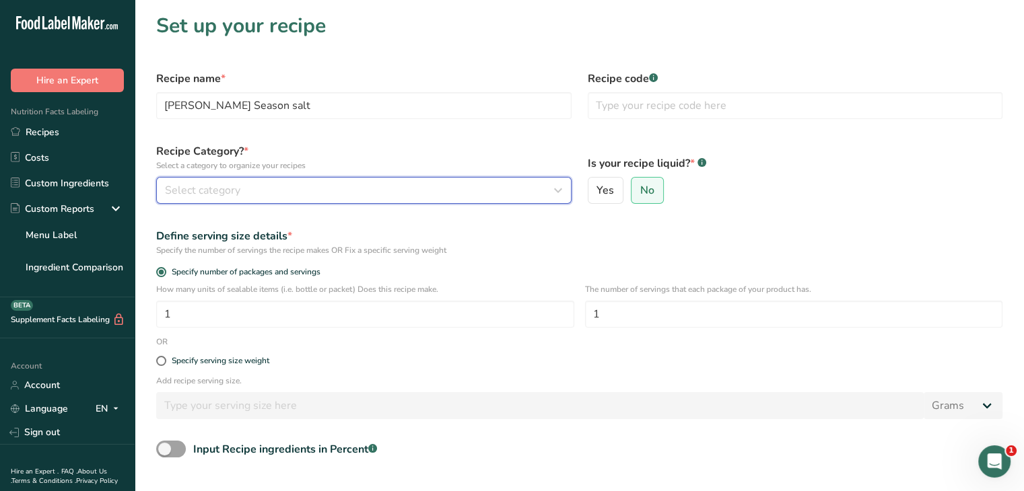
click at [496, 188] on div "Select category" at bounding box center [360, 190] width 390 height 16
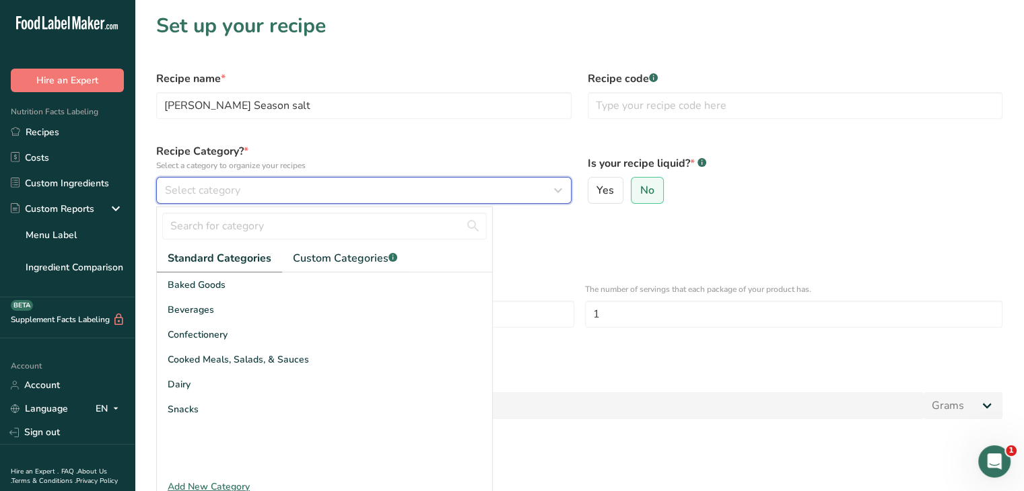
click at [563, 189] on icon "button" at bounding box center [558, 190] width 16 height 24
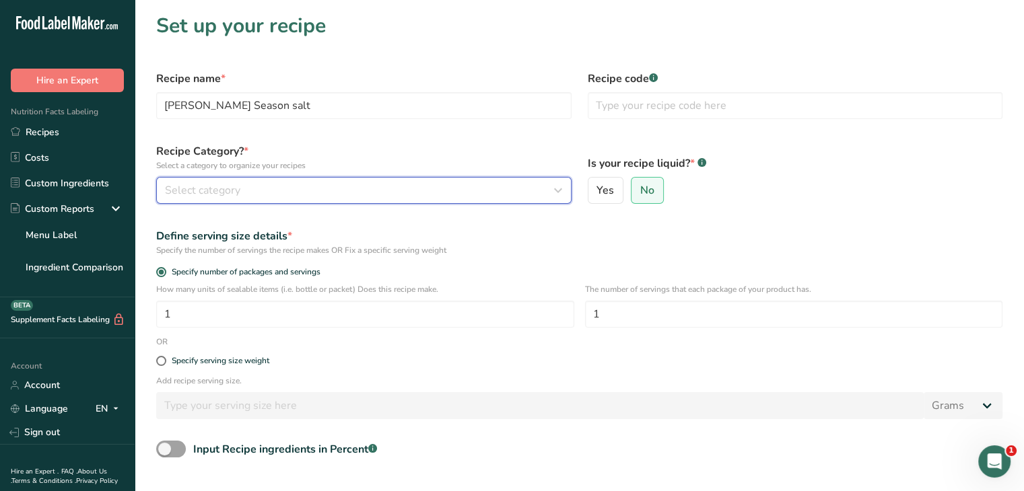
click at [555, 187] on icon "button" at bounding box center [558, 190] width 16 height 24
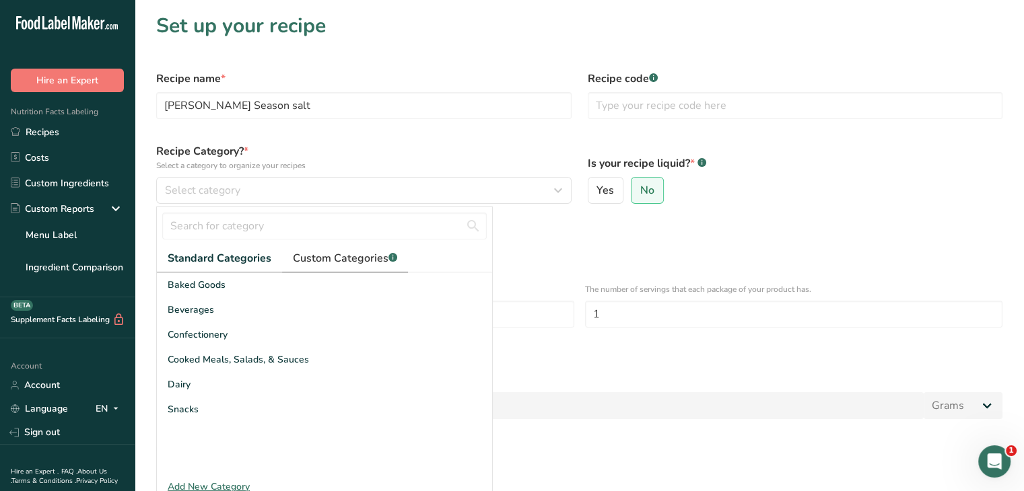
click at [333, 254] on span "Custom Categories .a-a{fill:#347362;}.b-a{fill:#fff;}" at bounding box center [345, 258] width 104 height 16
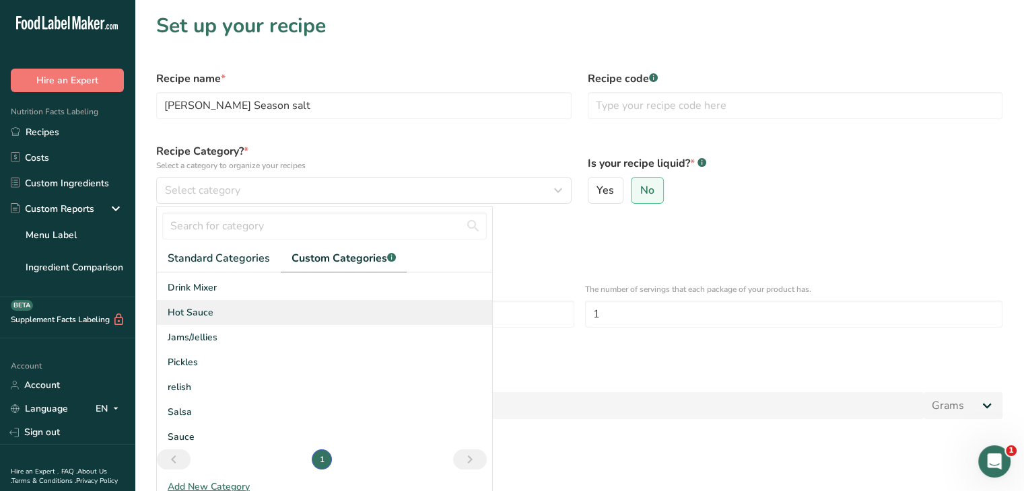
scroll to position [73, 0]
click at [240, 258] on span "Standard Categories" at bounding box center [219, 258] width 102 height 16
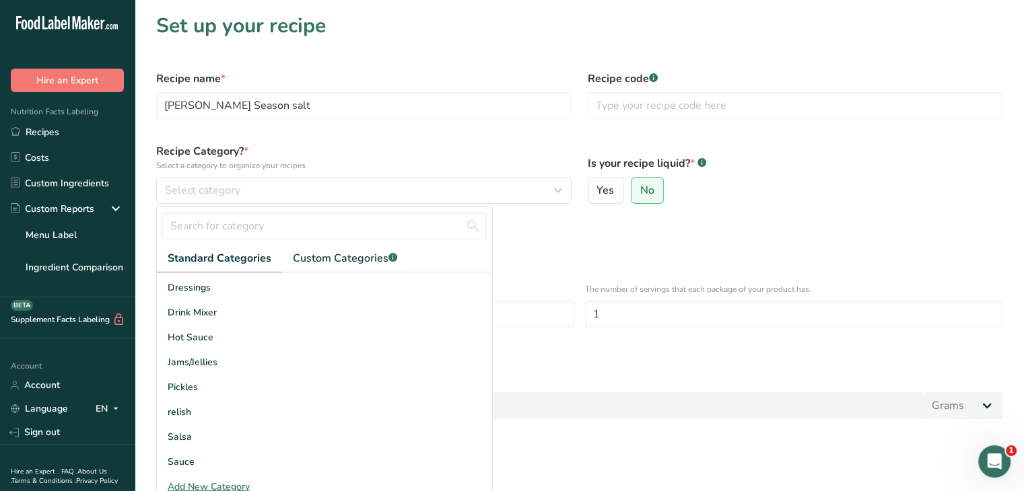
scroll to position [47, 0]
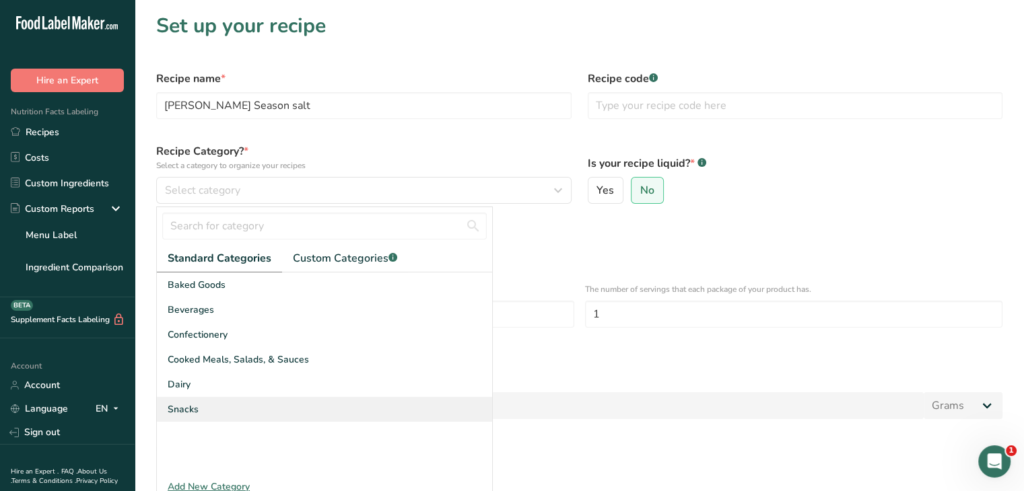
click at [229, 407] on div "Snacks" at bounding box center [324, 409] width 335 height 25
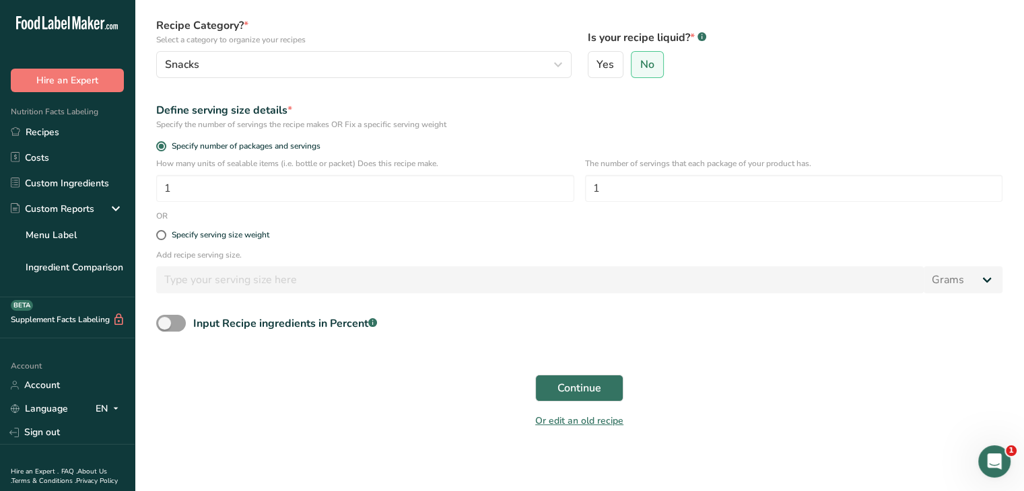
scroll to position [129, 0]
click at [160, 232] on span at bounding box center [161, 233] width 10 height 10
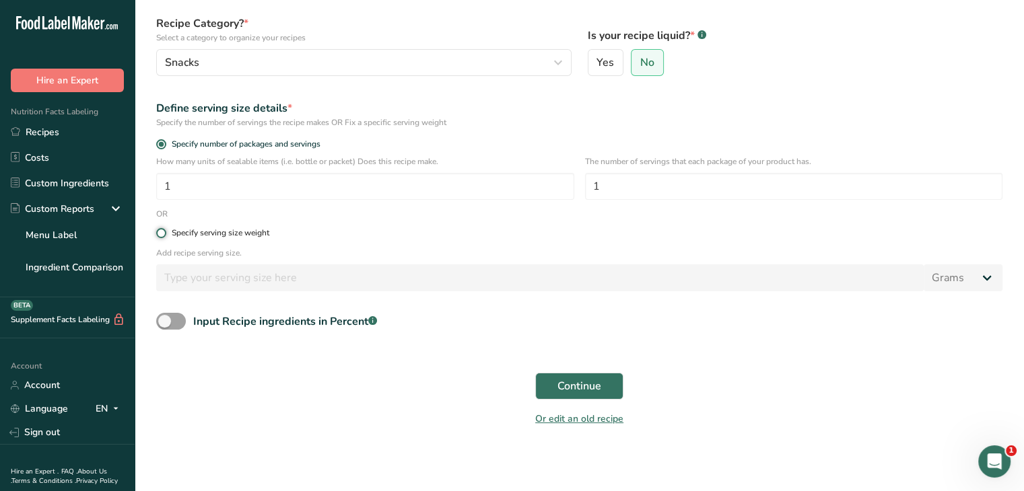
click at [160, 232] on input "Specify serving size weight" at bounding box center [160, 233] width 9 height 9
radio input "true"
radio input "false"
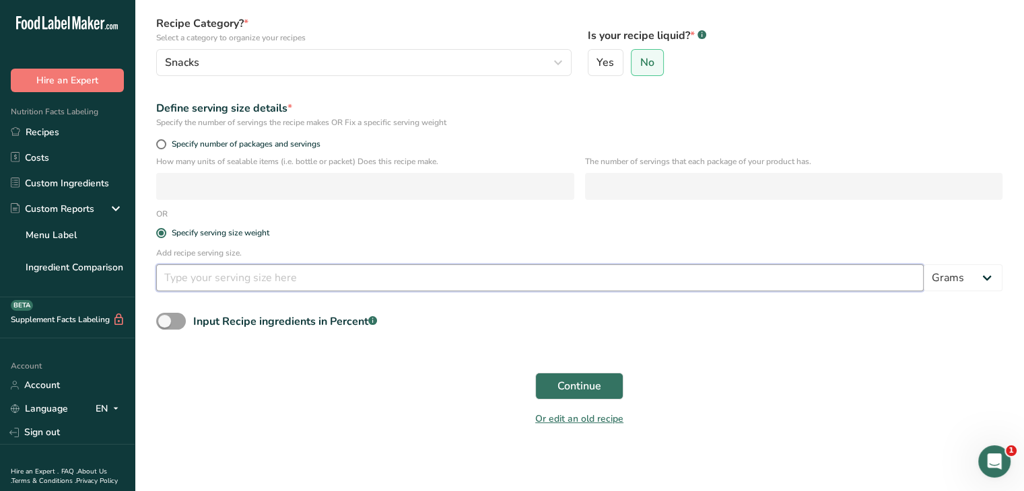
click at [205, 264] on input "number" at bounding box center [539, 277] width 767 height 27
click at [323, 289] on input "number" at bounding box center [539, 277] width 767 height 27
click at [777, 351] on form "Recipe name * [PERSON_NAME] Season salt Recipe code .a-a{fill:#347362;}.b-a{fil…" at bounding box center [579, 185] width 862 height 500
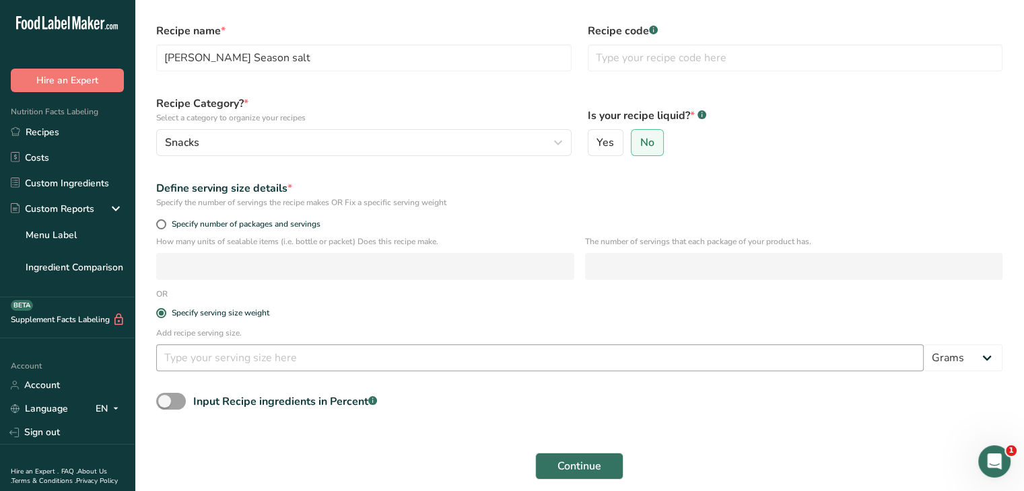
scroll to position [67, 0]
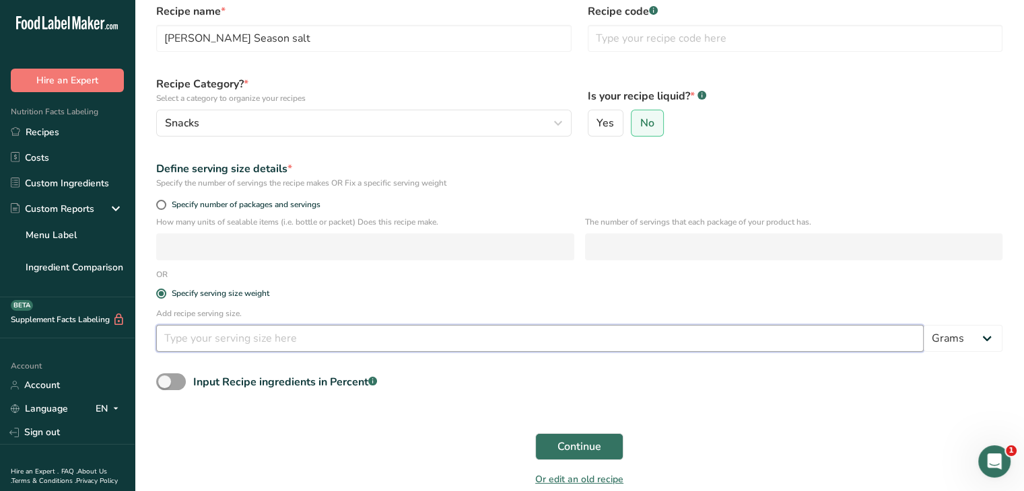
click at [205, 344] on input "number" at bounding box center [539, 338] width 767 height 27
type input "30"
click at [552, 457] on button "Continue" at bounding box center [579, 446] width 88 height 27
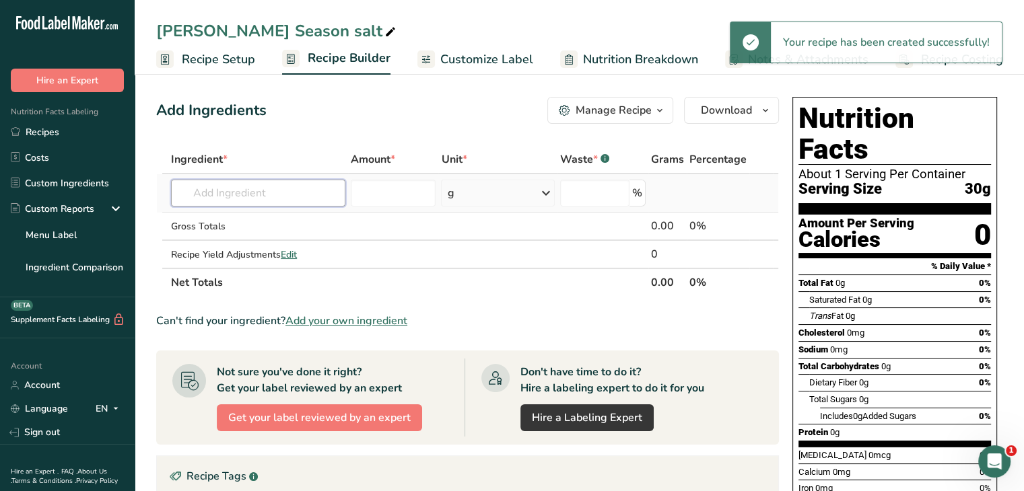
click at [287, 204] on input "text" at bounding box center [258, 193] width 174 height 27
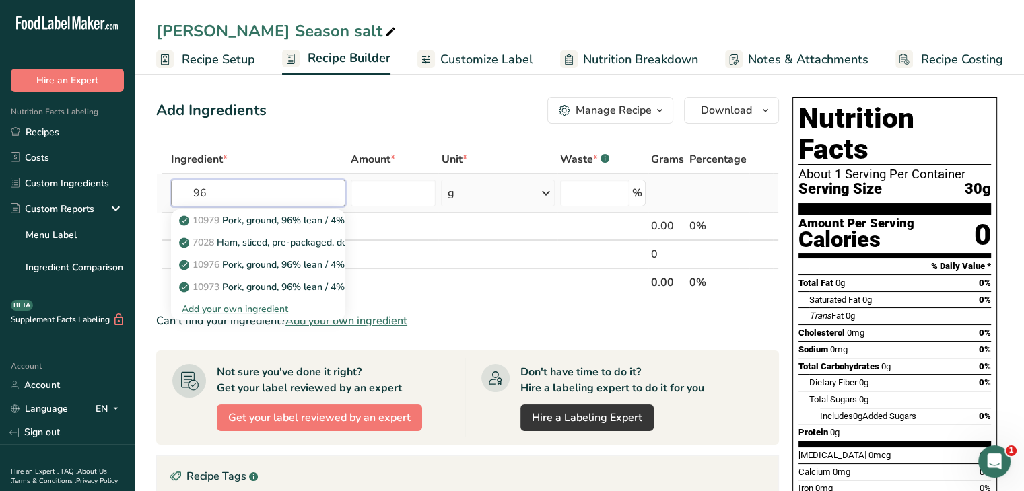
type input "9"
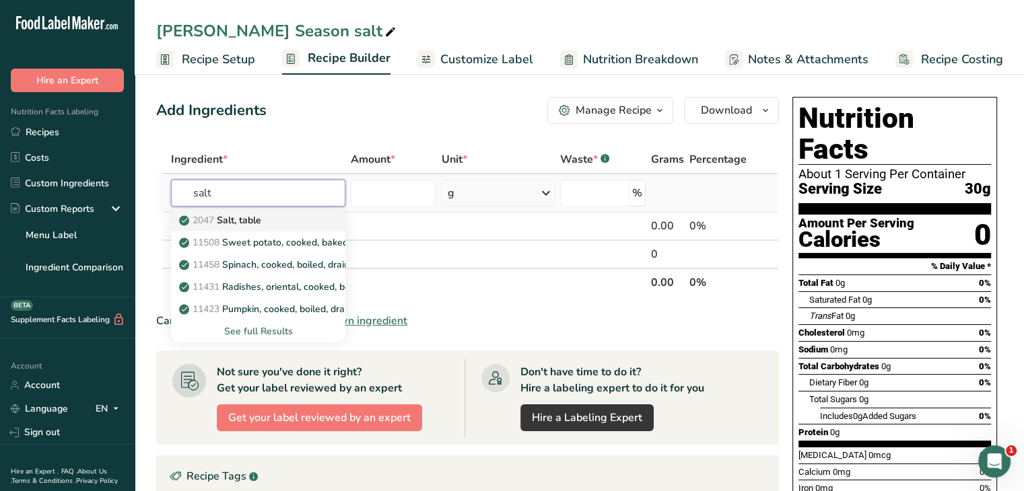
type input "salt"
click at [289, 219] on div "2047 Salt, table" at bounding box center [247, 220] width 131 height 14
type input "Salt, table"
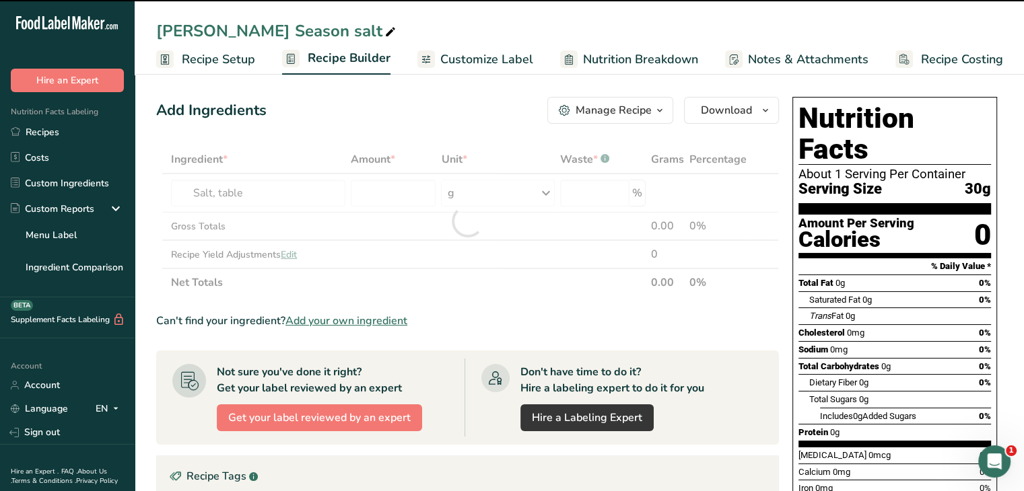
type input "0"
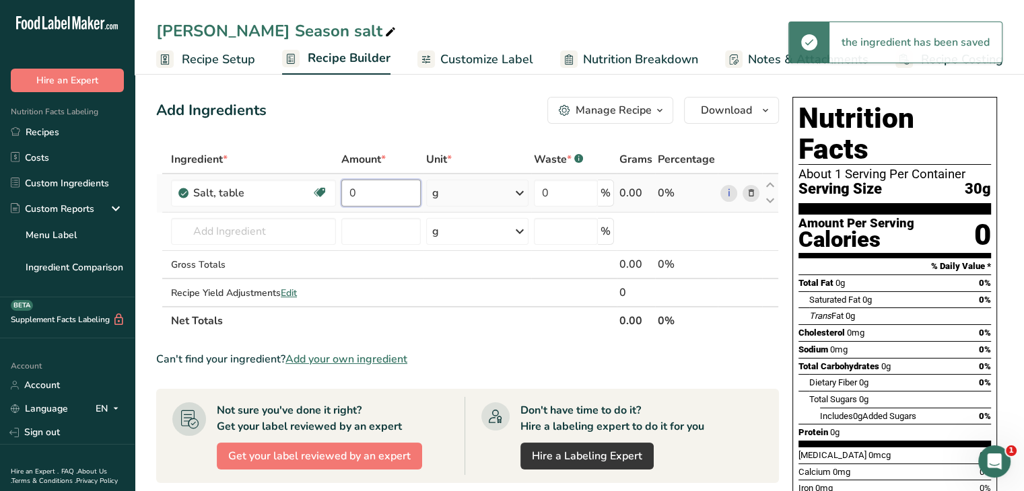
drag, startPoint x: 377, startPoint y: 202, endPoint x: 345, endPoint y: 203, distance: 32.3
click at [345, 203] on input "0" at bounding box center [380, 193] width 79 height 27
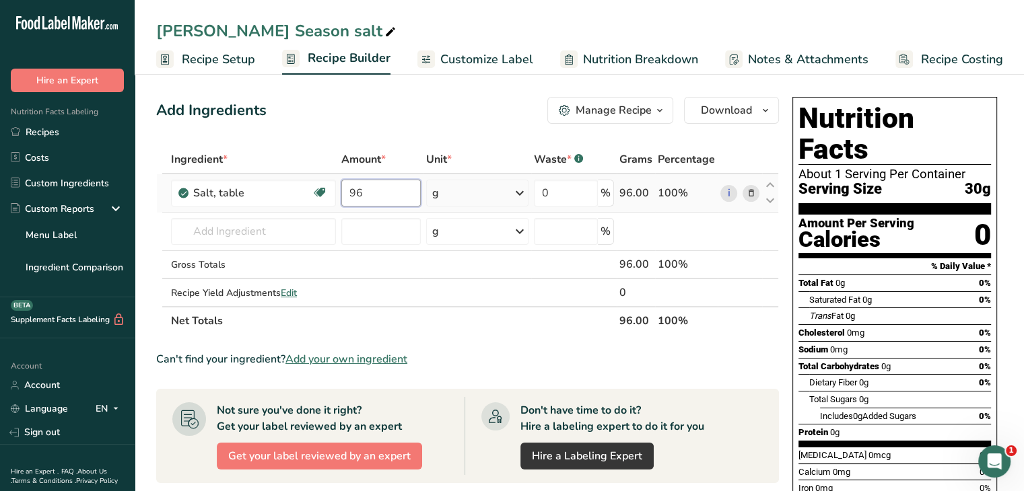
type input "96"
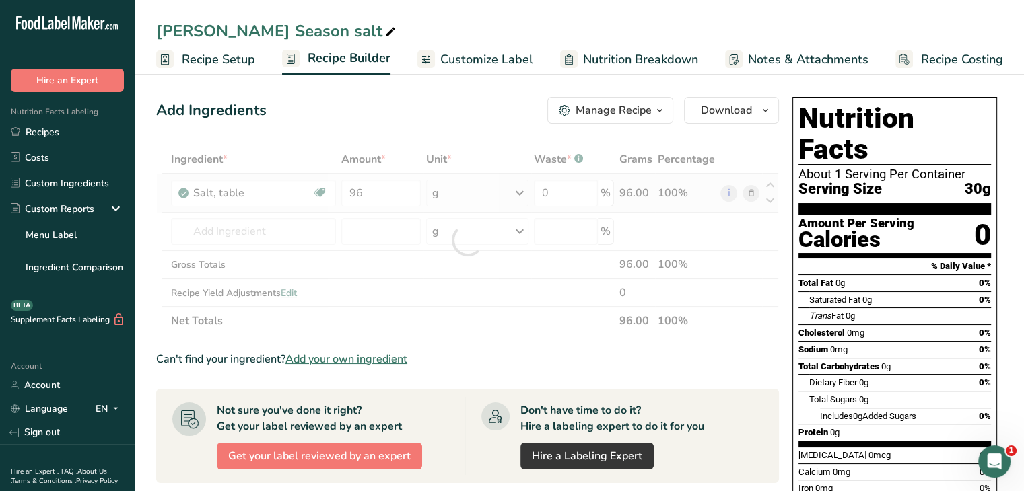
click at [516, 195] on div "Ingredient * Amount * Unit * Waste * .a-a{fill:#347362;}.b-a{fill:#fff;} Grams …" at bounding box center [467, 240] width 622 height 190
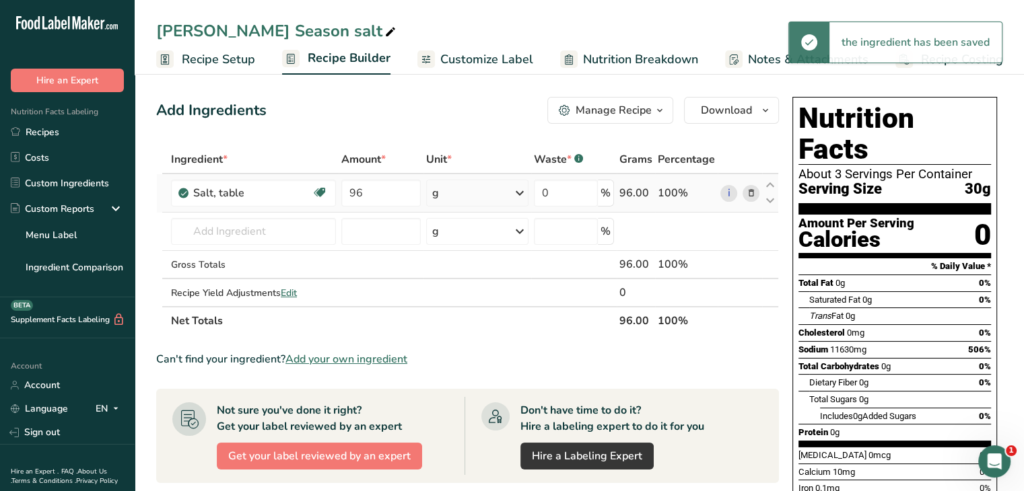
click at [521, 190] on icon at bounding box center [519, 193] width 16 height 24
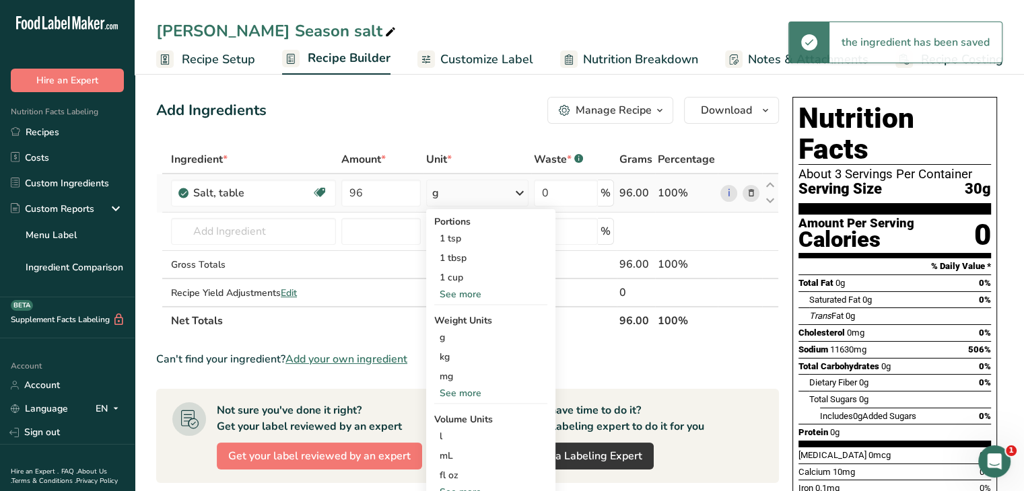
click at [466, 395] on div "See more" at bounding box center [490, 393] width 113 height 14
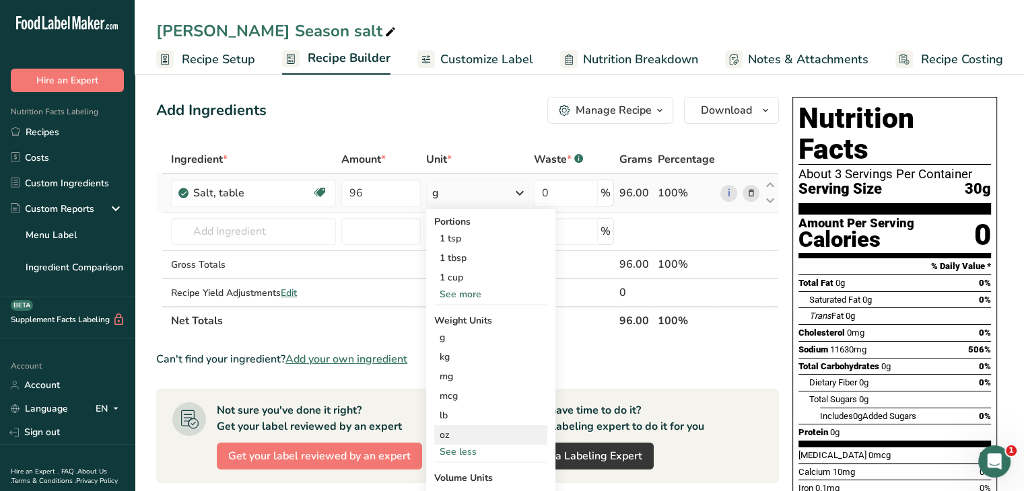
click at [456, 442] on div "oz" at bounding box center [490, 435] width 113 height 20
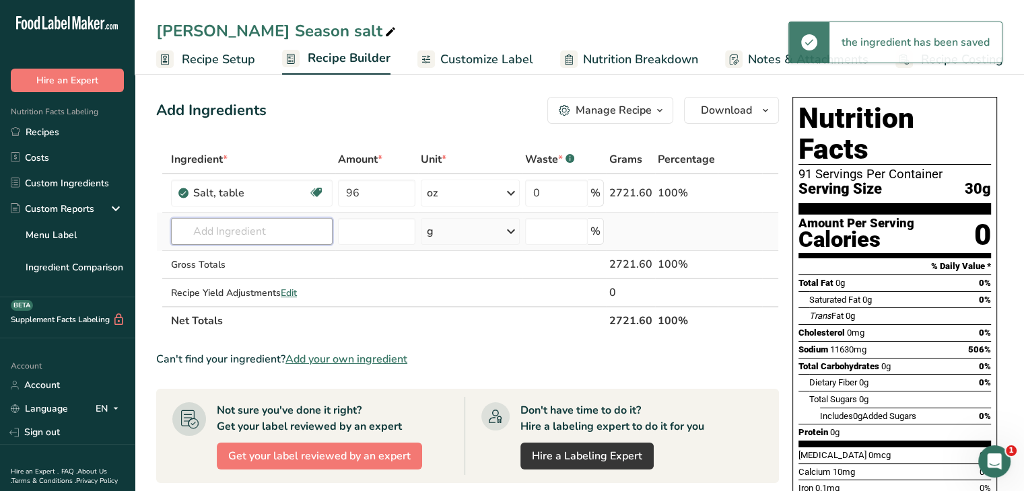
click at [236, 232] on input "text" at bounding box center [252, 231] width 162 height 27
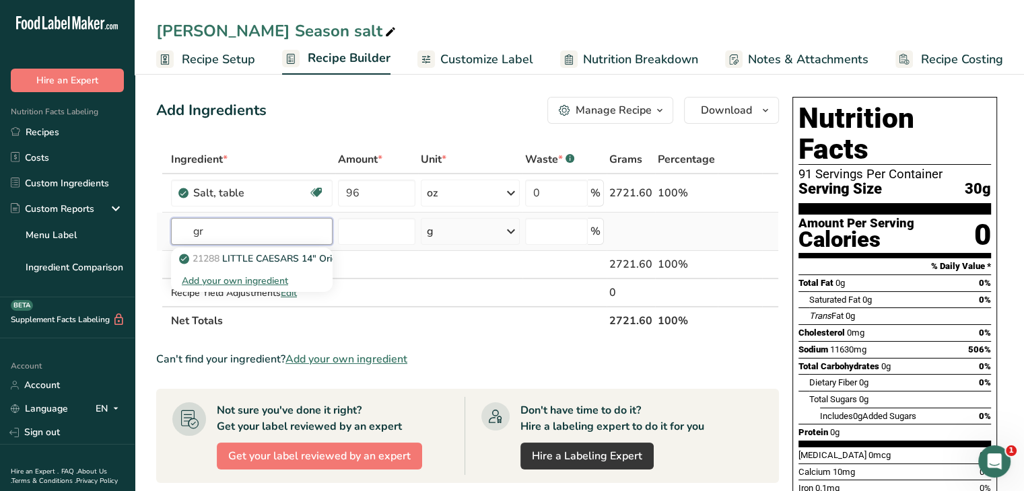
type input "g"
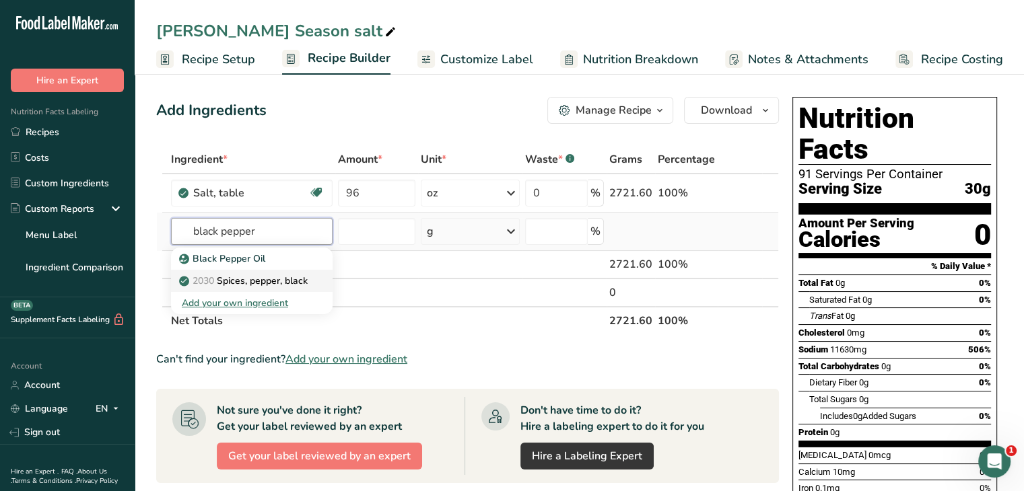
type input "black pepper"
click at [241, 283] on p "2030 Spices, pepper, black" at bounding box center [245, 281] width 126 height 14
type input "Spices, pepper, black"
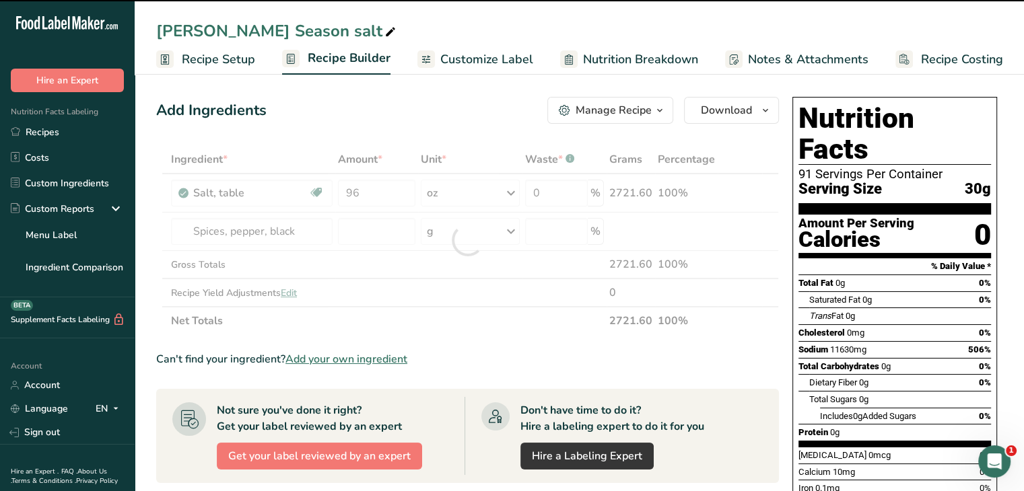
type input "0"
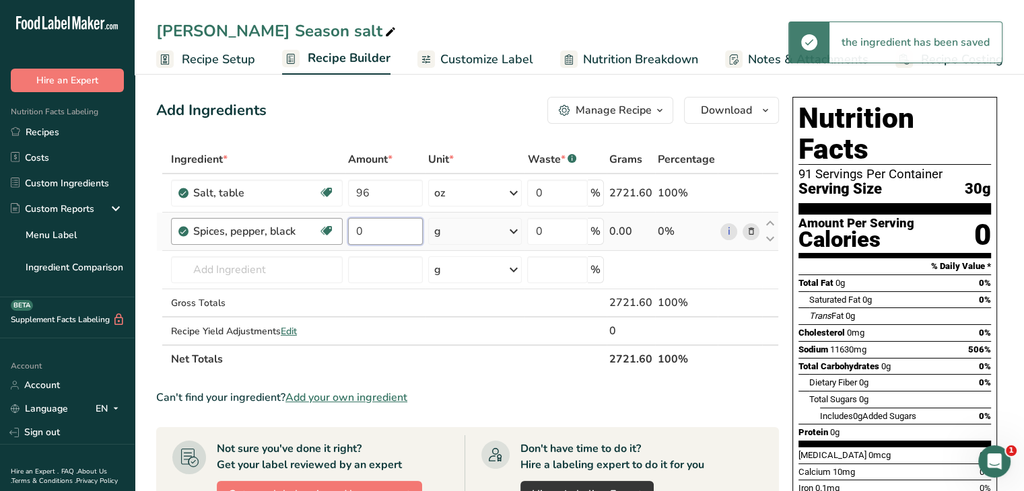
drag, startPoint x: 399, startPoint y: 235, endPoint x: 339, endPoint y: 243, distance: 61.1
click at [339, 243] on tr "Spices, pepper, black Source of Antioxidants Dairy free Gluten free Vegan Veget…" at bounding box center [467, 232] width 621 height 38
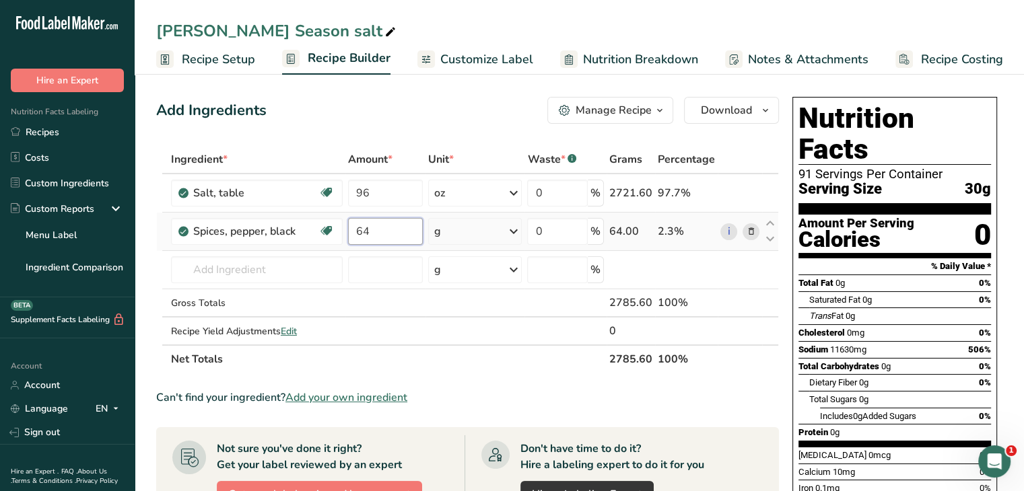
type input "64"
click at [517, 225] on div "Ingredient * Amount * Unit * Waste * .a-a{fill:#347362;}.b-a{fill:#fff;} Grams …" at bounding box center [467, 259] width 622 height 228
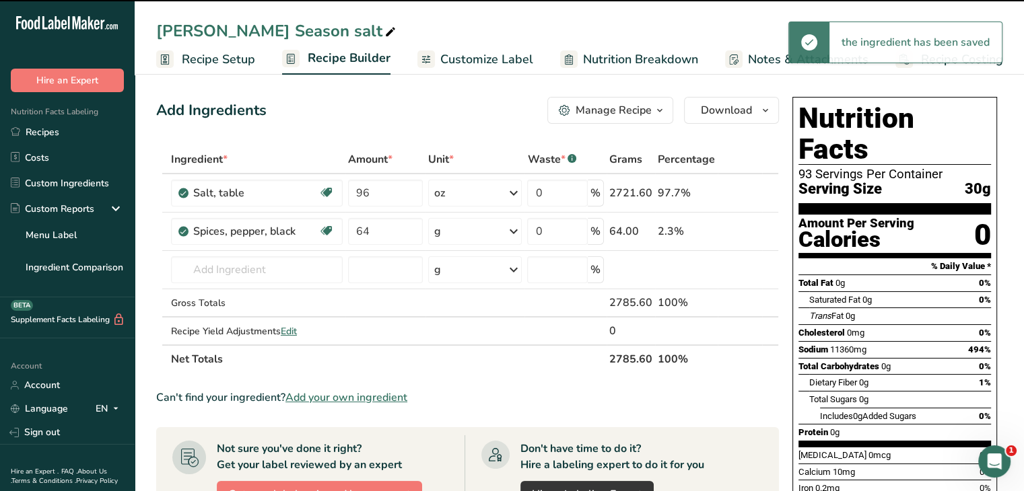
click at [512, 231] on icon at bounding box center [513, 231] width 16 height 24
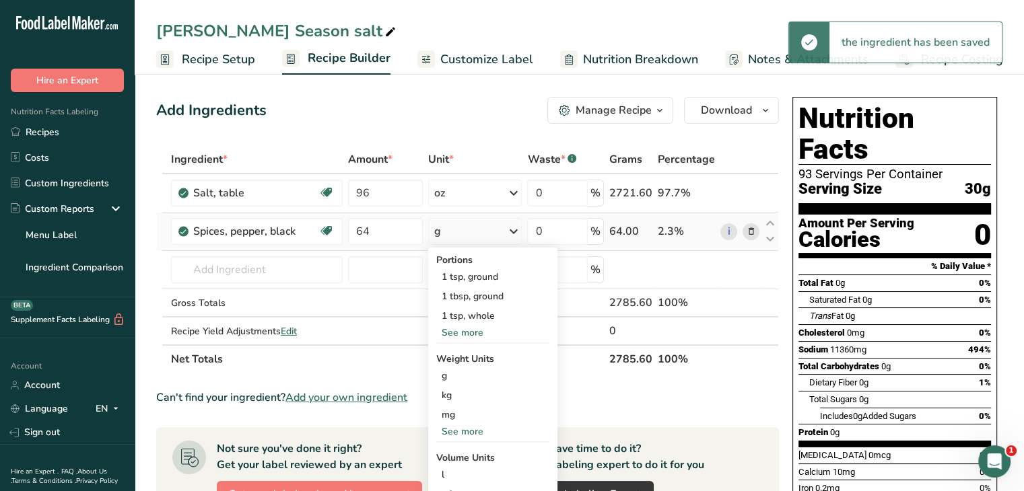
click at [474, 431] on div "See more" at bounding box center [492, 432] width 113 height 14
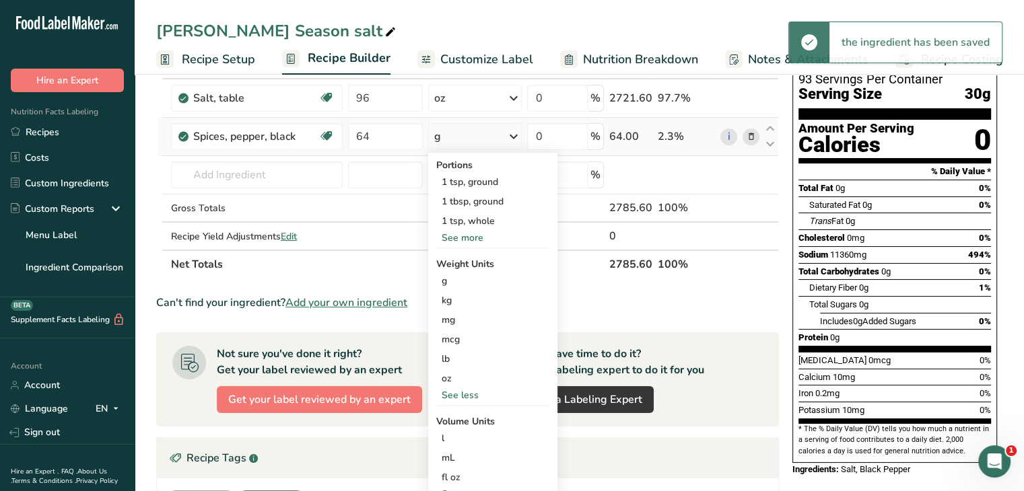
scroll to position [135, 0]
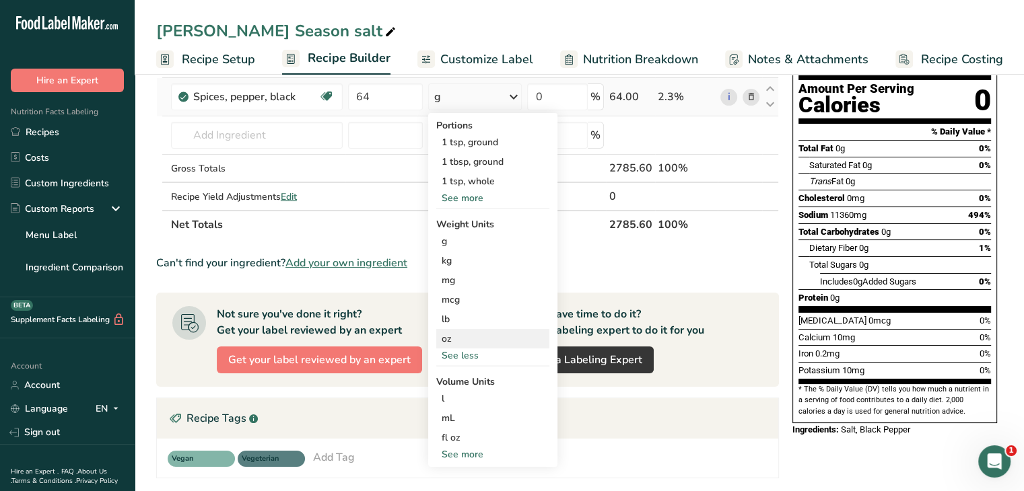
click at [460, 332] on div "oz" at bounding box center [492, 339] width 113 height 20
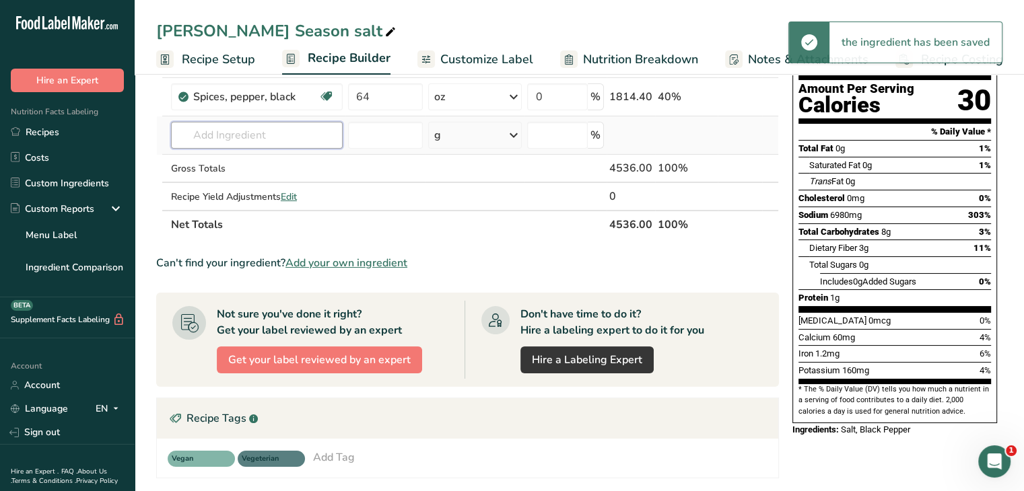
click at [246, 134] on input "text" at bounding box center [257, 135] width 172 height 27
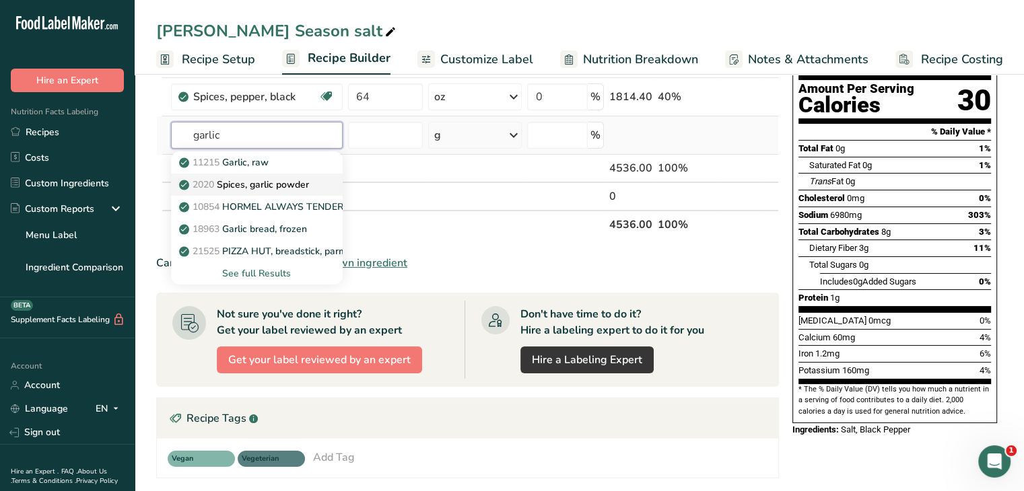
type input "garlic"
click at [256, 184] on p "2020 Spices, garlic powder" at bounding box center [245, 185] width 127 height 14
type input "Spices, garlic powder"
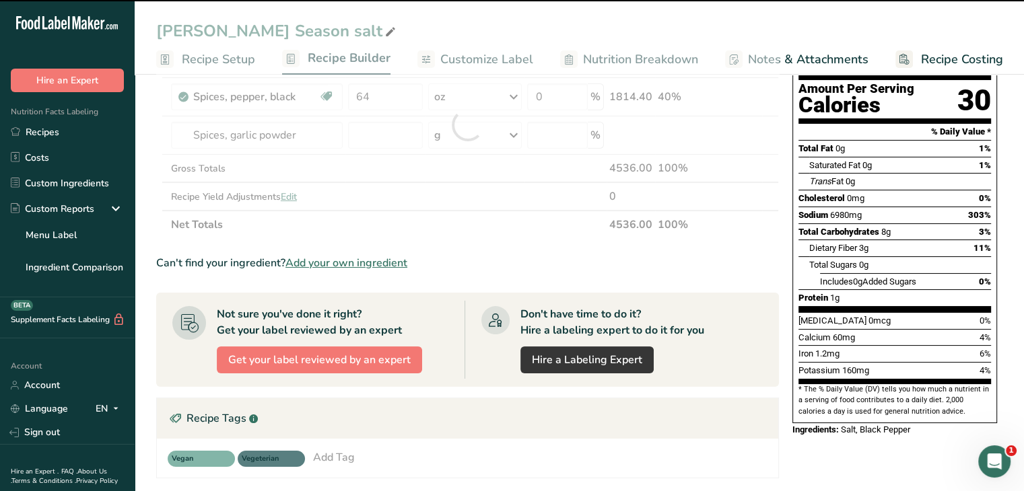
type input "0"
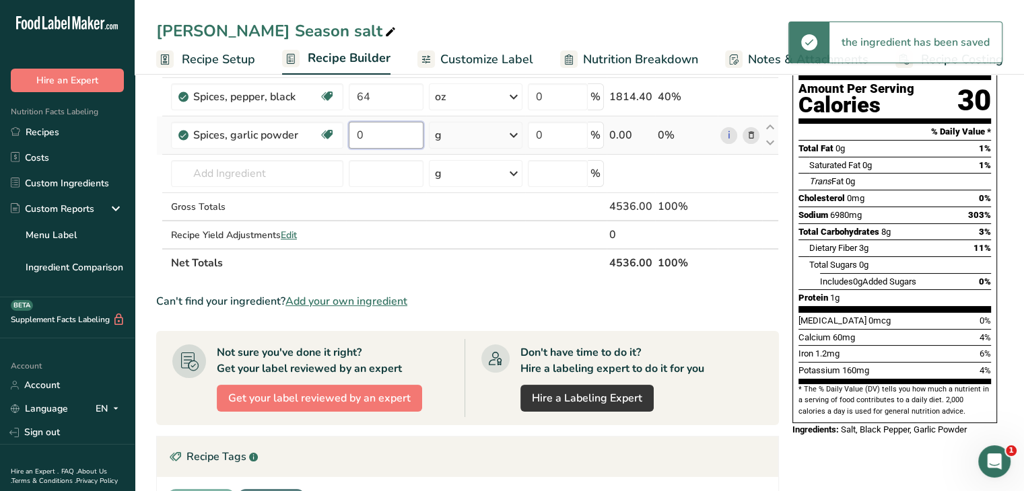
drag, startPoint x: 404, startPoint y: 136, endPoint x: 346, endPoint y: 138, distance: 58.6
click at [346, 138] on td "0" at bounding box center [386, 135] width 80 height 38
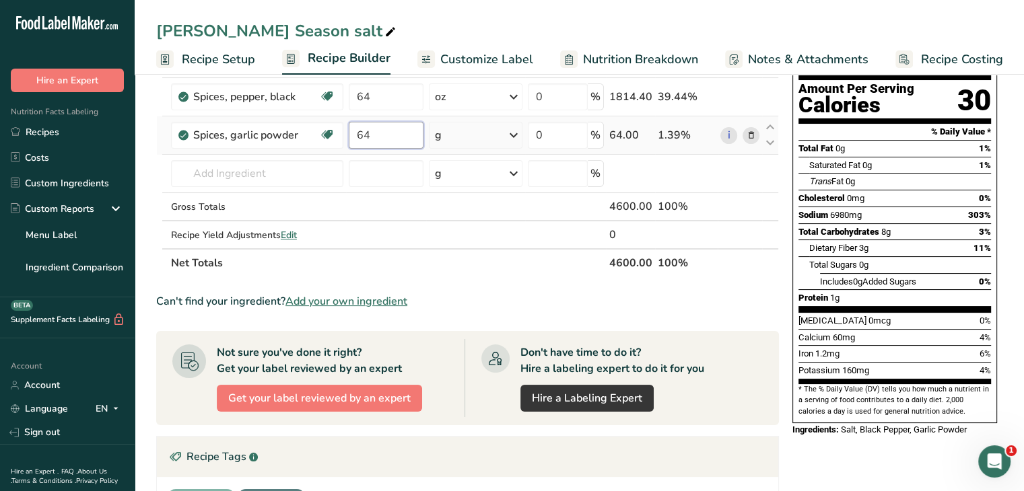
type input "64"
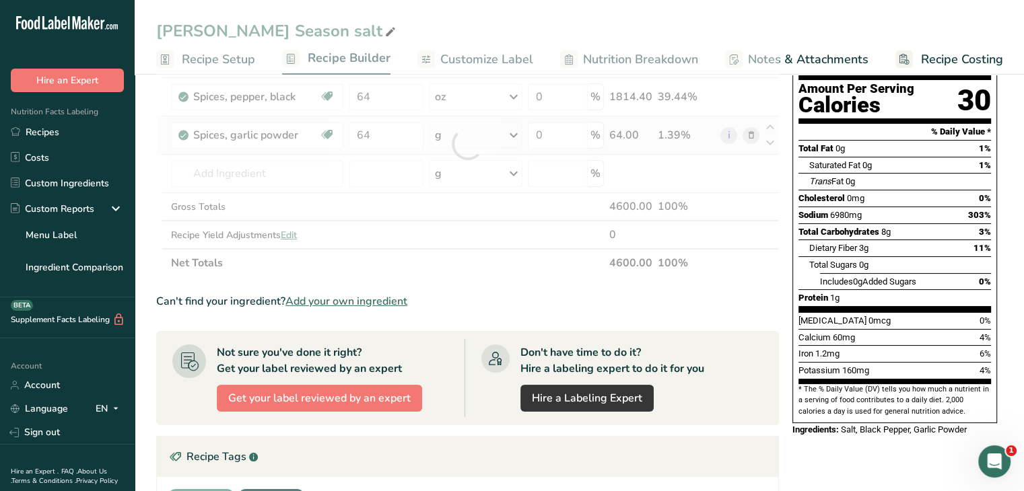
click at [518, 130] on div "Ingredient * Amount * Unit * Waste * .a-a{fill:#347362;}.b-a{fill:#fff;} Grams …" at bounding box center [467, 144] width 622 height 266
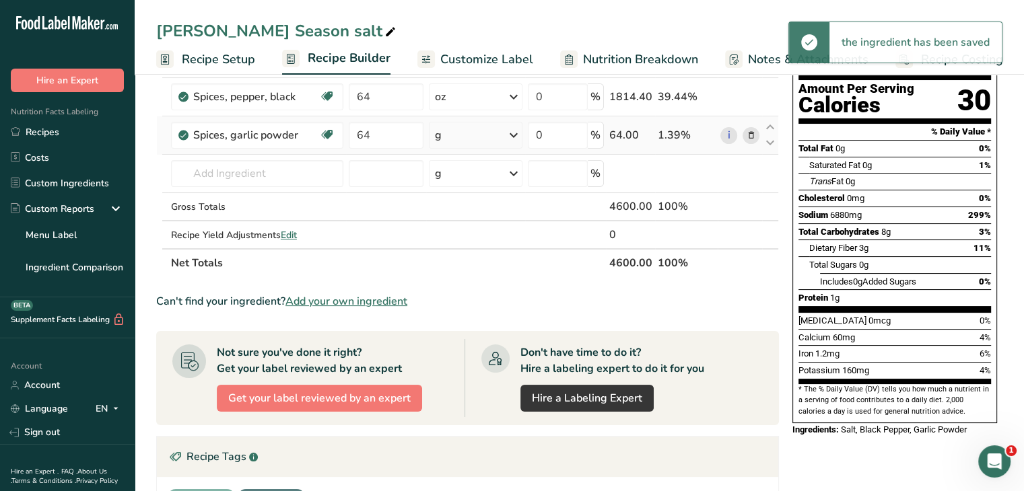
click at [514, 134] on icon at bounding box center [513, 135] width 16 height 24
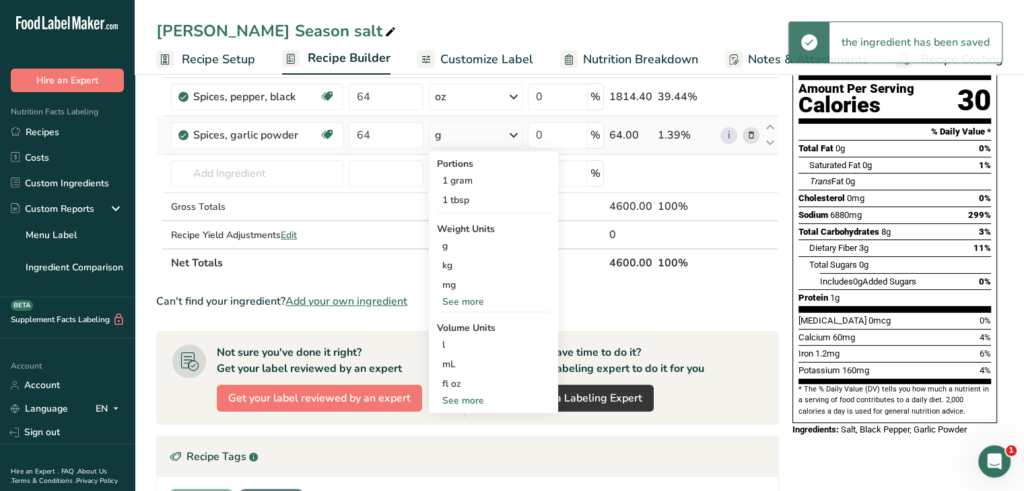
click at [465, 304] on div "See more" at bounding box center [493, 302] width 113 height 14
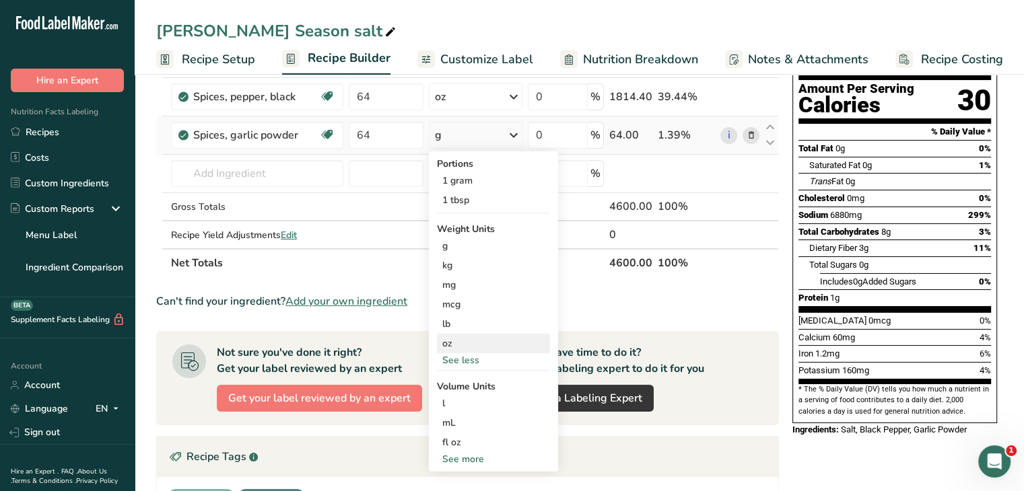
click at [467, 340] on div "oz" at bounding box center [493, 344] width 113 height 20
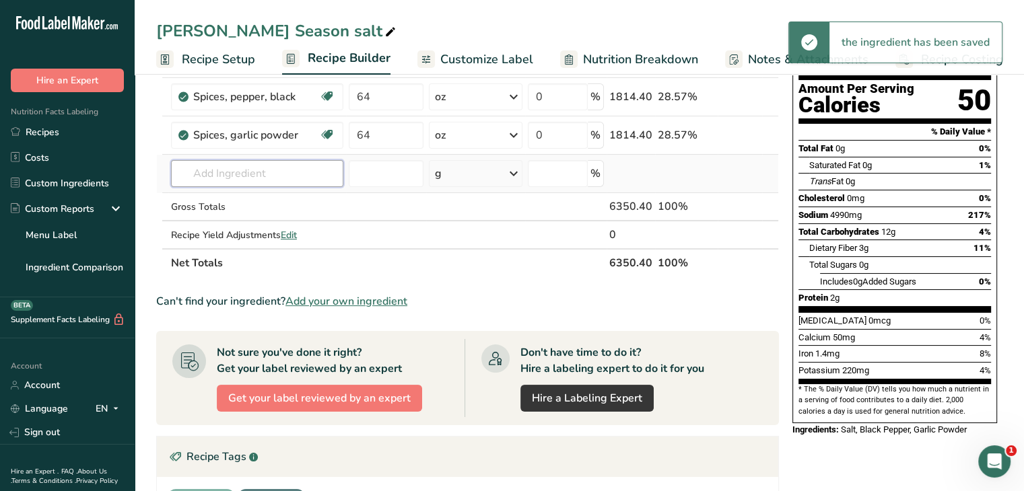
click at [217, 176] on input "text" at bounding box center [257, 173] width 172 height 27
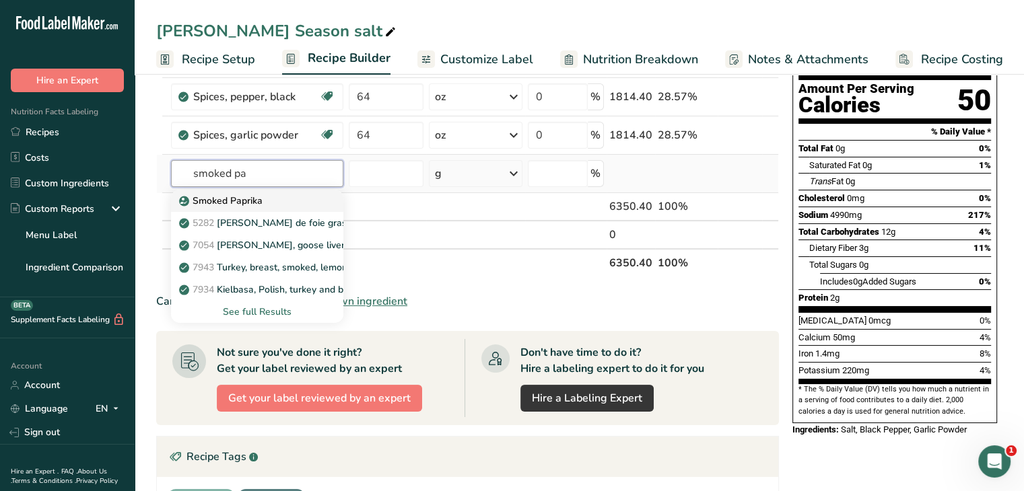
type input "smoked pa"
click at [219, 201] on p "Smoked Paprika" at bounding box center [222, 201] width 81 height 14
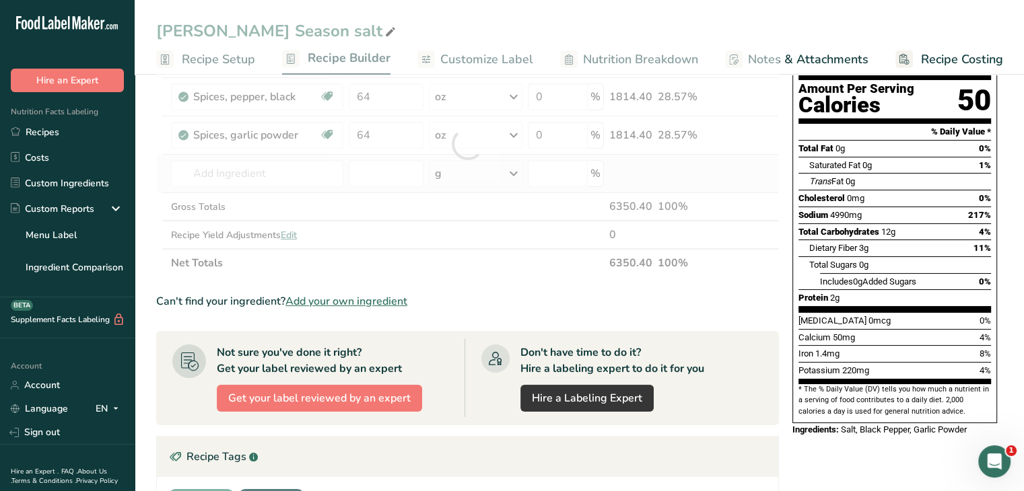
type input "Smoked Paprika"
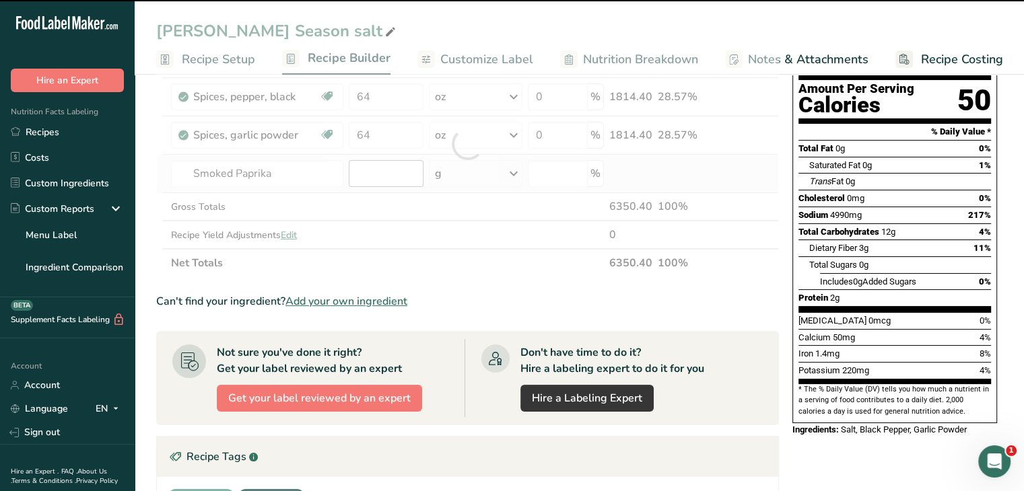
type input "0"
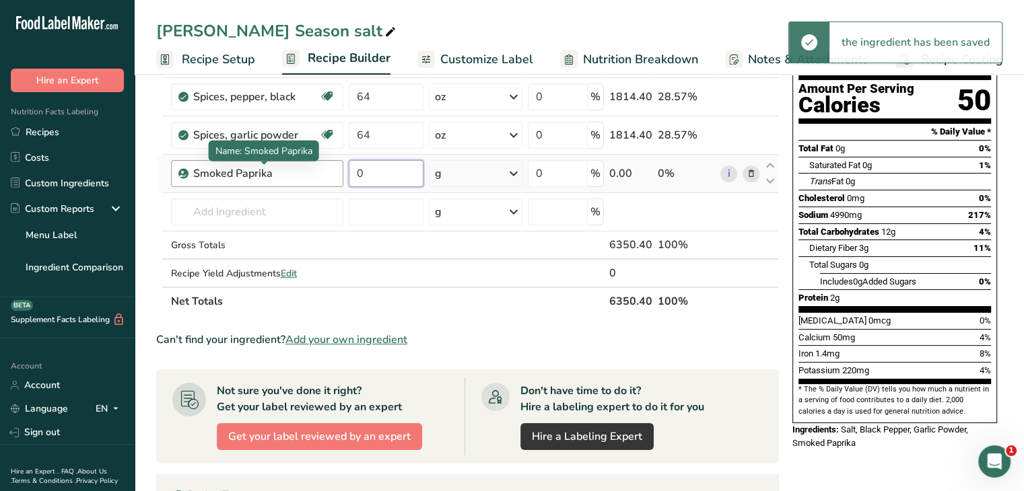
drag, startPoint x: 372, startPoint y: 176, endPoint x: 334, endPoint y: 174, distance: 38.4
click at [334, 174] on tr "Smoked Paprika 0 g Weight Units g kg mg See more Volume Units l Volume units re…" at bounding box center [467, 174] width 621 height 38
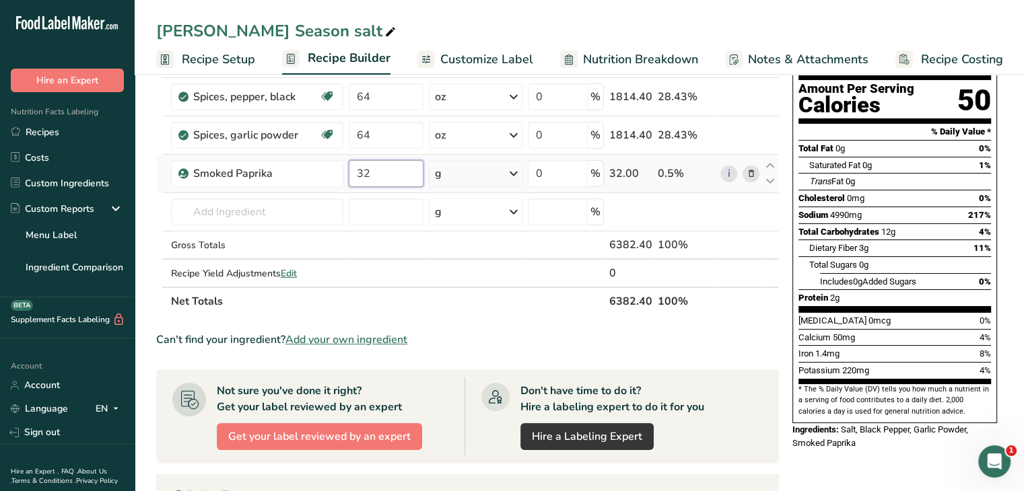
type input "32"
click at [517, 178] on div "Ingredient * Amount * Unit * Waste * .a-a{fill:#347362;}.b-a{fill:#fff;} Grams …" at bounding box center [467, 163] width 622 height 305
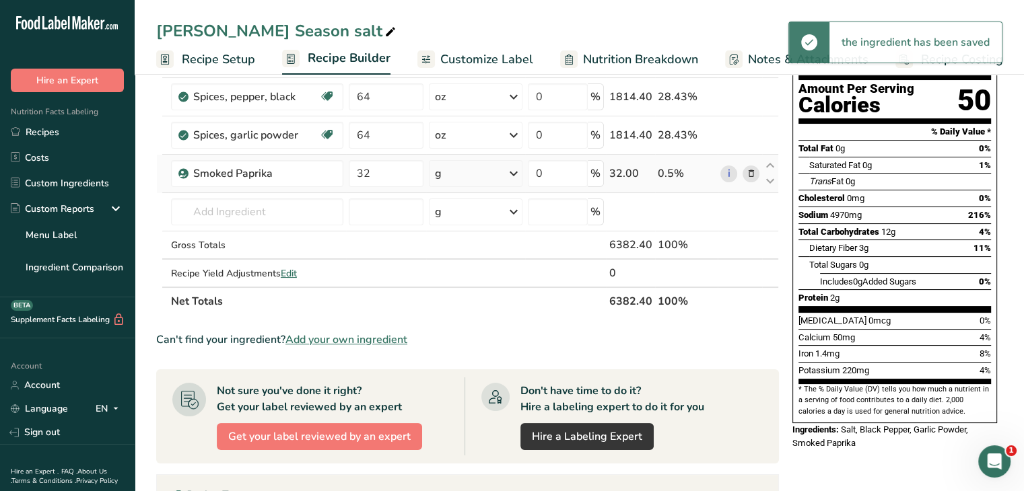
click at [517, 178] on icon at bounding box center [513, 174] width 16 height 24
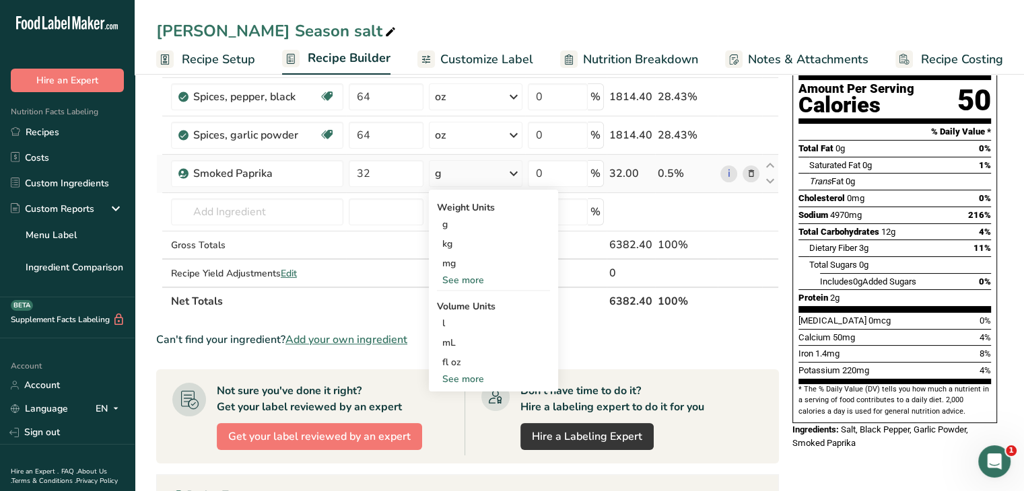
click at [479, 278] on div "See more" at bounding box center [493, 280] width 113 height 14
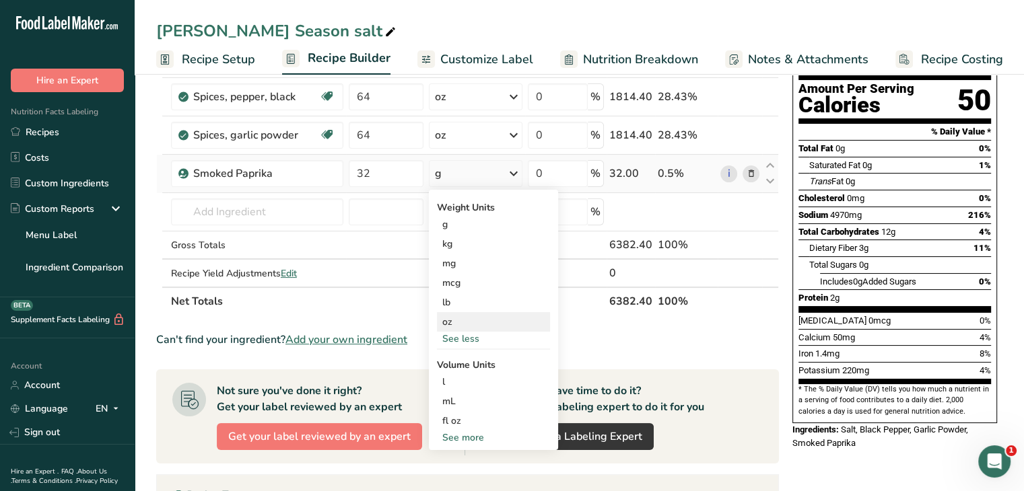
click at [463, 320] on div "oz" at bounding box center [493, 322] width 113 height 20
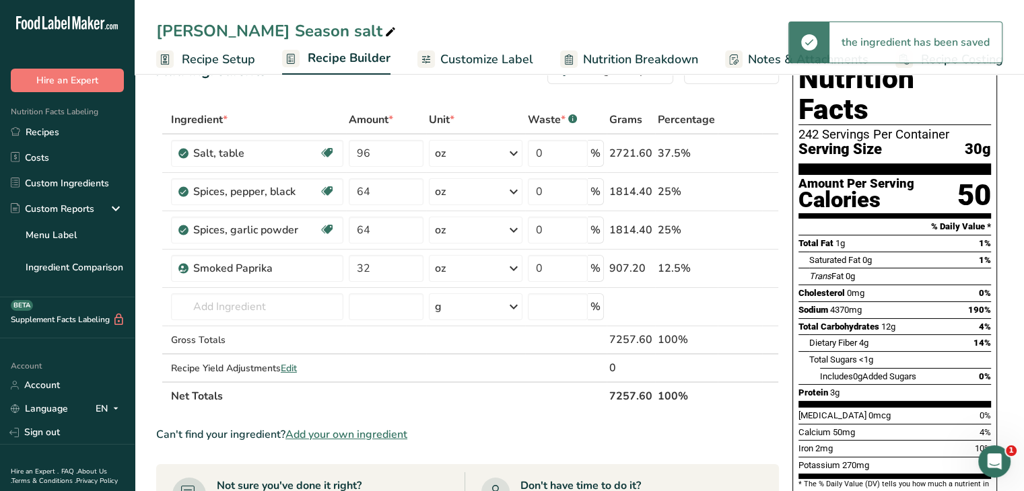
scroll to position [0, 0]
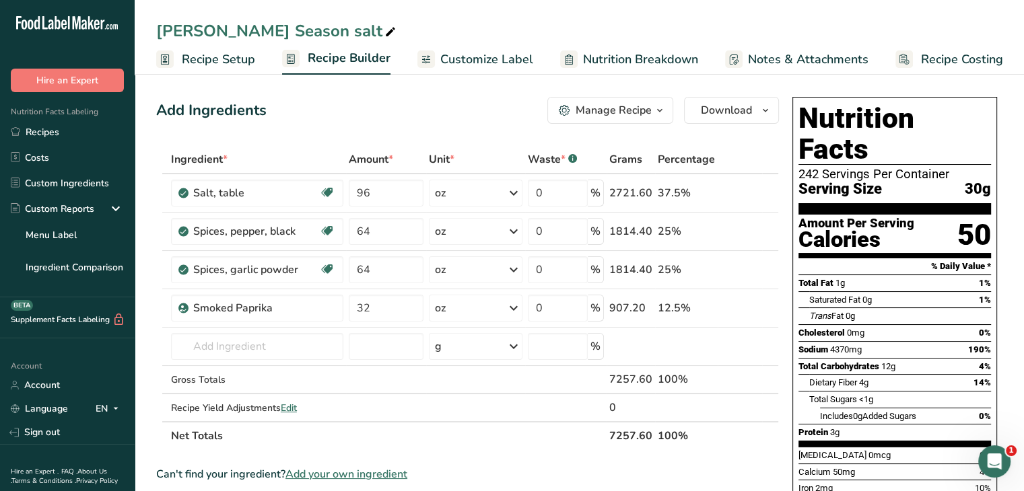
click at [489, 57] on span "Customize Label" at bounding box center [486, 59] width 93 height 18
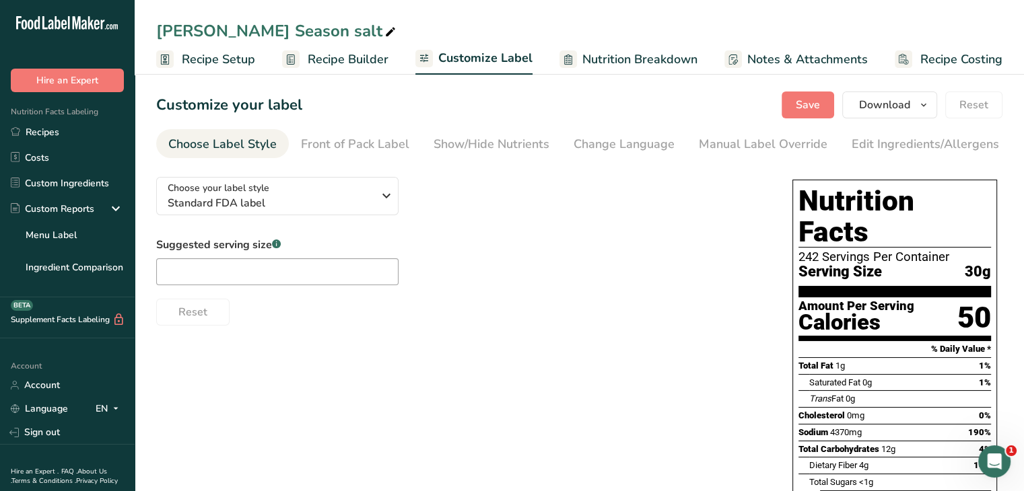
click at [205, 64] on span "Recipe Setup" at bounding box center [218, 59] width 73 height 18
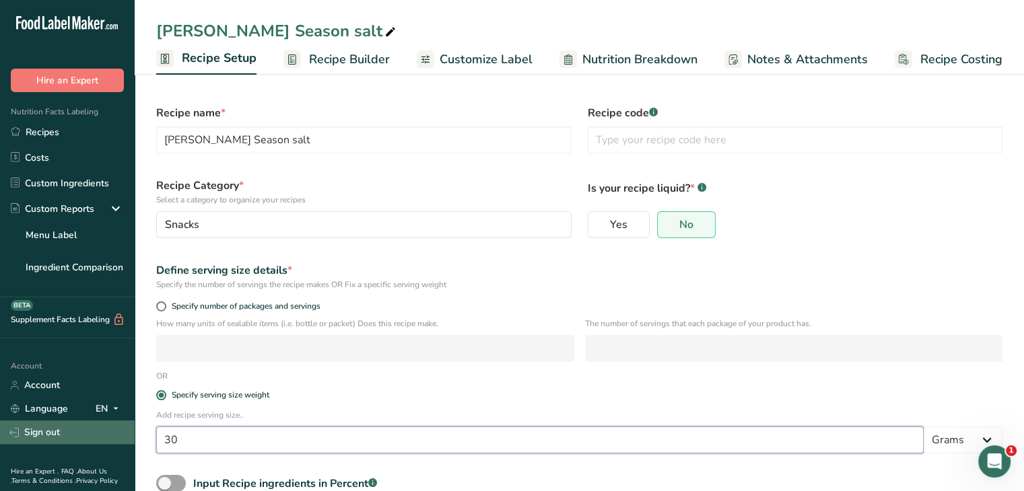
drag, startPoint x: 194, startPoint y: 441, endPoint x: 121, endPoint y: 434, distance: 73.0
click at [113, 438] on div ".a-20{fill:#fff;} Hire an Expert Nutrition Facts Labeling Recipes Costs Custom …" at bounding box center [512, 286] width 1024 height 573
type input "15"
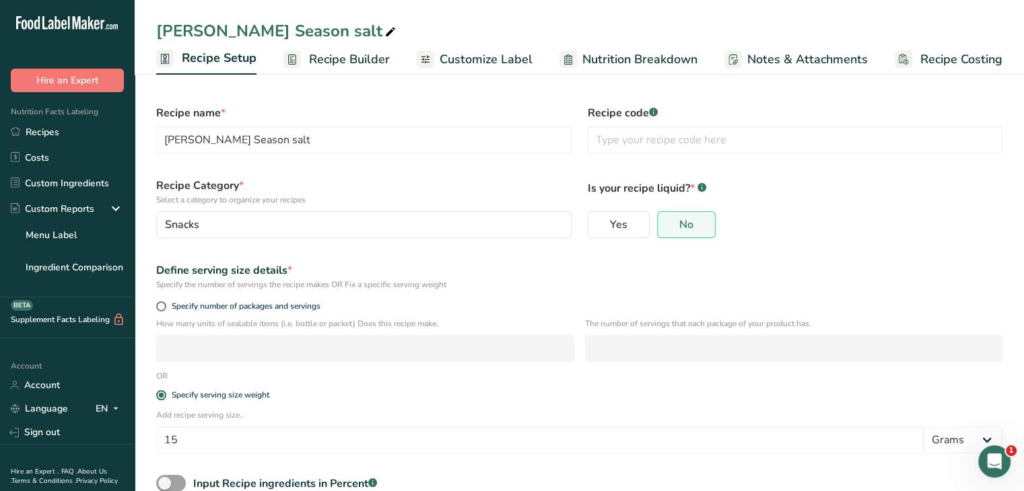
click at [448, 55] on span "Customize Label" at bounding box center [485, 59] width 93 height 18
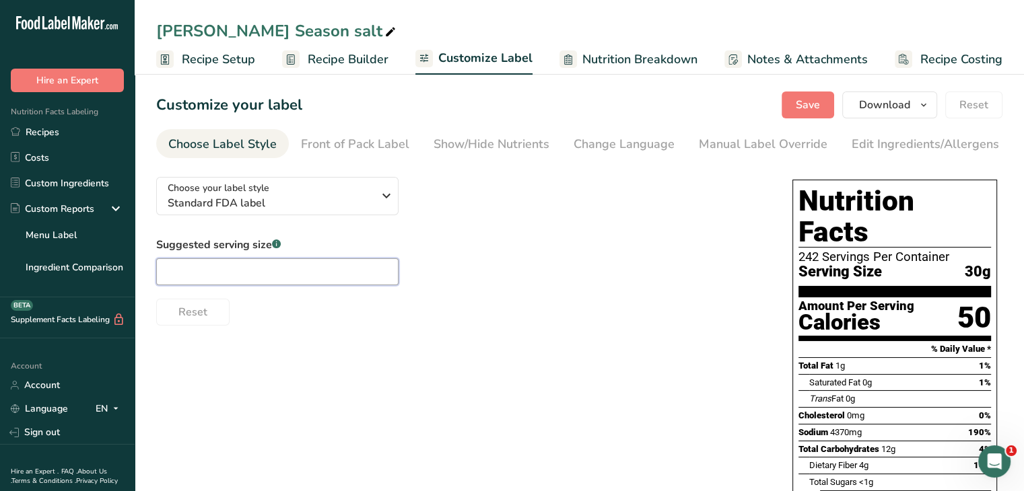
click at [262, 271] on input "text" at bounding box center [277, 271] width 242 height 27
type input "1 Tbsp"
click at [194, 68] on link "Recipe Setup" at bounding box center [205, 59] width 99 height 30
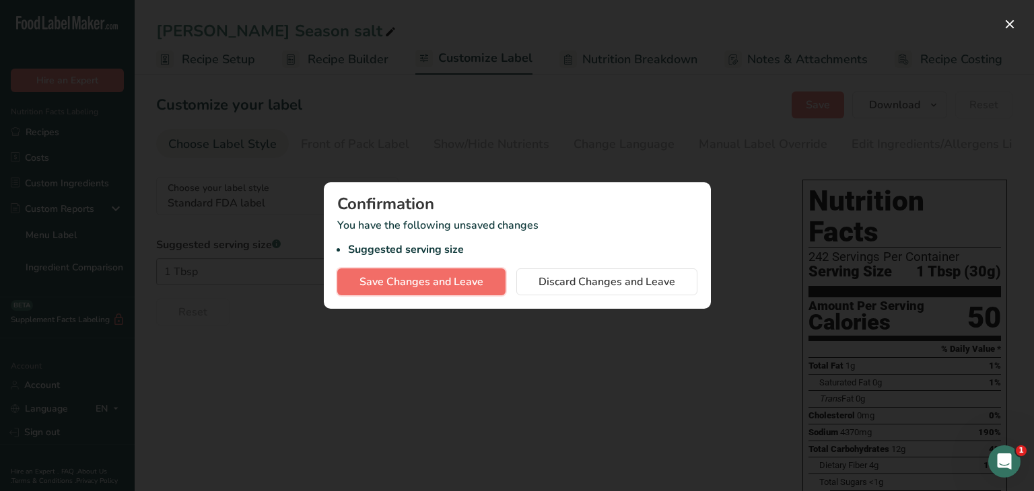
click at [402, 290] on button "Save Changes and Leave" at bounding box center [421, 282] width 168 height 27
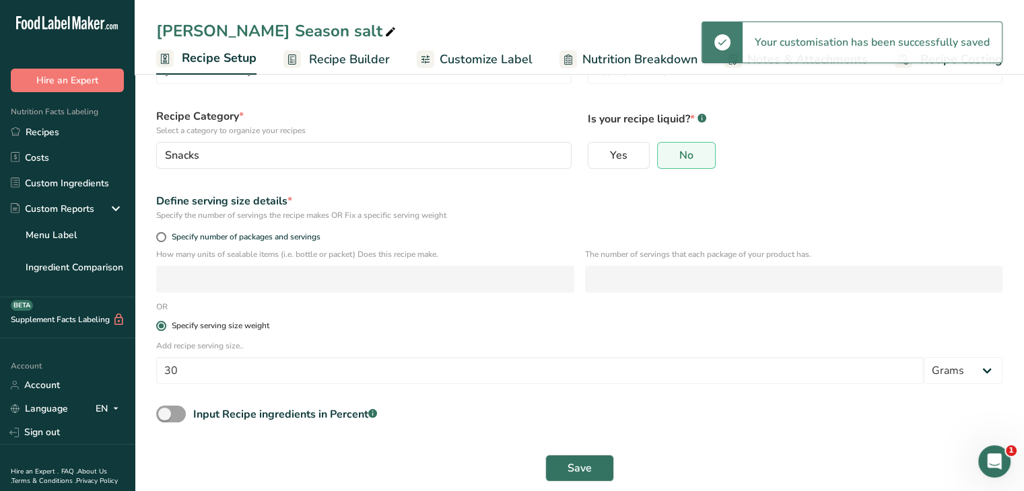
scroll to position [82, 0]
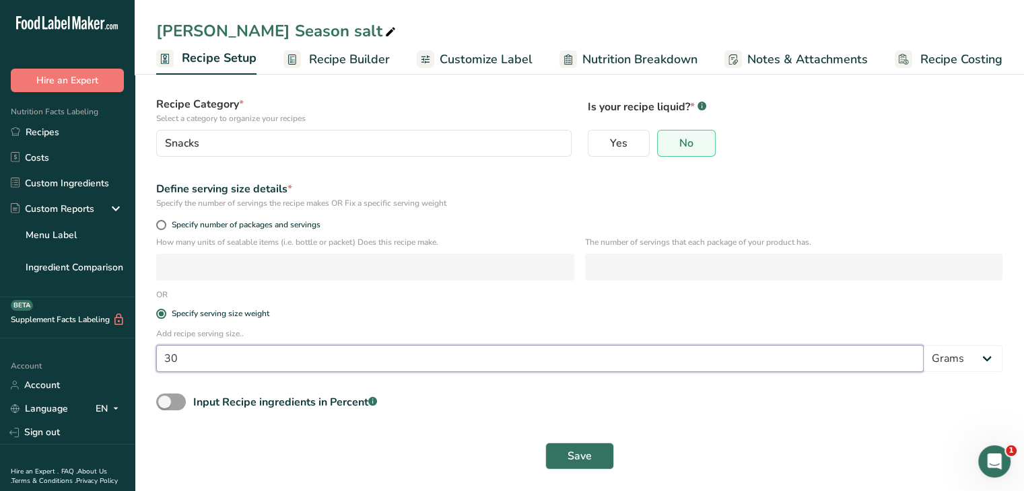
drag, startPoint x: 194, startPoint y: 350, endPoint x: 96, endPoint y: 349, distance: 98.9
click at [96, 349] on div ".a-20{fill:#fff;} Hire an Expert Nutrition Facts Labeling Recipes Costs Custom …" at bounding box center [512, 205] width 1024 height 573
type input "15"
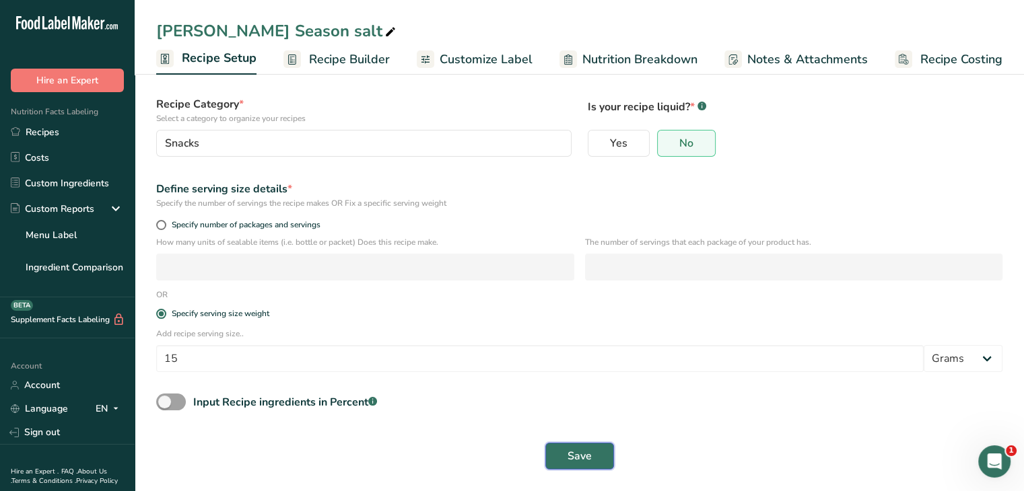
click at [563, 460] on button "Save" at bounding box center [579, 456] width 69 height 27
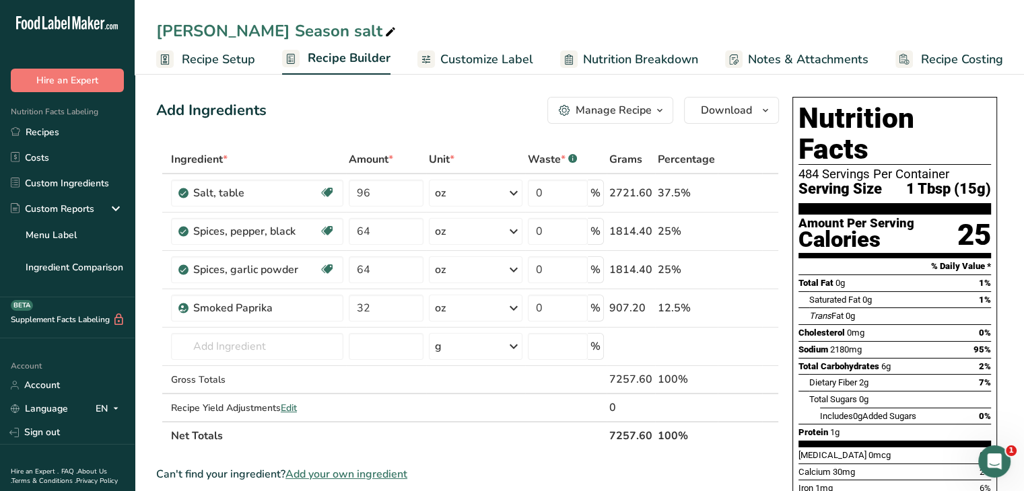
click at [470, 62] on span "Customize Label" at bounding box center [486, 59] width 93 height 18
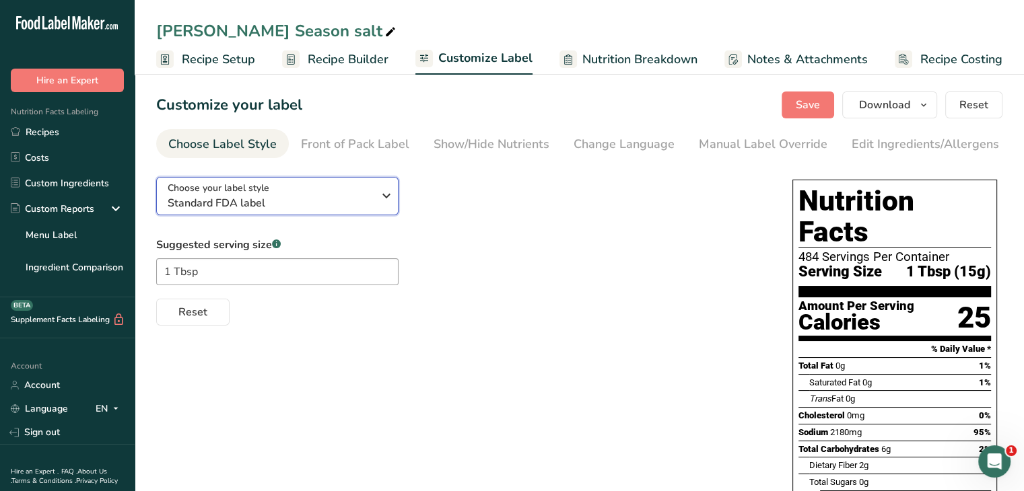
click at [386, 192] on icon "button" at bounding box center [386, 196] width 16 height 24
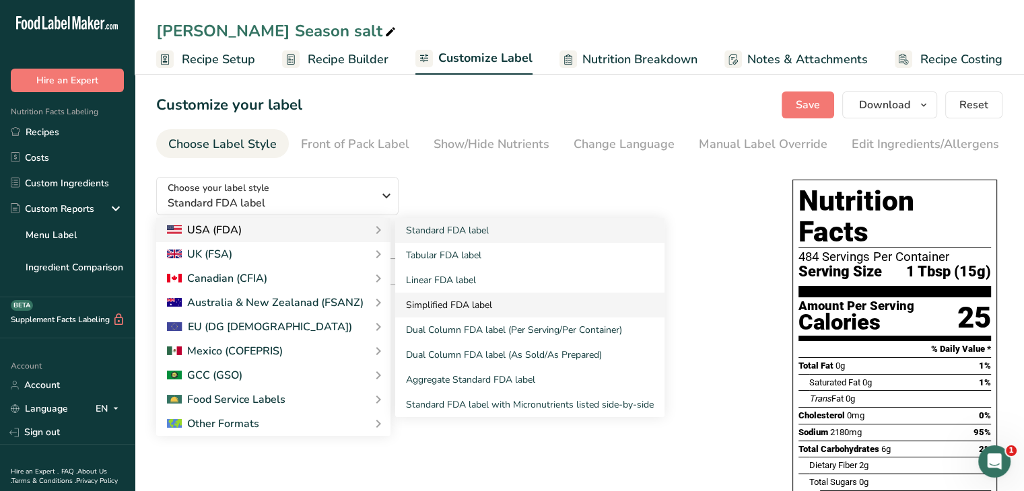
click at [493, 302] on link "Simplified FDA label" at bounding box center [529, 305] width 269 height 25
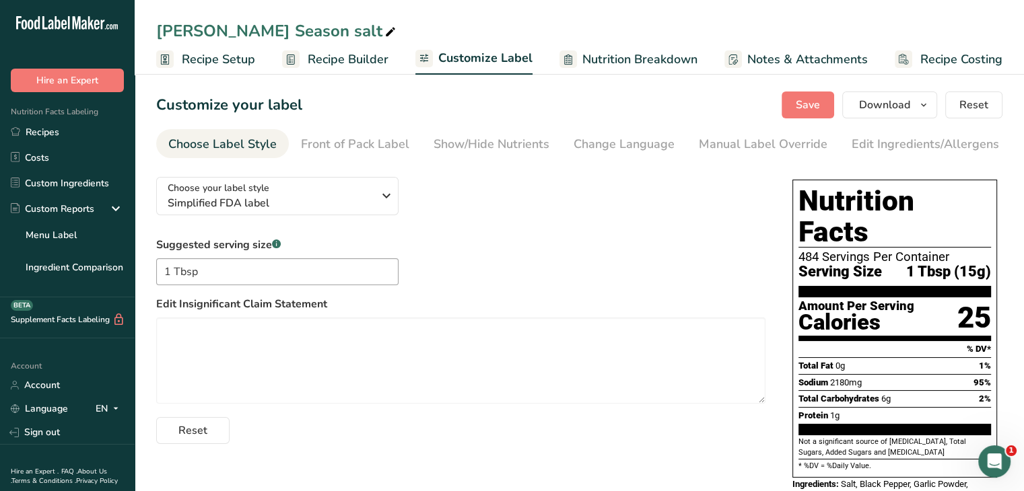
click at [619, 63] on span "Nutrition Breakdown" at bounding box center [639, 59] width 115 height 18
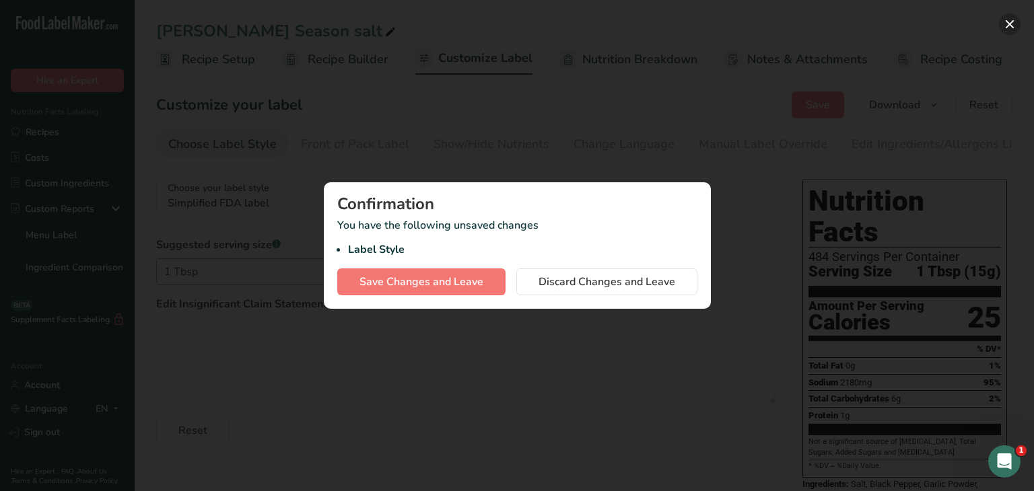
click at [1013, 20] on button "button" at bounding box center [1010, 24] width 22 height 22
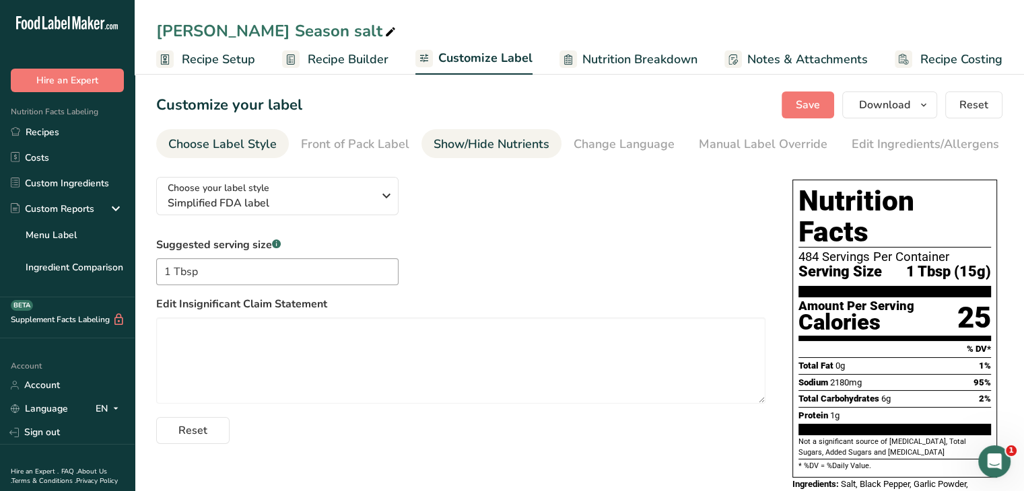
click at [511, 147] on div "Show/Hide Nutrients" at bounding box center [491, 144] width 116 height 18
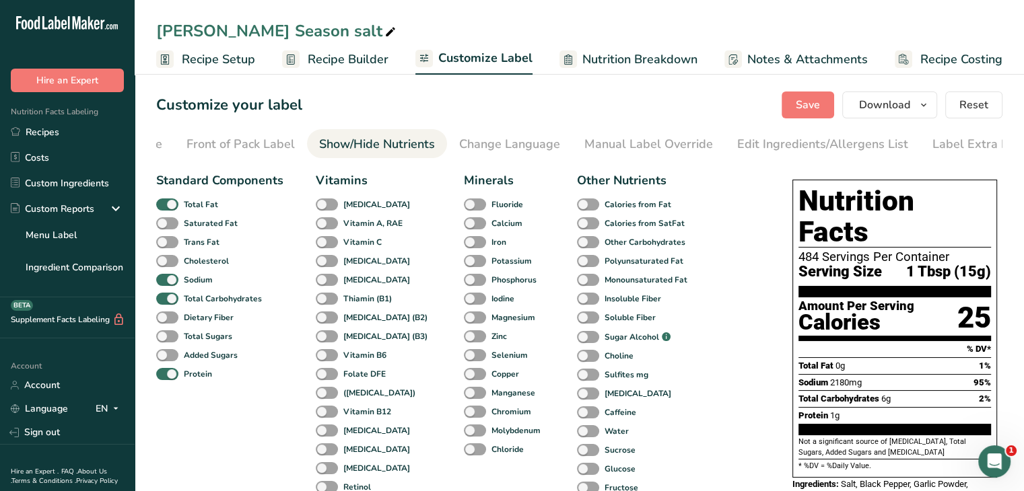
scroll to position [0, 132]
click at [178, 343] on span "Total Sugars" at bounding box center [205, 336] width 54 height 12
click at [165, 341] on input "Total Sugars" at bounding box center [160, 336] width 9 height 9
checkbox input "true"
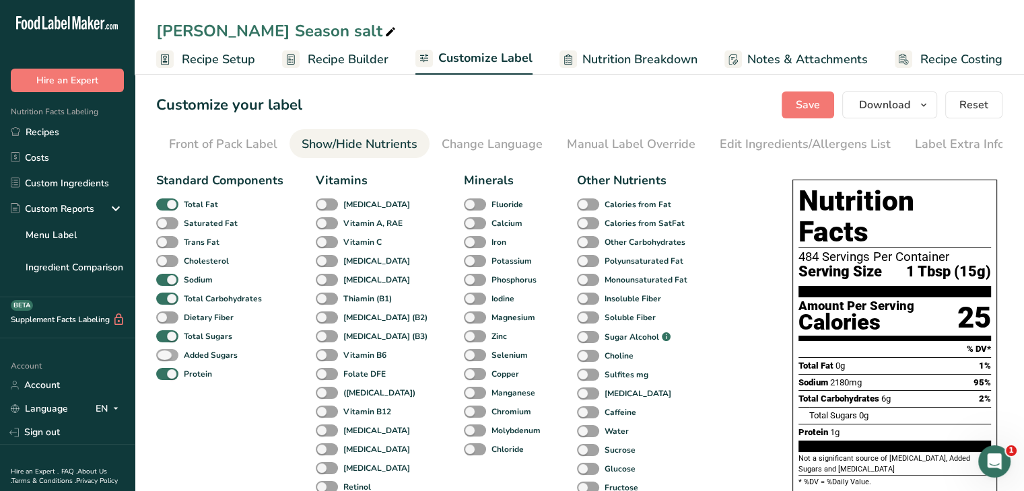
click at [178, 361] on label "Added Sugars" at bounding box center [196, 355] width 81 height 13
click at [165, 359] on input "Added Sugars" at bounding box center [160, 355] width 9 height 9
checkbox input "true"
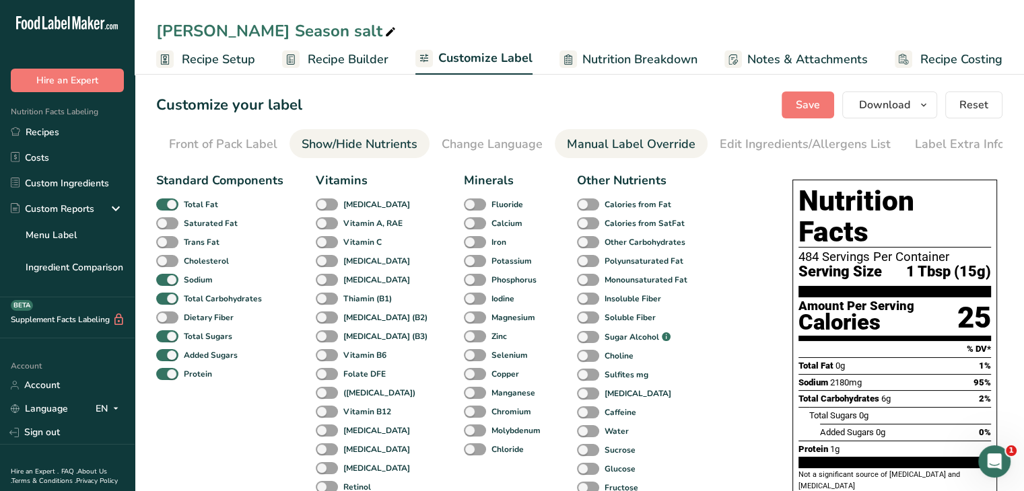
click at [600, 155] on link "Manual Label Override" at bounding box center [631, 144] width 129 height 30
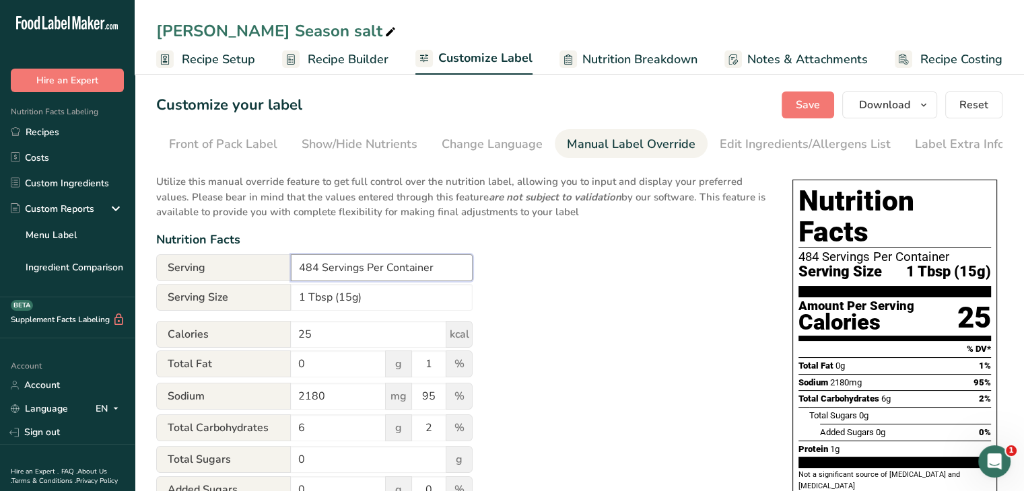
drag, startPoint x: 318, startPoint y: 275, endPoint x: 281, endPoint y: 281, distance: 38.1
click at [281, 281] on div "Serving 484 Servings Per Container" at bounding box center [314, 267] width 316 height 27
click at [400, 267] on input "72 Servings Per Container" at bounding box center [382, 267] width 182 height 27
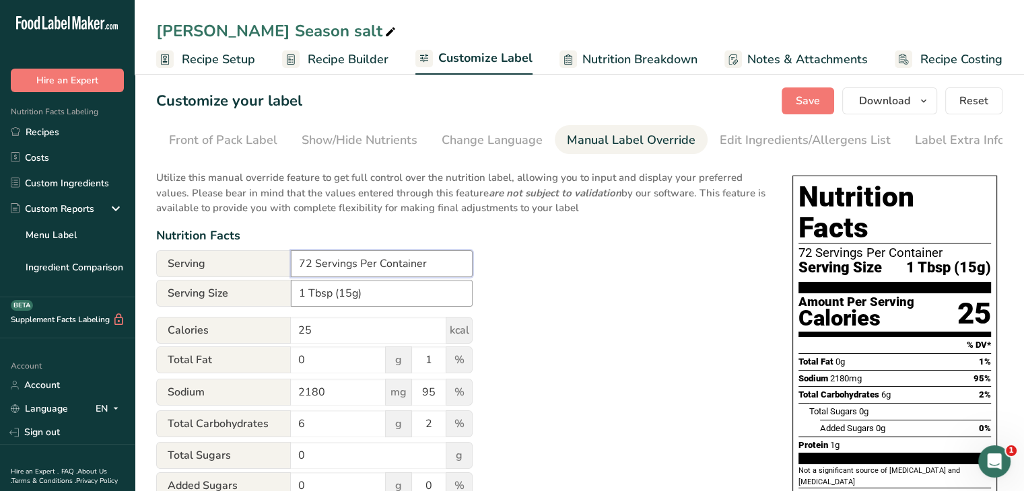
scroll to position [0, 0]
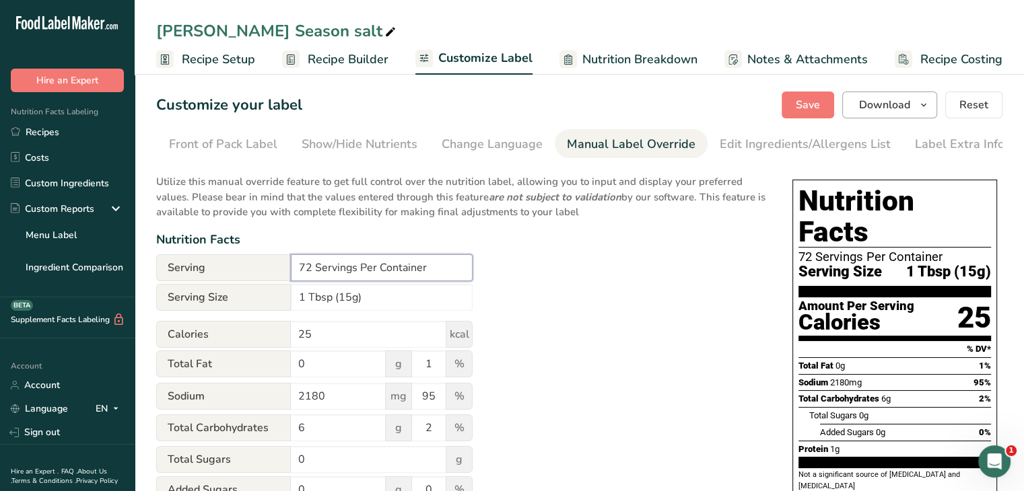
type input "72 Servings Per Container"
click at [923, 109] on icon "button" at bounding box center [923, 105] width 11 height 17
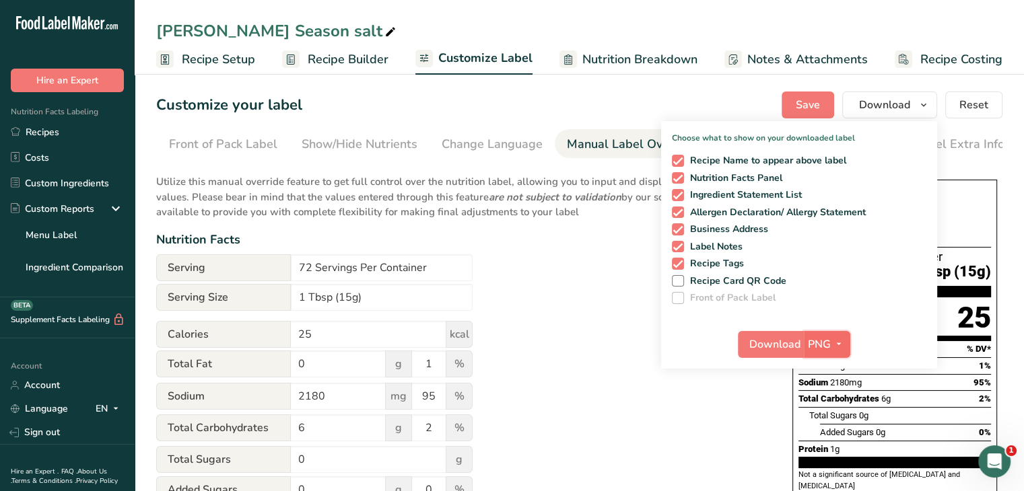
click at [836, 347] on icon "button" at bounding box center [838, 344] width 11 height 17
click at [825, 443] on link "PDF" at bounding box center [828, 438] width 43 height 22
click at [770, 348] on span "Download" at bounding box center [775, 344] width 51 height 16
click at [697, 437] on div "Utilize this manual override feature to get full control over the nutrition lab…" at bounding box center [460, 366] width 609 height 400
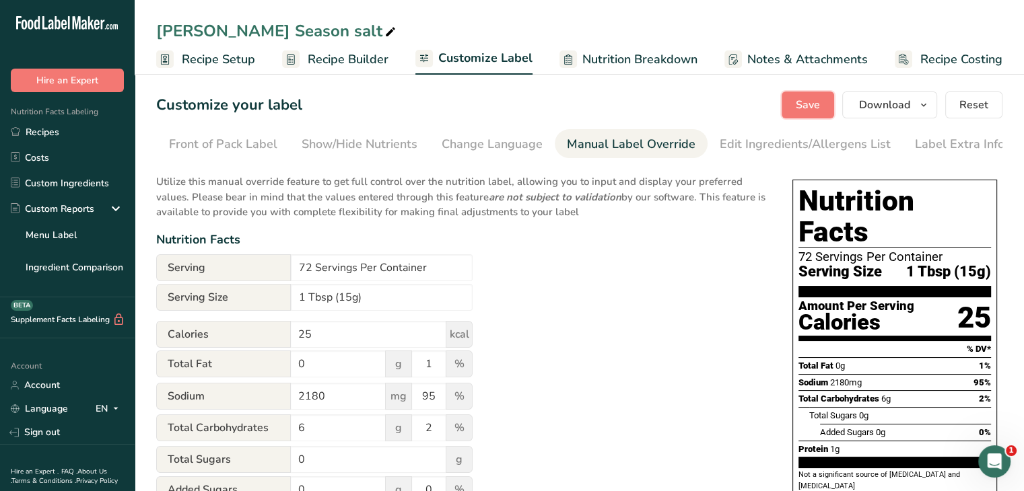
click at [830, 108] on button "Save" at bounding box center [807, 105] width 52 height 27
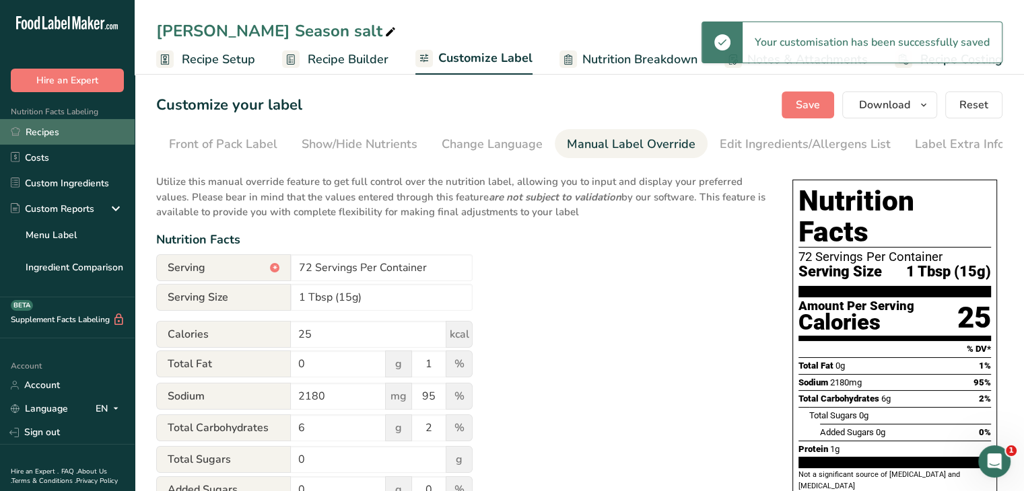
click at [32, 131] on link "Recipes" at bounding box center [67, 132] width 135 height 26
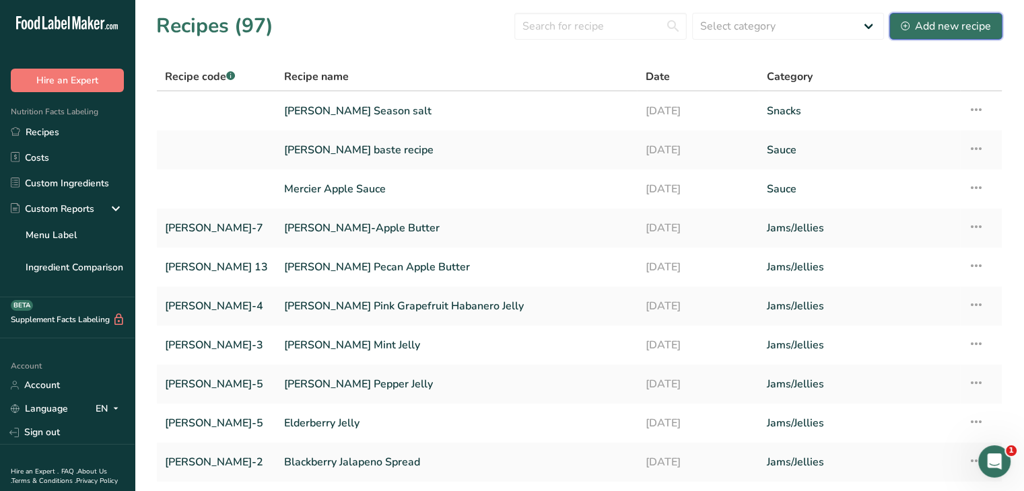
click at [942, 22] on div "Add new recipe" at bounding box center [945, 26] width 90 height 16
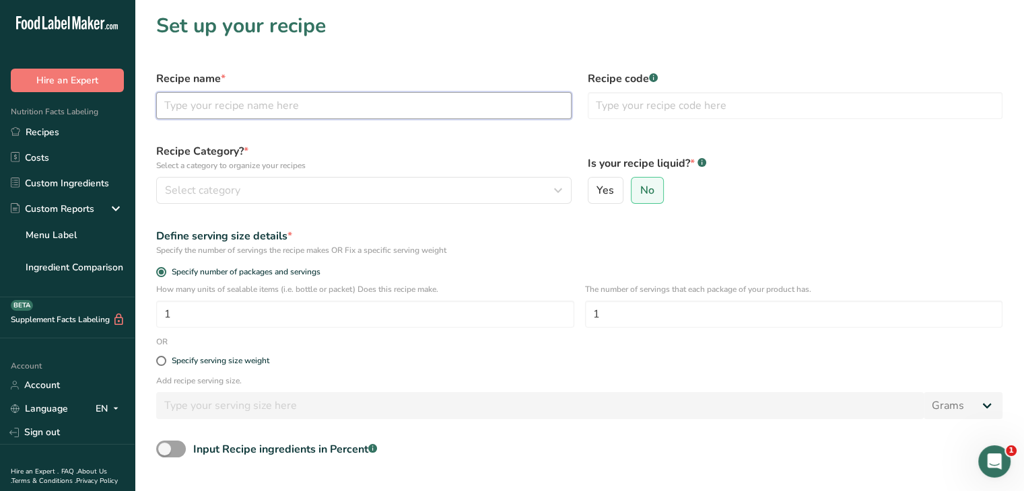
click at [318, 105] on input "text" at bounding box center [363, 105] width 415 height 27
type input "[PERSON_NAME] Appalachian Hot"
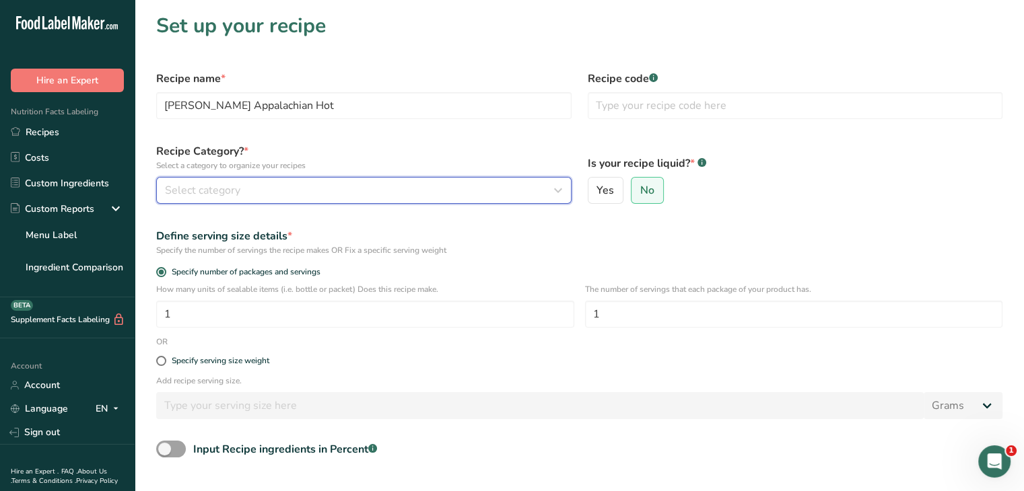
click at [306, 192] on div "Select category" at bounding box center [360, 190] width 390 height 16
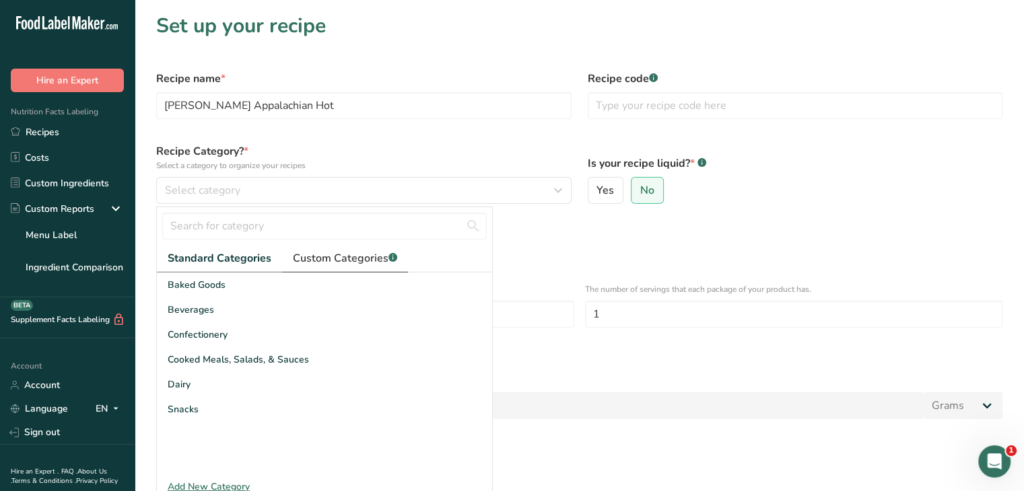
click at [344, 261] on span "Custom Categories .a-a{fill:#347362;}.b-a{fill:#fff;}" at bounding box center [345, 258] width 104 height 16
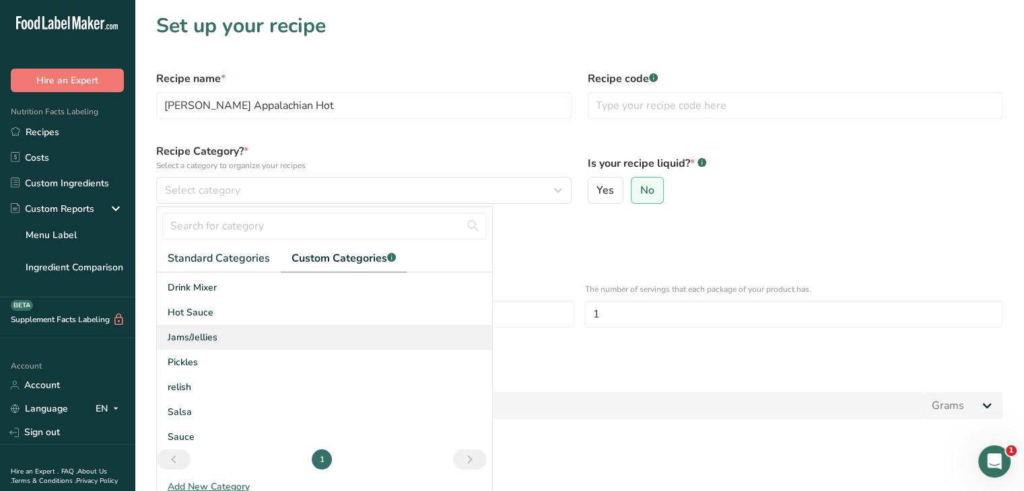
scroll to position [73, 0]
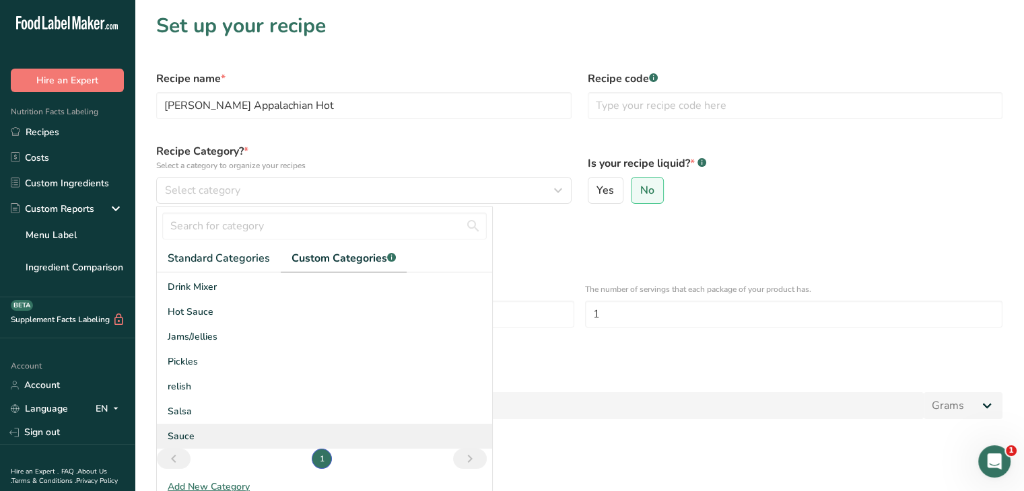
click at [195, 427] on div "Sauce" at bounding box center [324, 436] width 335 height 25
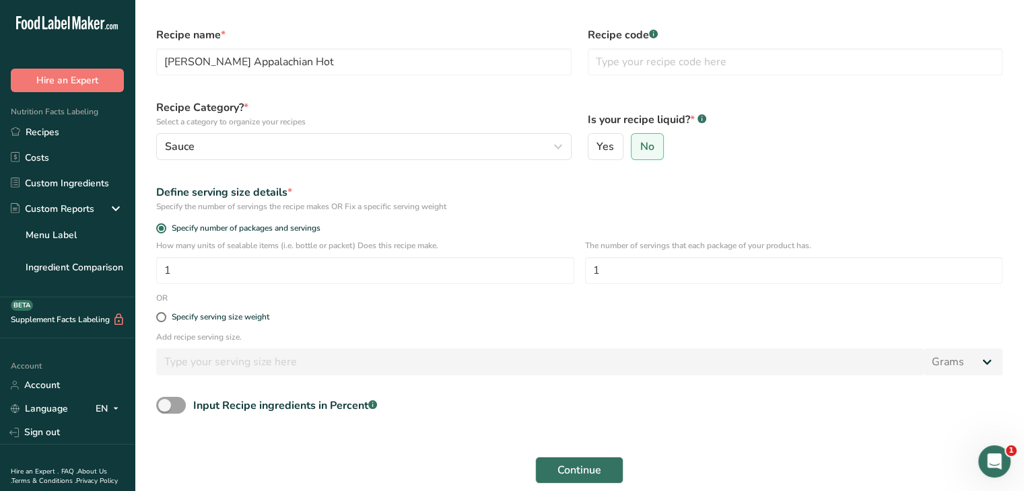
scroll to position [67, 0]
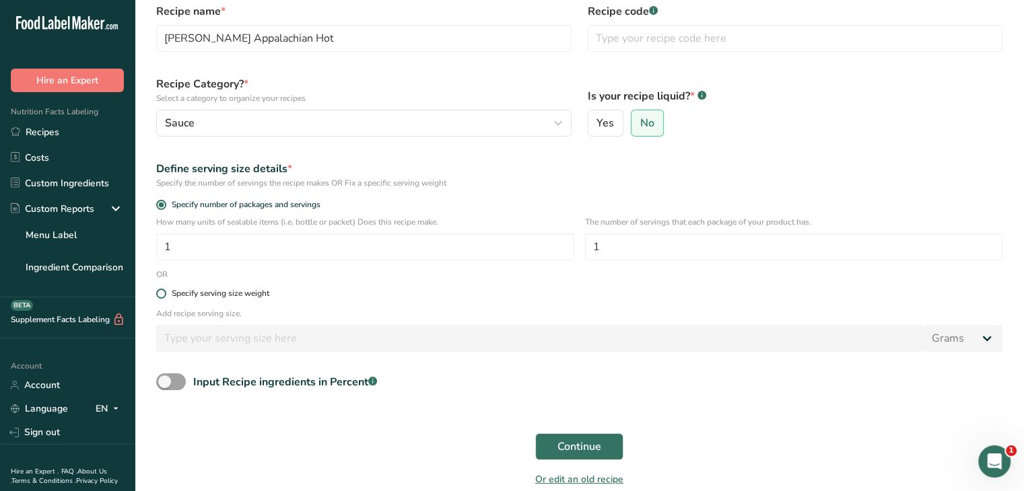
click at [160, 297] on span at bounding box center [161, 294] width 10 height 10
click at [160, 297] on input "Specify serving size weight" at bounding box center [160, 293] width 9 height 9
radio input "true"
radio input "false"
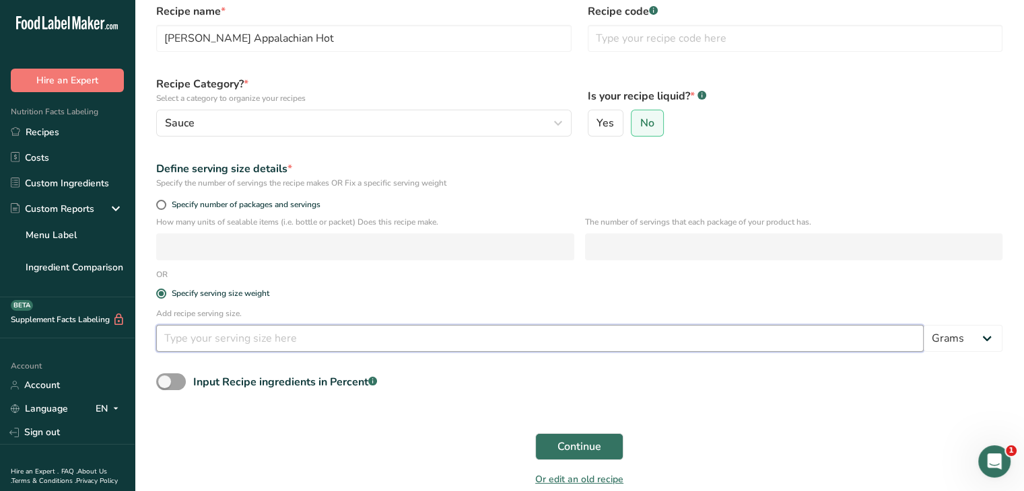
click at [169, 330] on input "number" at bounding box center [539, 338] width 767 height 27
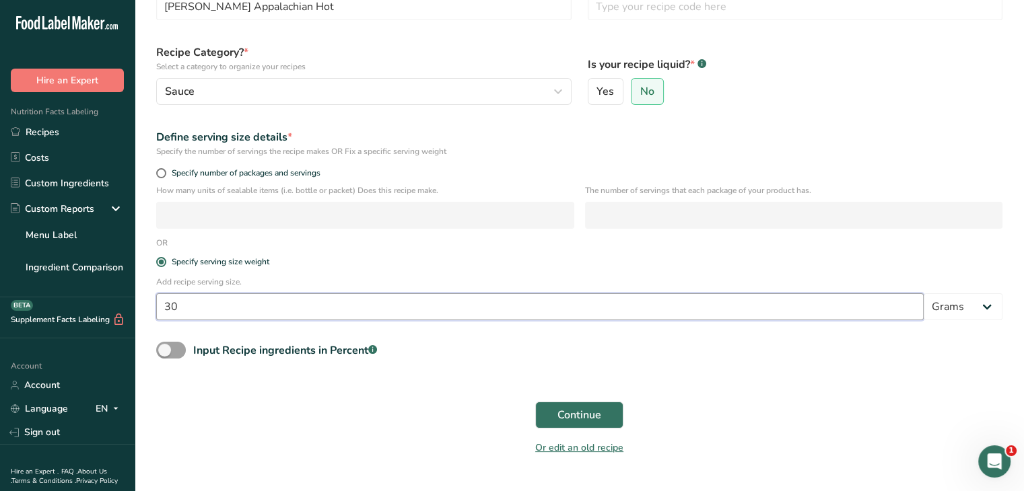
scroll to position [129, 0]
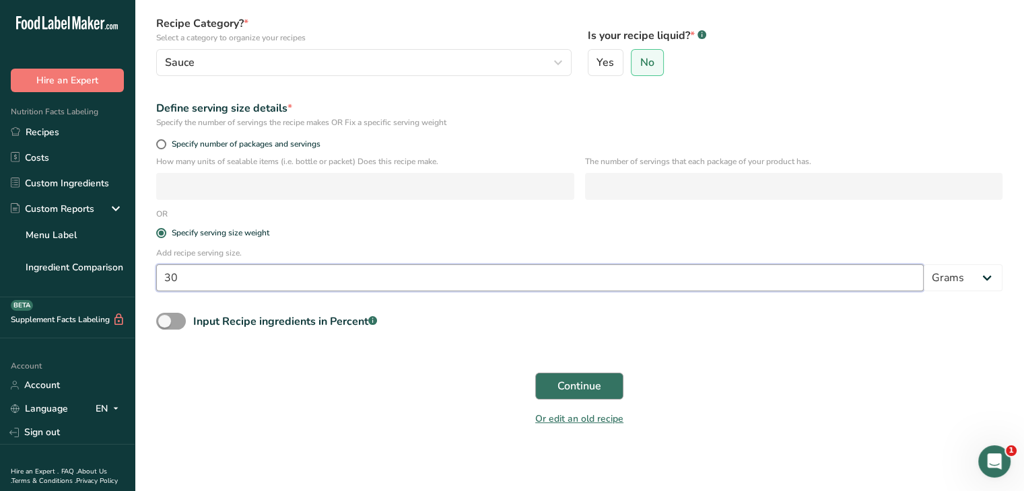
type input "30"
click at [573, 385] on span "Continue" at bounding box center [579, 386] width 44 height 16
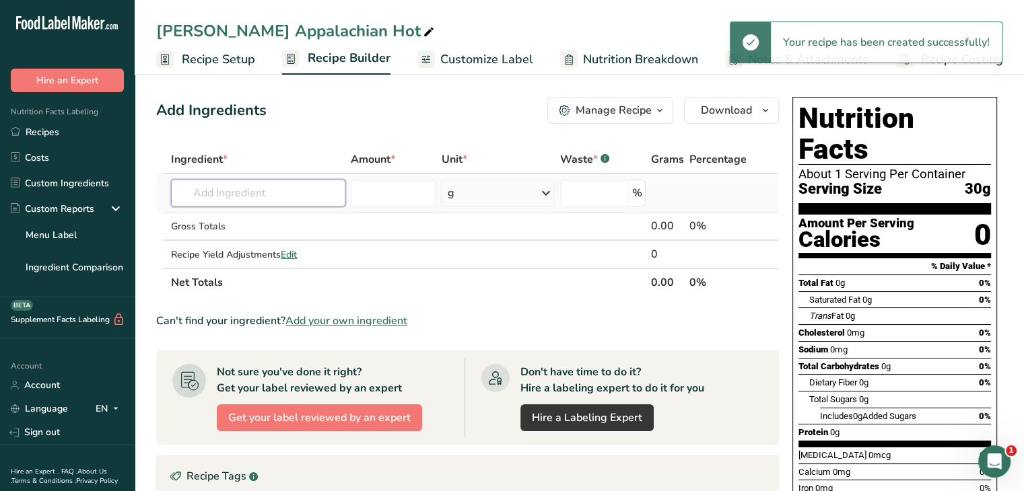
click at [312, 184] on input "text" at bounding box center [258, 193] width 174 height 27
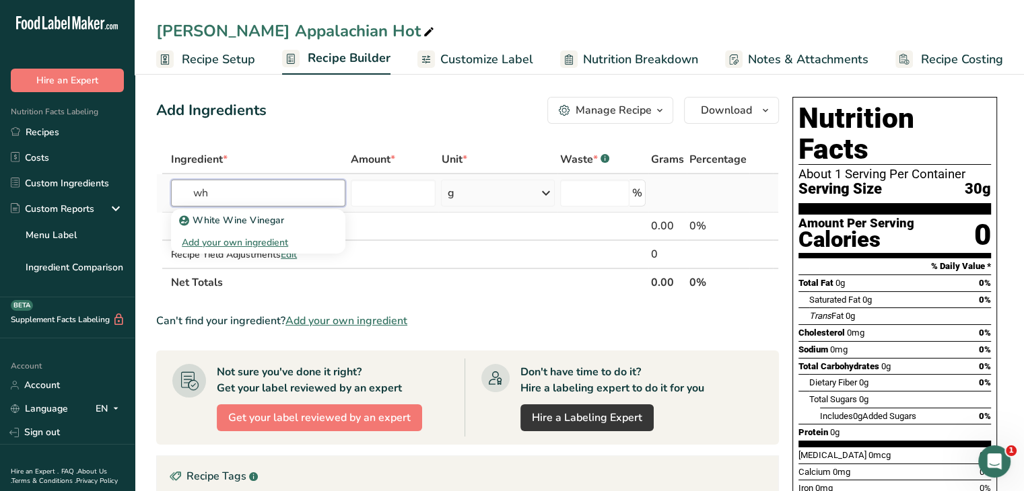
type input "w"
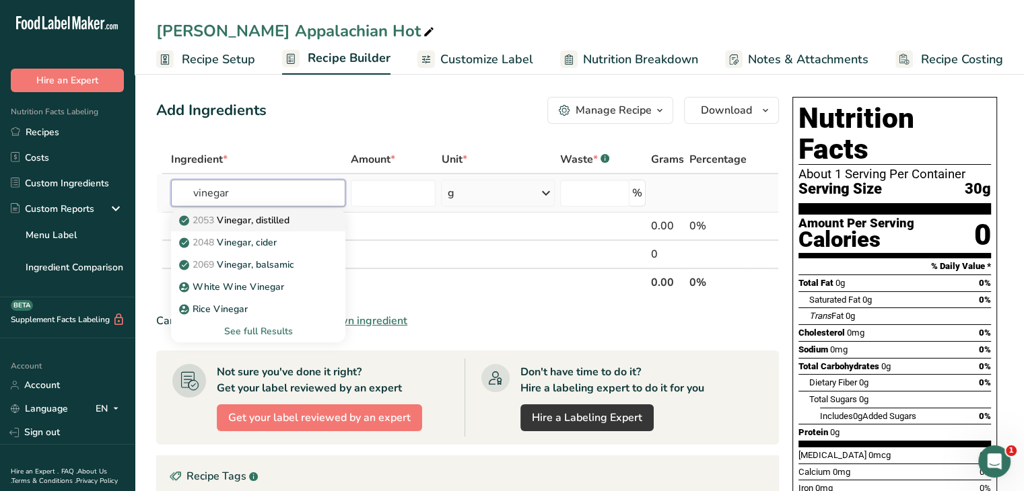
type input "vinegar"
click at [288, 217] on p "2053 Vinegar, distilled" at bounding box center [236, 220] width 108 height 14
type input "Vinegar, distilled"
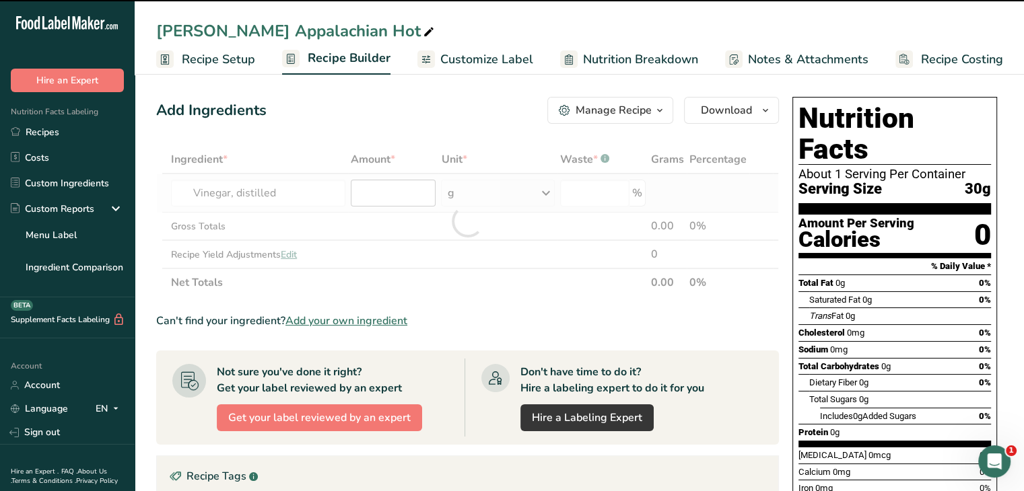
type input "0"
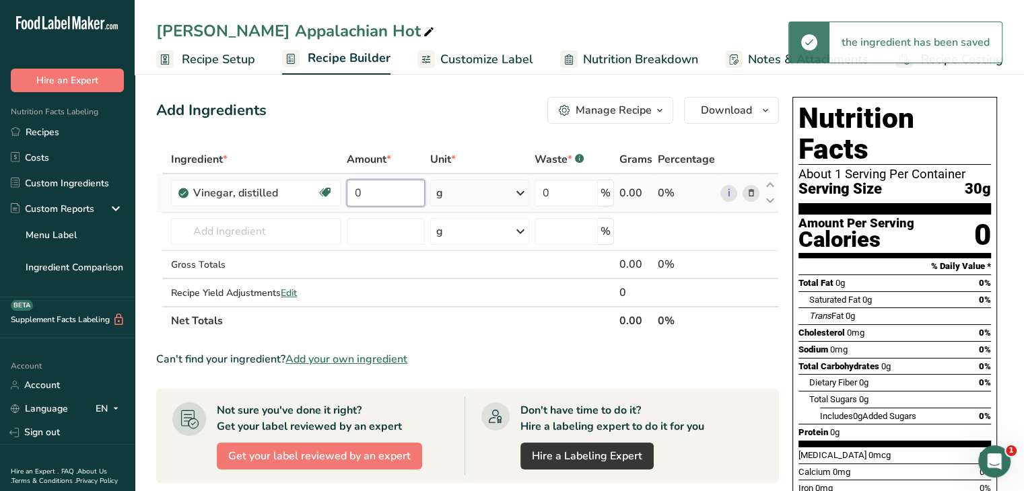
drag, startPoint x: 370, startPoint y: 192, endPoint x: 355, endPoint y: 190, distance: 14.9
click at [355, 190] on input "0" at bounding box center [386, 193] width 78 height 27
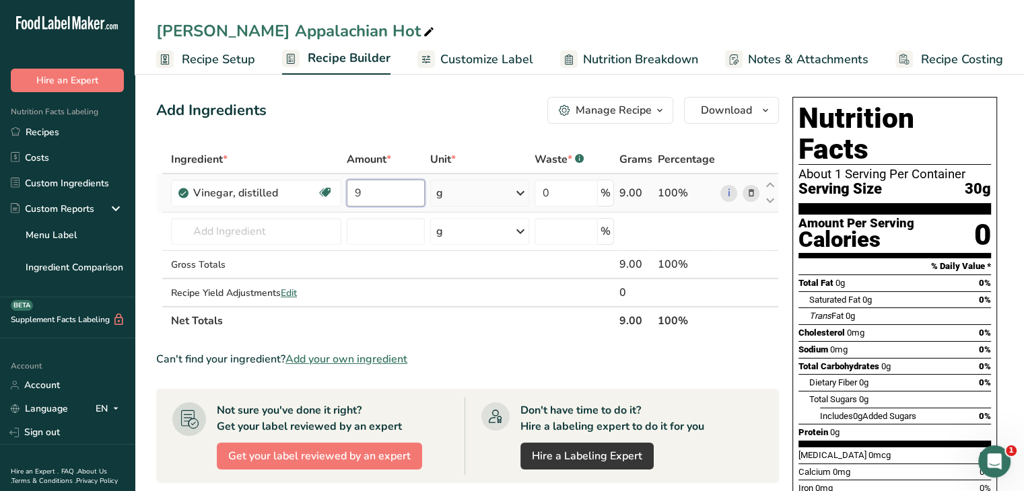
type input "9"
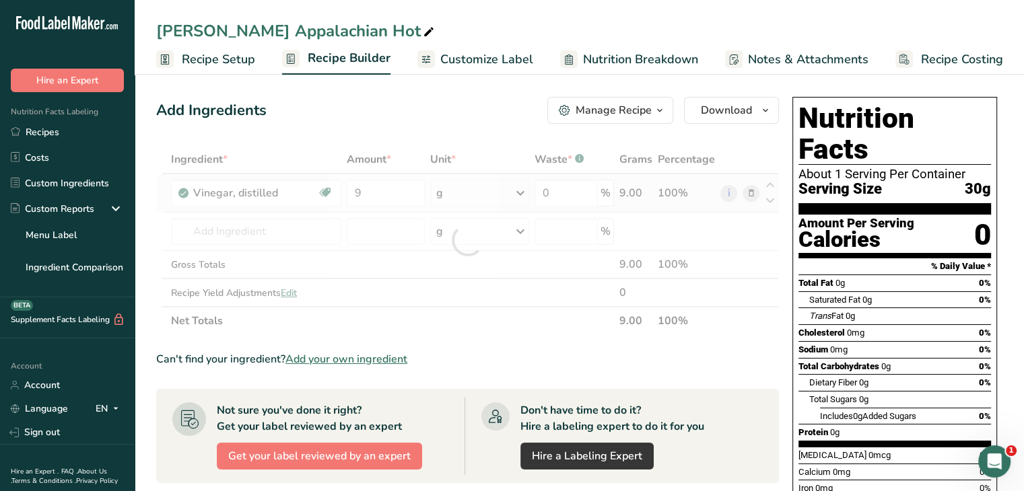
click at [522, 201] on div "Ingredient * Amount * Unit * Waste * .a-a{fill:#347362;}.b-a{fill:#fff;} Grams …" at bounding box center [467, 240] width 622 height 190
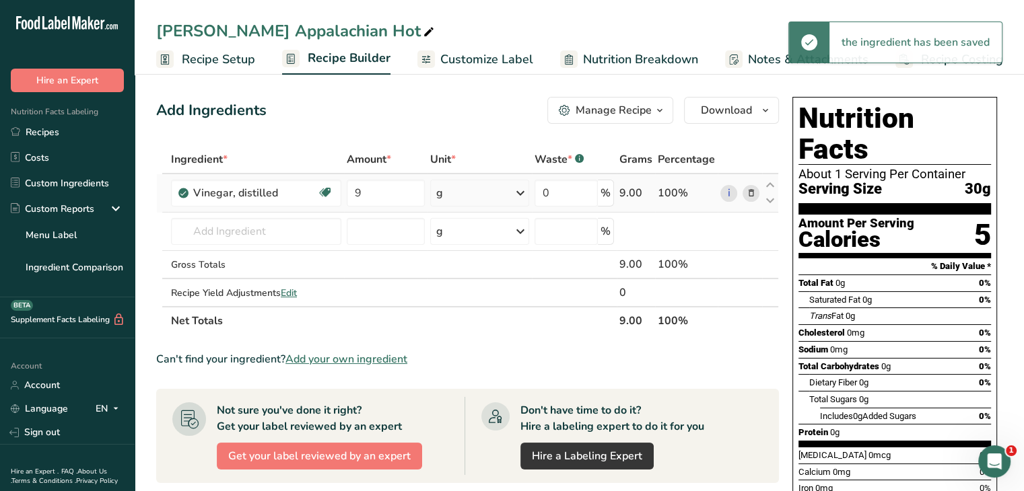
click at [522, 197] on icon at bounding box center [520, 193] width 16 height 24
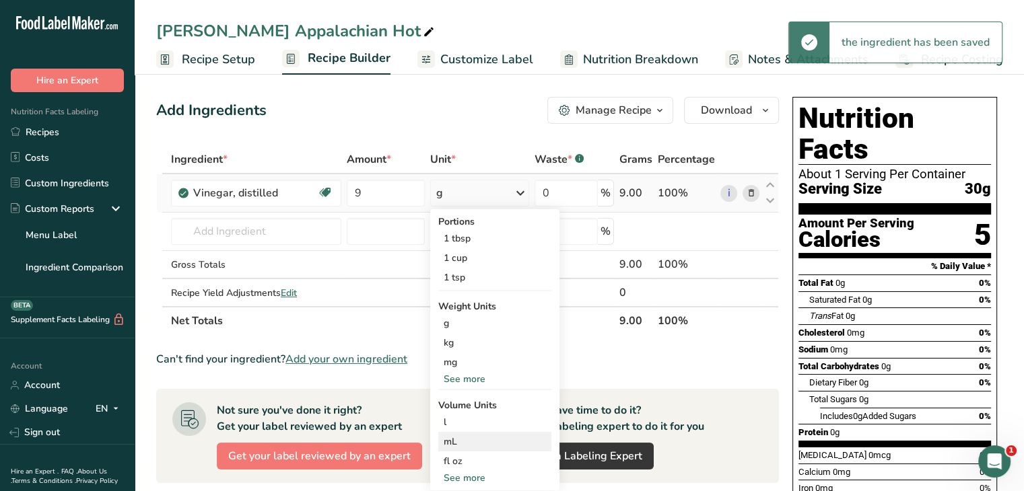
scroll to position [67, 0]
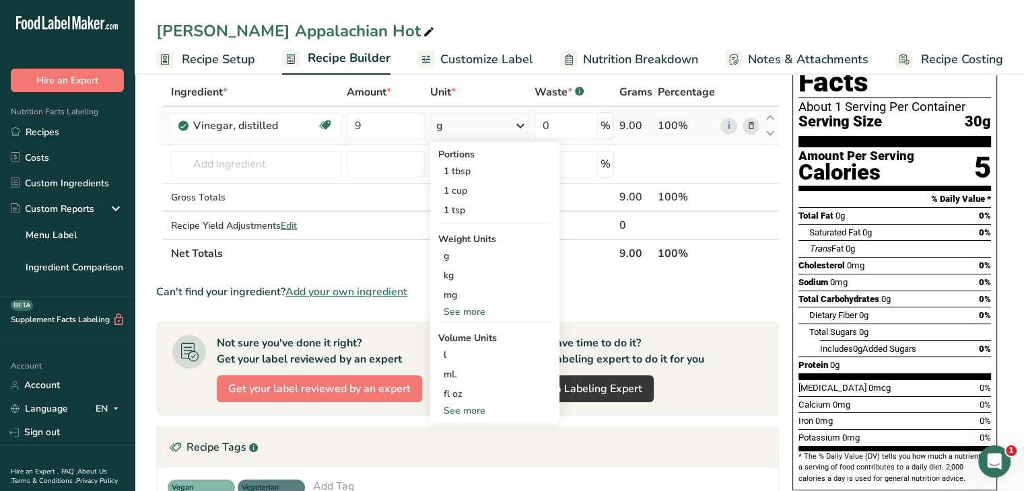
click at [472, 409] on div "See more" at bounding box center [494, 411] width 113 height 14
select select "22"
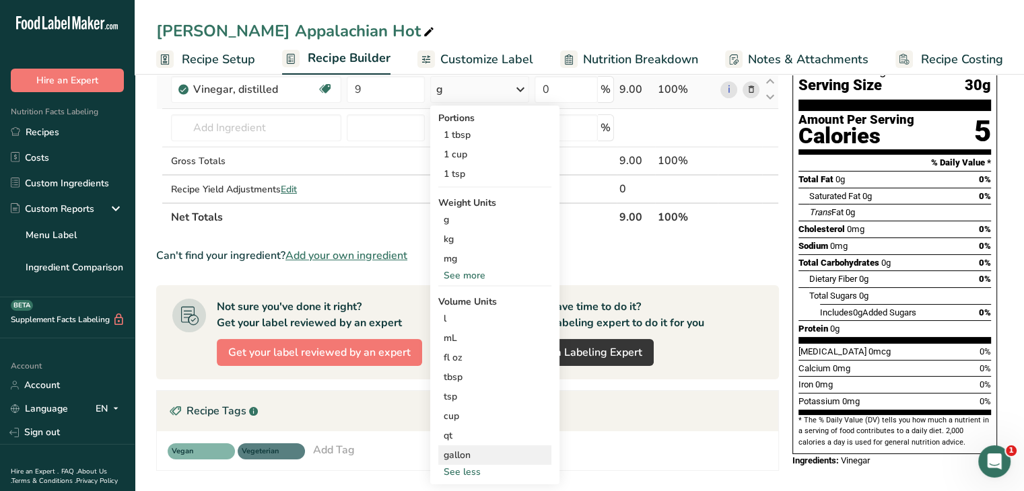
scroll to position [135, 0]
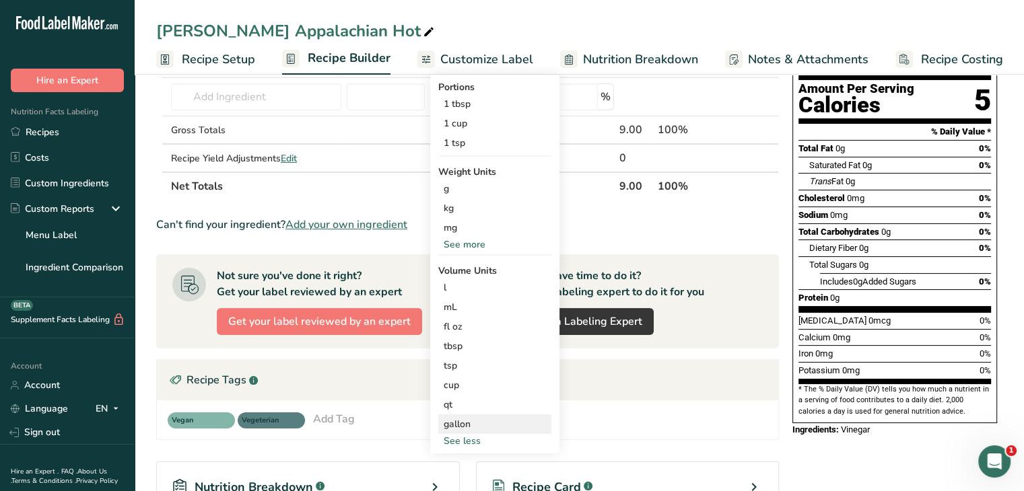
click at [476, 417] on div "gallon" at bounding box center [494, 424] width 102 height 14
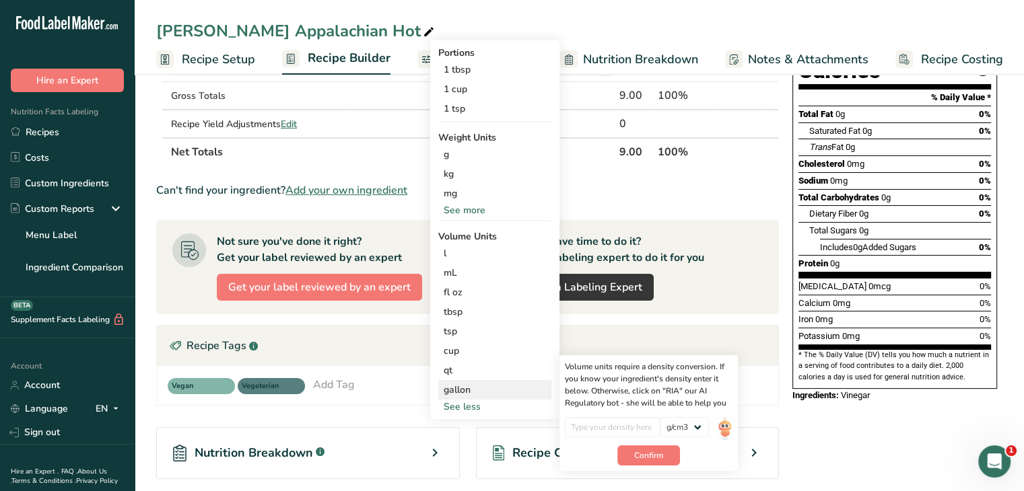
scroll to position [202, 0]
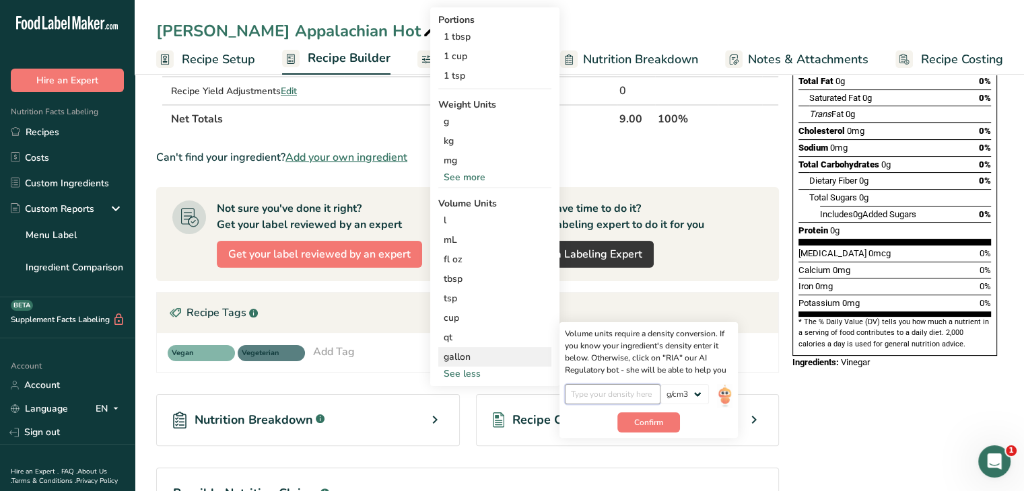
click at [590, 394] on input "number" at bounding box center [613, 394] width 96 height 20
type input "1.27"
click at [666, 427] on button "Confirm" at bounding box center [648, 423] width 63 height 20
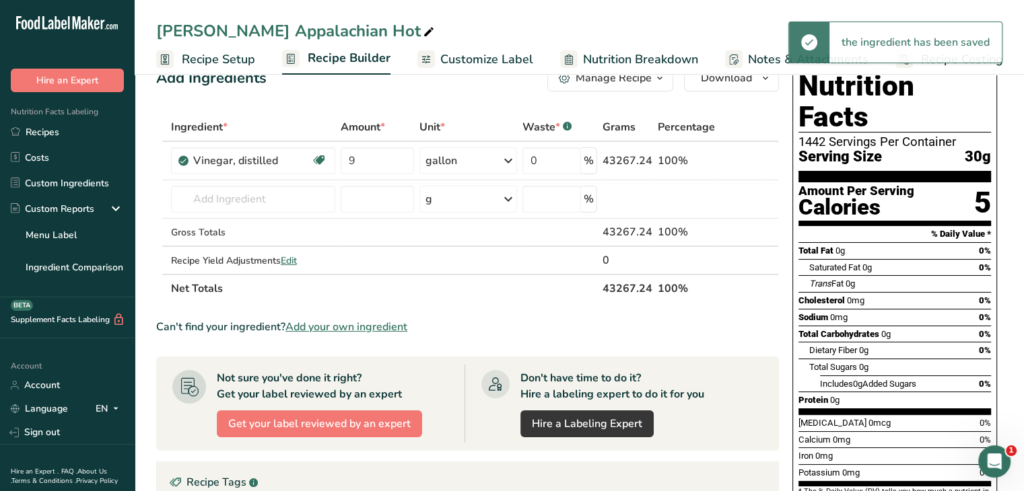
scroll to position [0, 0]
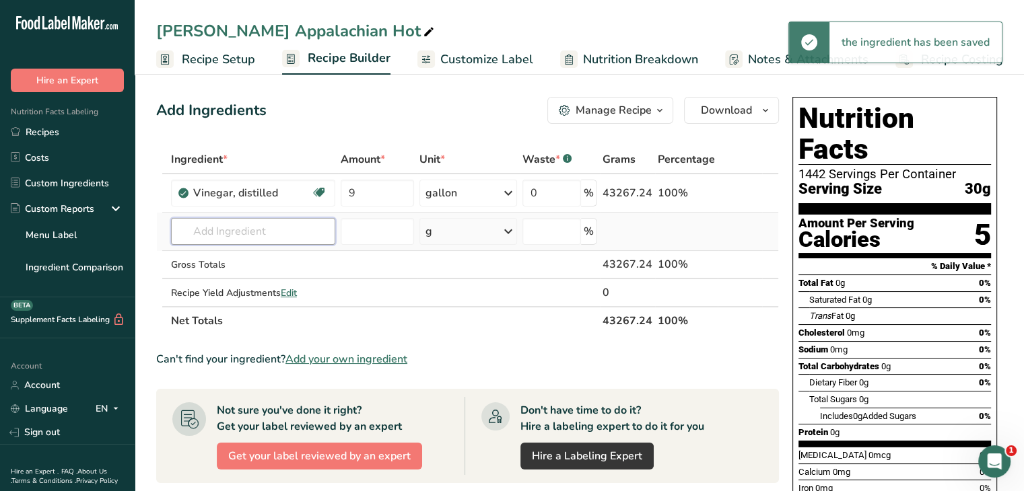
click at [240, 223] on input "text" at bounding box center [253, 231] width 164 height 27
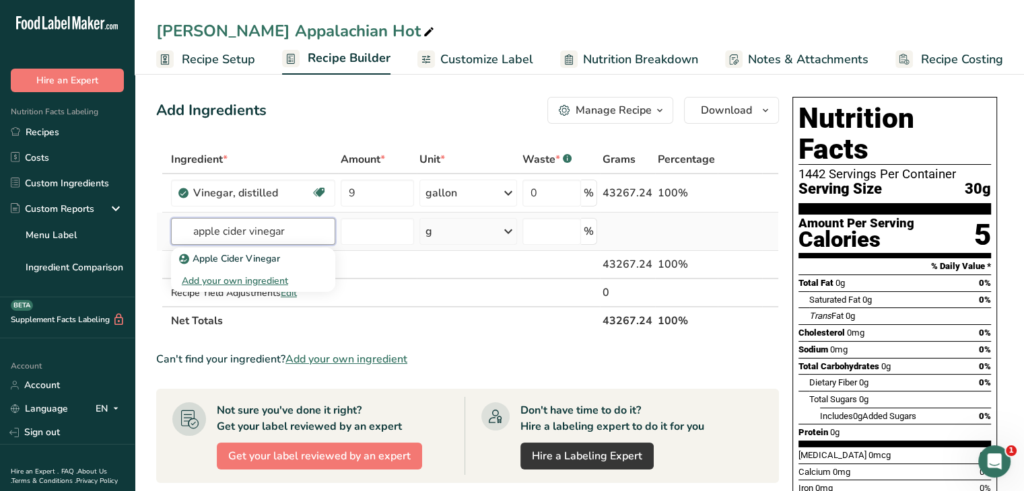
type input "apple cider vinegar"
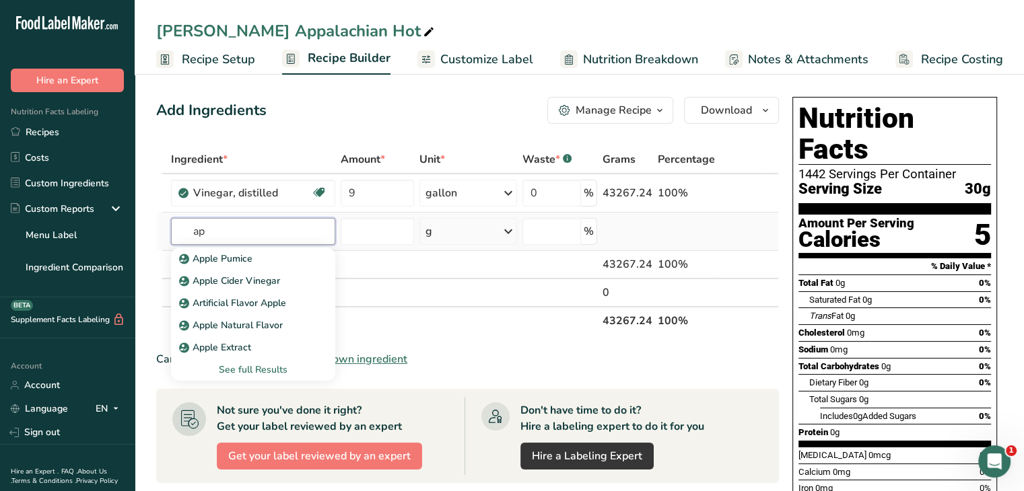
type input "a"
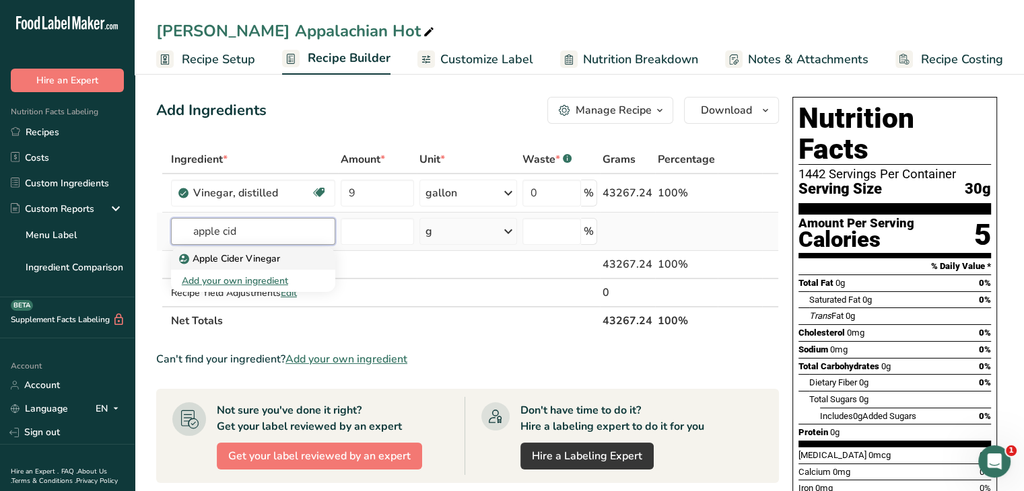
type input "apple cid"
click at [258, 259] on p "Apple Cider Vinegar" at bounding box center [231, 259] width 98 height 14
type input "Apple Cider Vinegar"
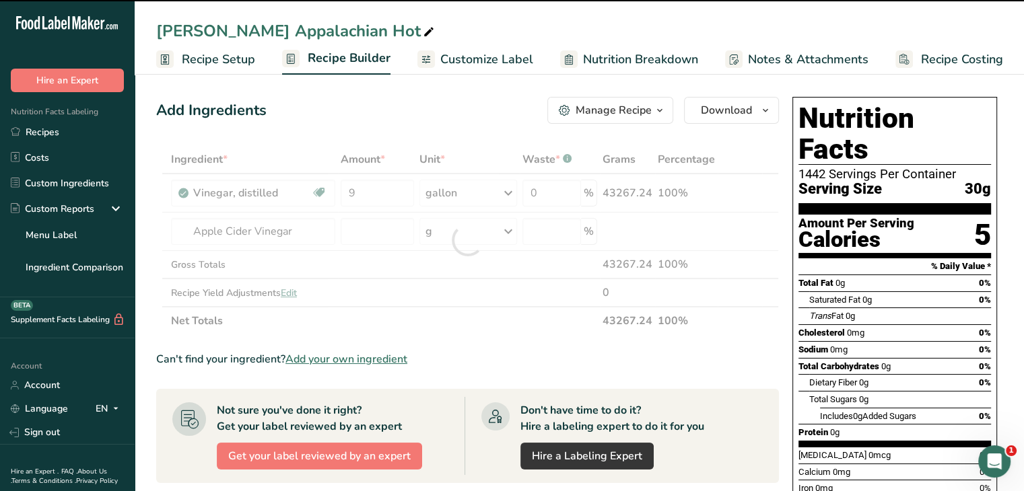
type input "0"
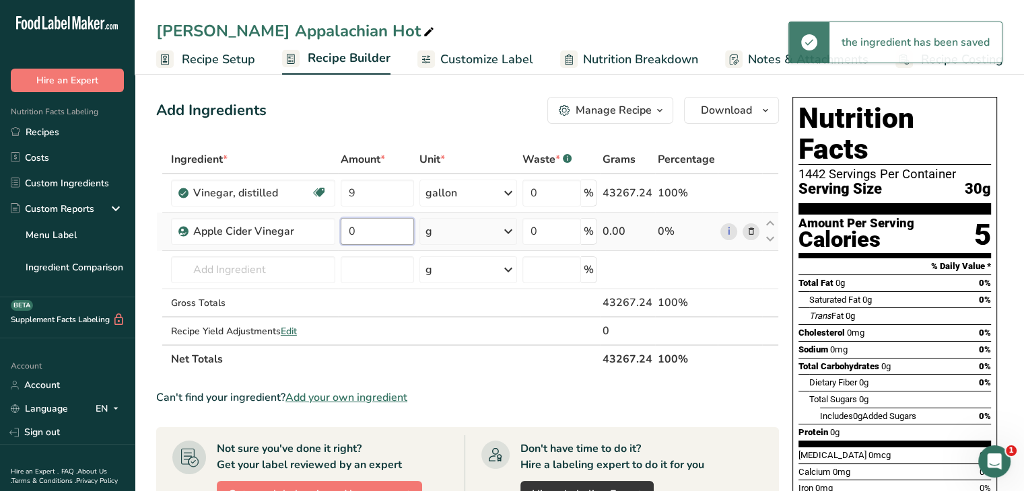
drag, startPoint x: 372, startPoint y: 237, endPoint x: 345, endPoint y: 237, distance: 27.6
click at [346, 236] on input "0" at bounding box center [377, 231] width 73 height 27
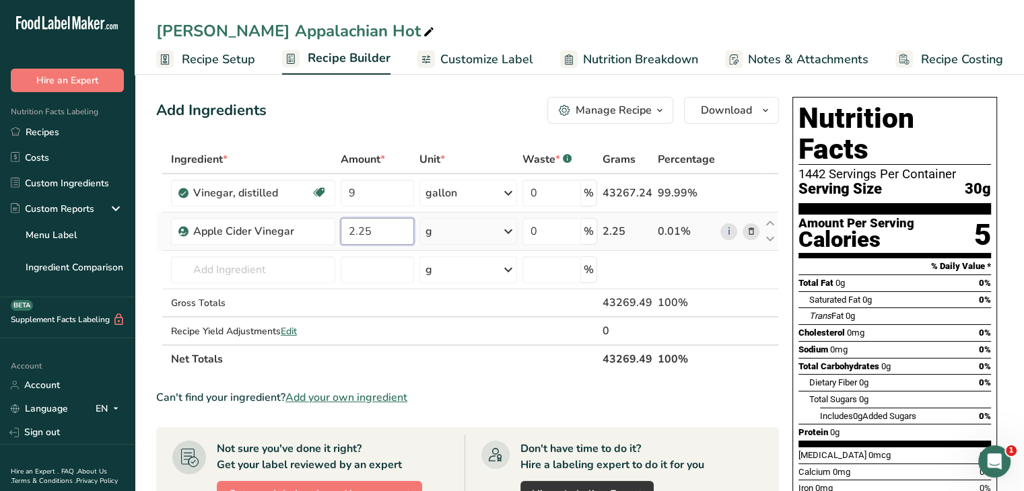
type input "2.25"
click at [511, 236] on div "Ingredient * Amount * Unit * Waste * .a-a{fill:#347362;}.b-a{fill:#fff;} Grams …" at bounding box center [467, 259] width 622 height 228
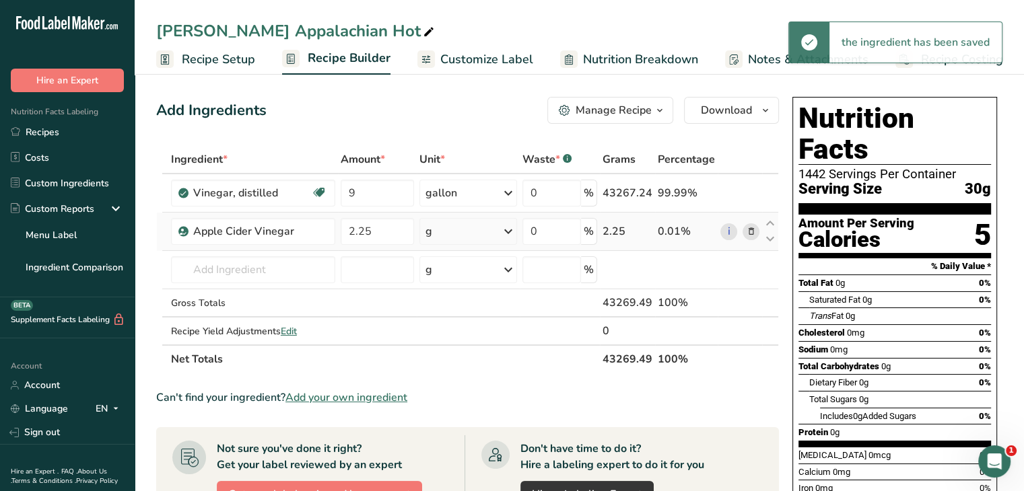
click at [511, 232] on icon at bounding box center [508, 231] width 16 height 24
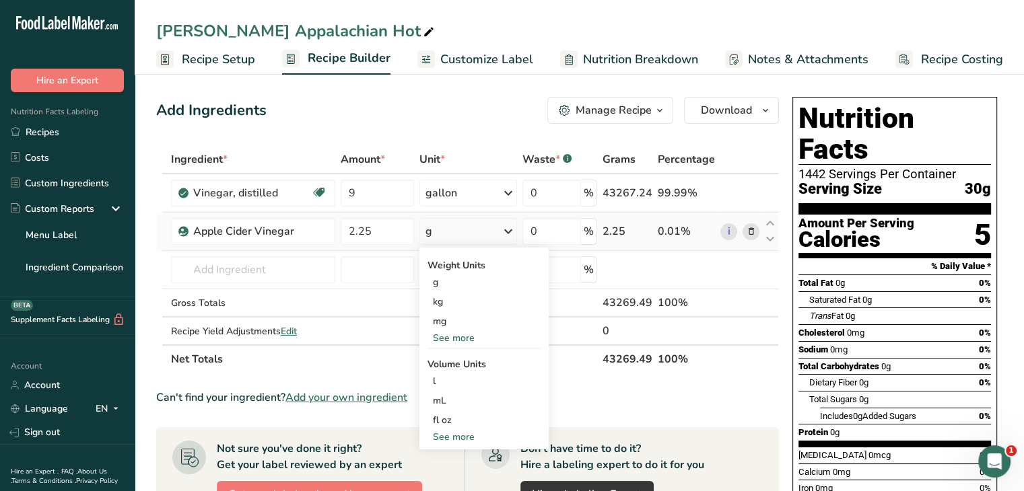
click at [470, 434] on div "See more" at bounding box center [483, 437] width 113 height 14
select select "22"
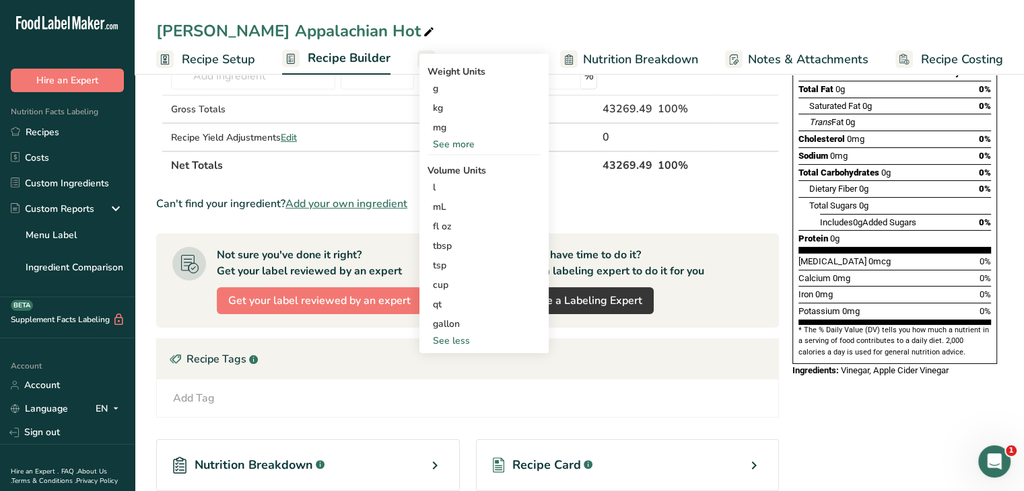
scroll to position [202, 0]
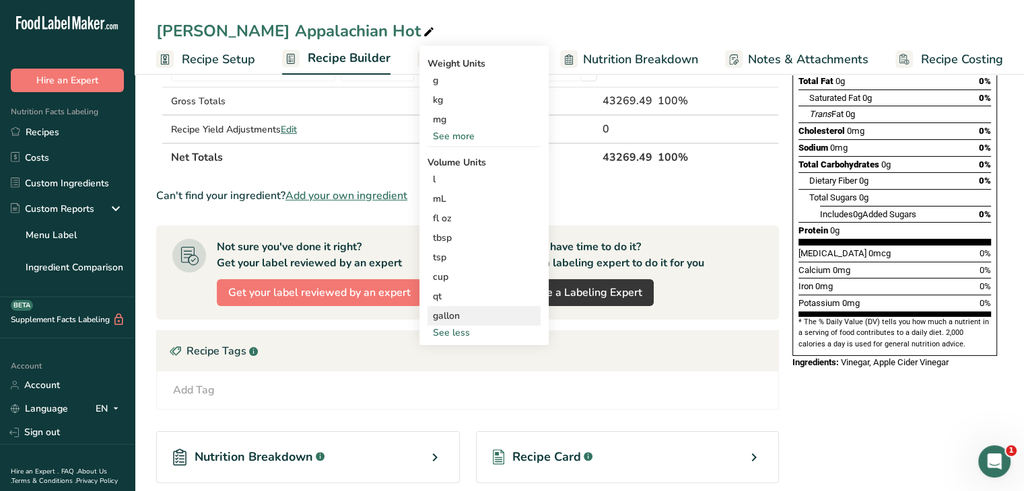
click at [462, 316] on div "gallon" at bounding box center [484, 316] width 102 height 14
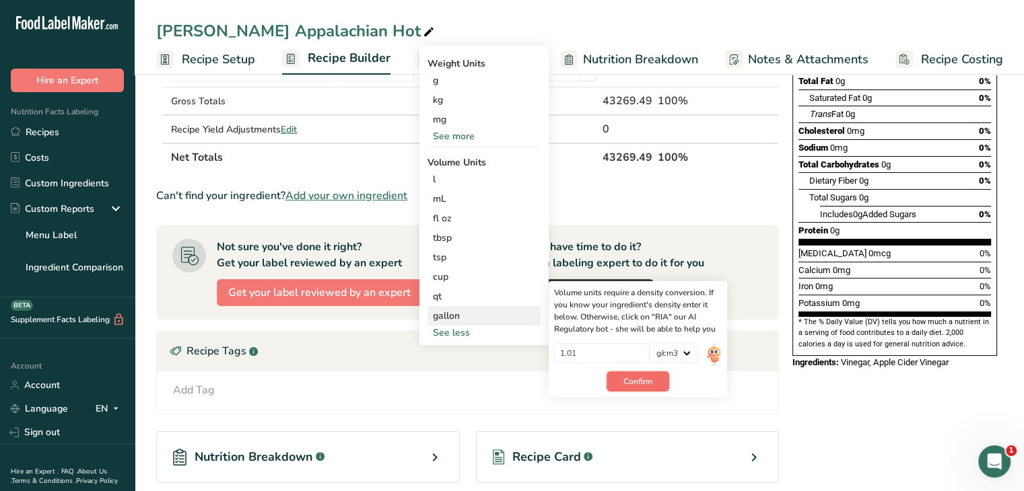
click at [652, 381] on span "Confirm" at bounding box center [637, 382] width 29 height 12
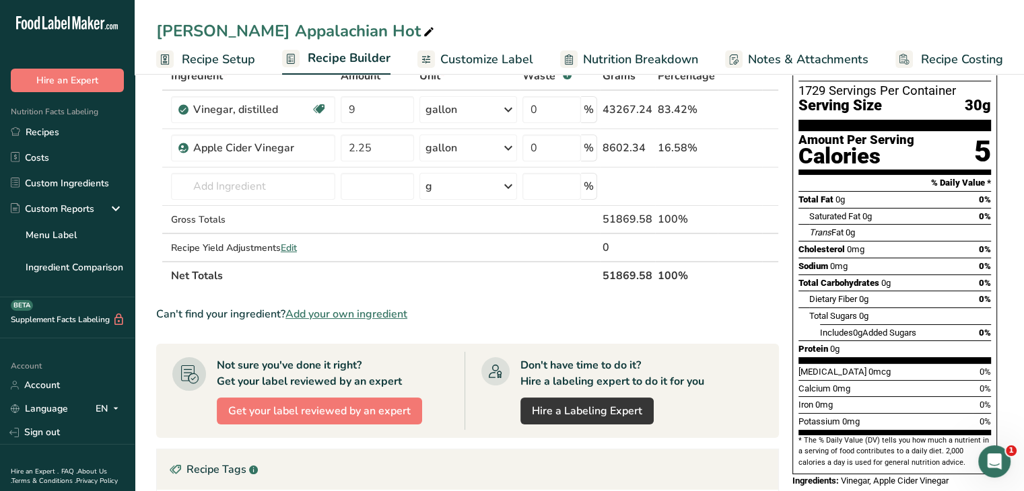
scroll to position [0, 0]
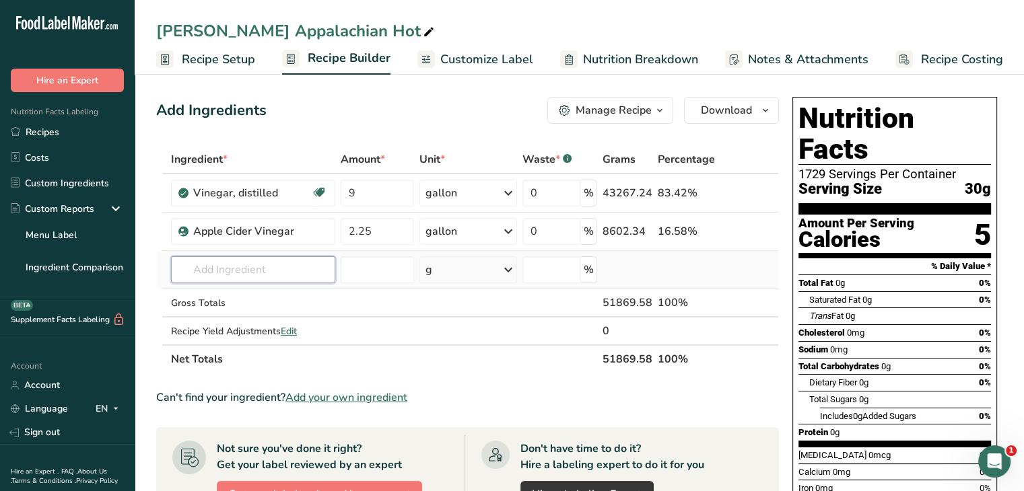
click at [256, 269] on input "text" at bounding box center [253, 269] width 164 height 27
type input "ketchup"
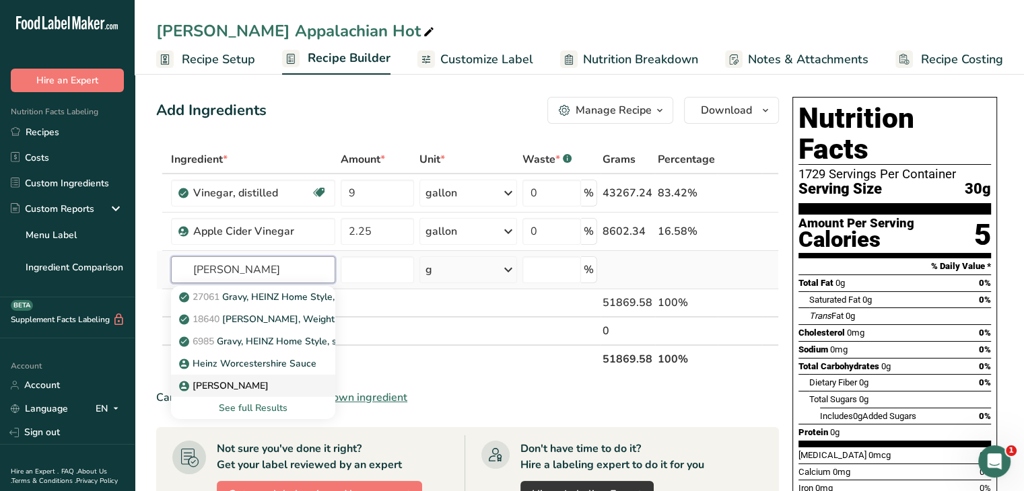
type input "[PERSON_NAME]"
click at [217, 386] on p "[PERSON_NAME]" at bounding box center [225, 386] width 87 height 14
type input "[PERSON_NAME]"
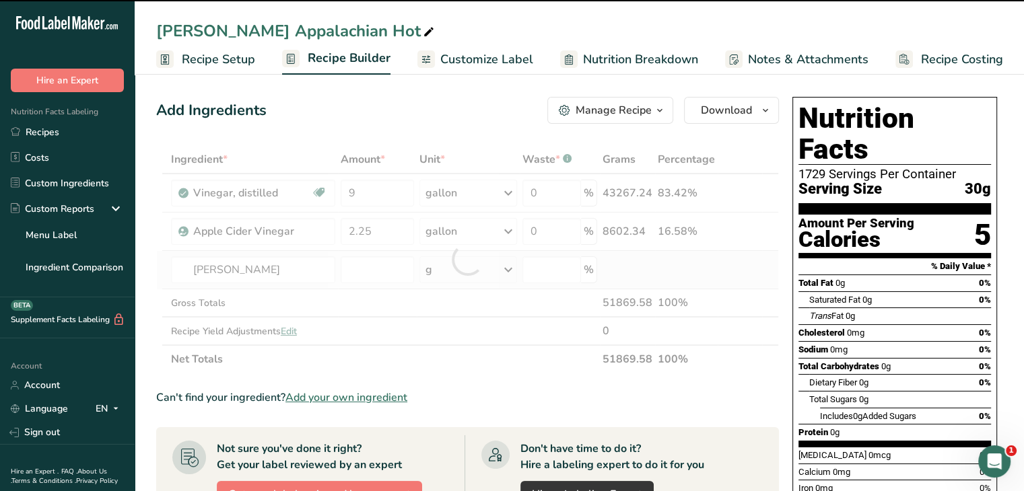
type input "0"
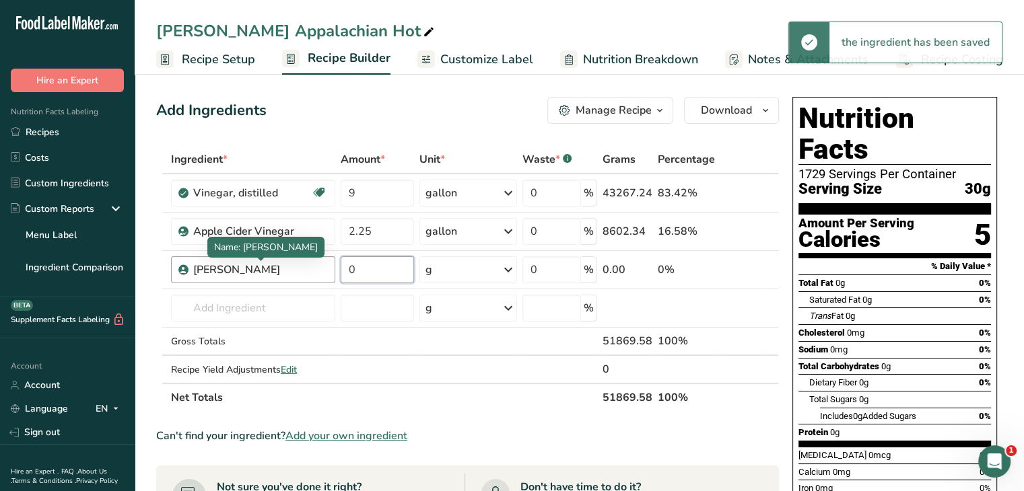
drag, startPoint x: 378, startPoint y: 259, endPoint x: 312, endPoint y: 262, distance: 65.3
click at [312, 262] on tr "Ketchup, Heinz 0 g Weight Units g kg mg See more Volume Units l Volume units re…" at bounding box center [467, 270] width 621 height 38
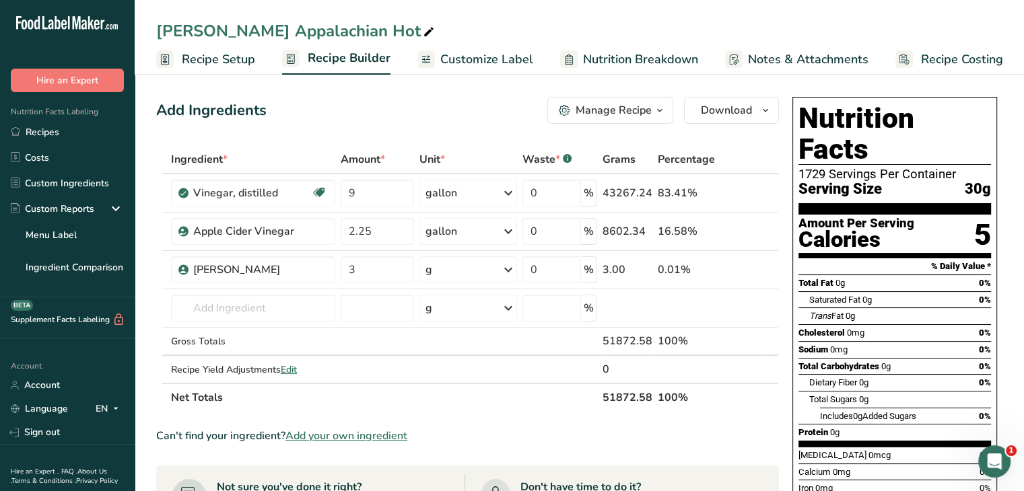
click at [490, 277] on div "Ingredient * Amount * Unit * Waste * .a-a{fill:#347362;}.b-a{fill:#fff;} Grams …" at bounding box center [467, 278] width 622 height 266
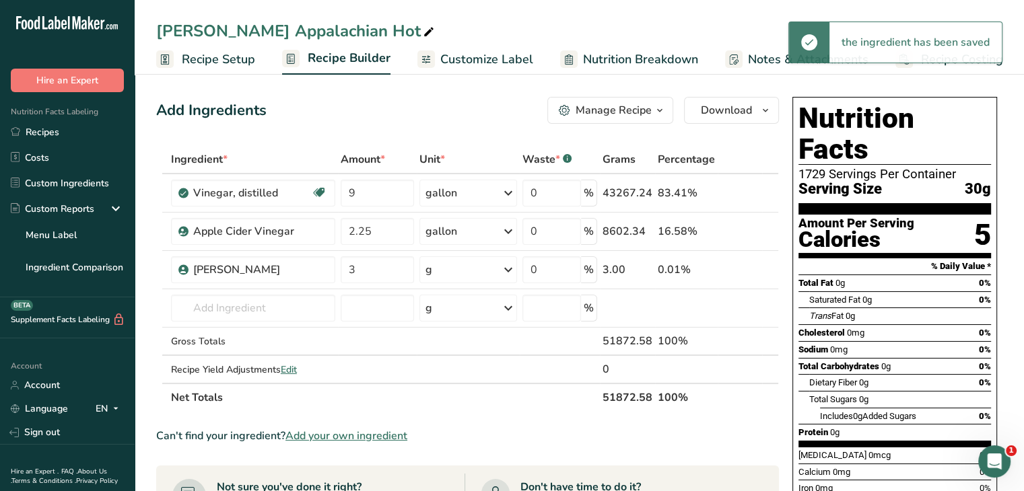
click at [511, 269] on icon at bounding box center [508, 270] width 16 height 24
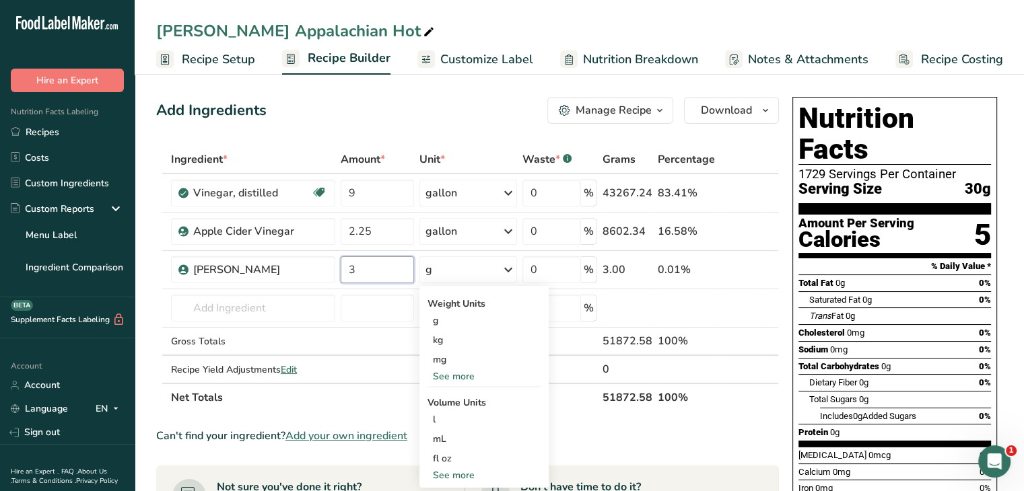
click at [345, 273] on input "3" at bounding box center [377, 269] width 73 height 27
type input "9"
click at [506, 265] on div "Ingredient * Amount * Unit * Waste * .a-a{fill:#347362;}.b-a{fill:#fff;} Grams …" at bounding box center [467, 278] width 622 height 266
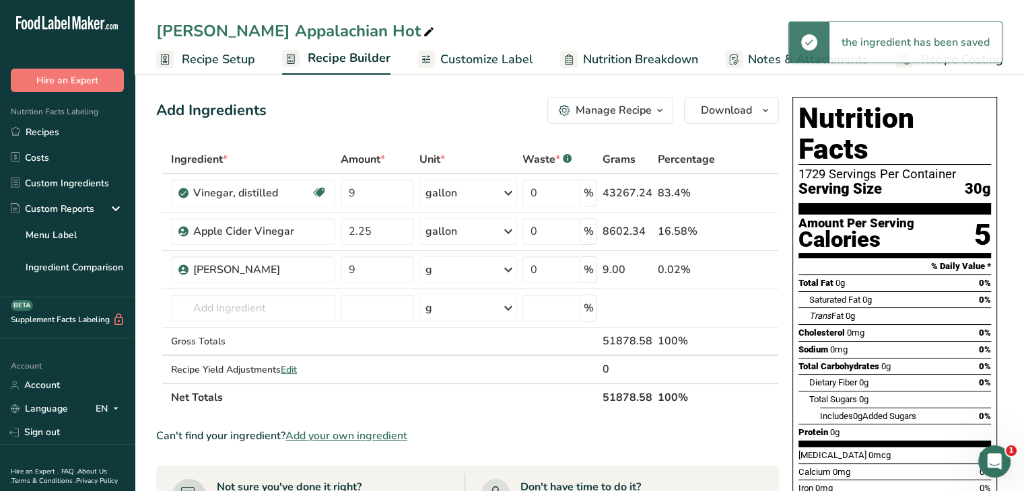
click at [506, 265] on icon at bounding box center [508, 270] width 16 height 24
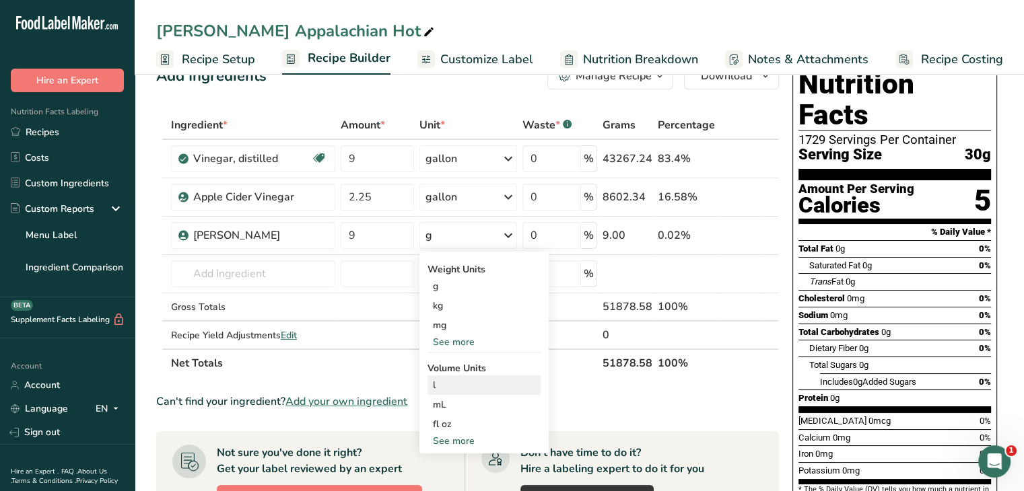
scroll to position [67, 0]
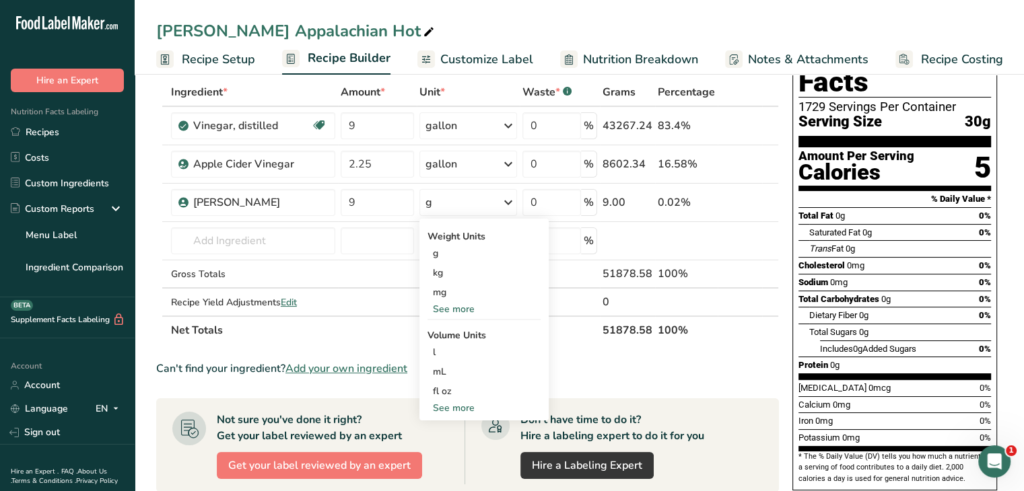
click at [467, 404] on div "See more" at bounding box center [483, 408] width 113 height 14
select select "22"
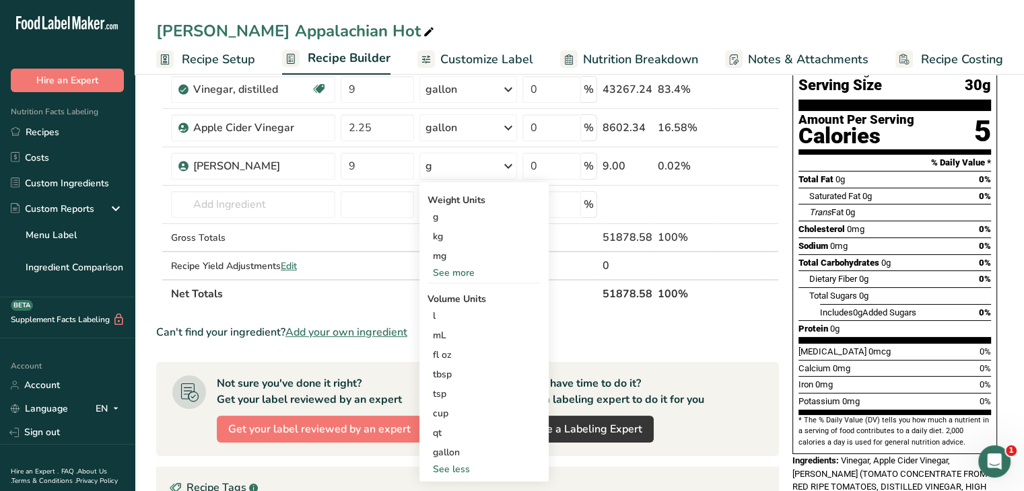
scroll to position [135, 0]
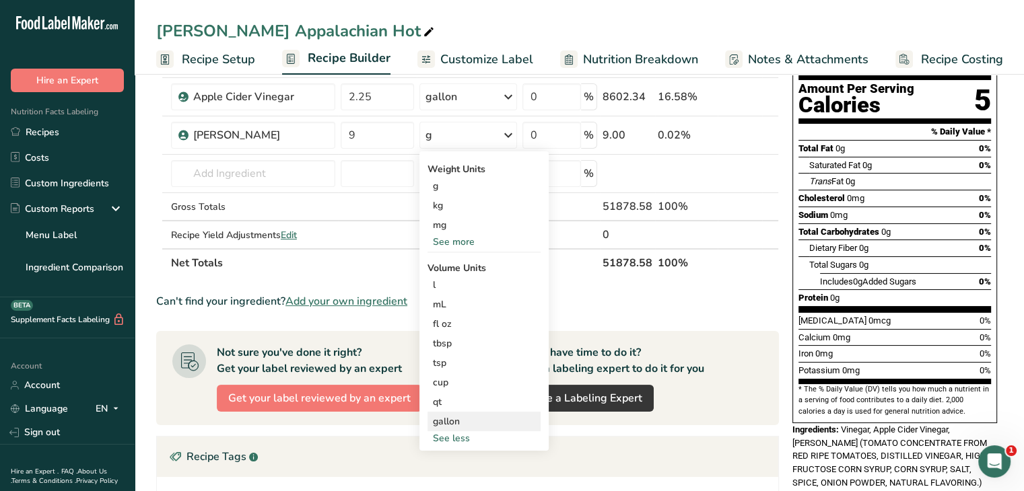
click at [465, 418] on div "gallon" at bounding box center [484, 422] width 102 height 14
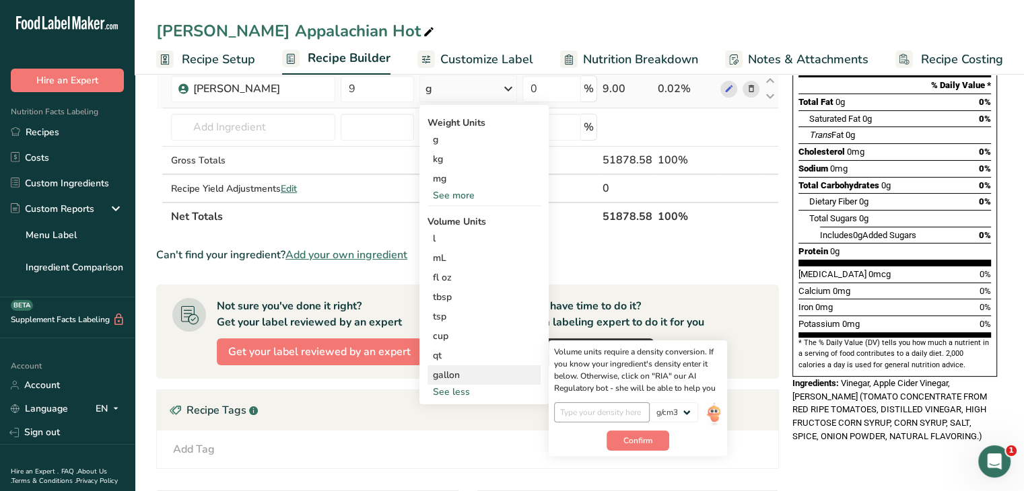
scroll to position [202, 0]
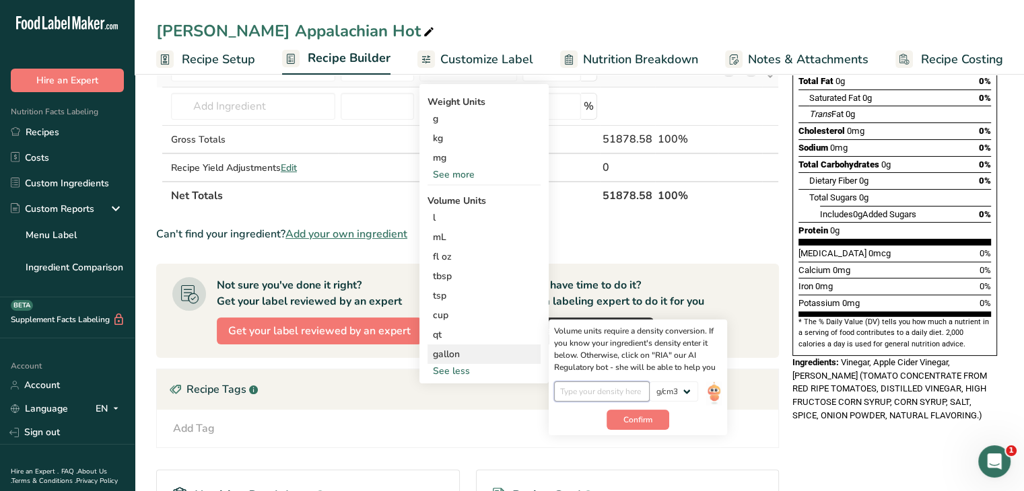
click at [589, 390] on input "number" at bounding box center [602, 392] width 96 height 20
type input "1.43"
click at [629, 413] on button "Confirm" at bounding box center [637, 420] width 63 height 20
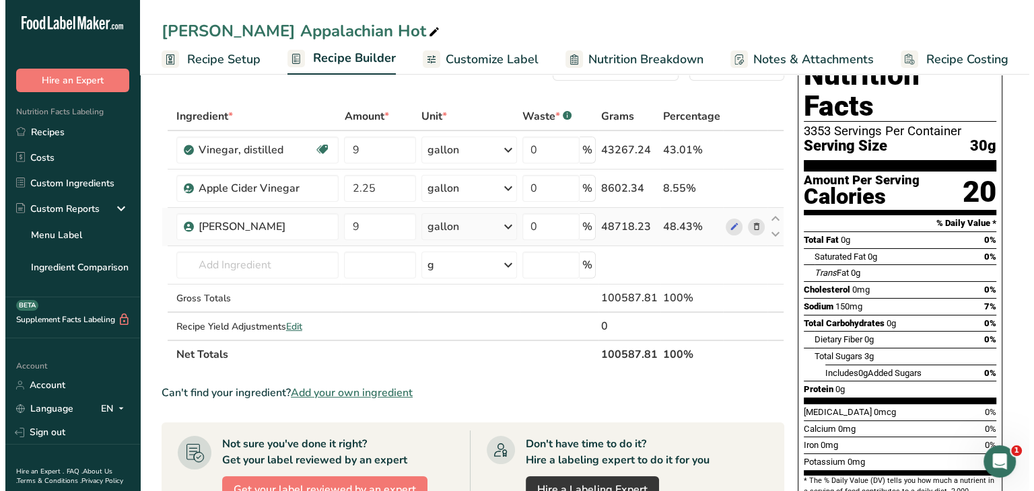
scroll to position [0, 0]
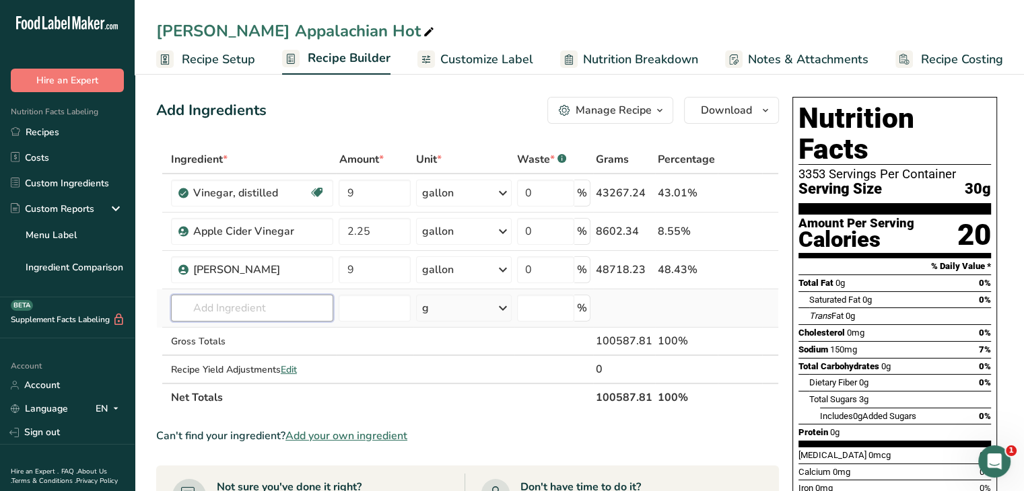
click at [266, 306] on input "text" at bounding box center [252, 308] width 163 height 27
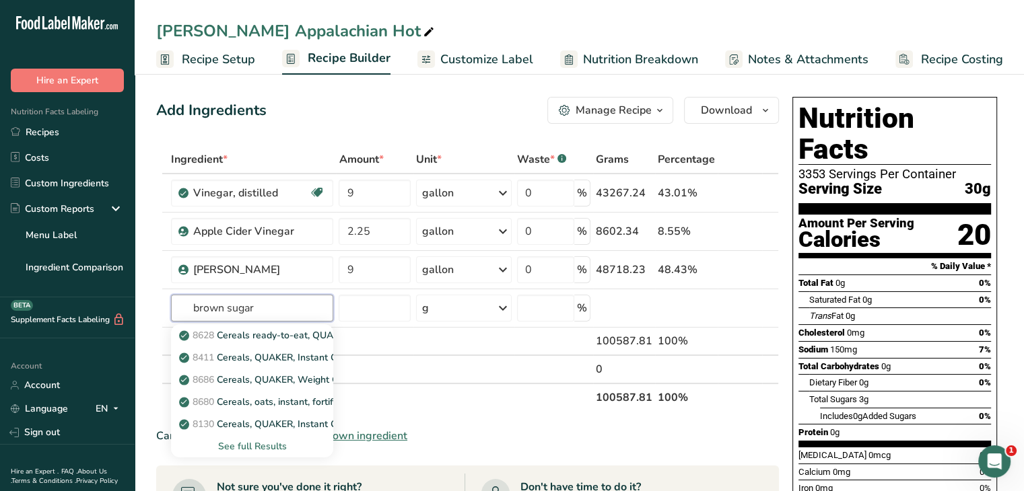
drag, startPoint x: 242, startPoint y: 306, endPoint x: 127, endPoint y: 305, distance: 115.8
click at [127, 305] on div ".a-20{fill:#fff;} Hire an Expert Nutrition Facts Labeling Recipes Costs Custom …" at bounding box center [512, 449] width 1024 height 898
type input "sugar brown"
click at [269, 441] on div "See full Results" at bounding box center [252, 446] width 141 height 14
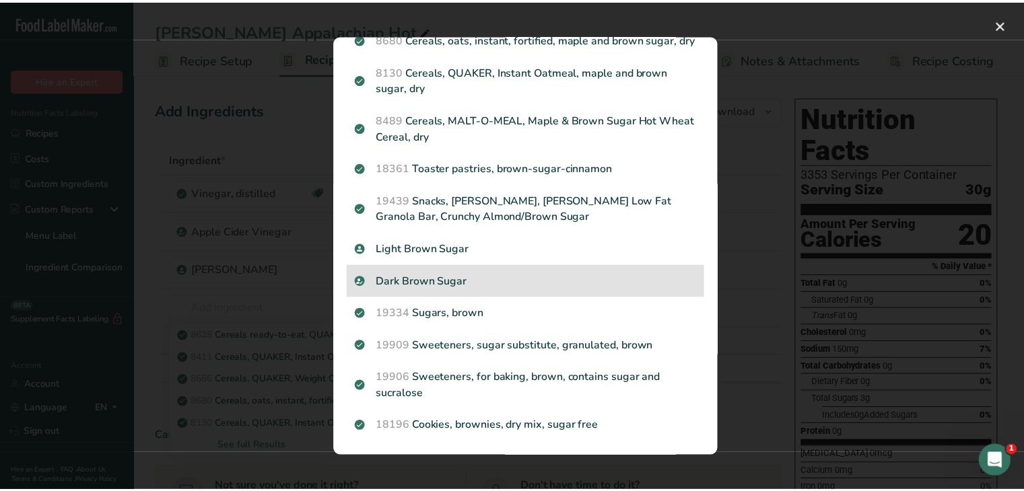
scroll to position [214, 0]
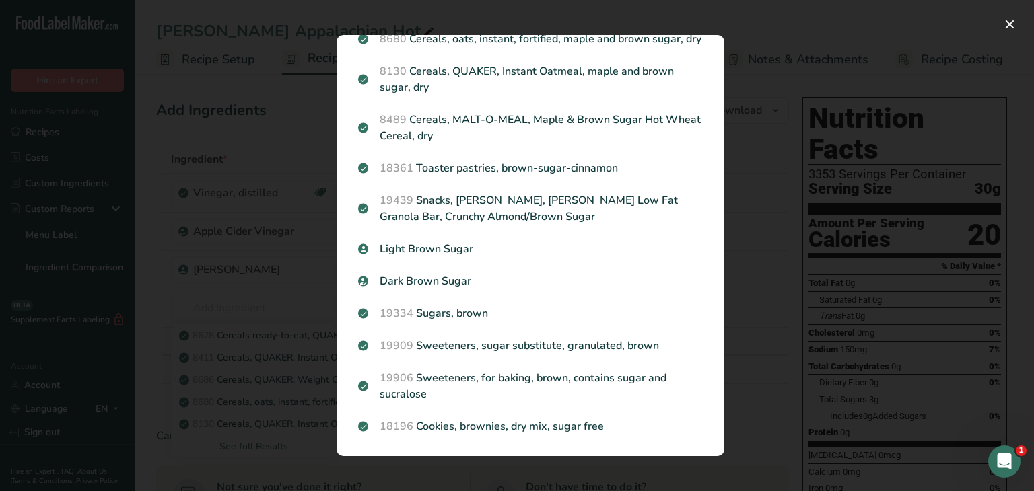
click at [594, 301] on div "19334 Sugars, brown" at bounding box center [530, 313] width 361 height 32
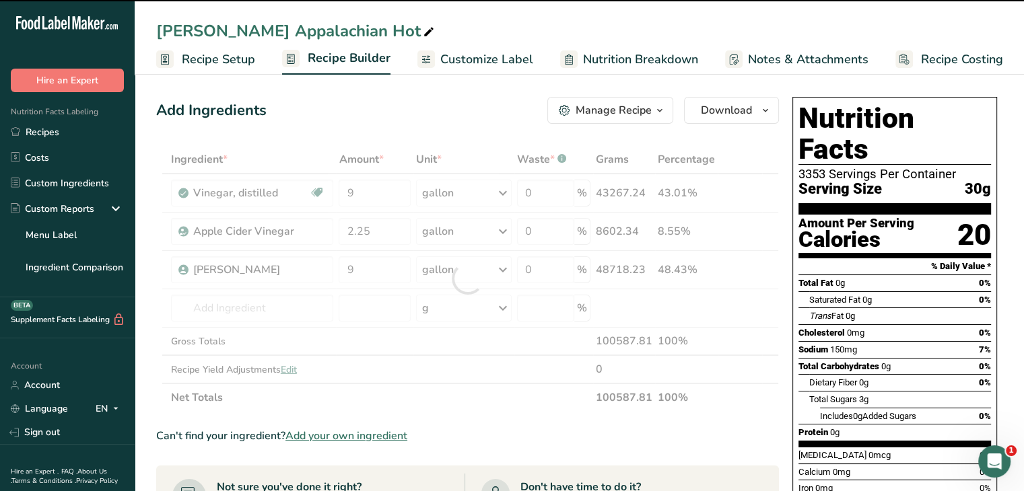
type input "0"
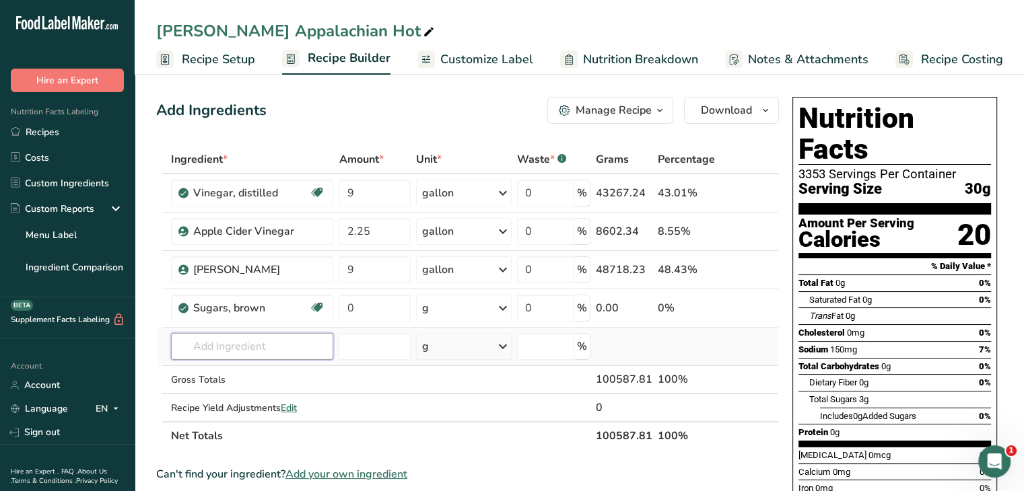
click at [223, 336] on input "text" at bounding box center [252, 346] width 163 height 27
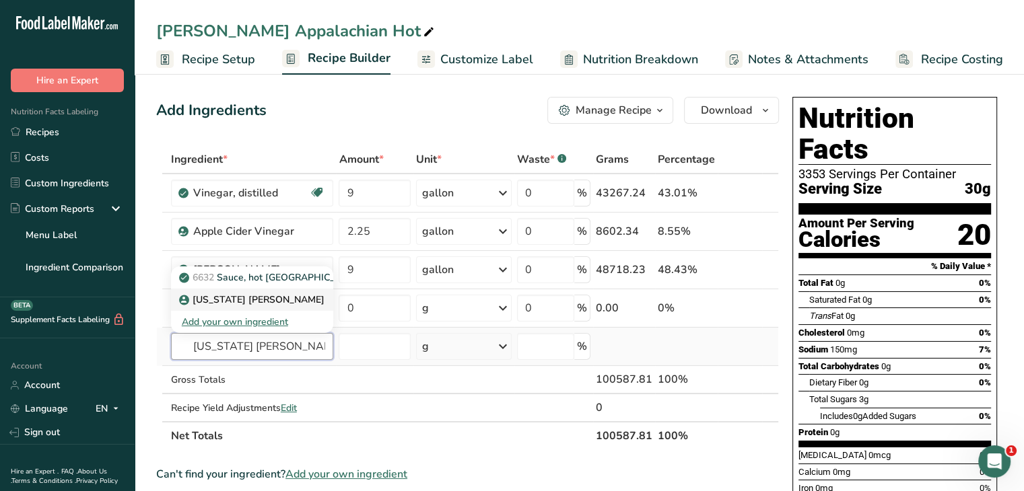
type input "[US_STATE] [PERSON_NAME]"
click at [225, 302] on p "[US_STATE] [PERSON_NAME]" at bounding box center [253, 300] width 143 height 14
type input "[US_STATE] [PERSON_NAME]"
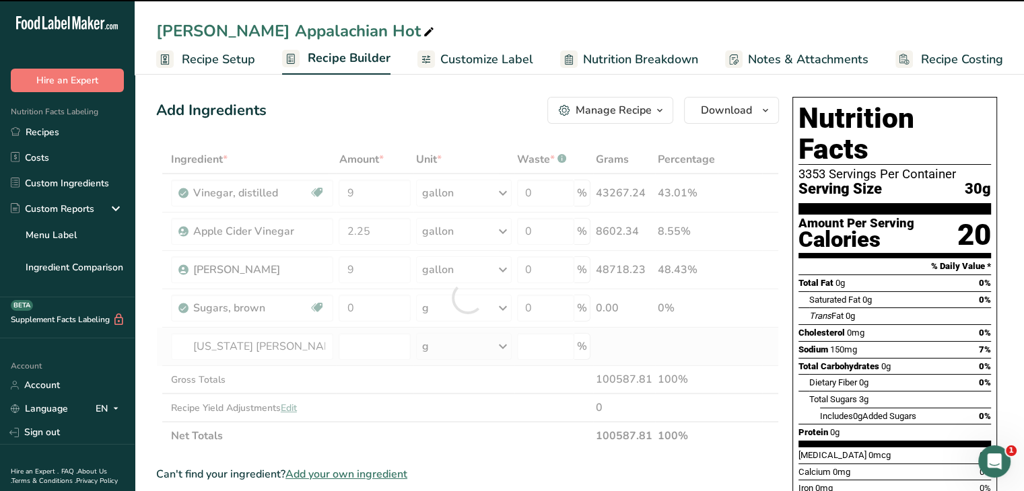
type input "0"
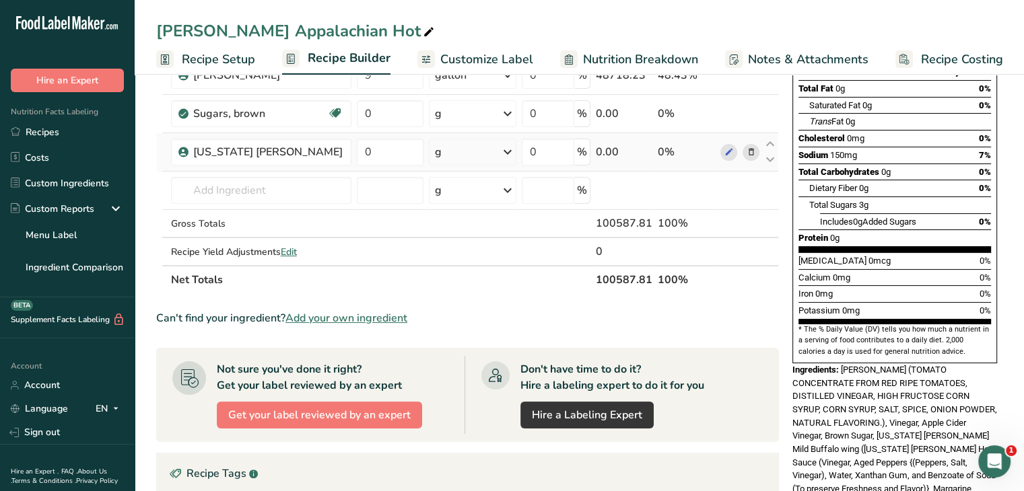
scroll to position [135, 0]
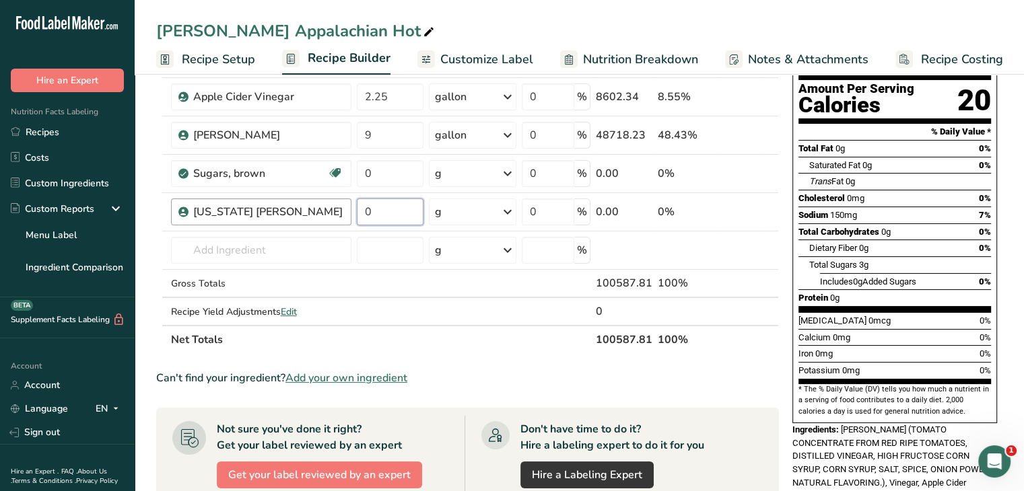
drag, startPoint x: 364, startPoint y: 208, endPoint x: 330, endPoint y: 200, distance: 34.6
click at [330, 200] on tr "[US_STATE] [PERSON_NAME] 0 g Weight Units g kg mg See more Volume Units l Volum…" at bounding box center [467, 212] width 621 height 38
type input "64"
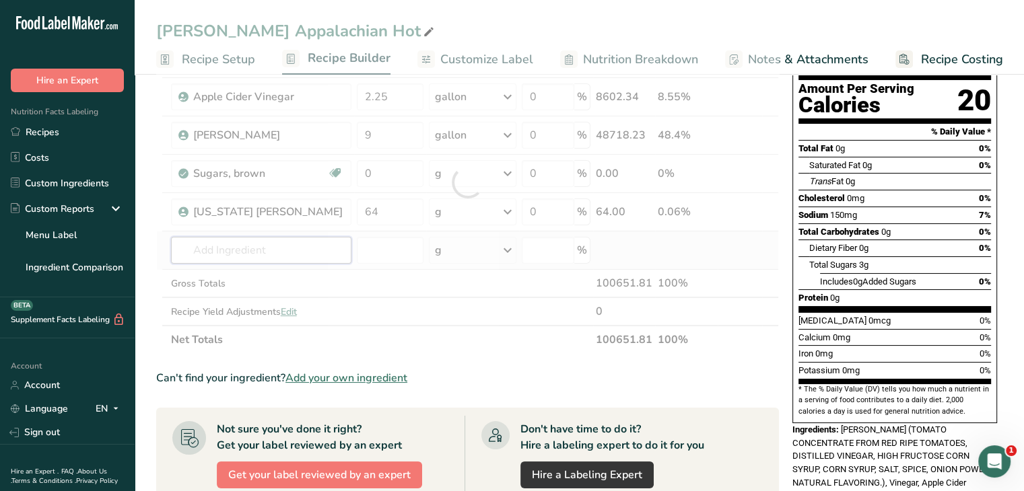
click at [231, 246] on div "Ingredient * Amount * Unit * Waste * .a-a{fill:#347362;}.b-a{fill:#fff;} Grams …" at bounding box center [467, 182] width 622 height 343
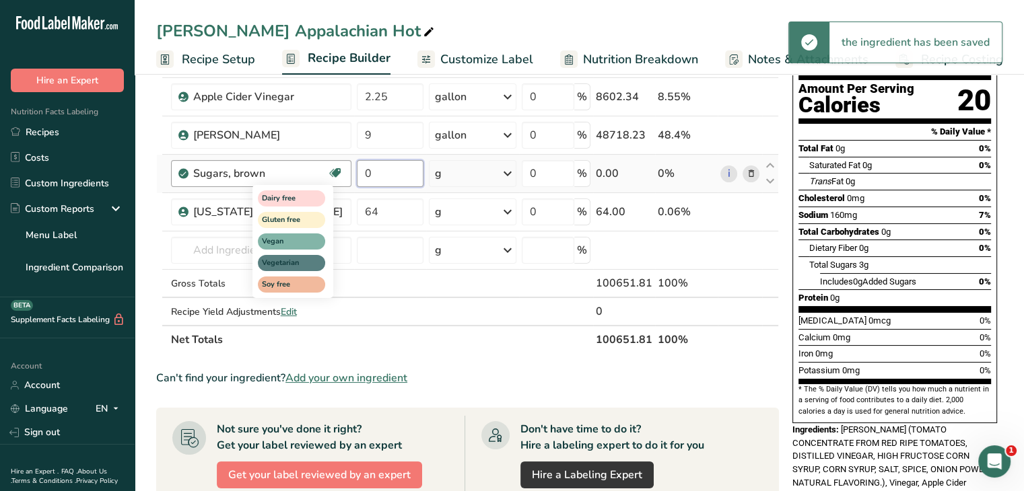
drag, startPoint x: 401, startPoint y: 169, endPoint x: 324, endPoint y: 168, distance: 77.4
click at [324, 168] on tr "Sugars, brown Dairy free Gluten free Vegan Vegetarian Soy free 0 g Portions 1 t…" at bounding box center [467, 174] width 621 height 38
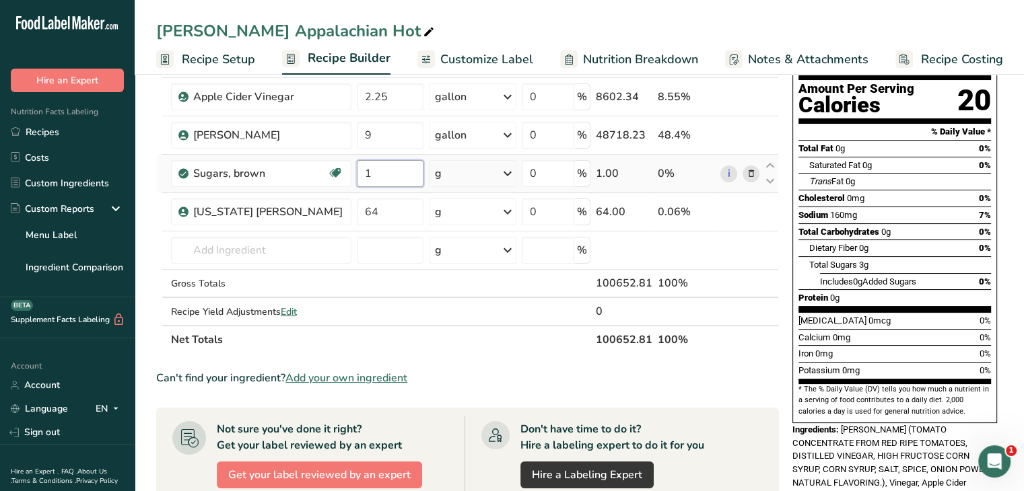
type input "1"
click at [511, 176] on div "Ingredient * Amount * Unit * Waste * .a-a{fill:#347362;}.b-a{fill:#fff;} Grams …" at bounding box center [467, 182] width 622 height 343
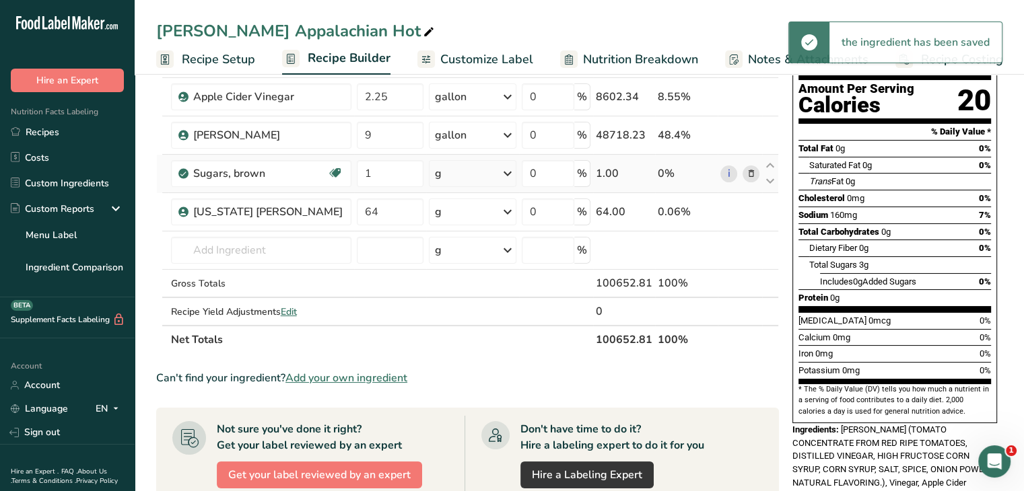
click at [505, 174] on icon at bounding box center [507, 174] width 16 height 24
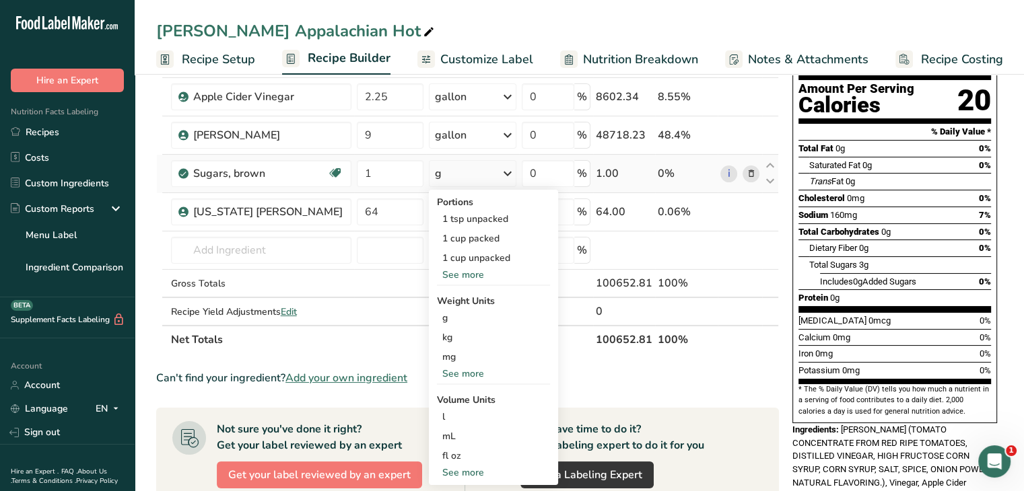
click at [468, 474] on div "See more" at bounding box center [493, 473] width 113 height 14
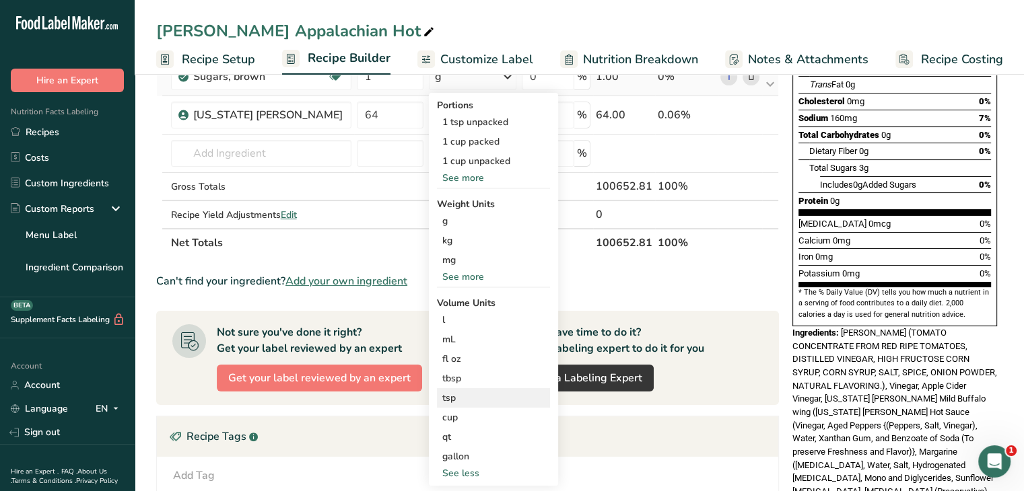
scroll to position [404, 0]
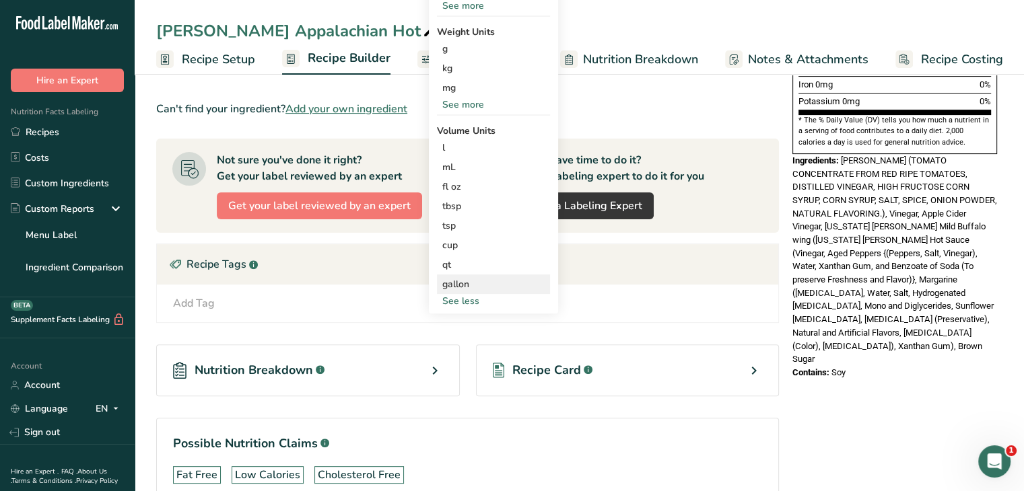
click at [455, 291] on div "gallon Volume units require a density conversion. If you know your ingredient's…" at bounding box center [493, 285] width 113 height 20
click at [454, 283] on div "gallon" at bounding box center [493, 284] width 102 height 14
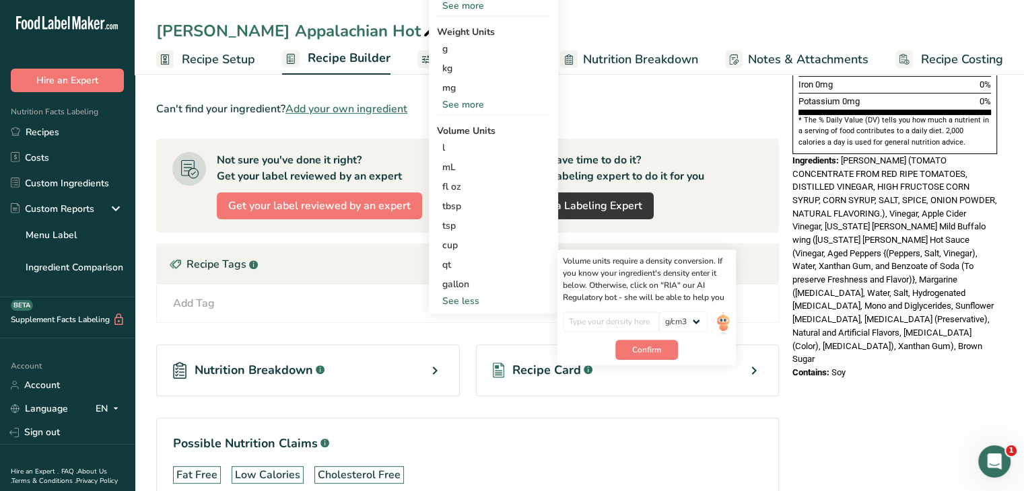
click at [468, 98] on div "See more" at bounding box center [493, 105] width 113 height 14
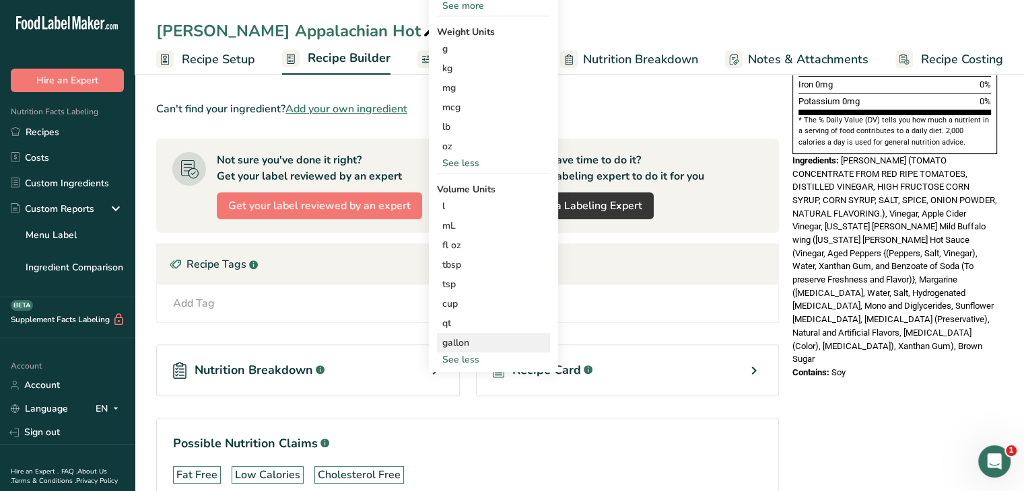
click at [444, 341] on div "gallon" at bounding box center [493, 343] width 102 height 14
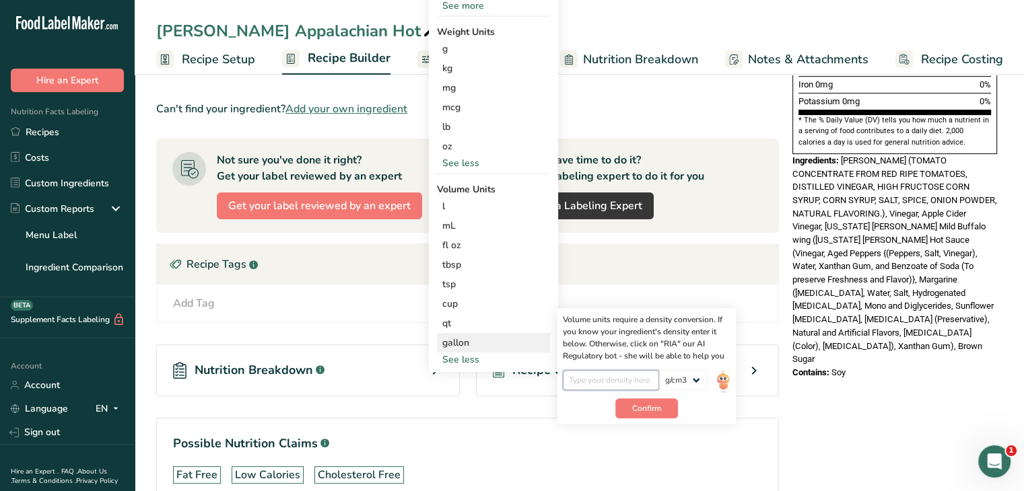
click at [610, 382] on input "number" at bounding box center [611, 380] width 96 height 20
type input "1.61"
click at [641, 415] on button "Confirm" at bounding box center [646, 408] width 63 height 20
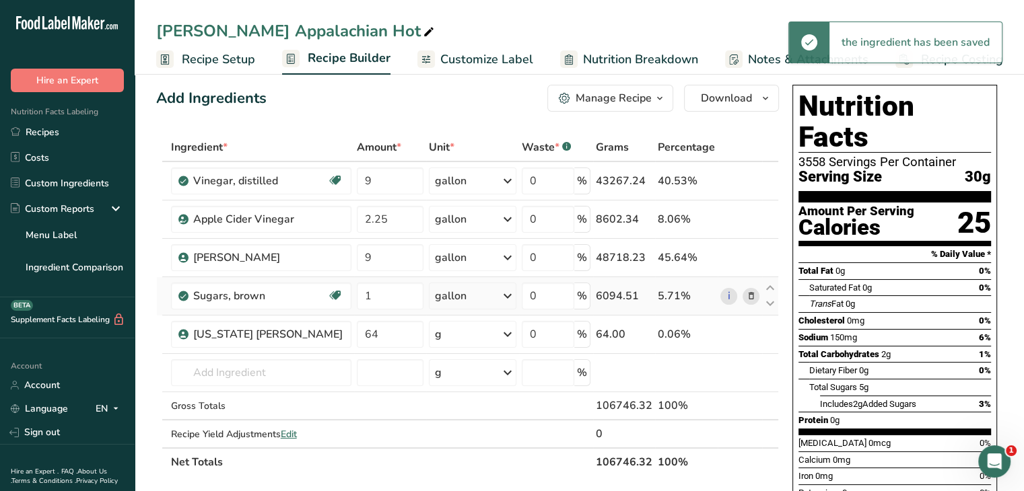
scroll to position [0, 0]
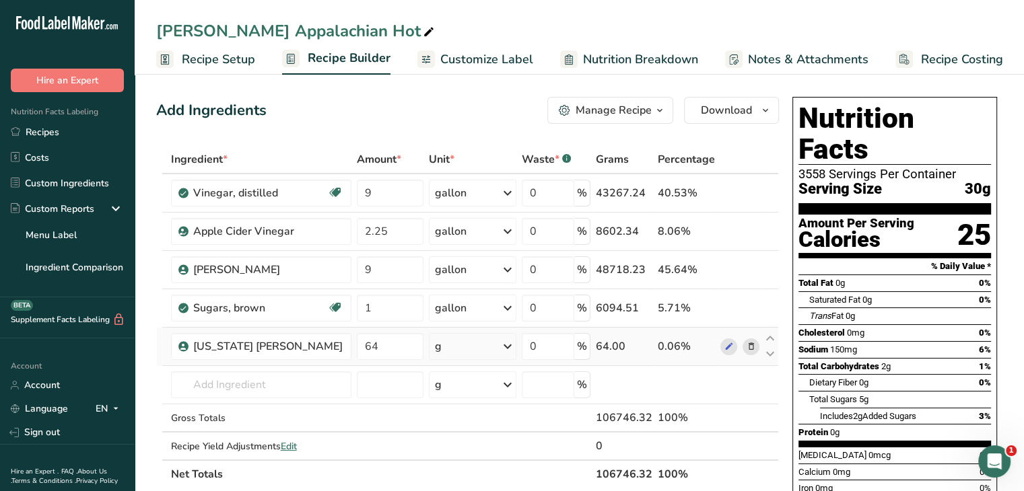
click at [500, 348] on icon at bounding box center [507, 346] width 16 height 24
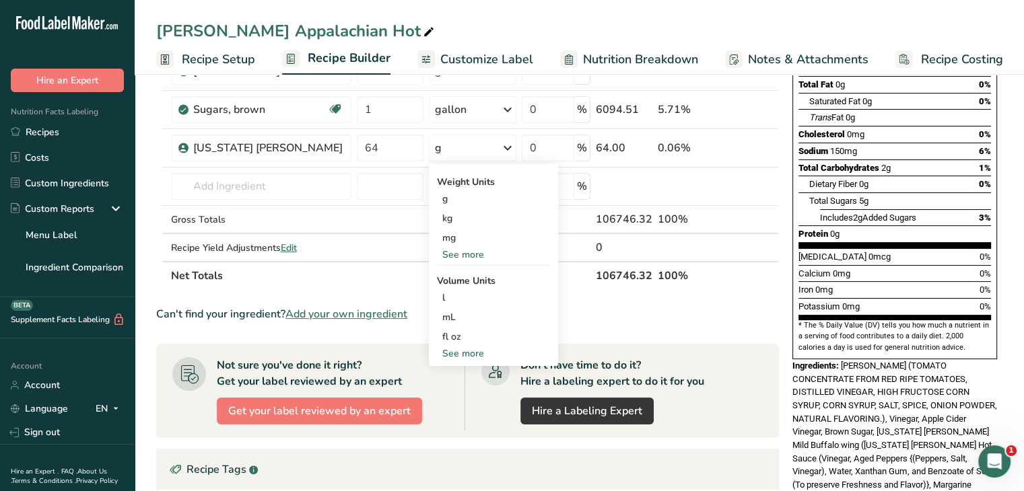
scroll to position [202, 0]
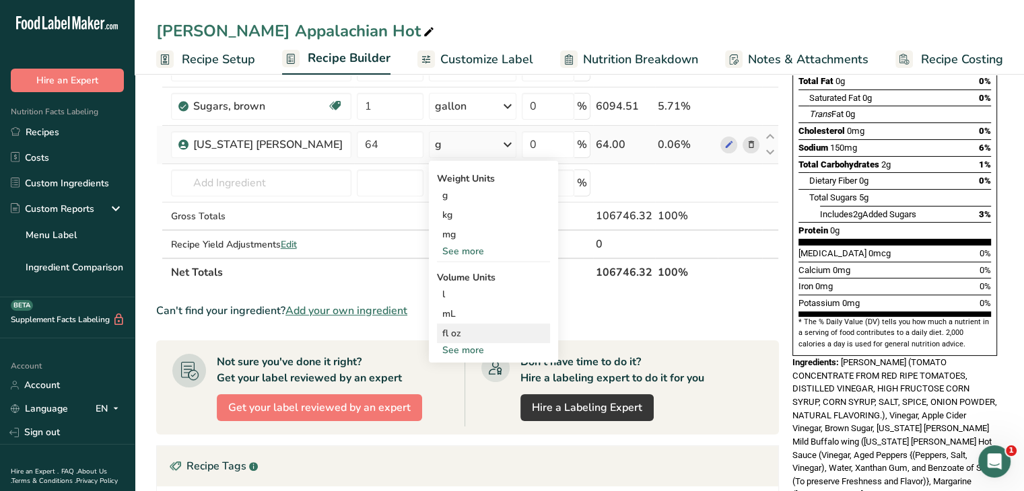
click at [462, 331] on div "fl oz" at bounding box center [493, 333] width 102 height 14
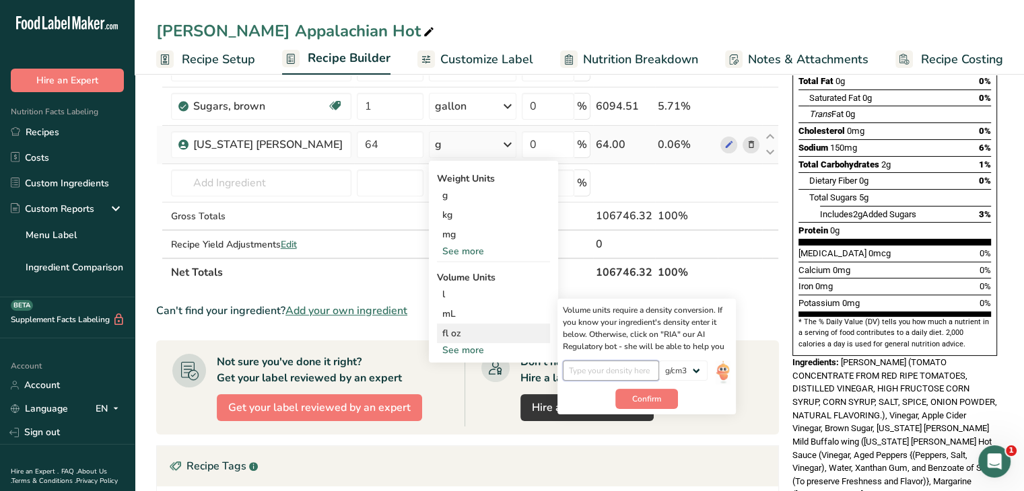
click at [611, 369] on input "number" at bounding box center [611, 371] width 96 height 20
type input "1.38"
click at [655, 399] on button "Confirm" at bounding box center [646, 399] width 63 height 20
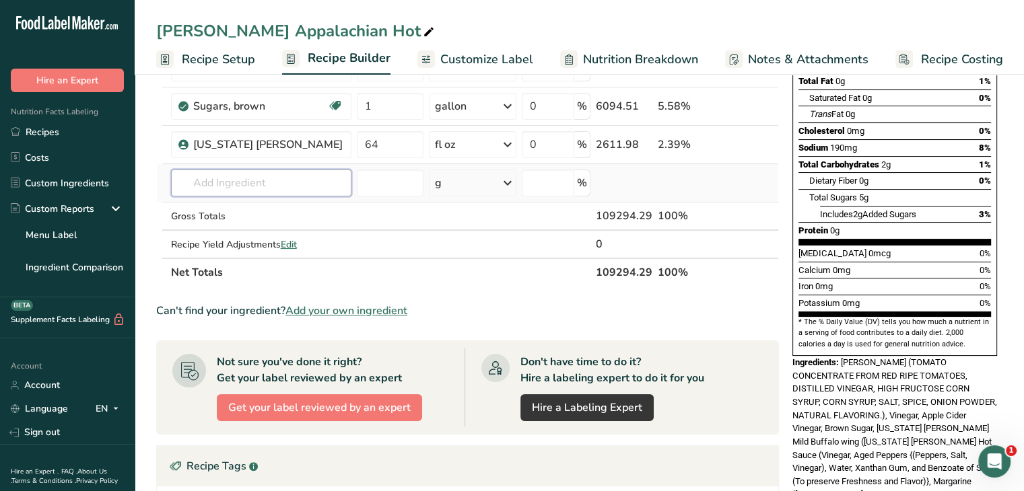
click at [310, 176] on input "text" at bounding box center [261, 183] width 180 height 27
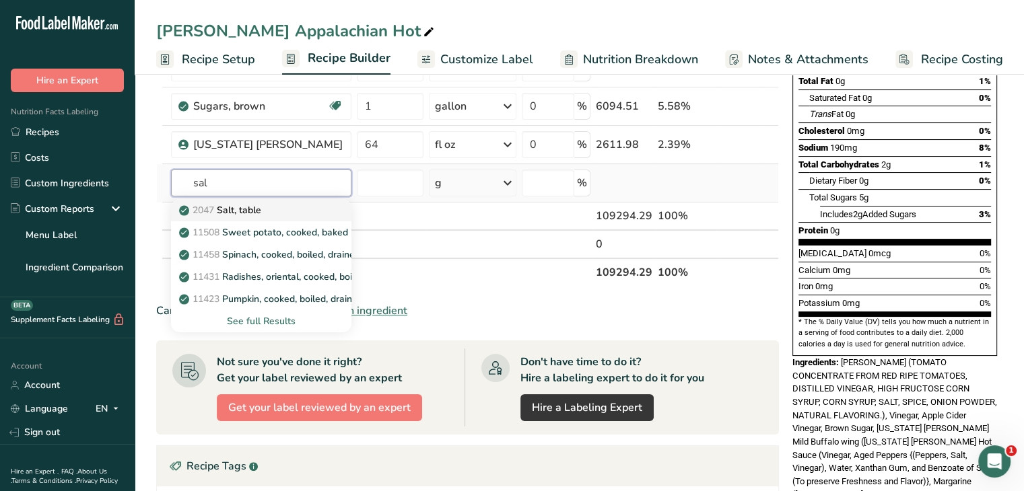
type input "sal"
click at [286, 211] on div "2047 Salt, table" at bounding box center [250, 210] width 137 height 14
type input "Salt, table"
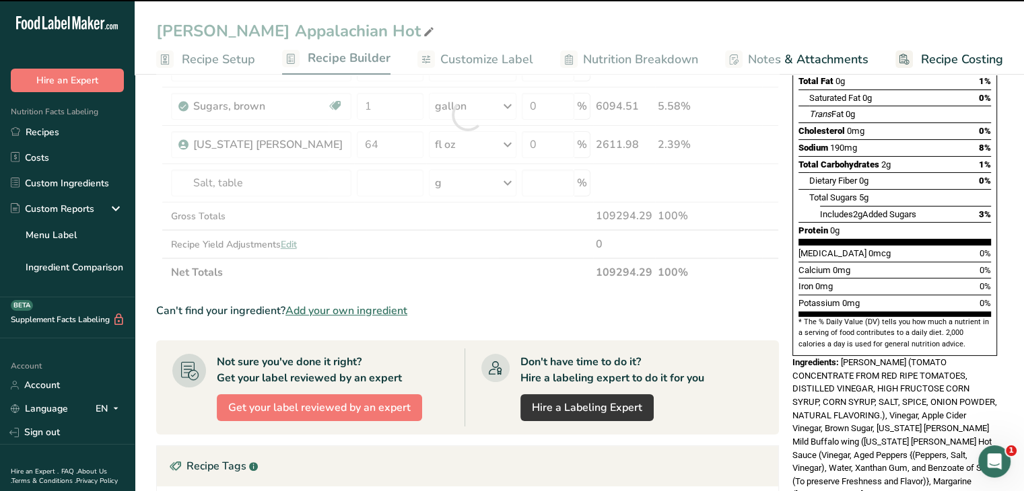
type input "0"
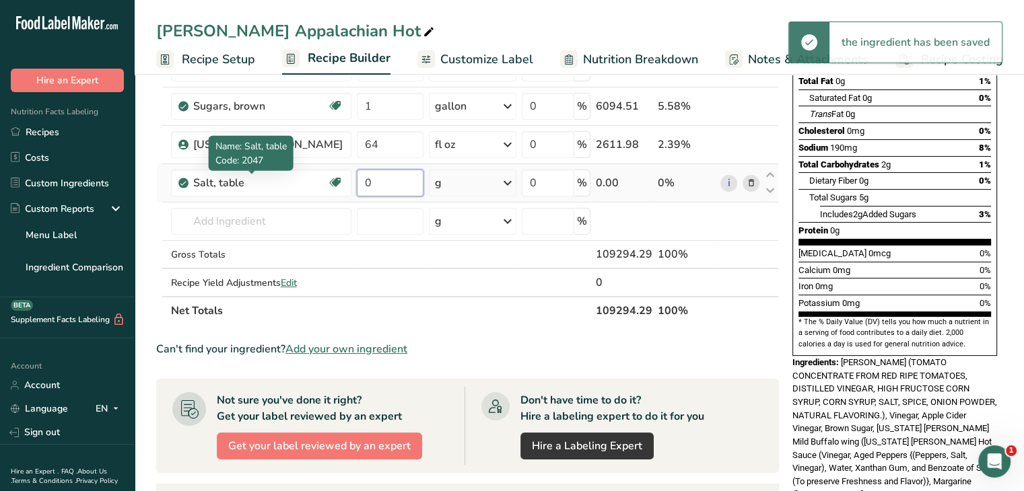
drag, startPoint x: 396, startPoint y: 180, endPoint x: 356, endPoint y: 190, distance: 41.0
click at [309, 176] on tr "Salt, table Dairy free Gluten free Vegan Vegetarian Soy free 0 g Portions 1 tsp…" at bounding box center [467, 183] width 621 height 38
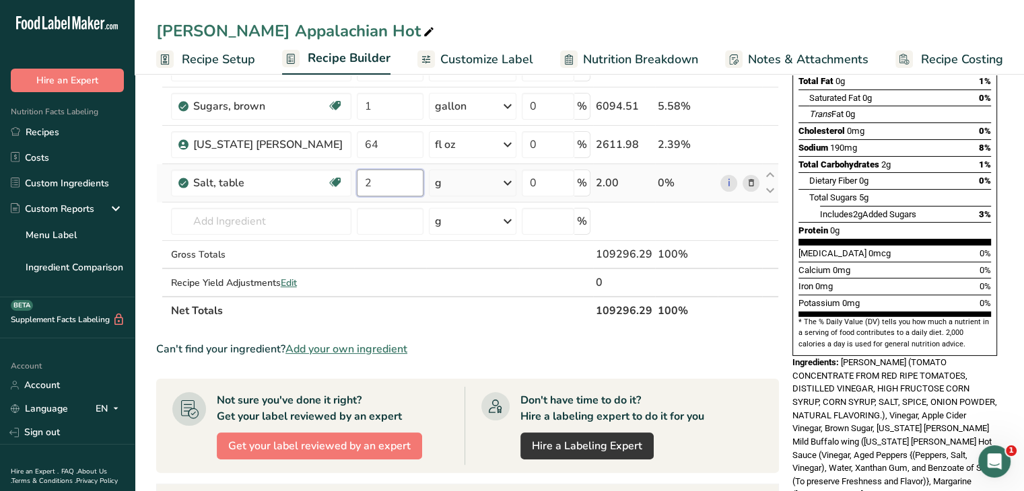
type input "2"
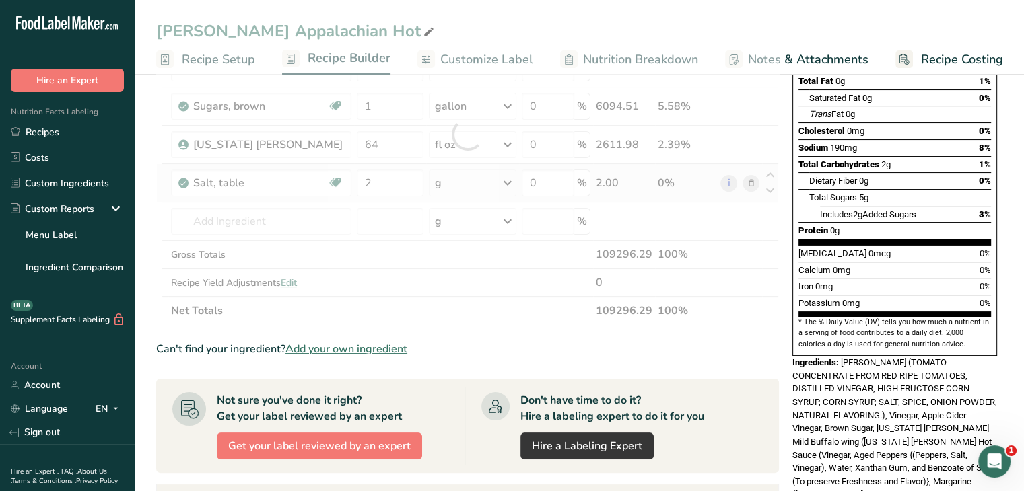
click at [507, 184] on div "Ingredient * Amount * Unit * Waste * .a-a{fill:#347362;}.b-a{fill:#fff;} Grams …" at bounding box center [467, 134] width 622 height 382
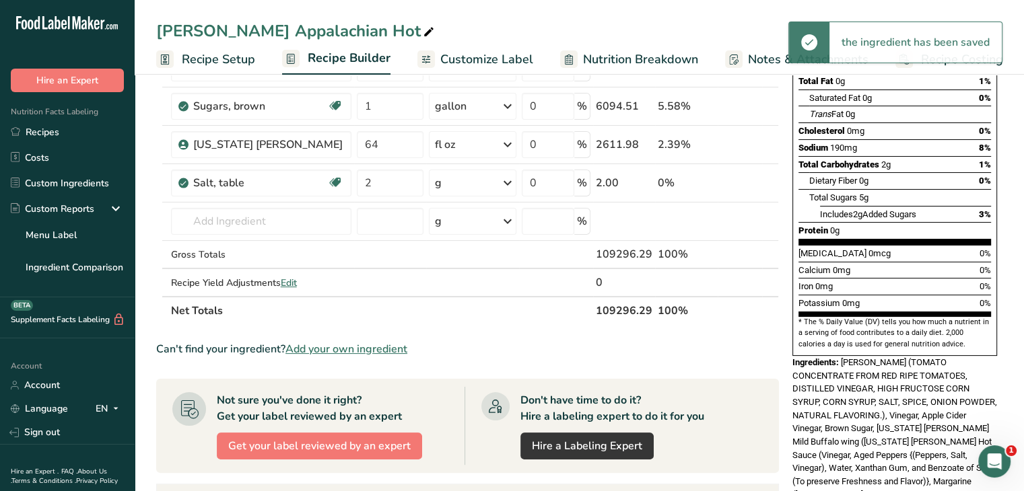
click at [507, 181] on icon at bounding box center [507, 183] width 16 height 24
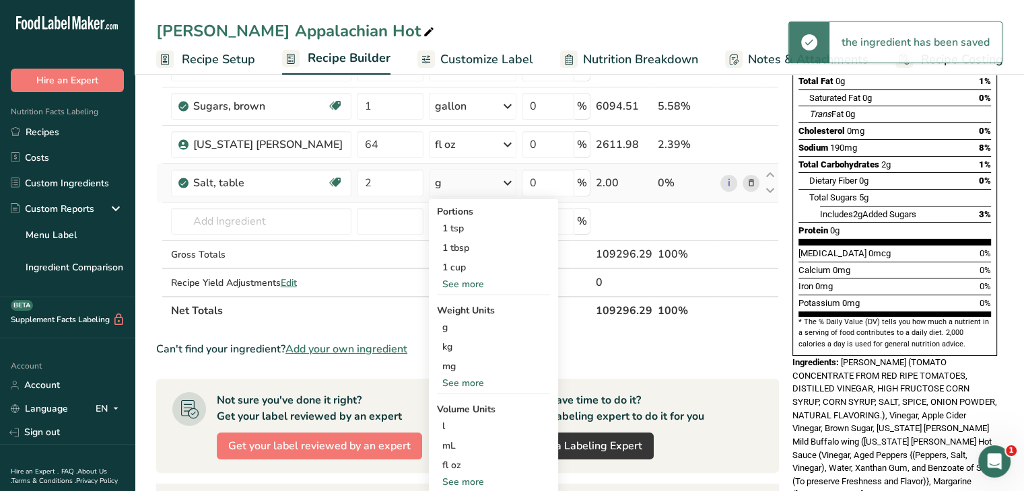
click at [450, 384] on div "See more" at bounding box center [493, 383] width 113 height 14
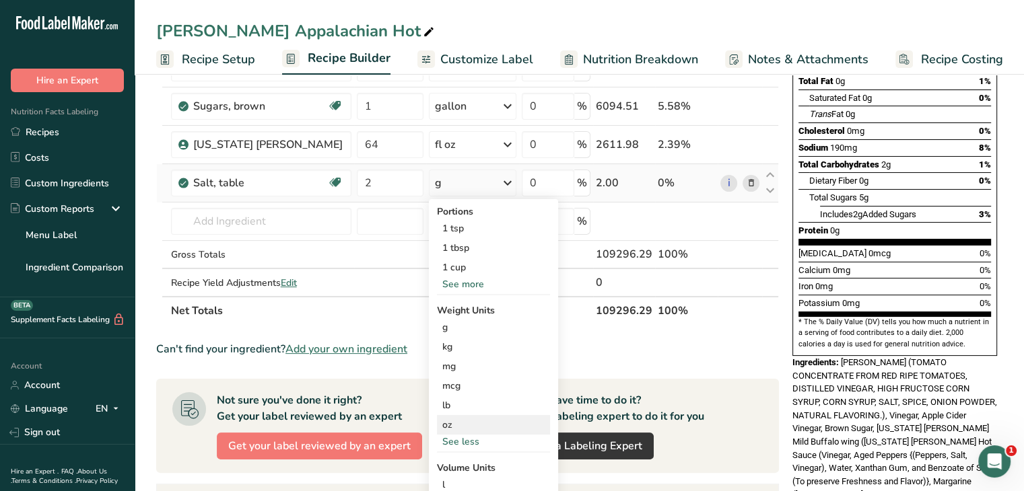
click at [463, 421] on div "oz" at bounding box center [493, 425] width 113 height 20
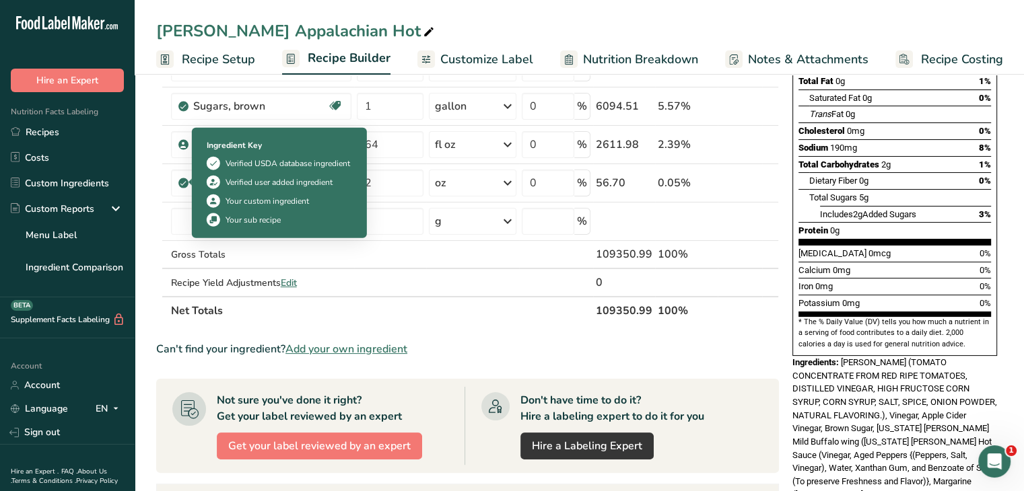
click at [212, 211] on div "Ingredient Key Verified USDA database ingredient Verified user added ingredient…" at bounding box center [280, 183] width 162 height 104
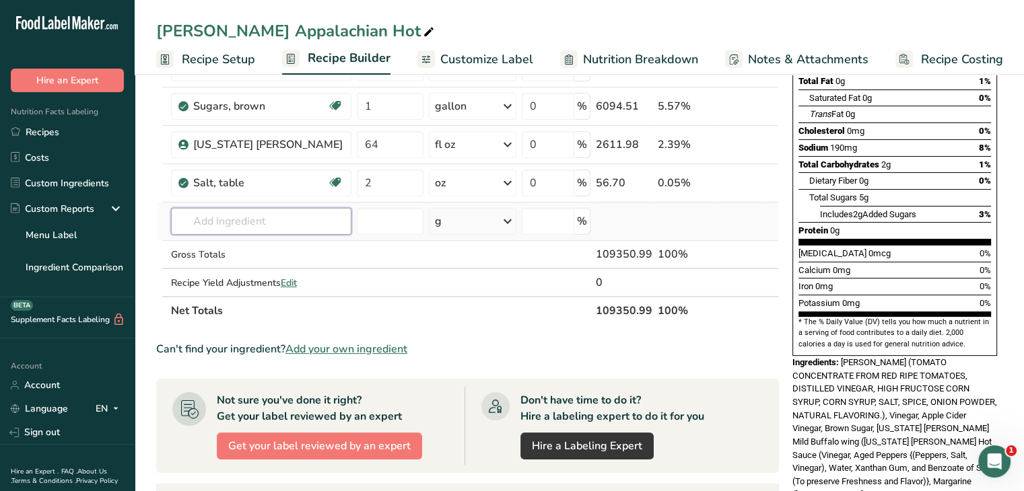
click at [192, 215] on input "text" at bounding box center [261, 221] width 180 height 27
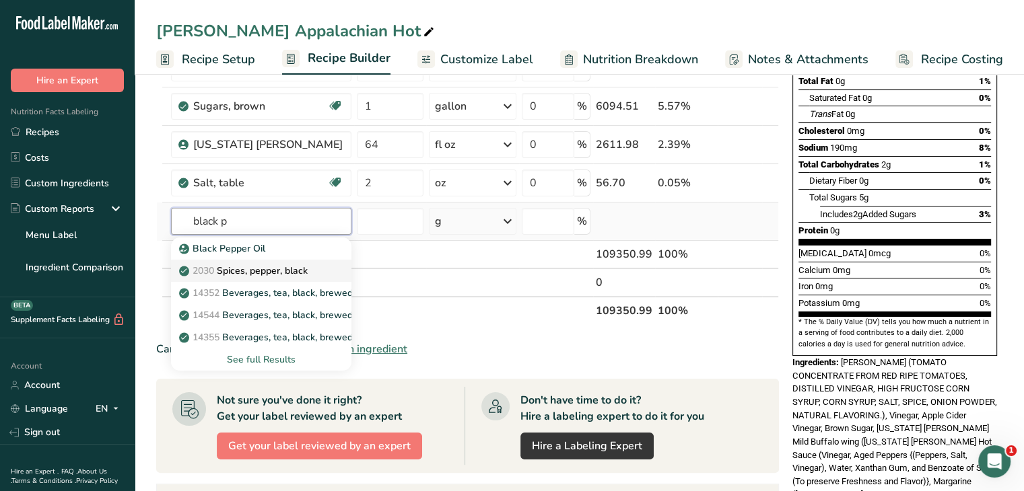
type input "black p"
click at [272, 273] on p "2030 Spices, pepper, black" at bounding box center [245, 271] width 126 height 14
type input "Spices, pepper, black"
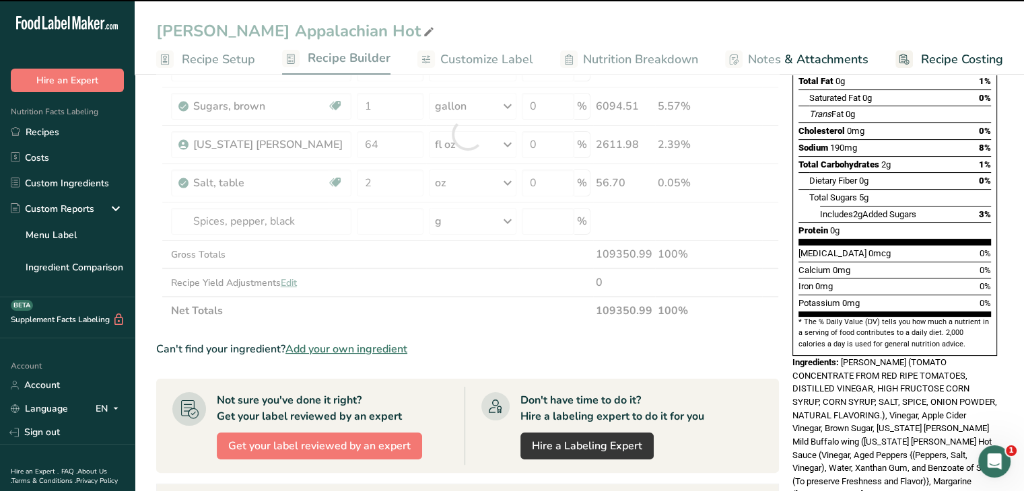
type input "0"
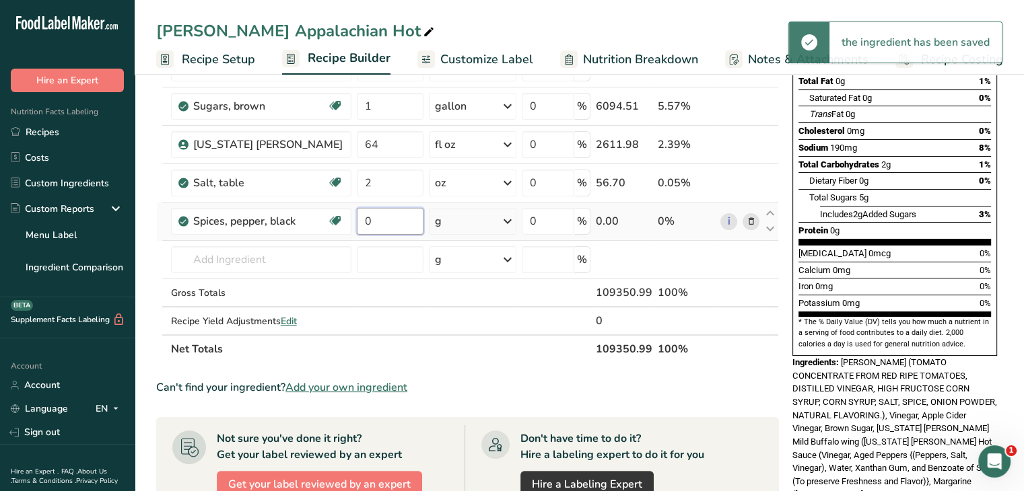
drag, startPoint x: 373, startPoint y: 221, endPoint x: 353, endPoint y: 219, distance: 21.0
click at [357, 219] on input "0" at bounding box center [390, 221] width 67 height 27
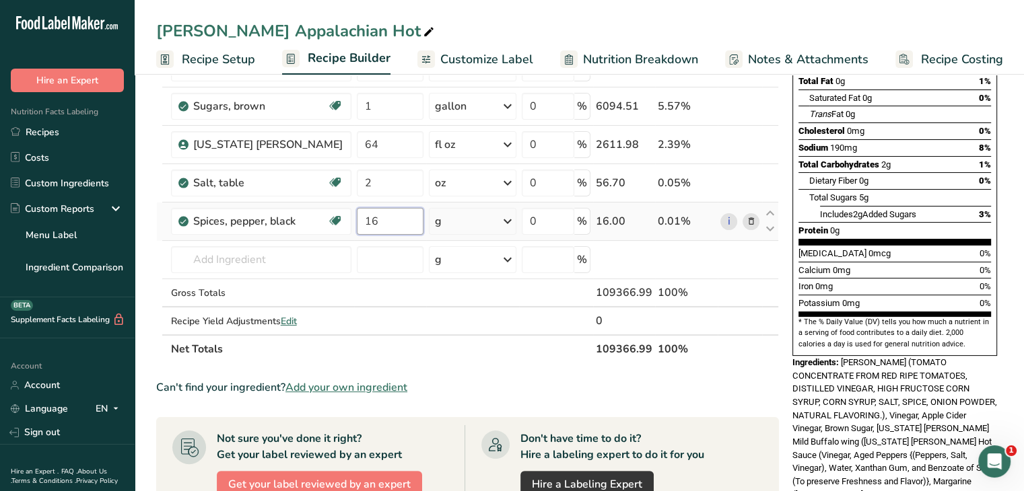
type input "16"
click at [501, 221] on div "Ingredient * Amount * Unit * Waste * .a-a{fill:#347362;}.b-a{fill:#fff;} Grams …" at bounding box center [467, 153] width 622 height 420
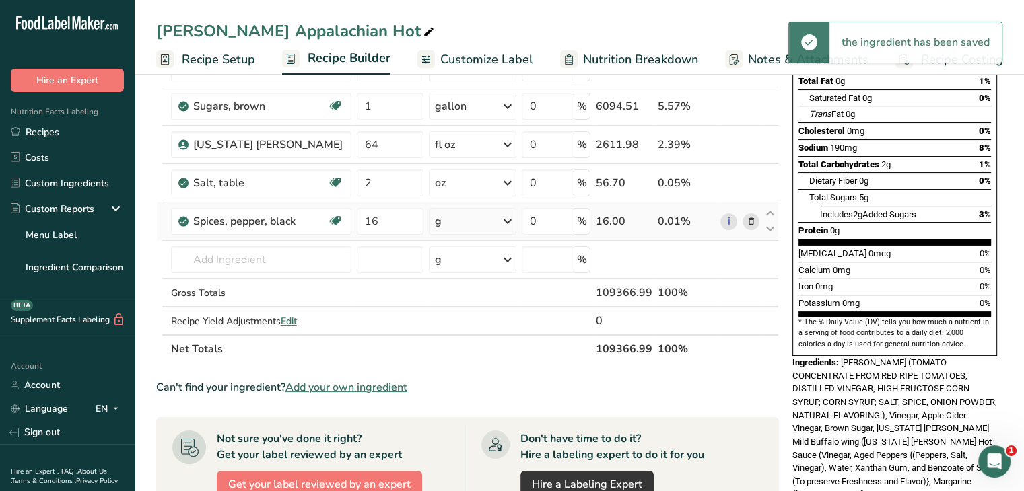
click at [508, 221] on icon at bounding box center [507, 221] width 16 height 24
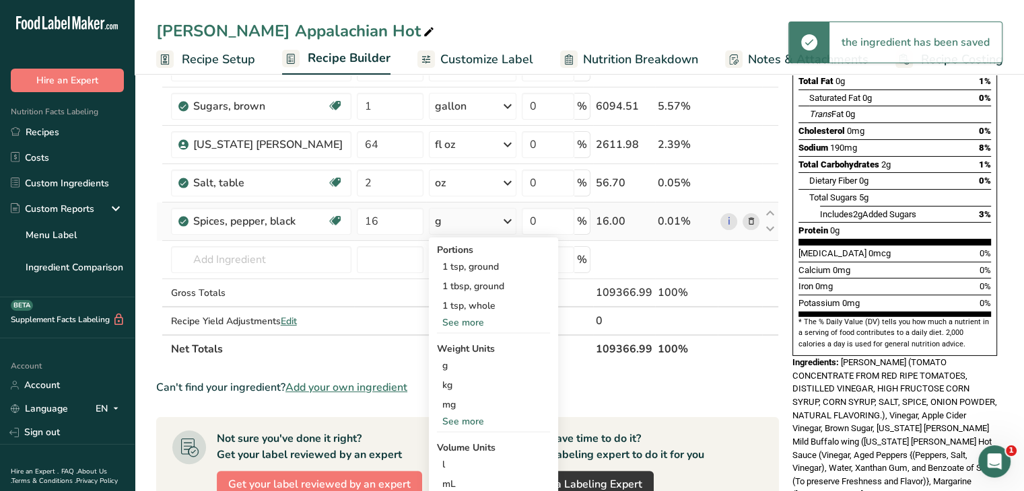
click at [462, 416] on div "See more" at bounding box center [493, 422] width 113 height 14
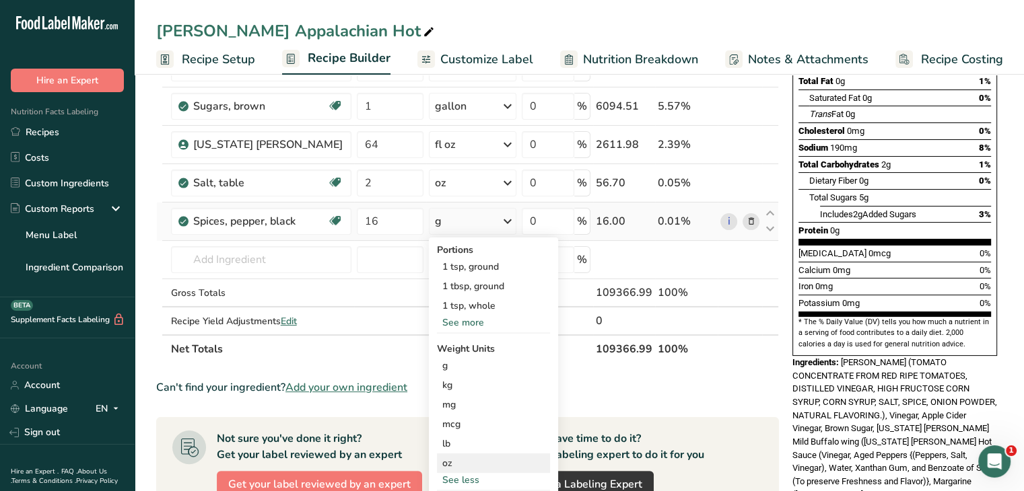
click at [462, 461] on div "oz" at bounding box center [493, 464] width 113 height 20
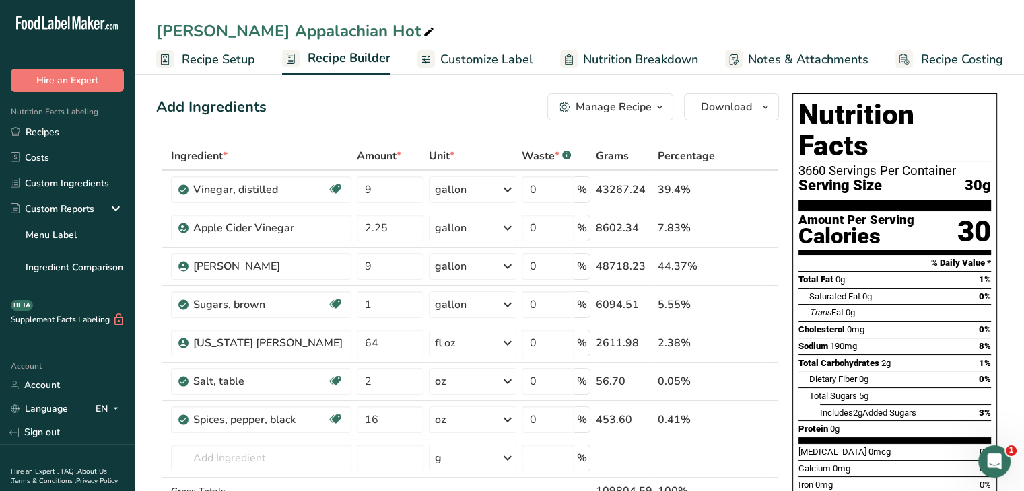
scroll to position [0, 0]
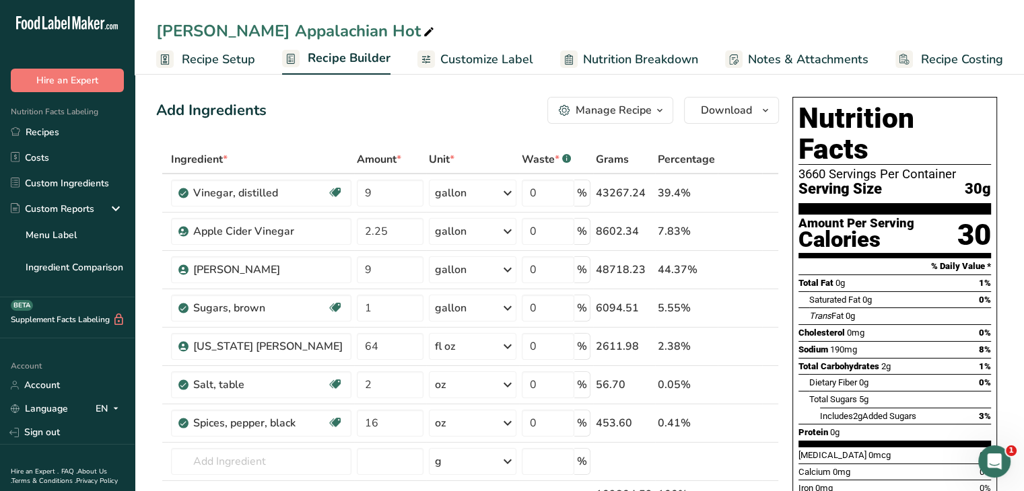
click at [620, 65] on span "Nutrition Breakdown" at bounding box center [640, 59] width 115 height 18
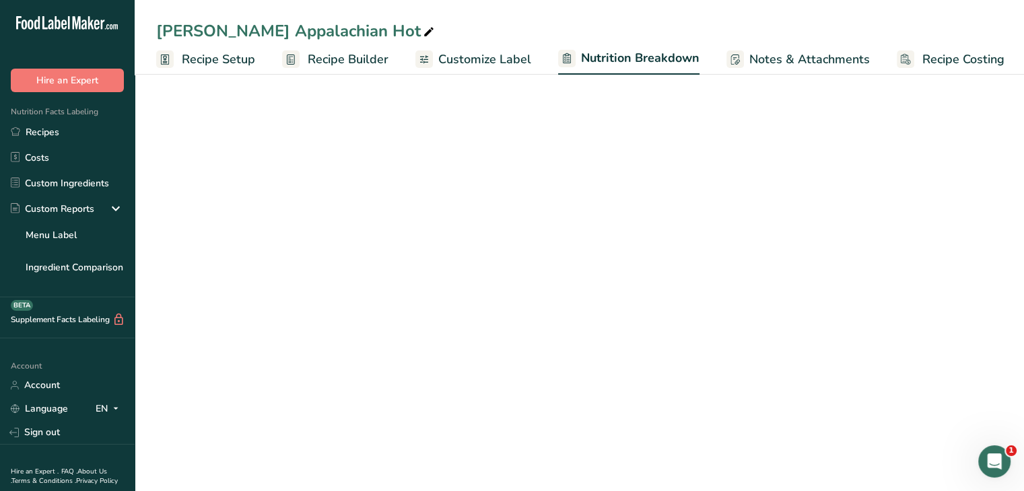
scroll to position [0, 1]
select select "Calories"
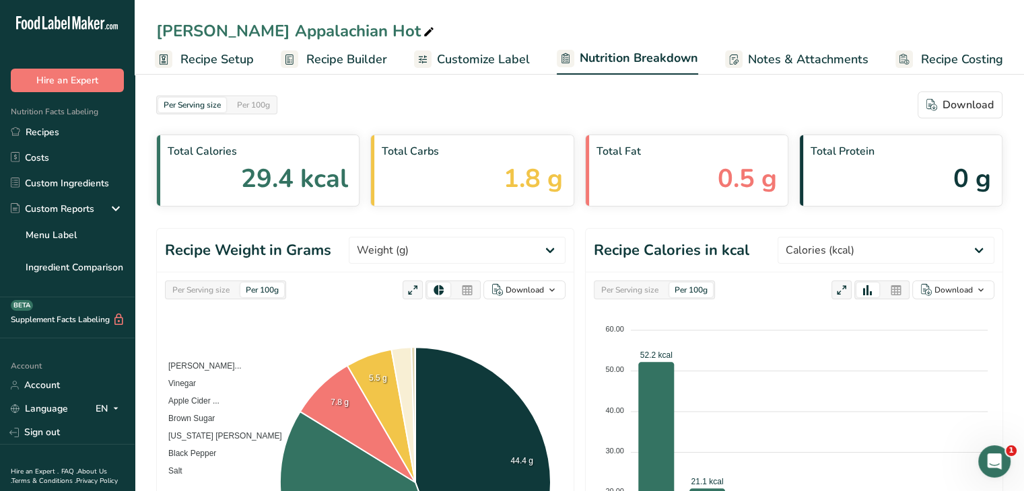
click at [441, 60] on span "Customize Label" at bounding box center [483, 59] width 93 height 18
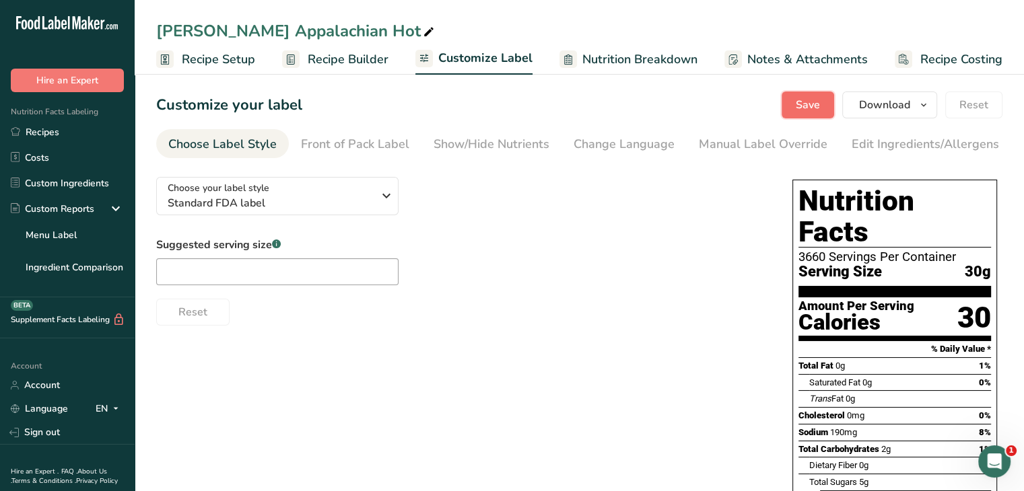
click at [820, 108] on span "Save" at bounding box center [807, 105] width 24 height 16
